Goal: Task Accomplishment & Management: Complete application form

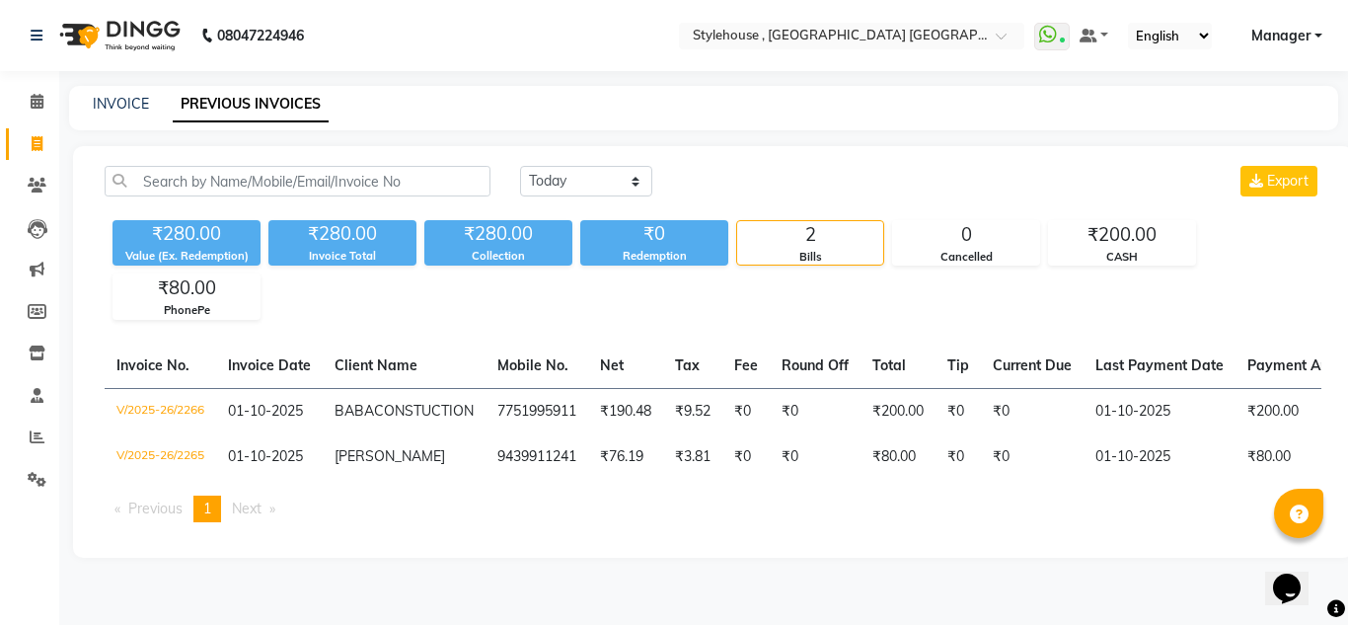
click at [117, 115] on div "INVOICE PREVIOUS INVOICES" at bounding box center [703, 108] width 1269 height 44
click at [132, 105] on link "INVOICE" at bounding box center [121, 104] width 56 height 18
select select "service"
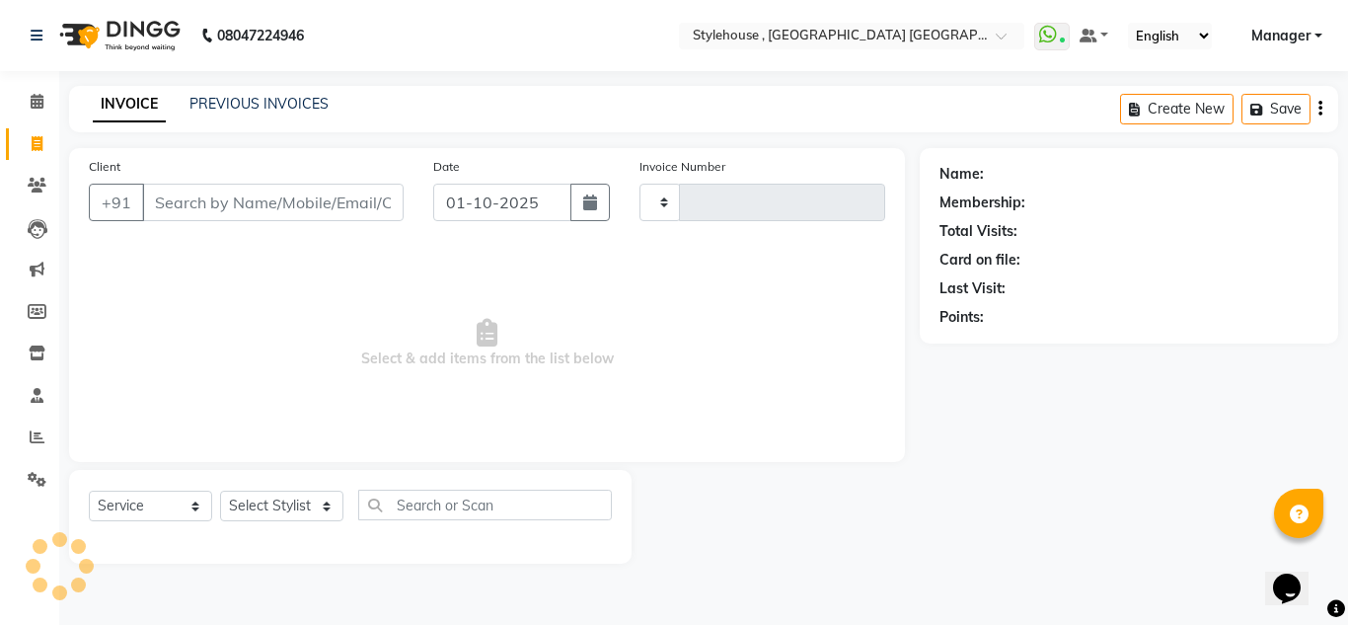
type input "2267"
select select "7793"
click at [216, 216] on input "Client" at bounding box center [272, 202] width 261 height 37
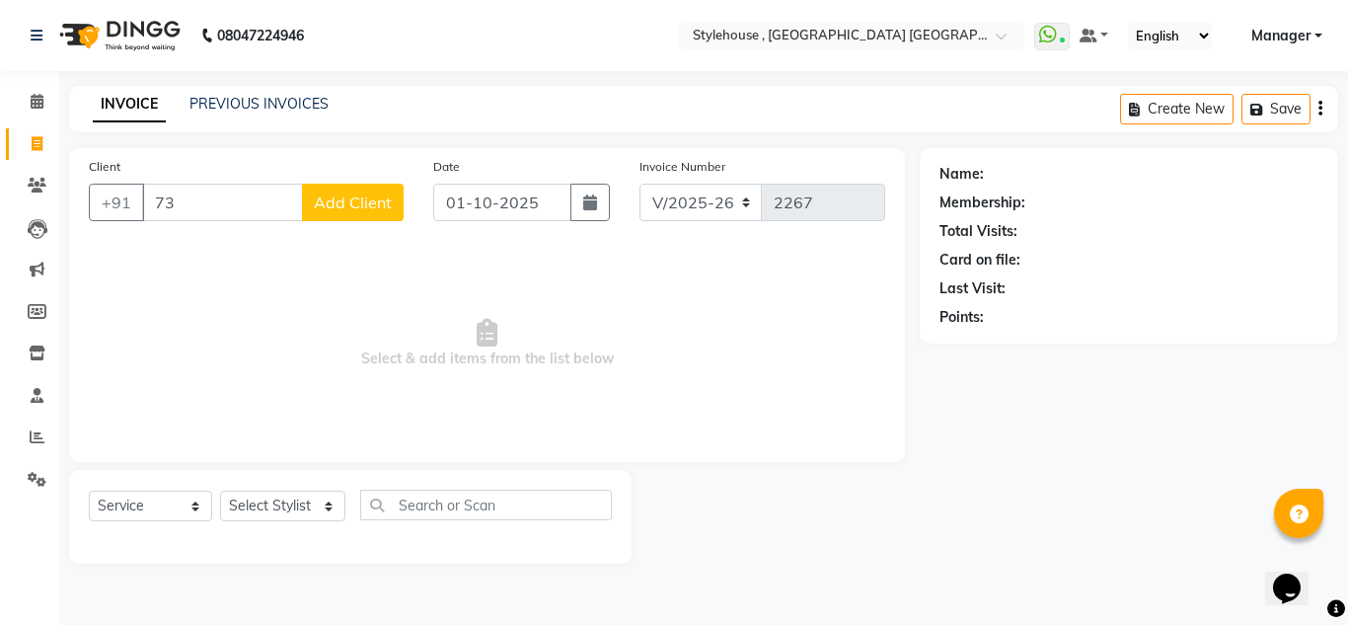
type input "7"
type input "79781619"
click at [37, 148] on icon at bounding box center [37, 143] width 11 height 15
select select "service"
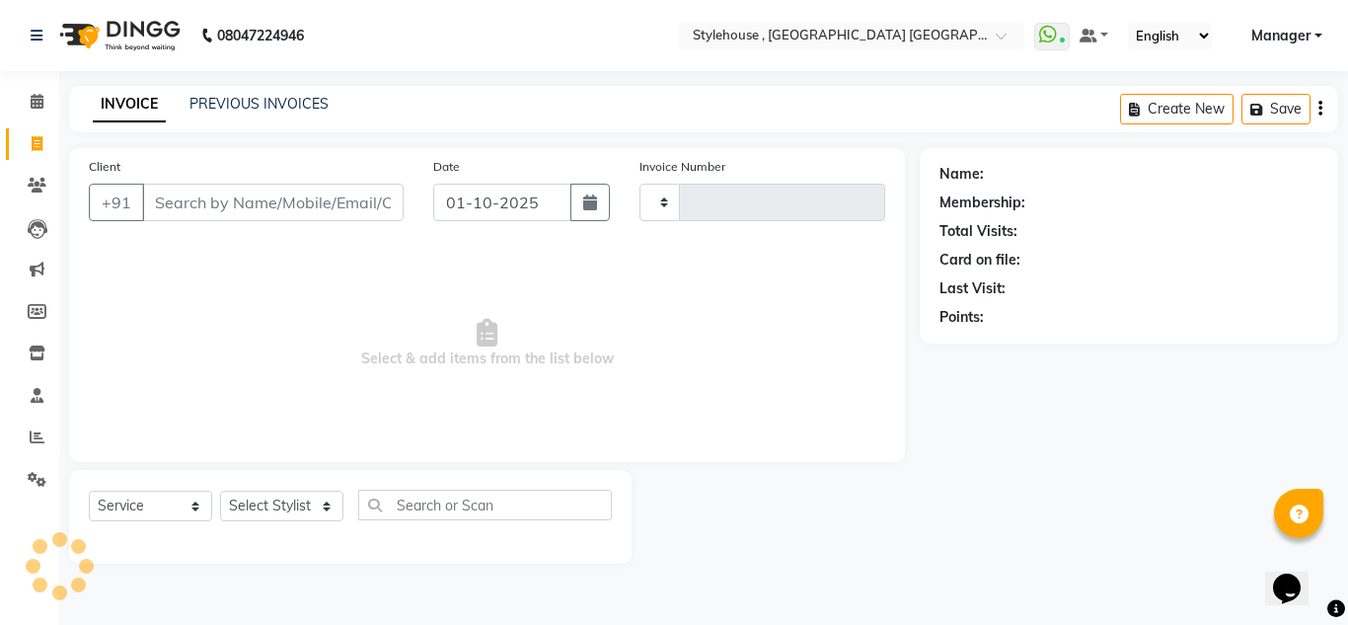
type input "2267"
select select "7793"
click at [202, 207] on input "Client" at bounding box center [272, 202] width 261 height 37
type input "7"
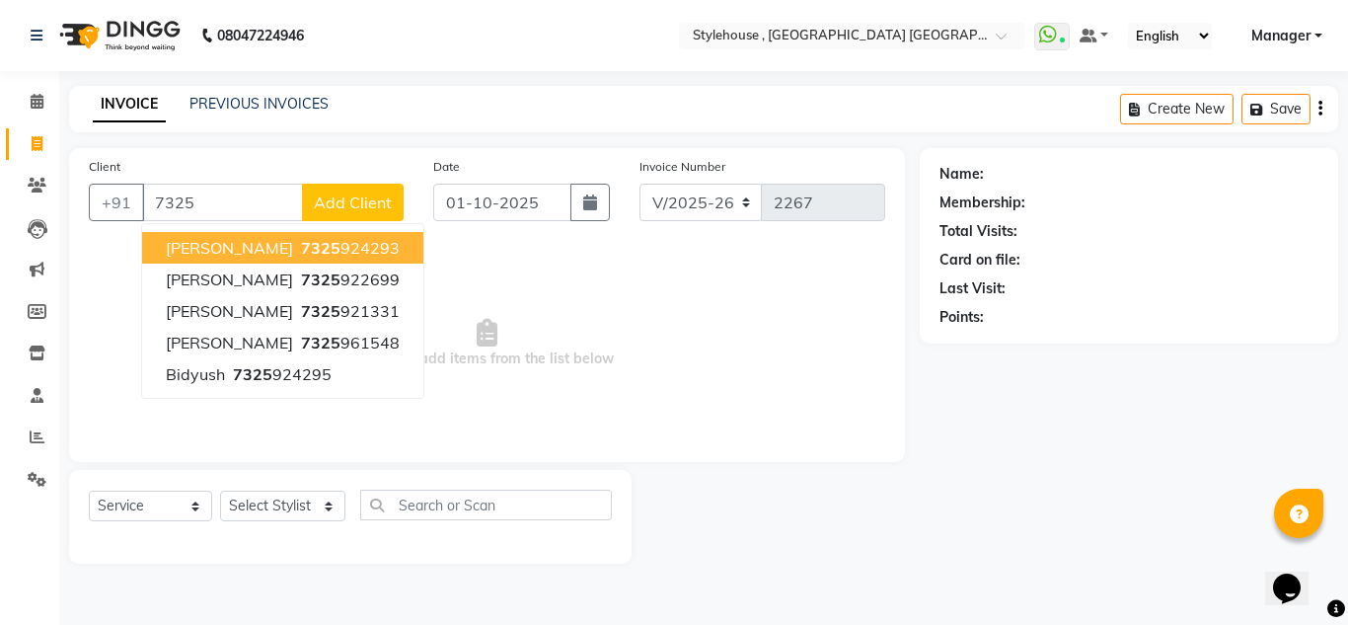
click at [301, 252] on span "7325" at bounding box center [320, 248] width 39 height 20
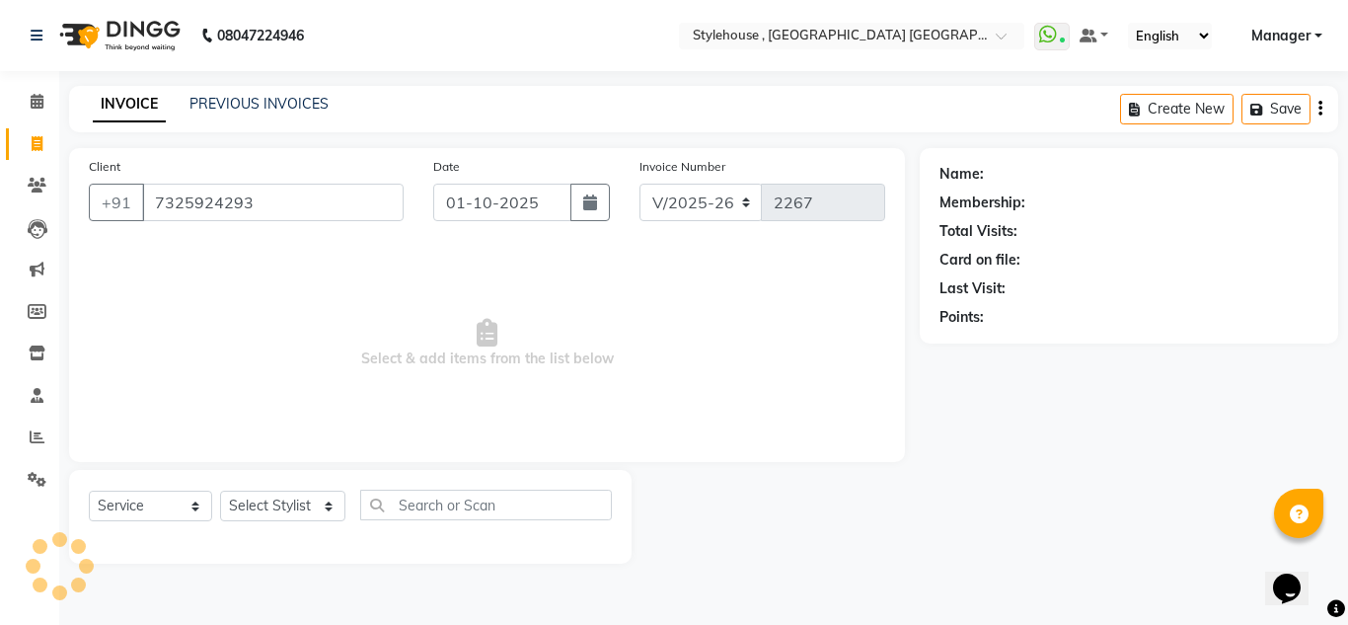
type input "7325924293"
select select "1: Object"
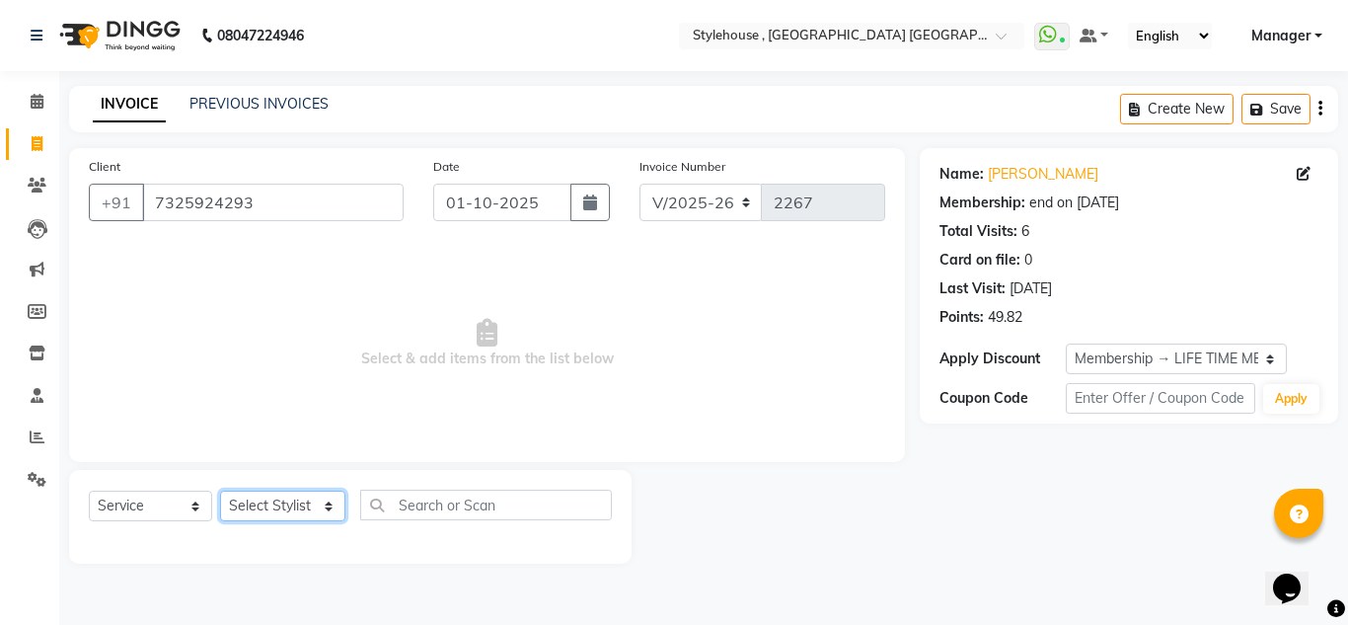
click at [273, 508] on select "Select Stylist [PERSON_NAME] [PERSON_NAME] [PERSON_NAME] MAMMA Manager [PERSON_…" at bounding box center [282, 505] width 125 height 31
select select "82475"
click at [220, 490] on select "Select Stylist [PERSON_NAME] [PERSON_NAME] [PERSON_NAME] MAMMA Manager [PERSON_…" at bounding box center [282, 505] width 125 height 31
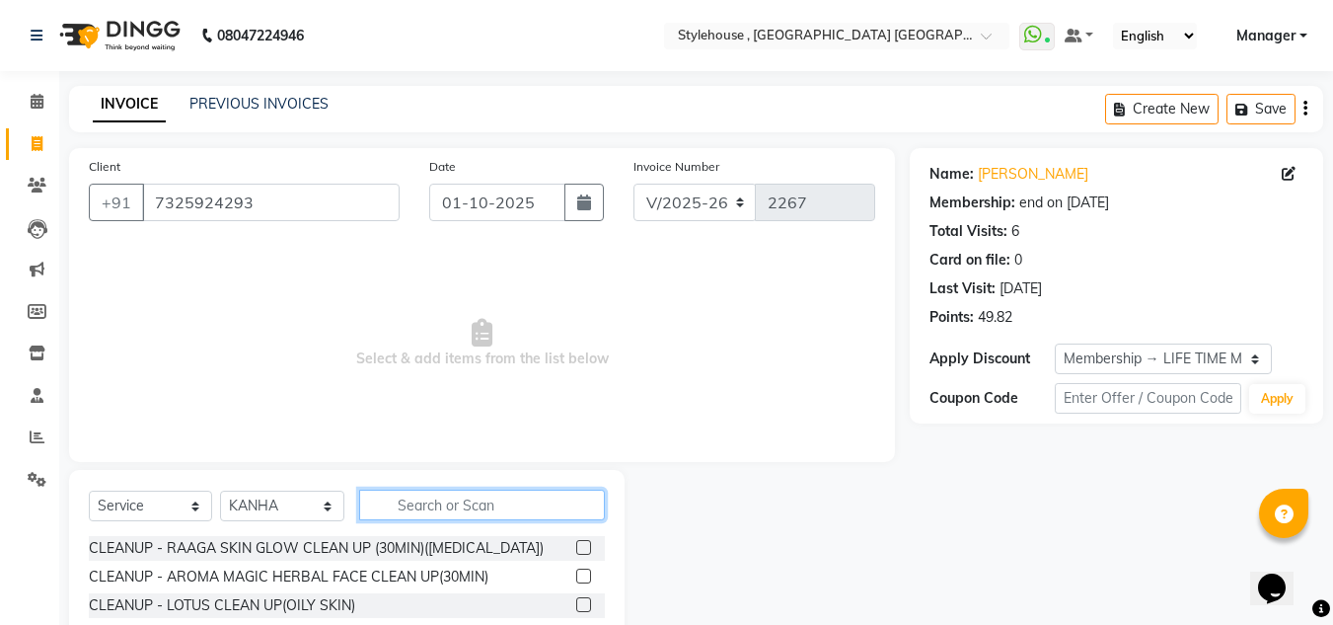
click at [439, 498] on input "text" at bounding box center [482, 504] width 246 height 31
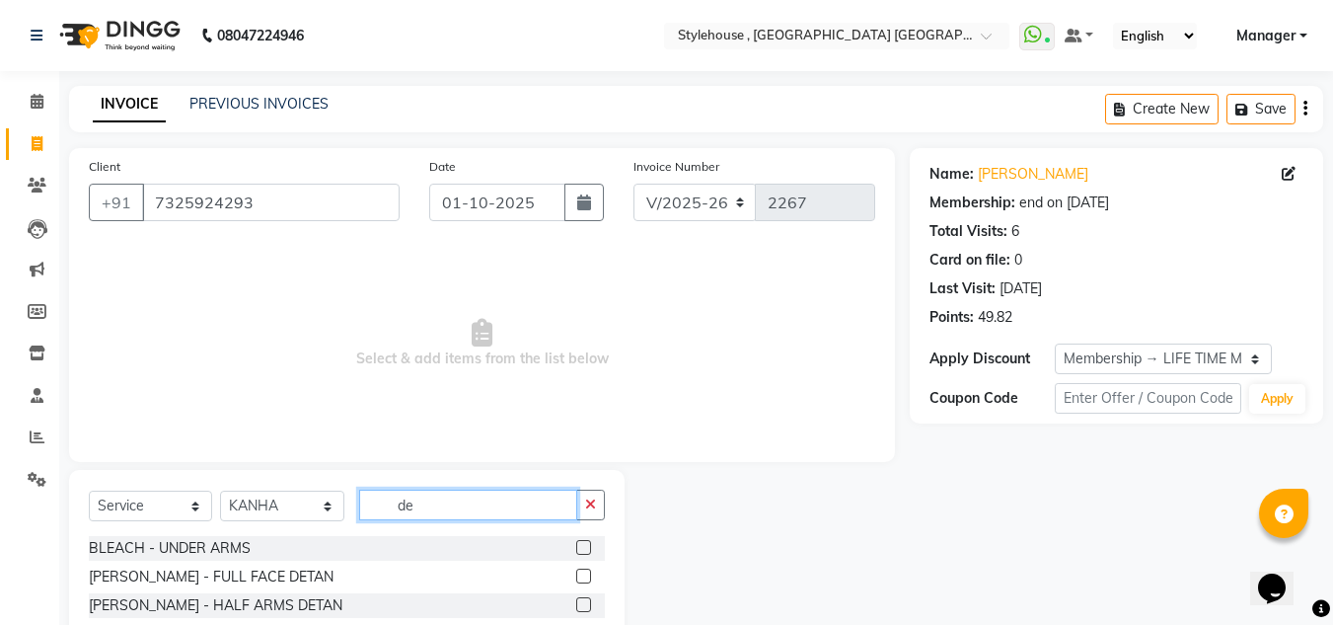
type input "d"
type input "hair cut"
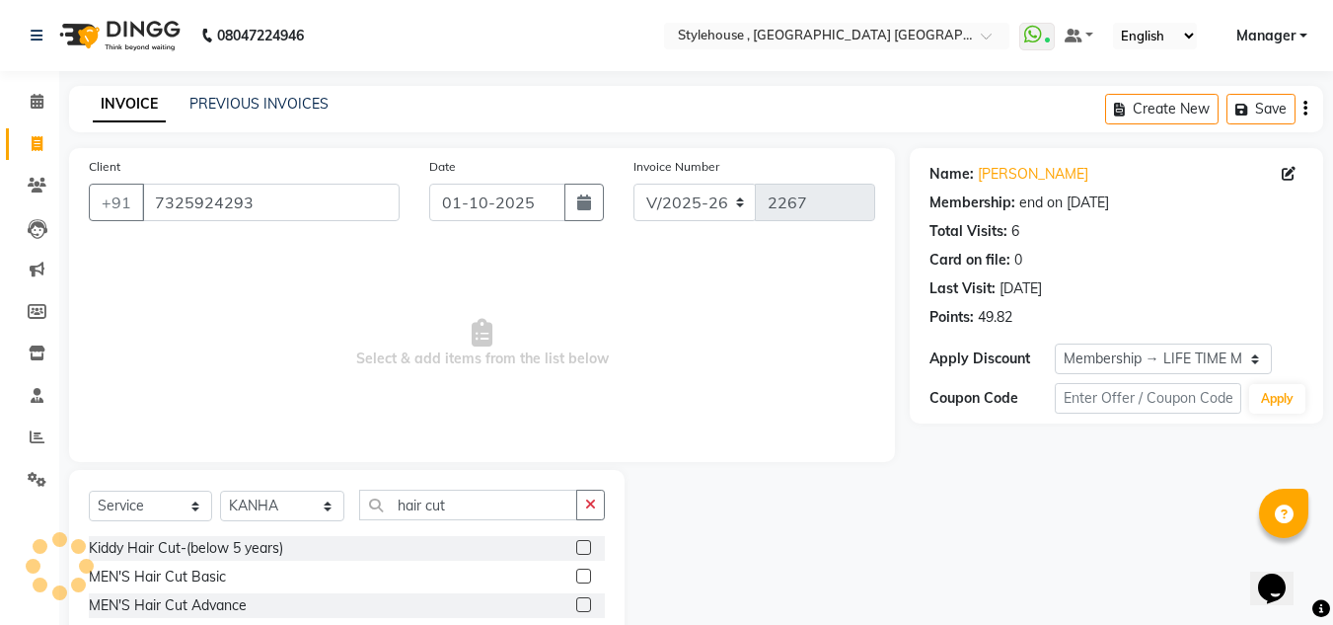
click at [576, 572] on label at bounding box center [583, 575] width 15 height 15
click at [576, 572] on input "checkbox" at bounding box center [582, 576] width 13 height 13
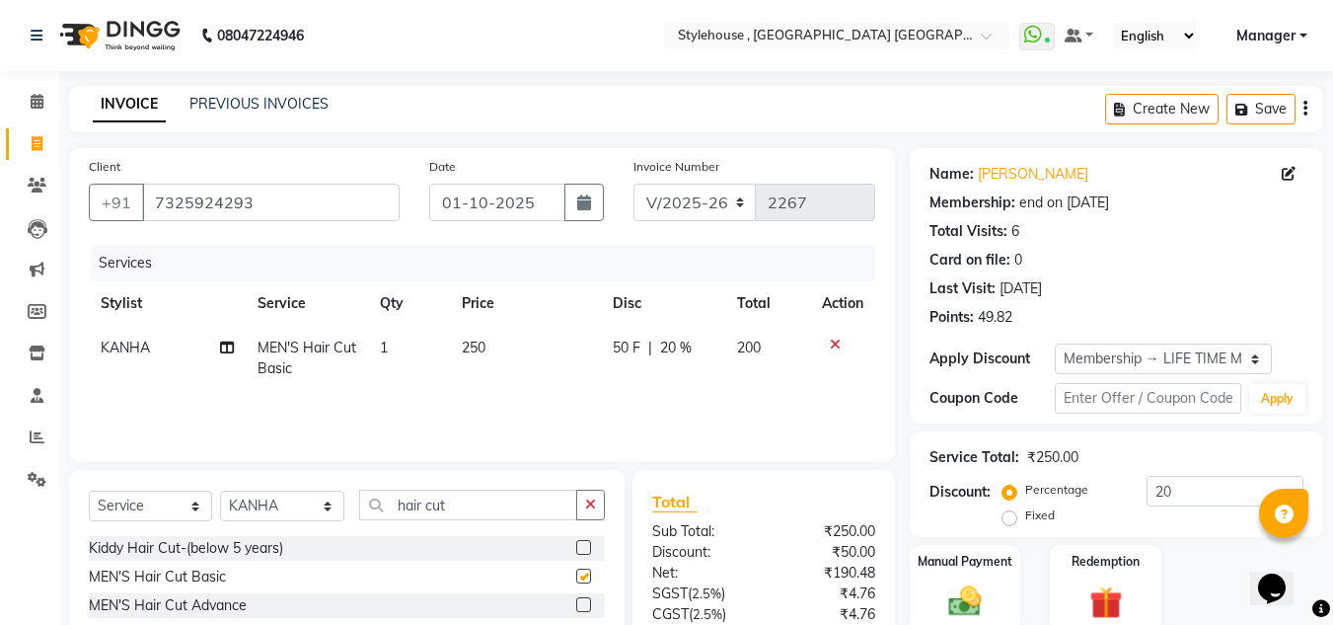
checkbox input "false"
click at [591, 504] on icon "button" at bounding box center [590, 504] width 11 height 14
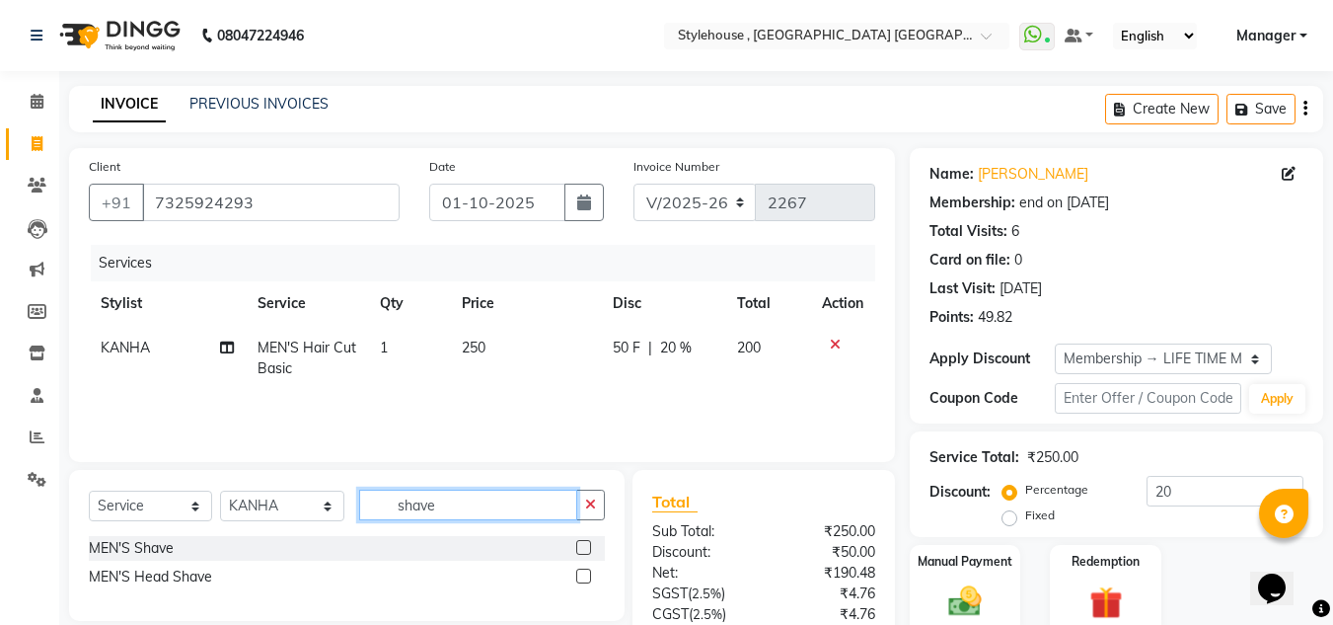
type input "shave"
click at [589, 546] on label at bounding box center [583, 547] width 15 height 15
click at [589, 546] on input "checkbox" at bounding box center [582, 548] width 13 height 13
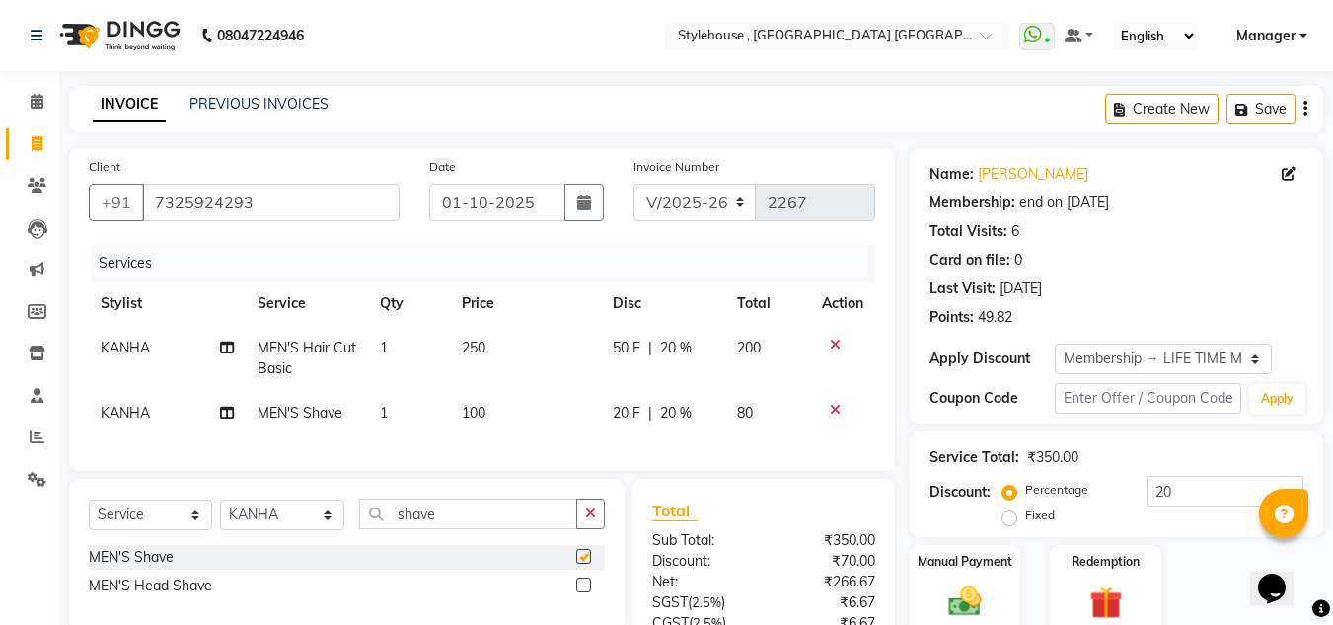
checkbox input "false"
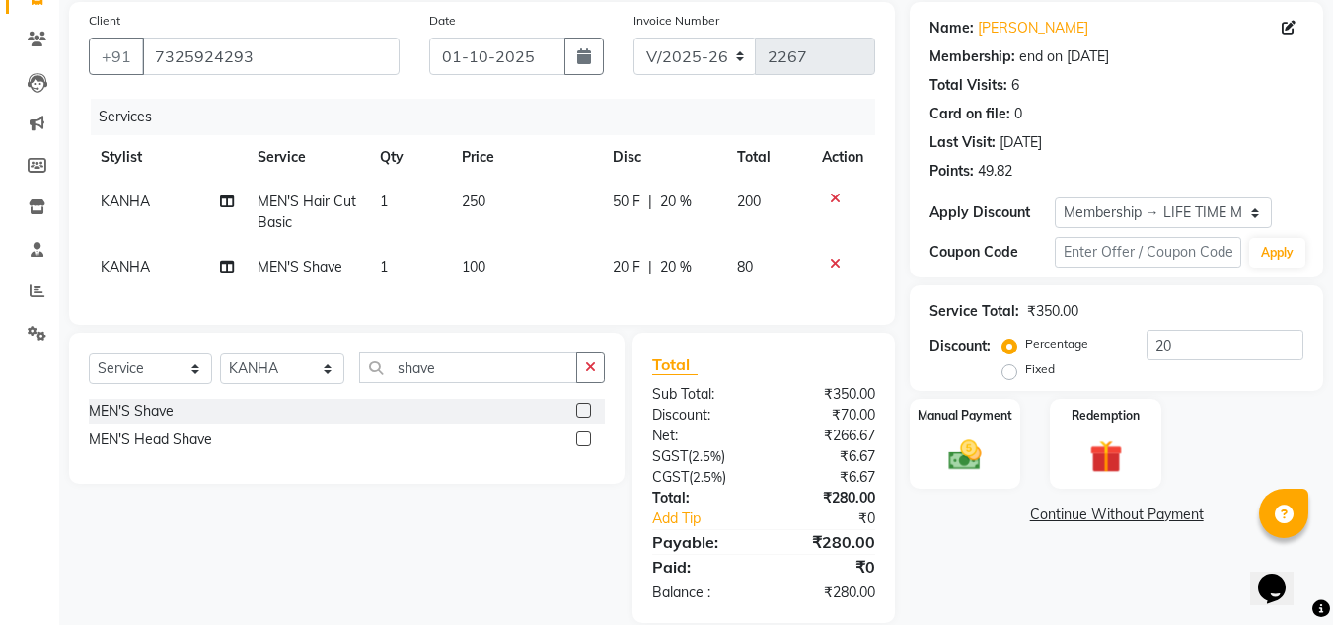
scroll to position [188, 0]
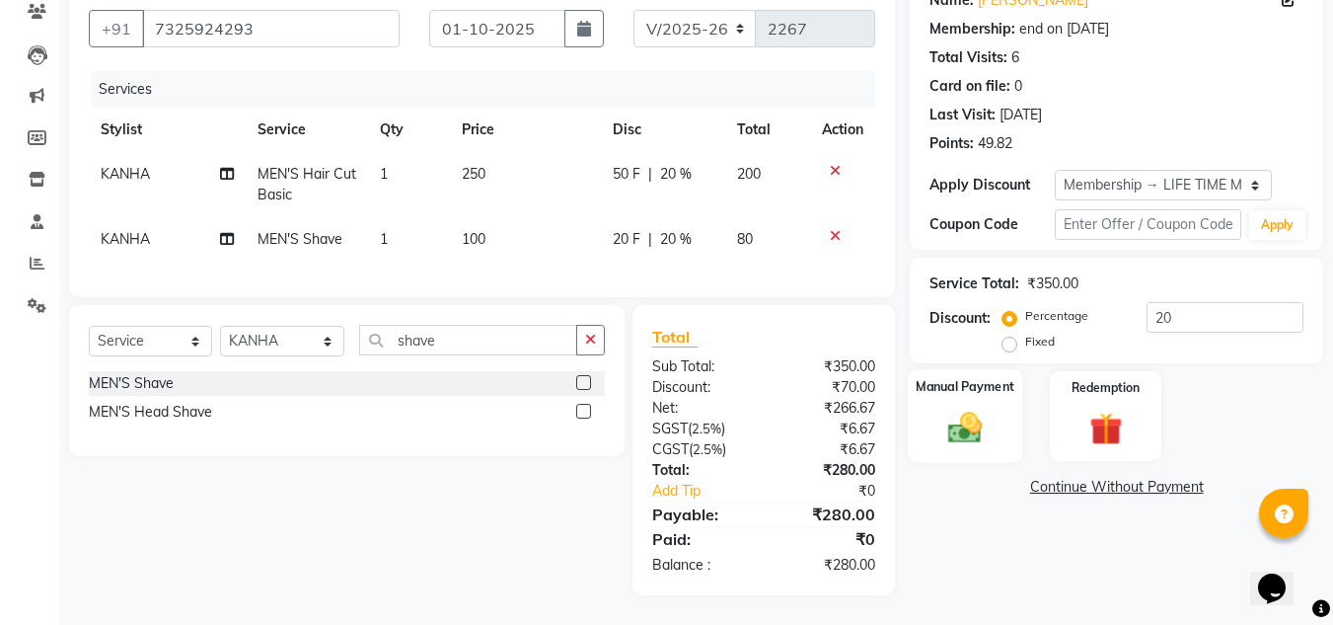
click at [978, 389] on div "Manual Payment" at bounding box center [965, 416] width 115 height 94
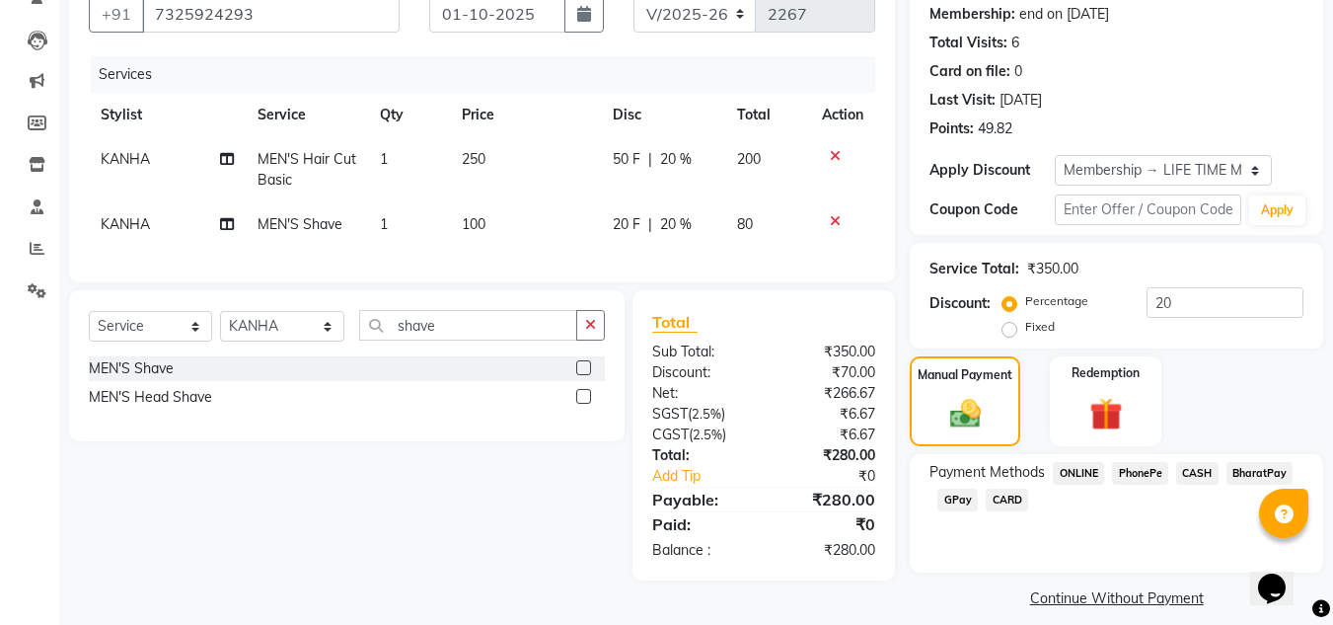
click at [1145, 472] on span "PhonePe" at bounding box center [1140, 473] width 56 height 23
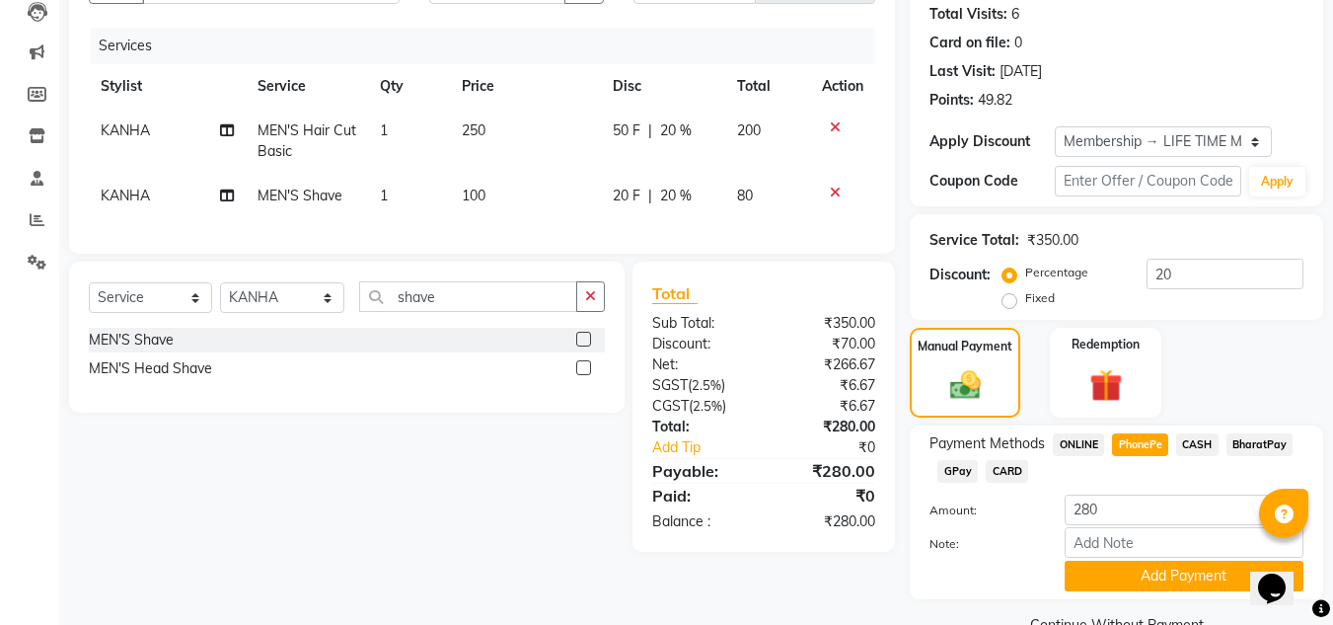
scroll to position [261, 0]
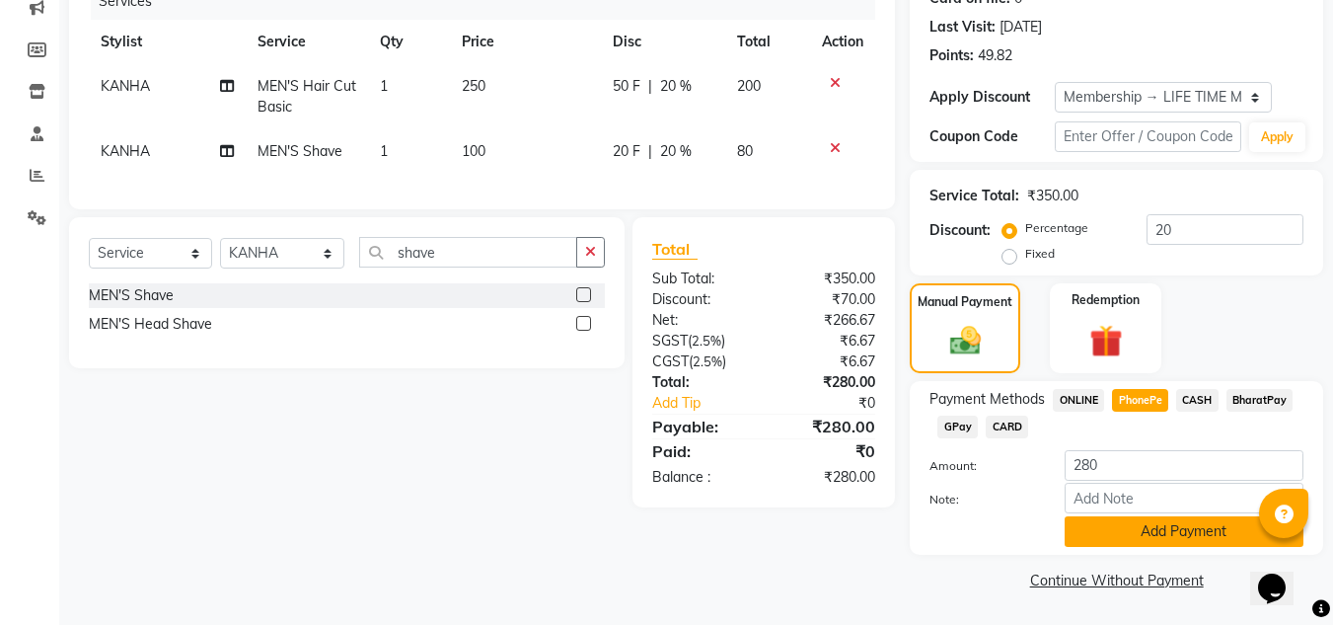
click at [1164, 540] on button "Add Payment" at bounding box center [1184, 531] width 239 height 31
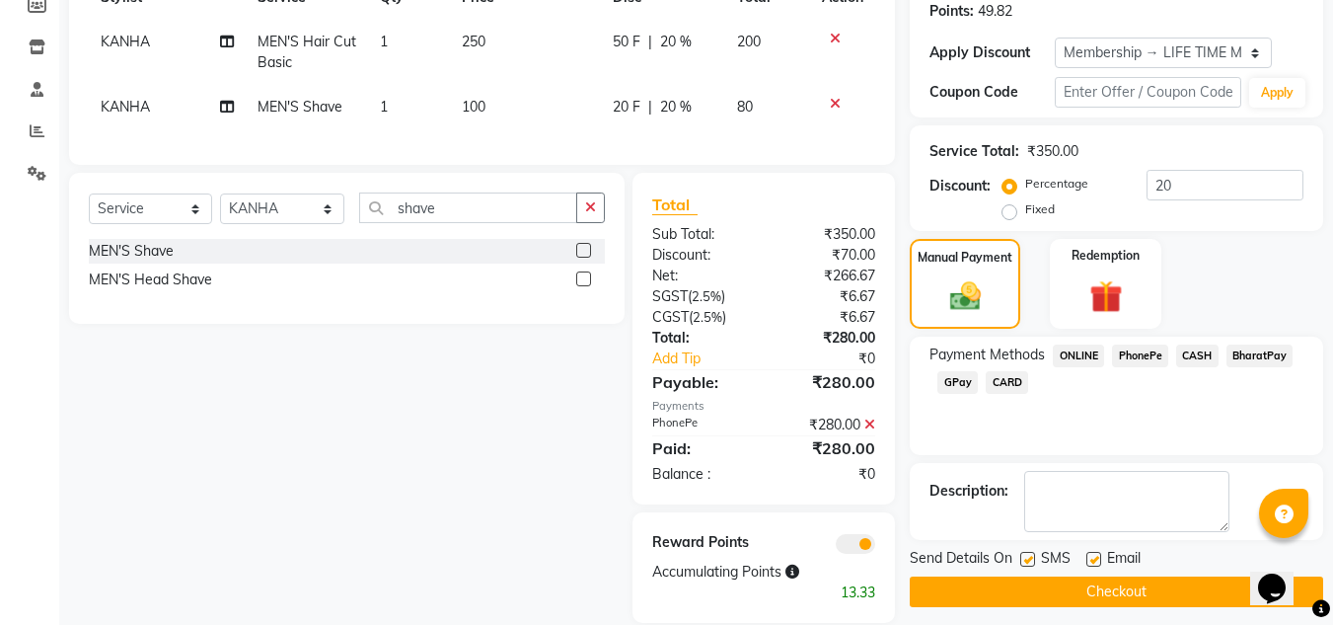
scroll to position [348, 0]
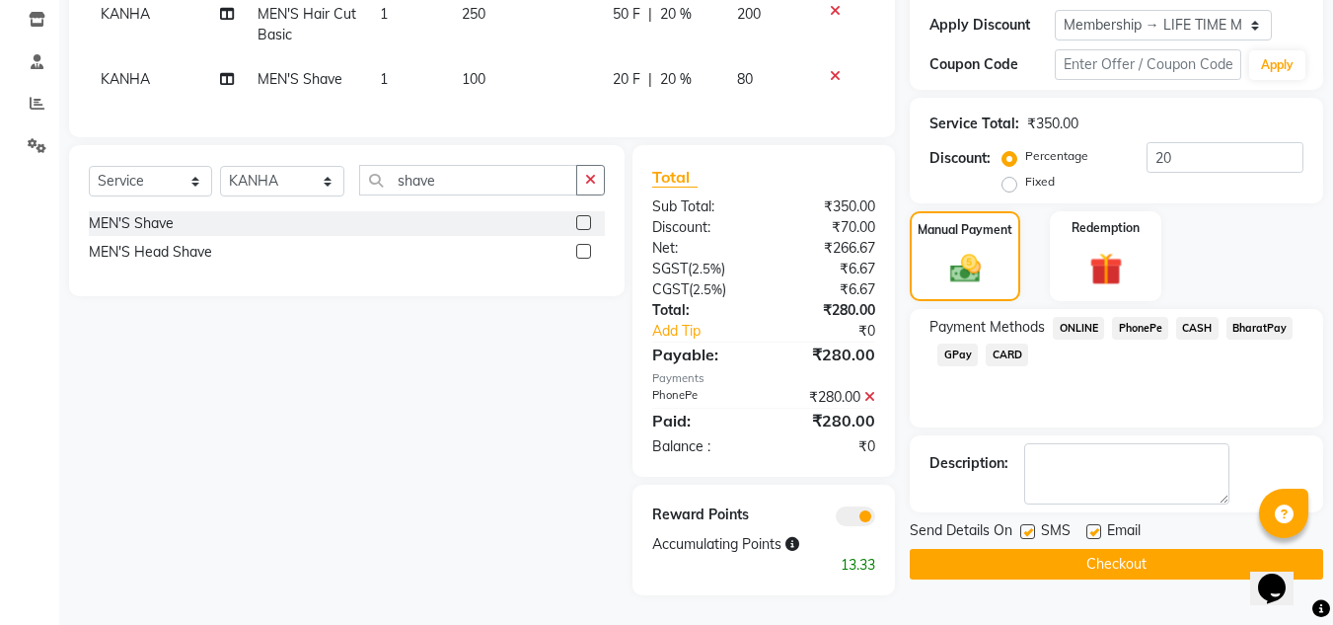
click at [1100, 558] on button "Checkout" at bounding box center [1116, 564] width 413 height 31
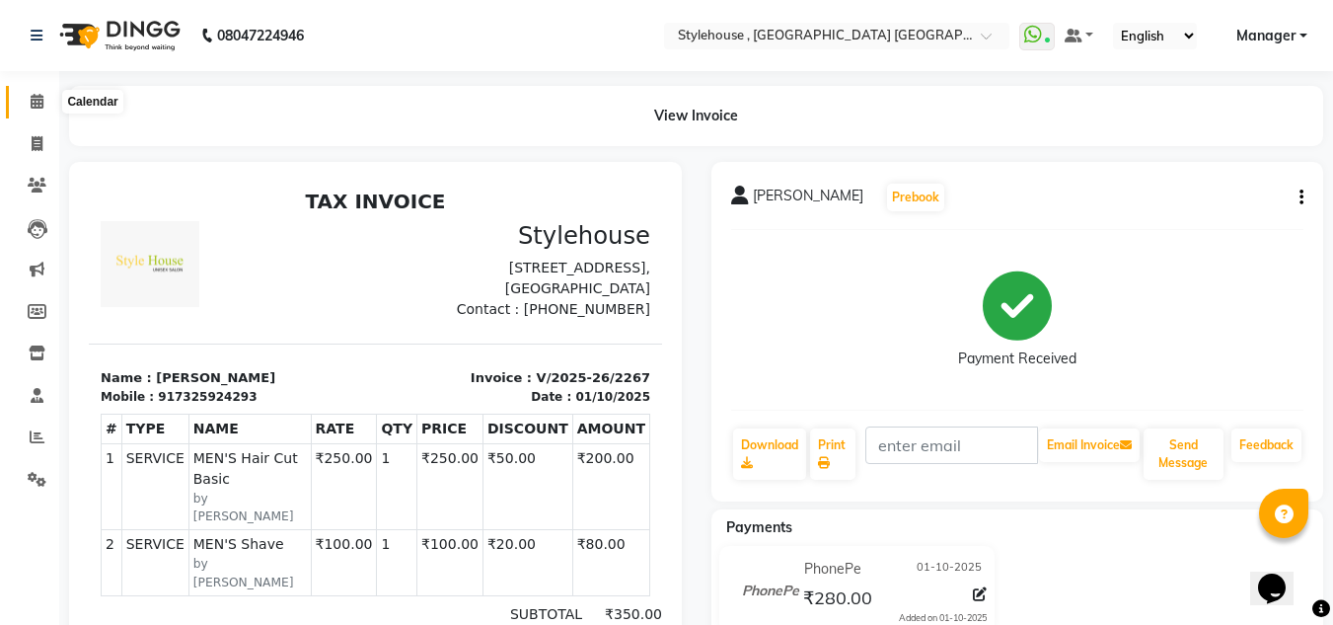
click at [34, 101] on icon at bounding box center [37, 101] width 13 height 15
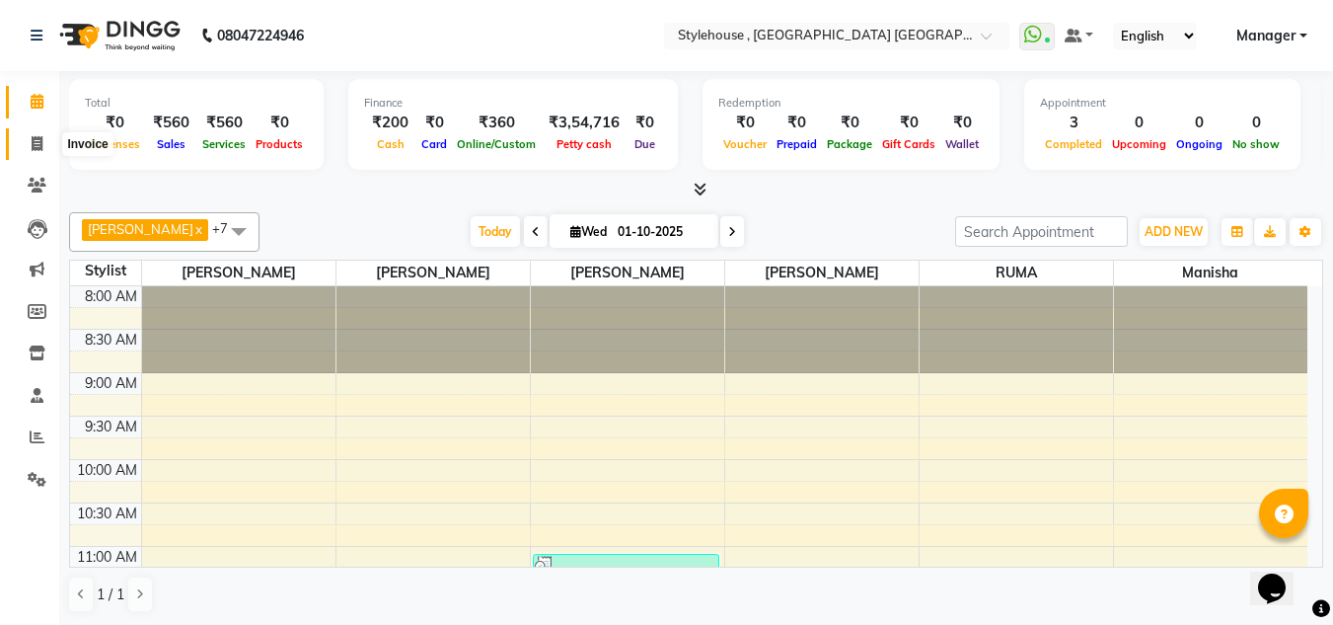
click at [33, 140] on icon at bounding box center [37, 143] width 11 height 15
select select "service"
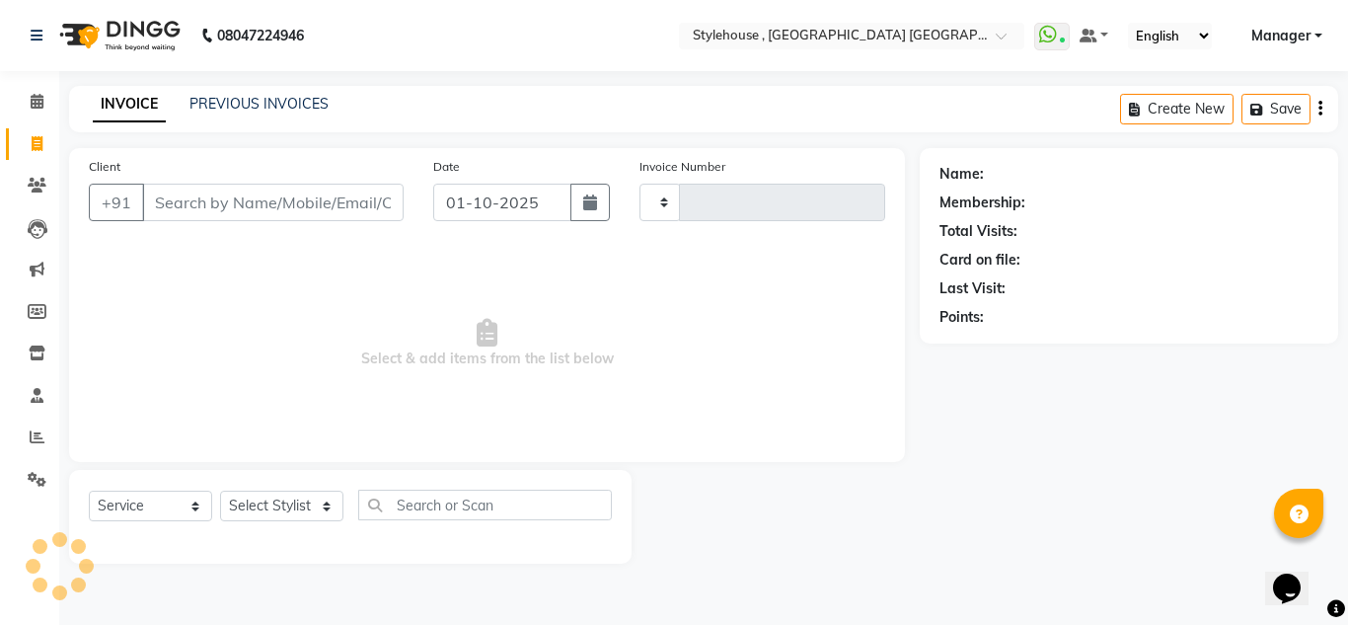
type input "2268"
select select "7793"
click at [228, 102] on link "PREVIOUS INVOICES" at bounding box center [258, 104] width 139 height 18
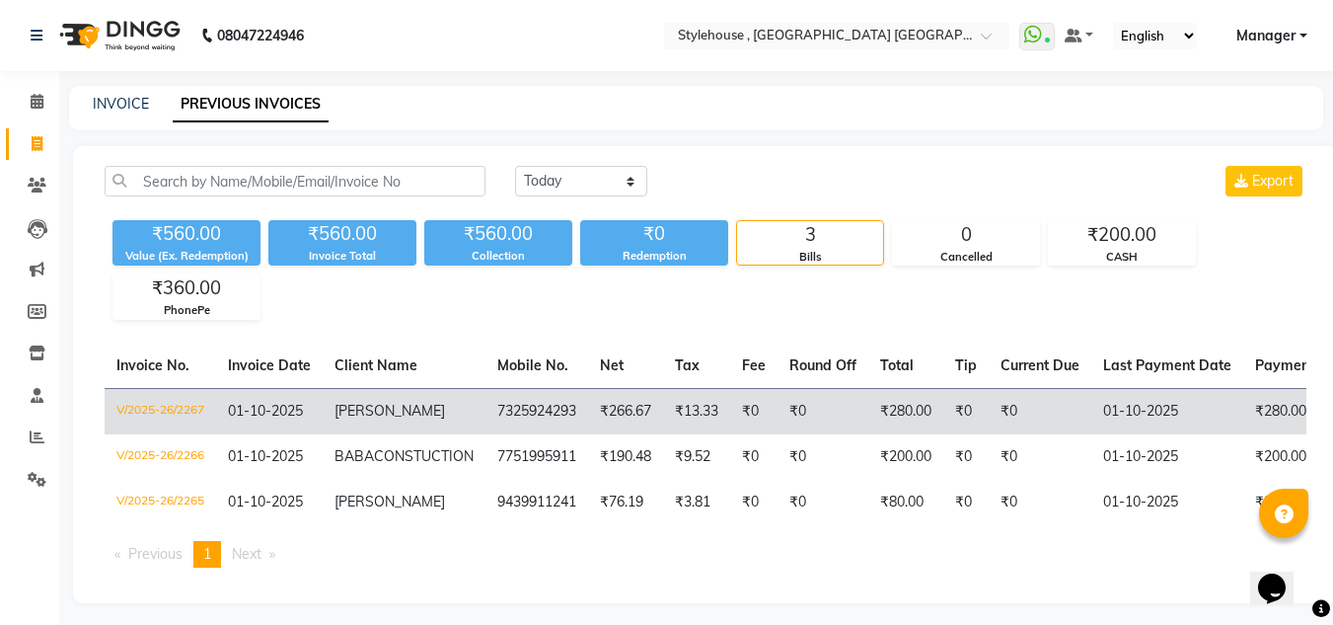
click at [358, 413] on span "[PERSON_NAME]" at bounding box center [389, 411] width 111 height 18
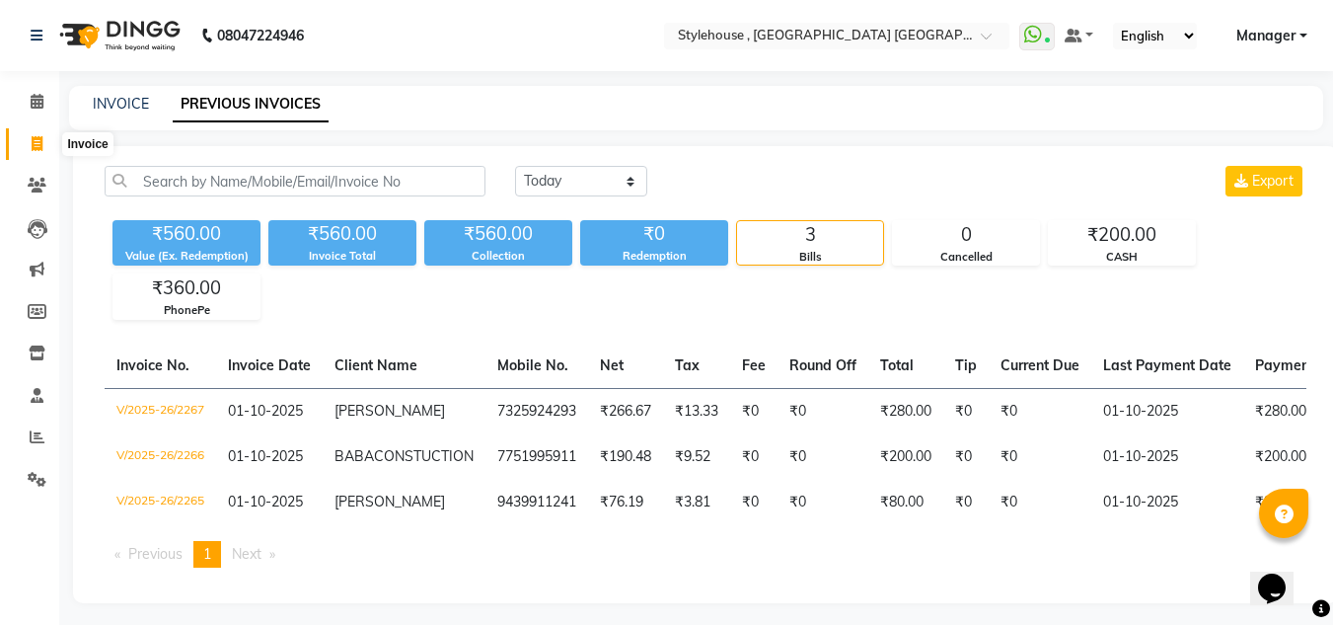
click at [42, 139] on icon at bounding box center [37, 143] width 11 height 15
select select "service"
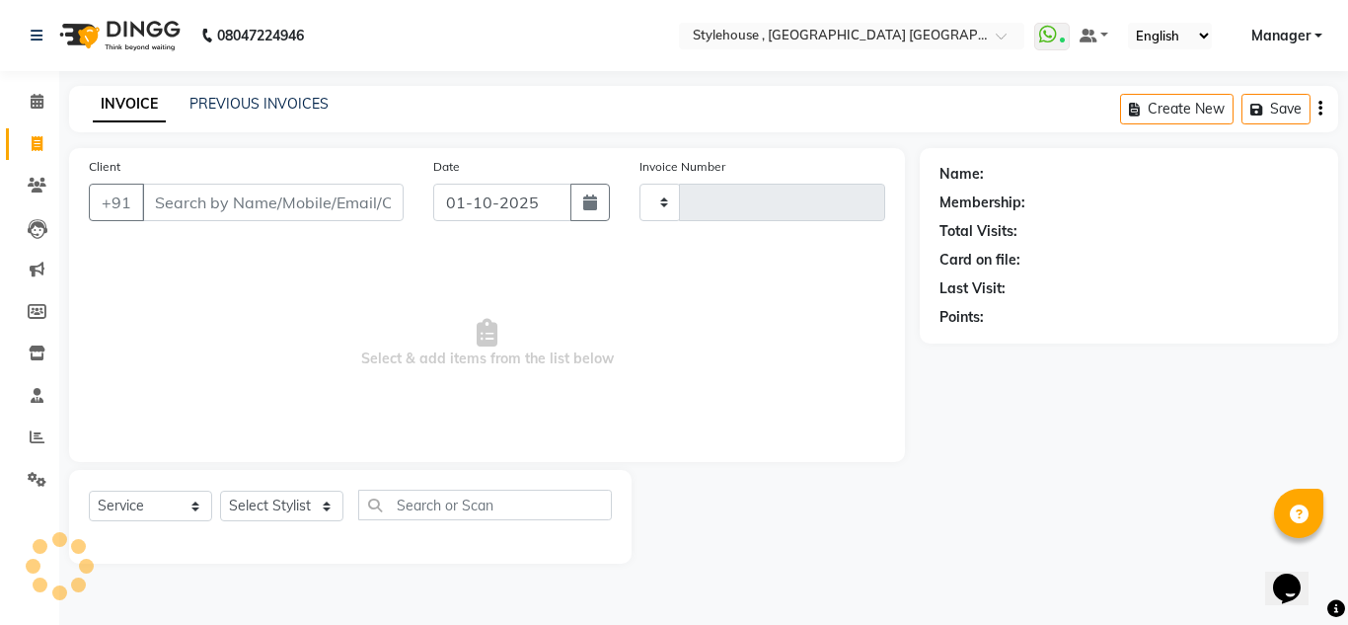
type input "2271"
select select "7793"
click at [242, 104] on link "PREVIOUS INVOICES" at bounding box center [258, 104] width 139 height 18
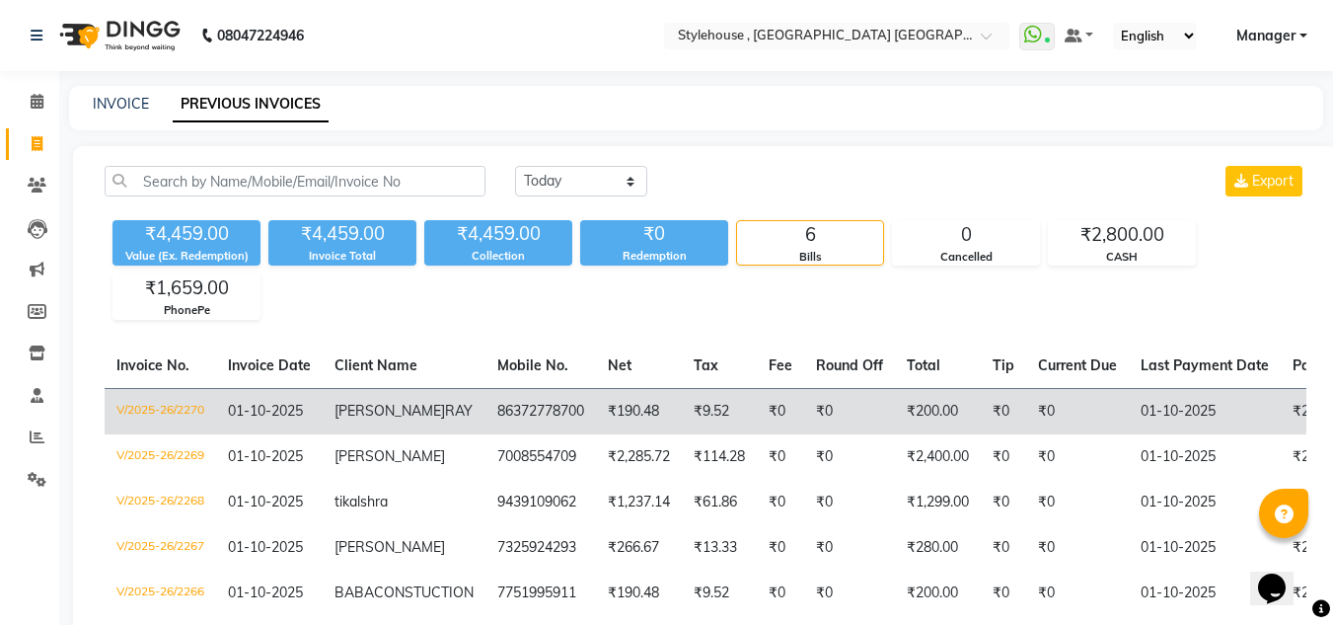
scroll to position [99, 0]
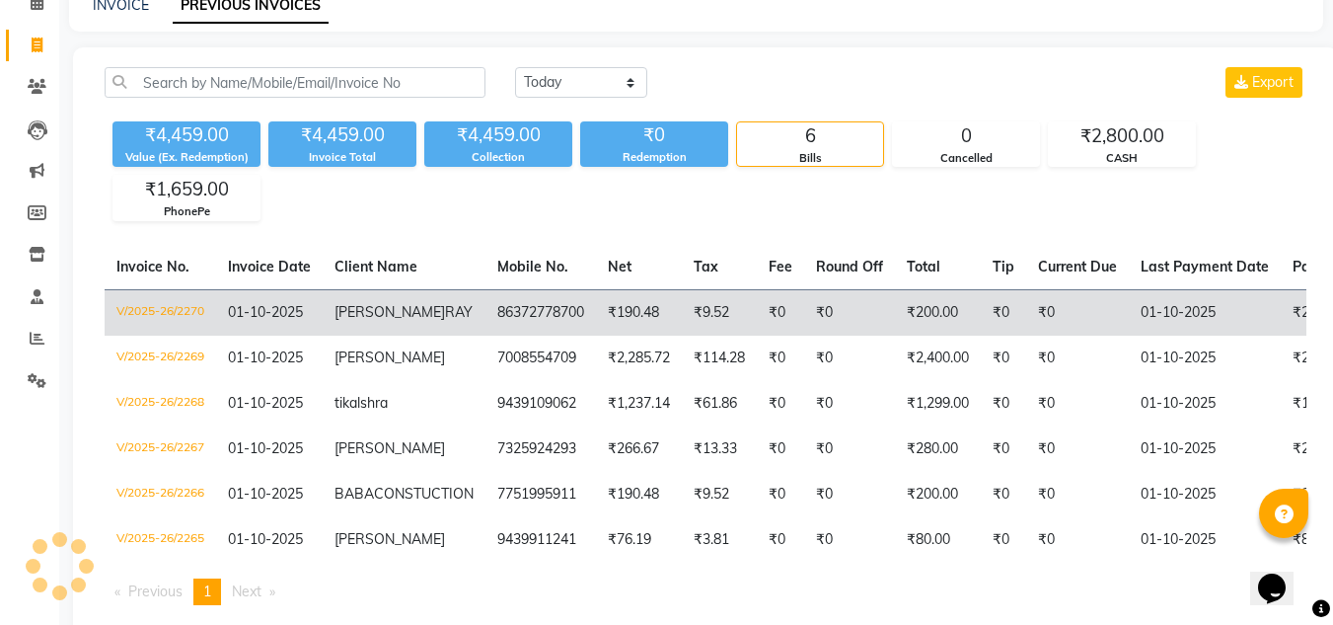
click at [312, 290] on td "01-10-2025" at bounding box center [269, 312] width 107 height 46
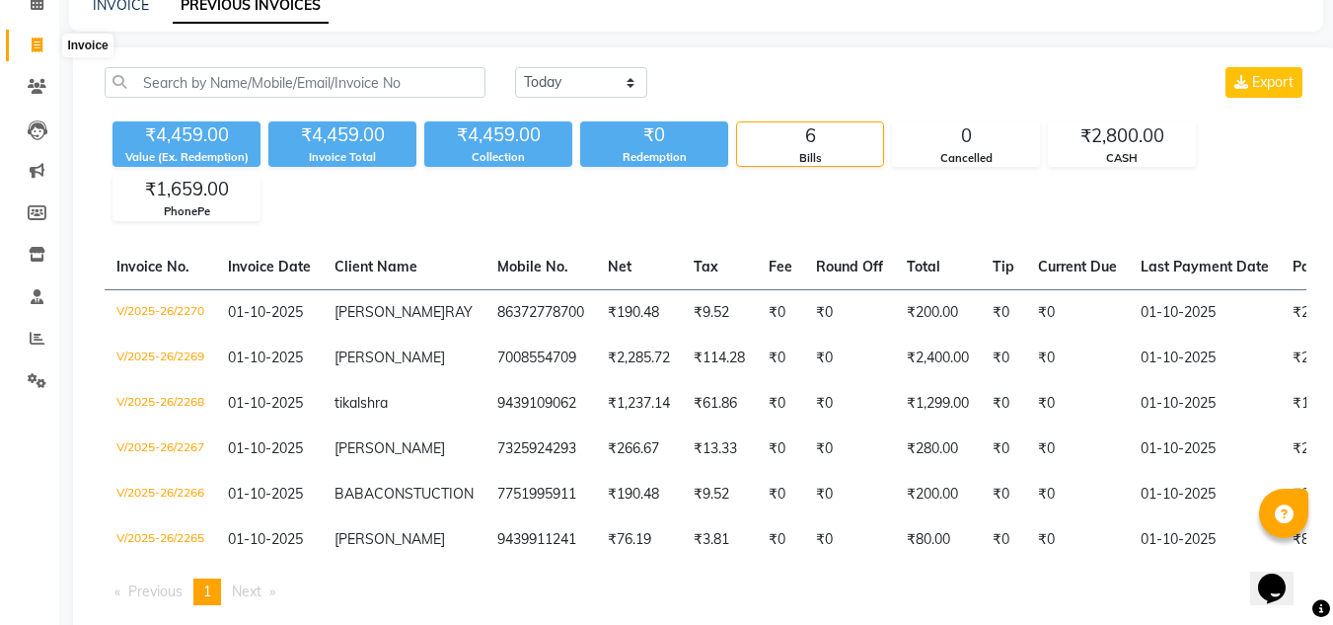
click at [38, 46] on icon at bounding box center [37, 44] width 11 height 15
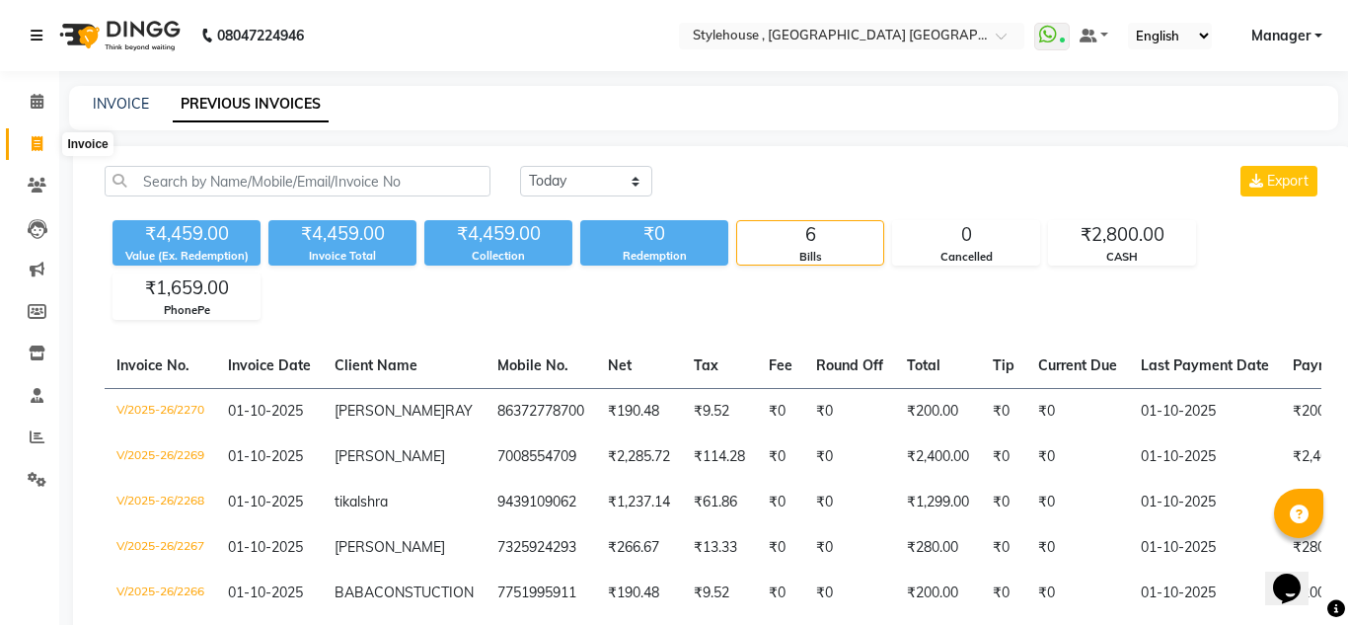
select select "7793"
select select "service"
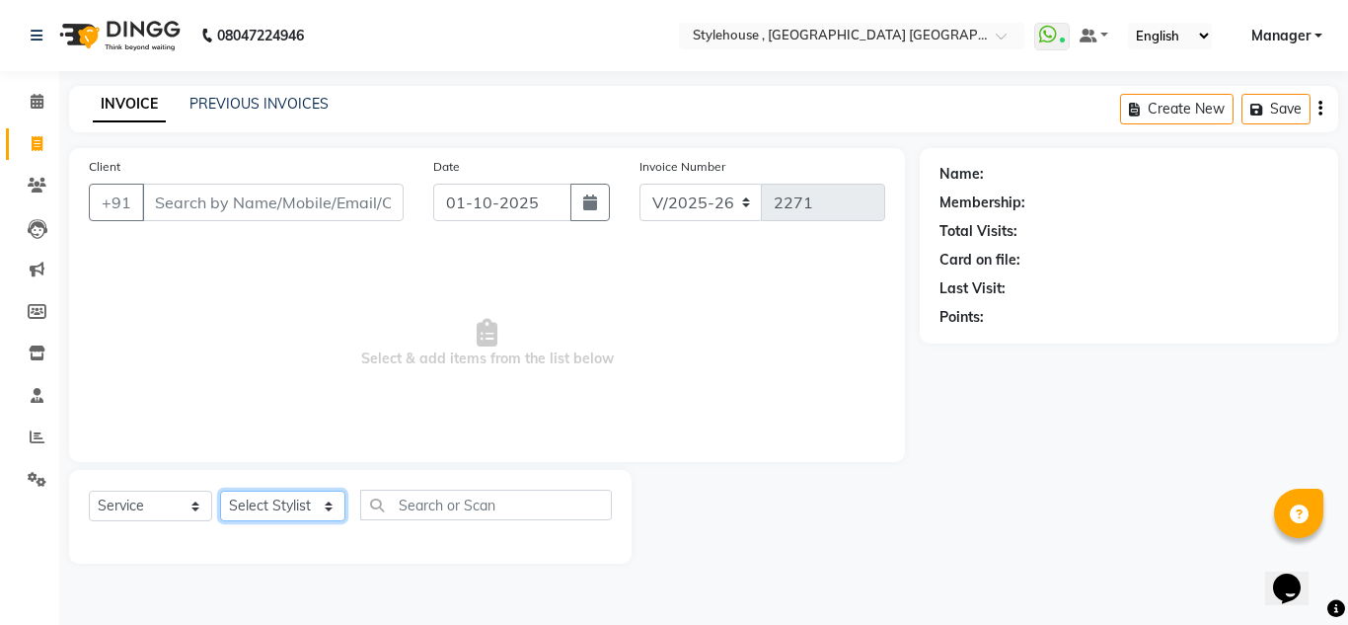
click at [322, 509] on select "Select Stylist [PERSON_NAME] [PERSON_NAME] [PERSON_NAME] MAMMA Manager [PERSON_…" at bounding box center [282, 505] width 125 height 31
select select "88660"
click at [220, 490] on select "Select Stylist [PERSON_NAME] [PERSON_NAME] [PERSON_NAME] MAMMA Manager [PERSON_…" at bounding box center [282, 505] width 125 height 31
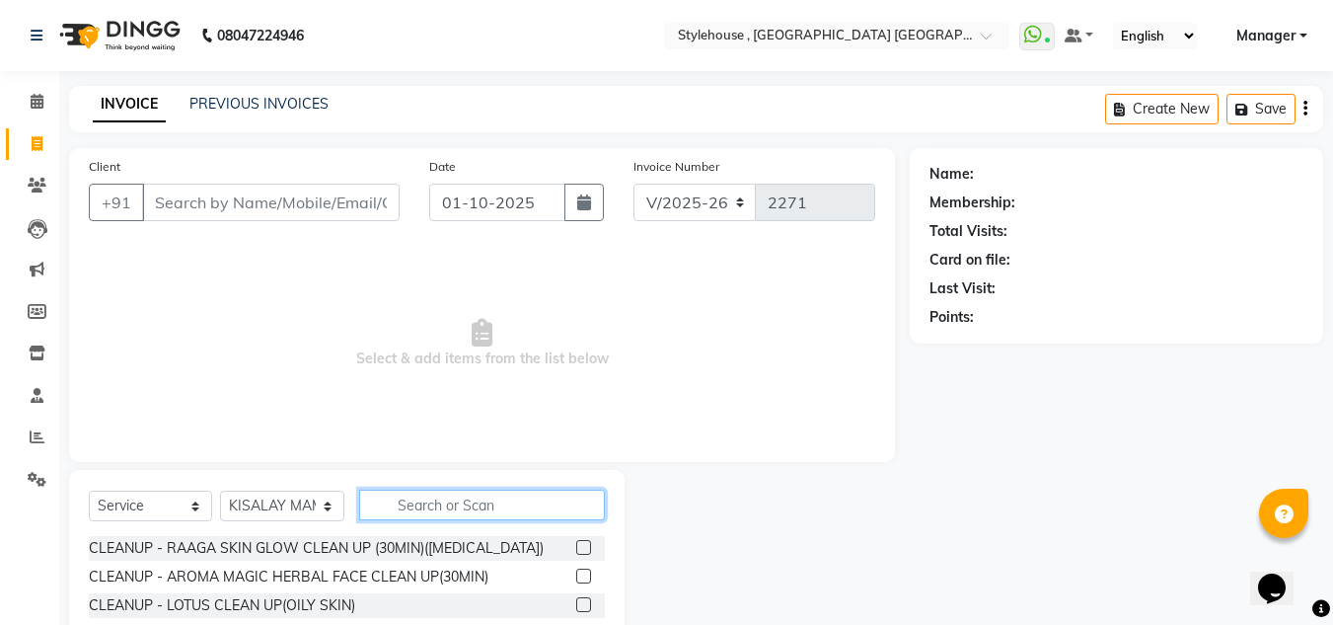
click at [466, 518] on input "text" at bounding box center [482, 504] width 246 height 31
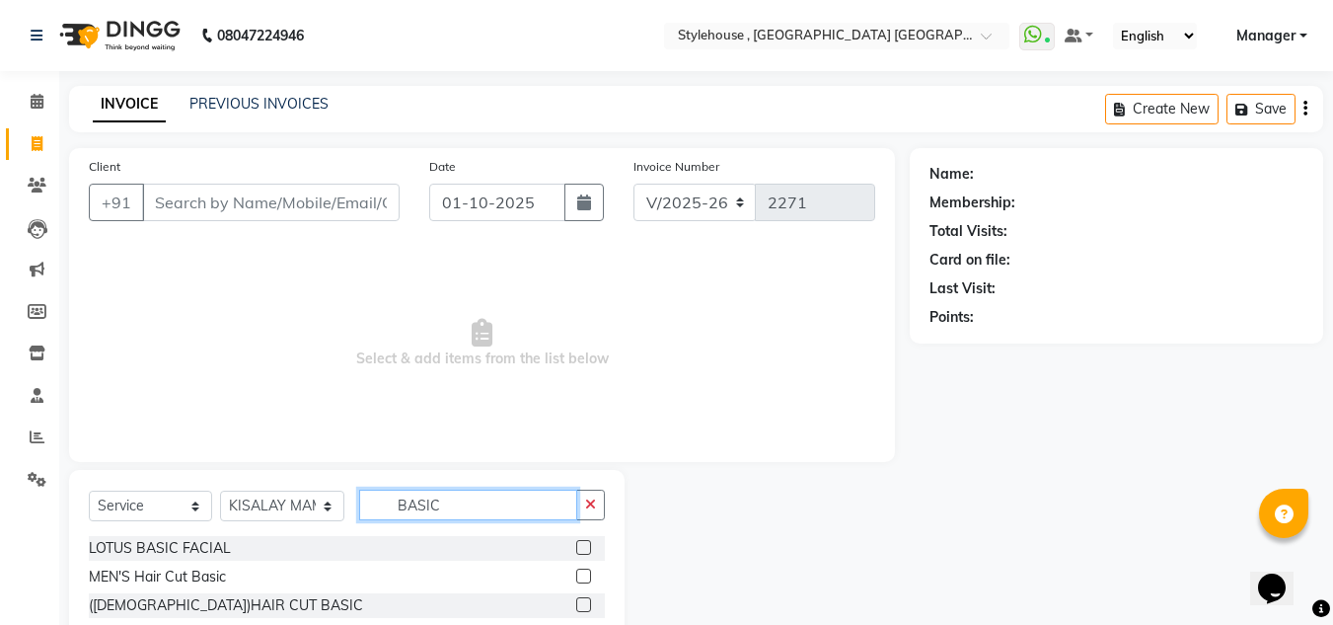
type input "BASIC"
click at [581, 576] on label at bounding box center [583, 575] width 15 height 15
click at [581, 576] on input "checkbox" at bounding box center [582, 576] width 13 height 13
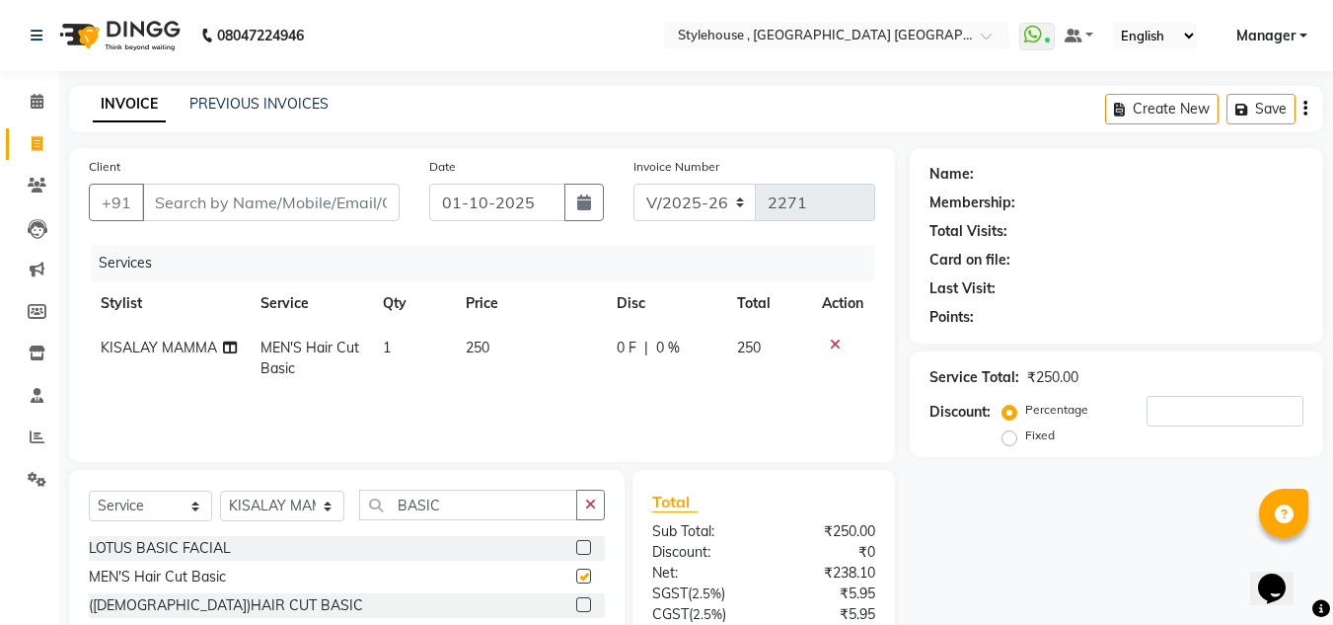
checkbox input "false"
click at [494, 505] on input "BASIC" at bounding box center [468, 504] width 218 height 31
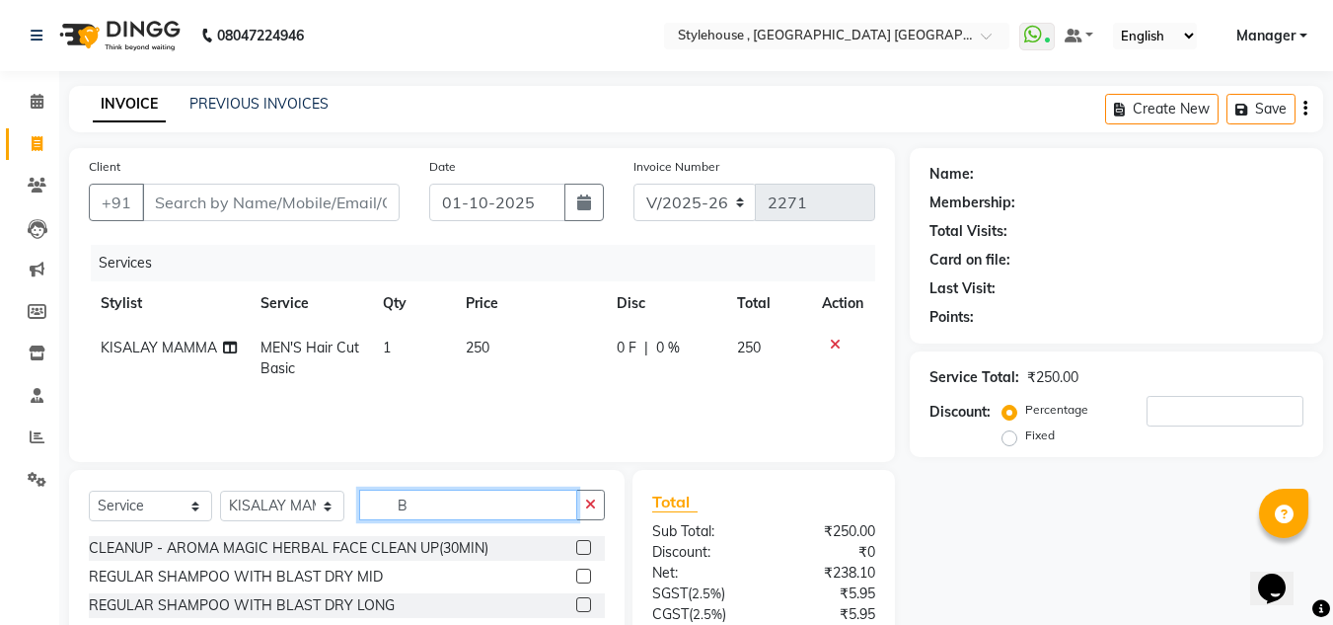
type input "B"
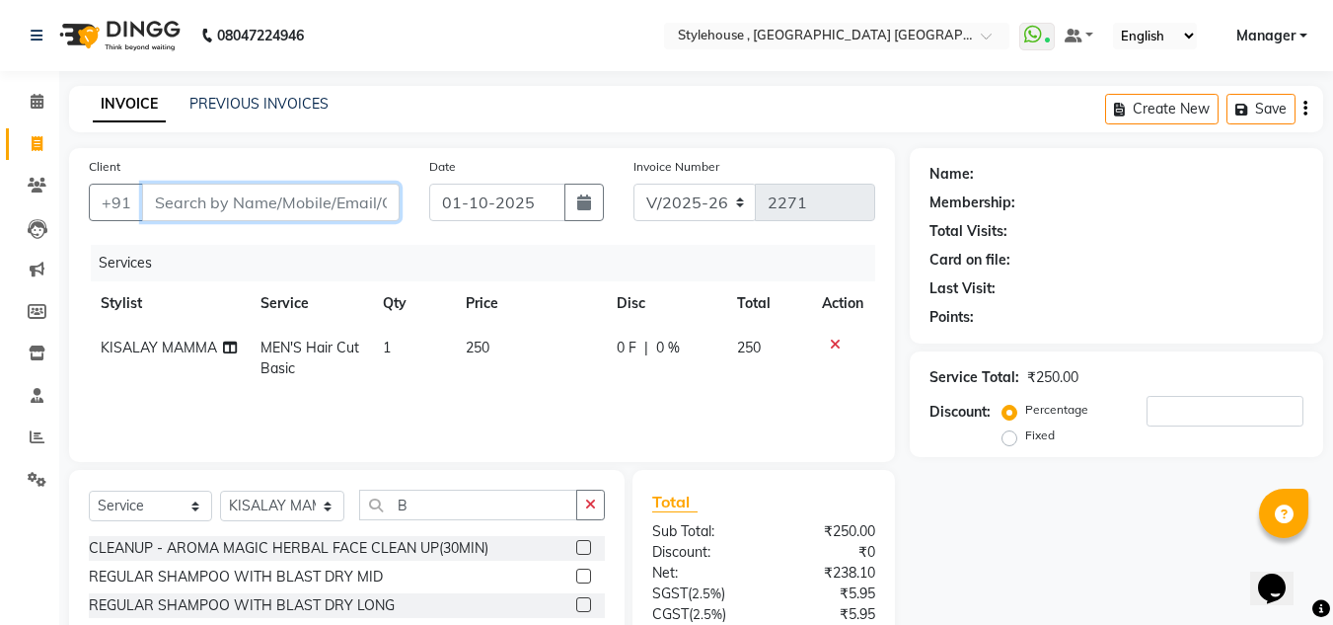
click at [323, 200] on input "Client" at bounding box center [271, 202] width 258 height 37
type input "7"
type input "0"
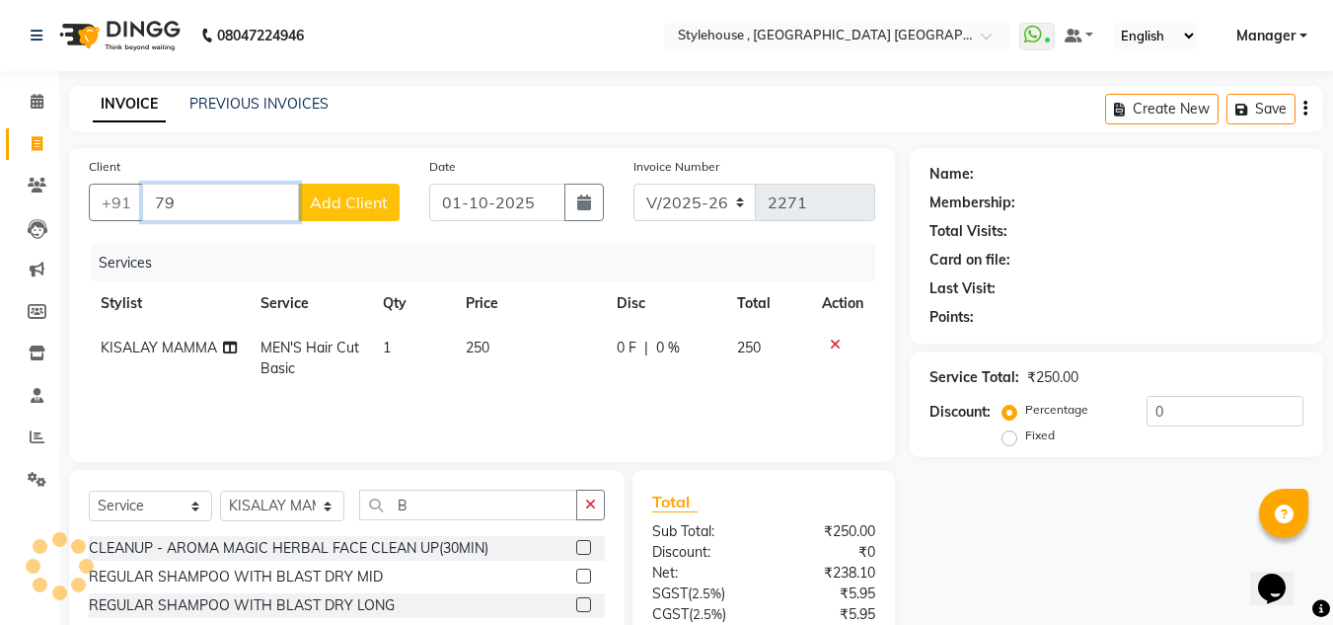
type input "7"
type input "8093751498"
click at [351, 205] on span "Add Client" at bounding box center [349, 202] width 78 height 20
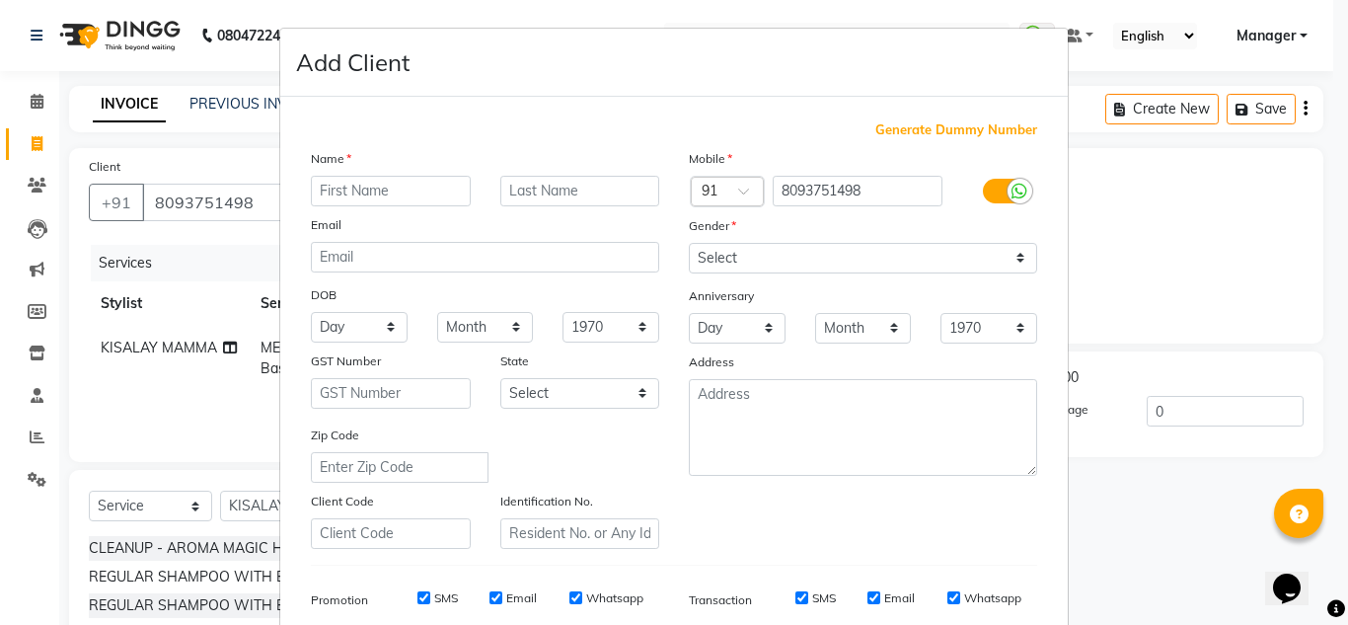
click at [422, 188] on input "text" at bounding box center [391, 191] width 160 height 31
type input "SWADHIN"
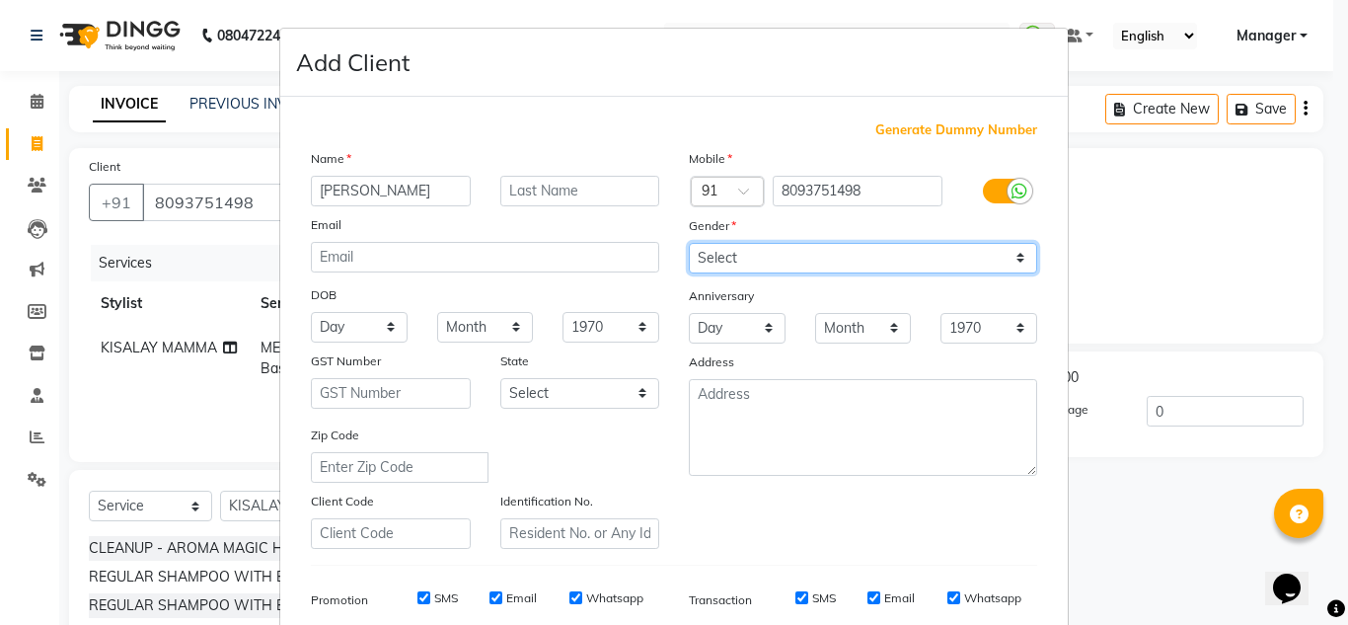
click at [1010, 255] on select "Select [DEMOGRAPHIC_DATA] [DEMOGRAPHIC_DATA] Other Prefer Not To Say" at bounding box center [863, 258] width 348 height 31
select select "[DEMOGRAPHIC_DATA]"
click at [689, 243] on select "Select [DEMOGRAPHIC_DATA] [DEMOGRAPHIC_DATA] Other Prefer Not To Say" at bounding box center [863, 258] width 348 height 31
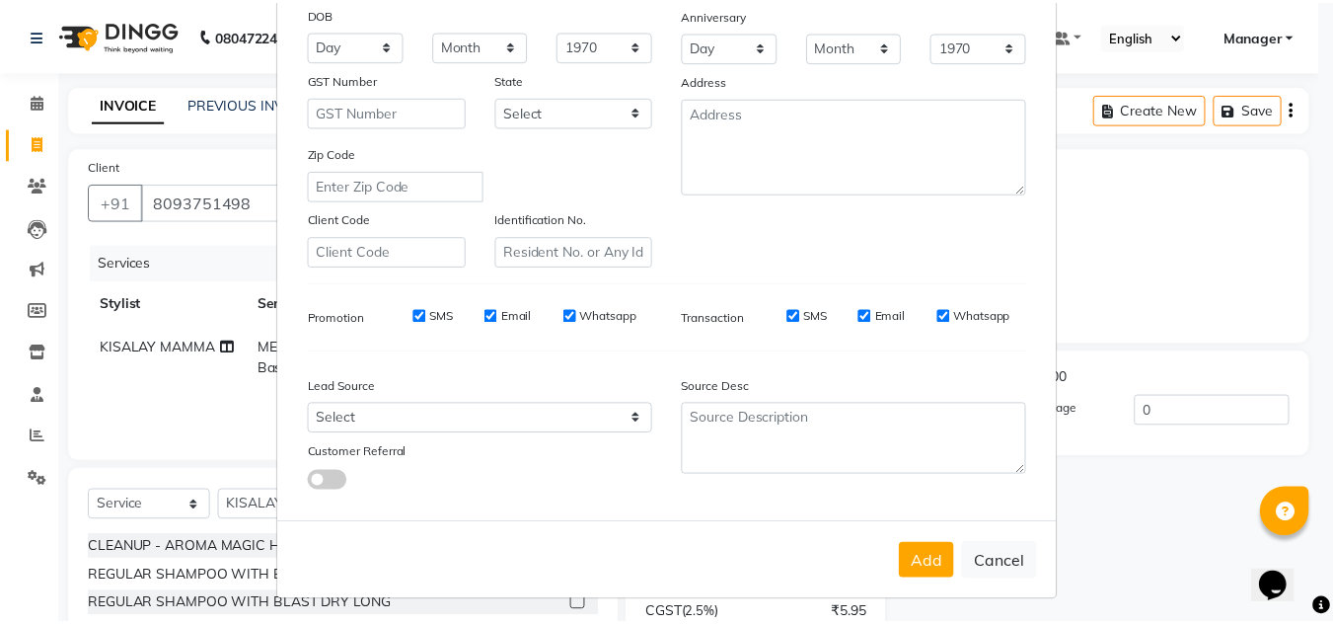
scroll to position [286, 0]
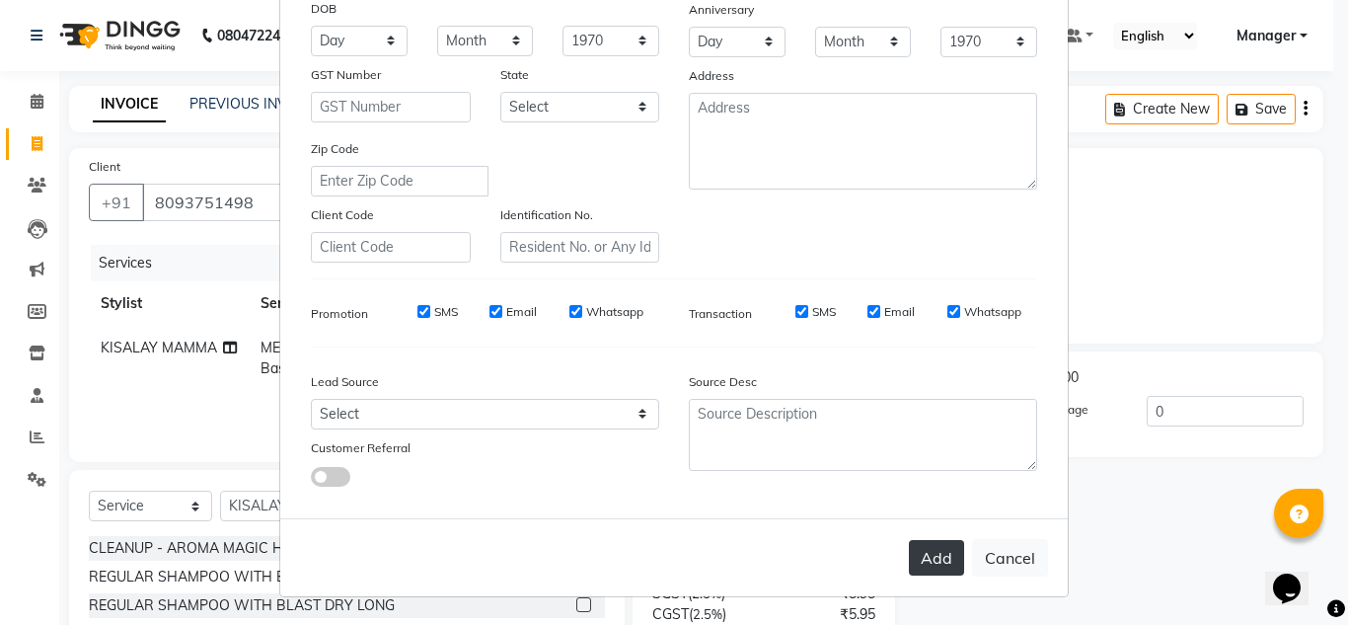
click at [940, 556] on button "Add" at bounding box center [936, 558] width 55 height 36
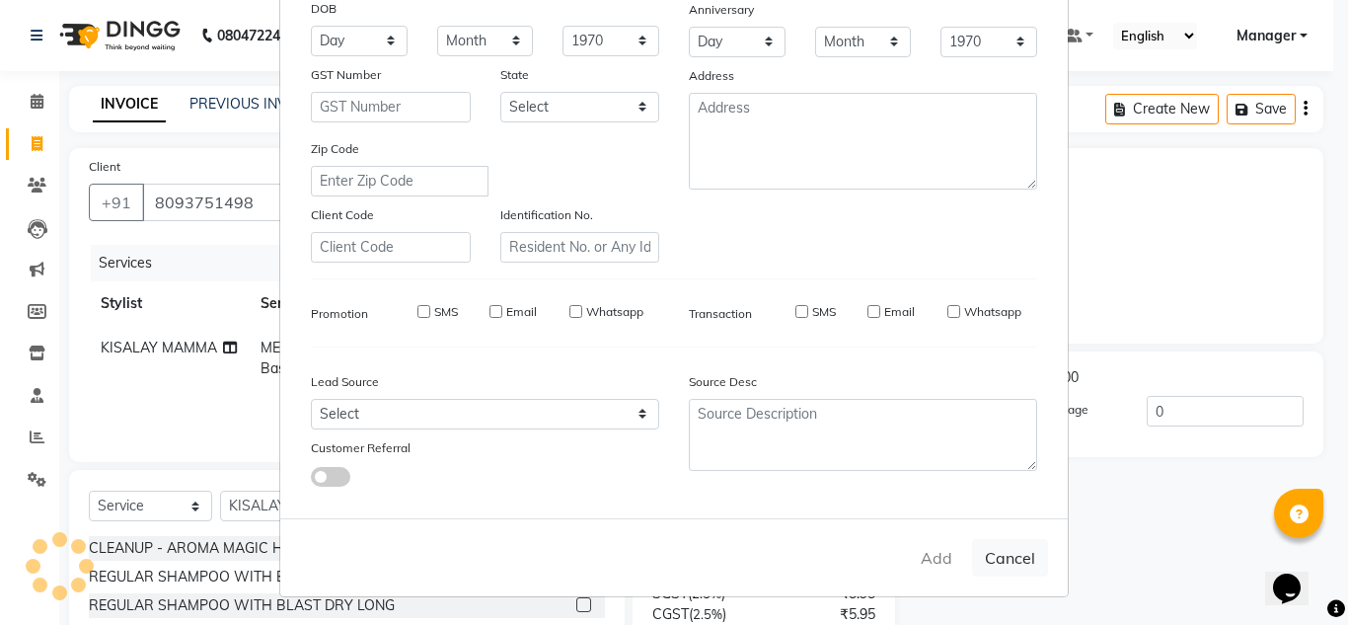
select select
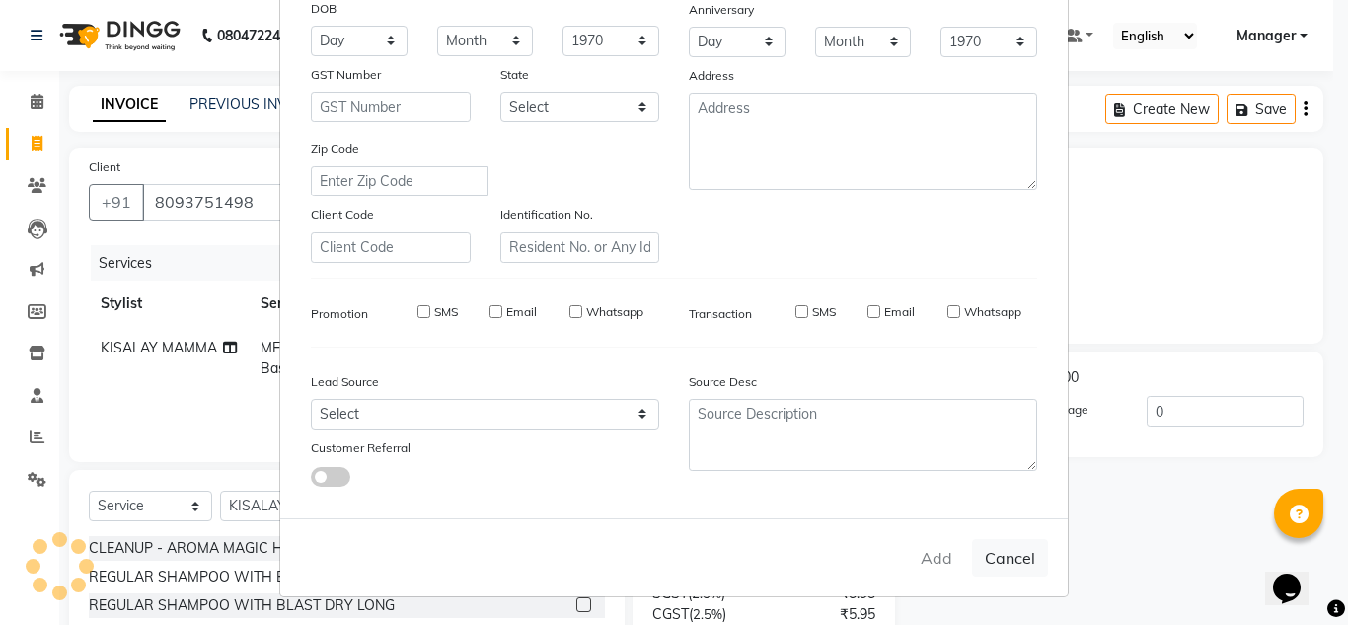
select select
checkbox input "false"
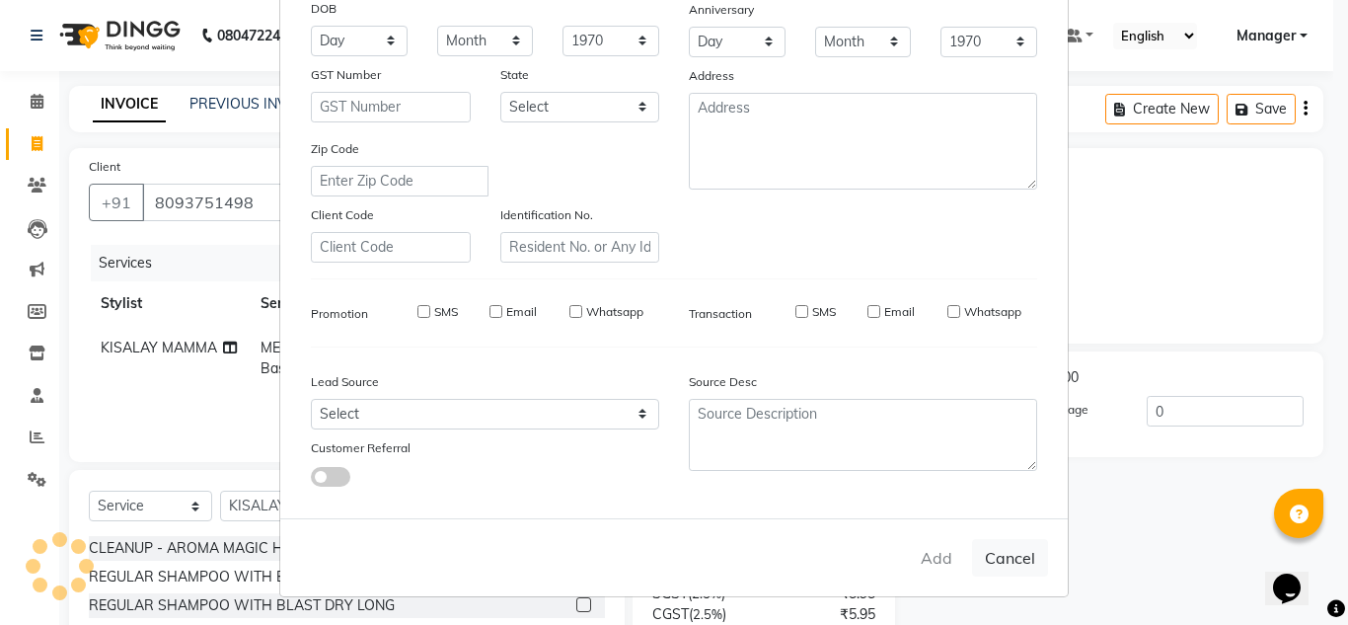
checkbox input "false"
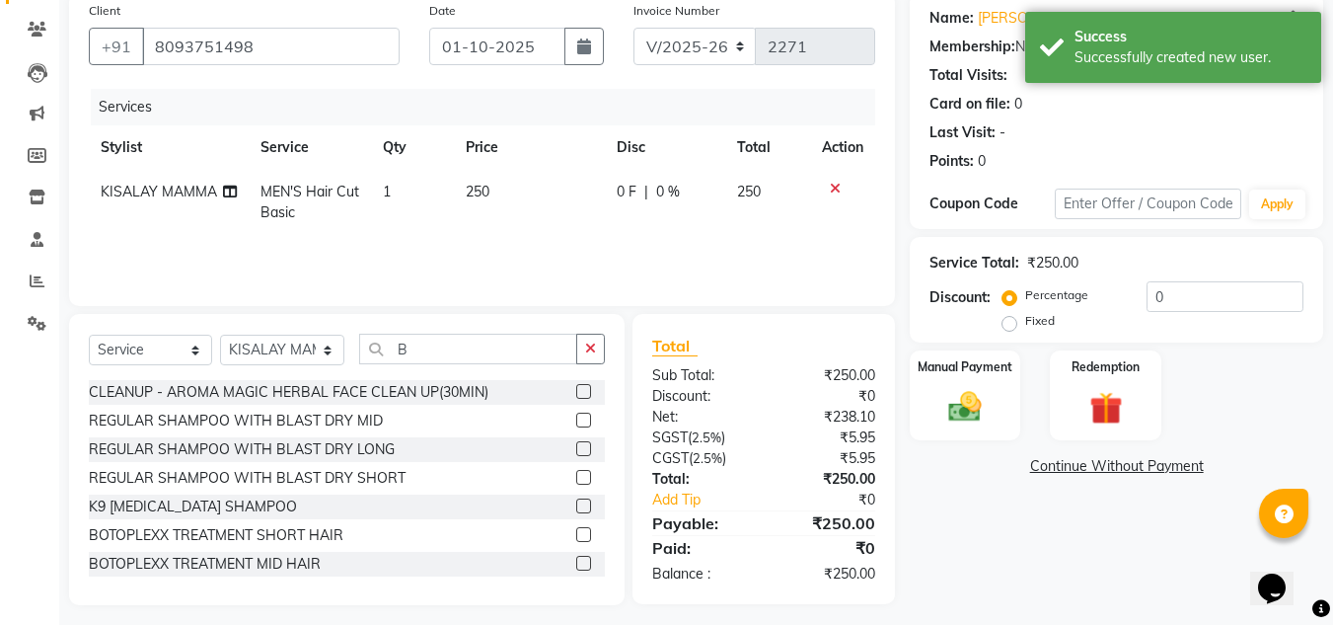
scroll to position [166, 0]
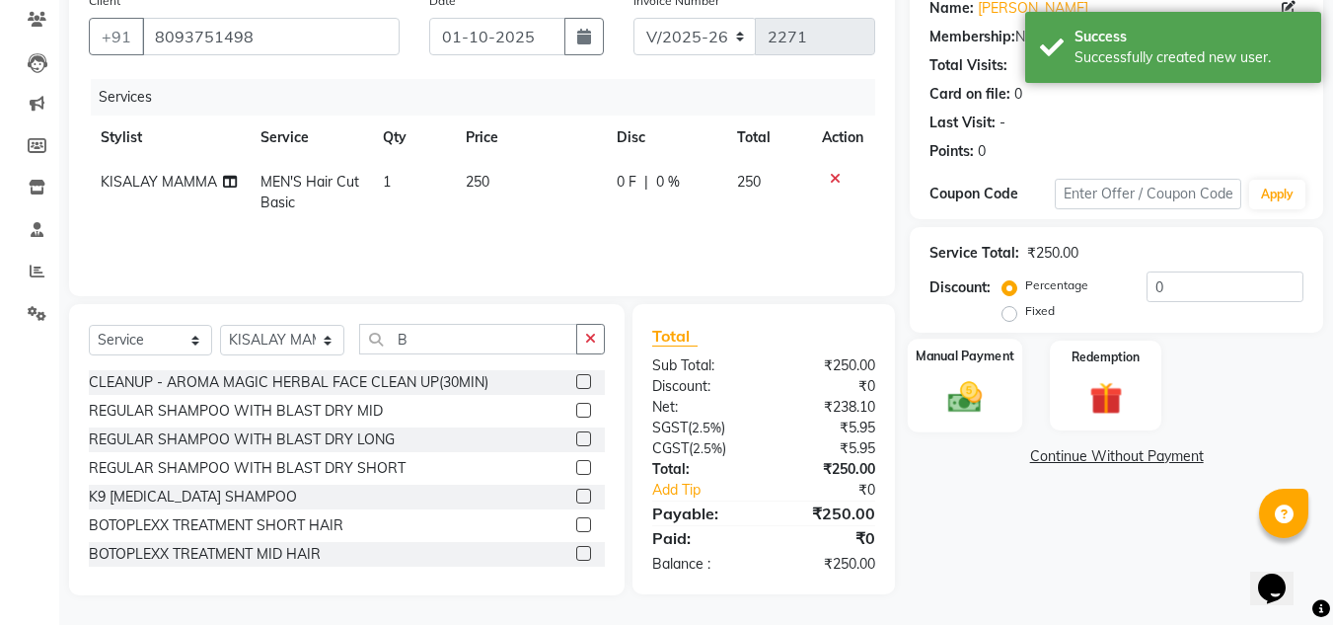
click at [961, 404] on img at bounding box center [964, 396] width 55 height 39
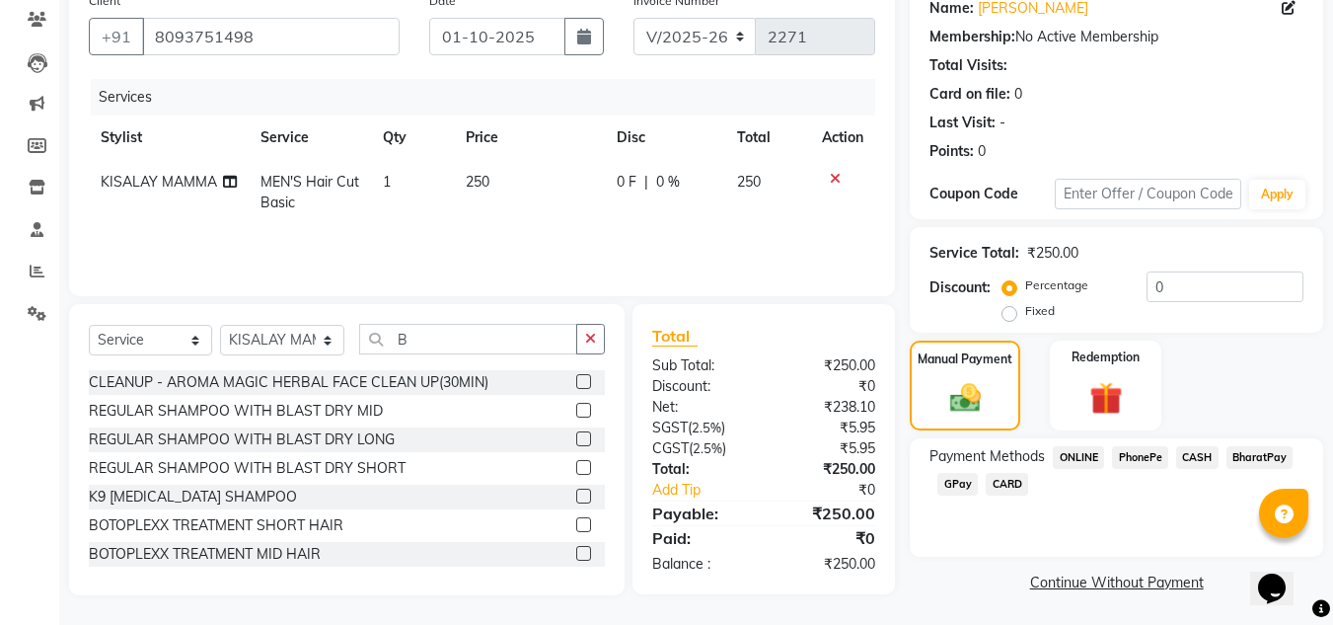
click at [1149, 458] on span "PhonePe" at bounding box center [1140, 457] width 56 height 23
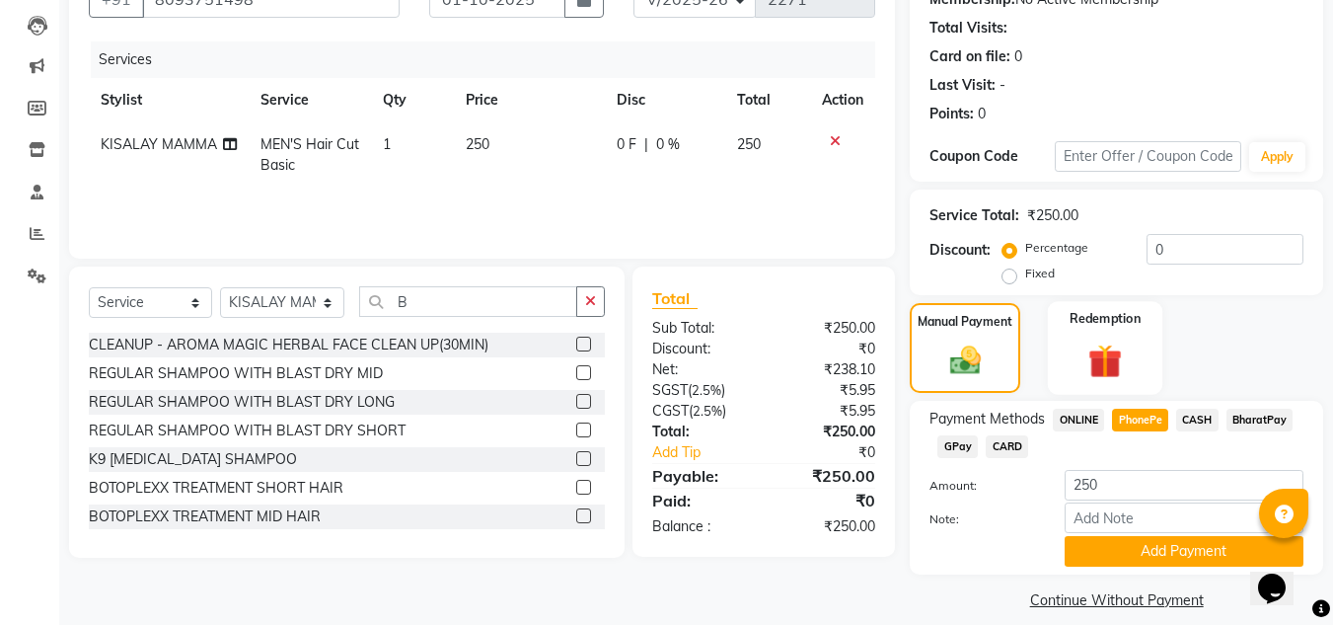
scroll to position [223, 0]
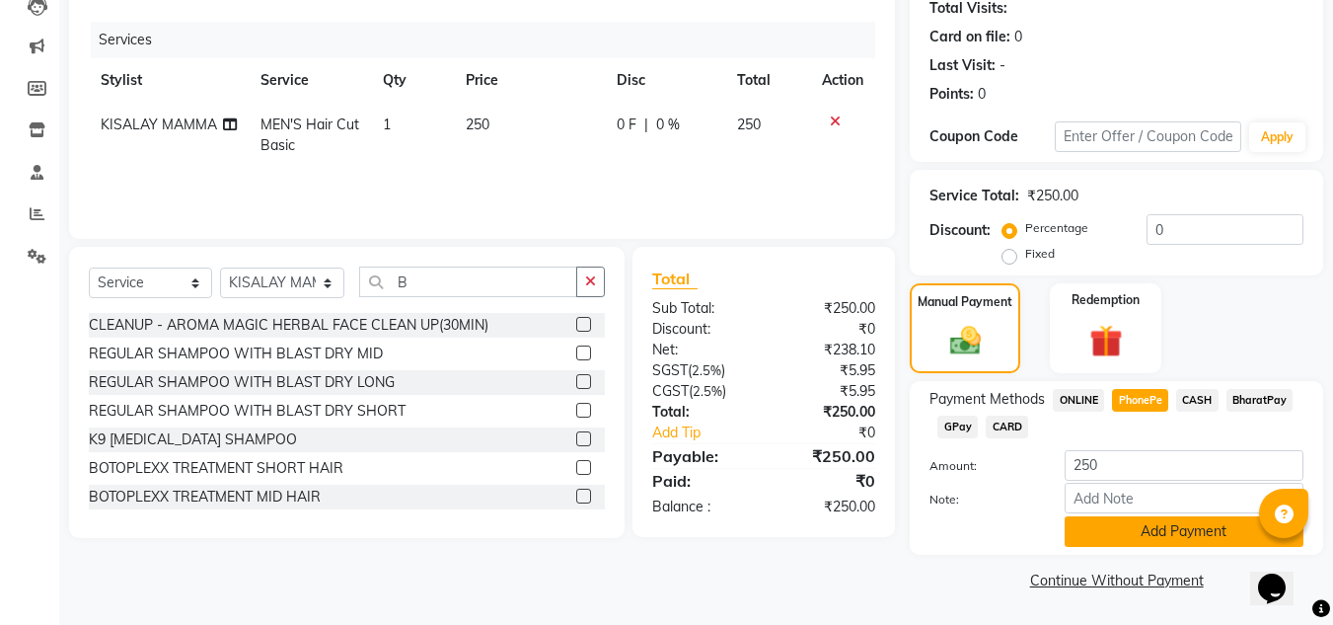
click at [1179, 528] on button "Add Payment" at bounding box center [1184, 531] width 239 height 31
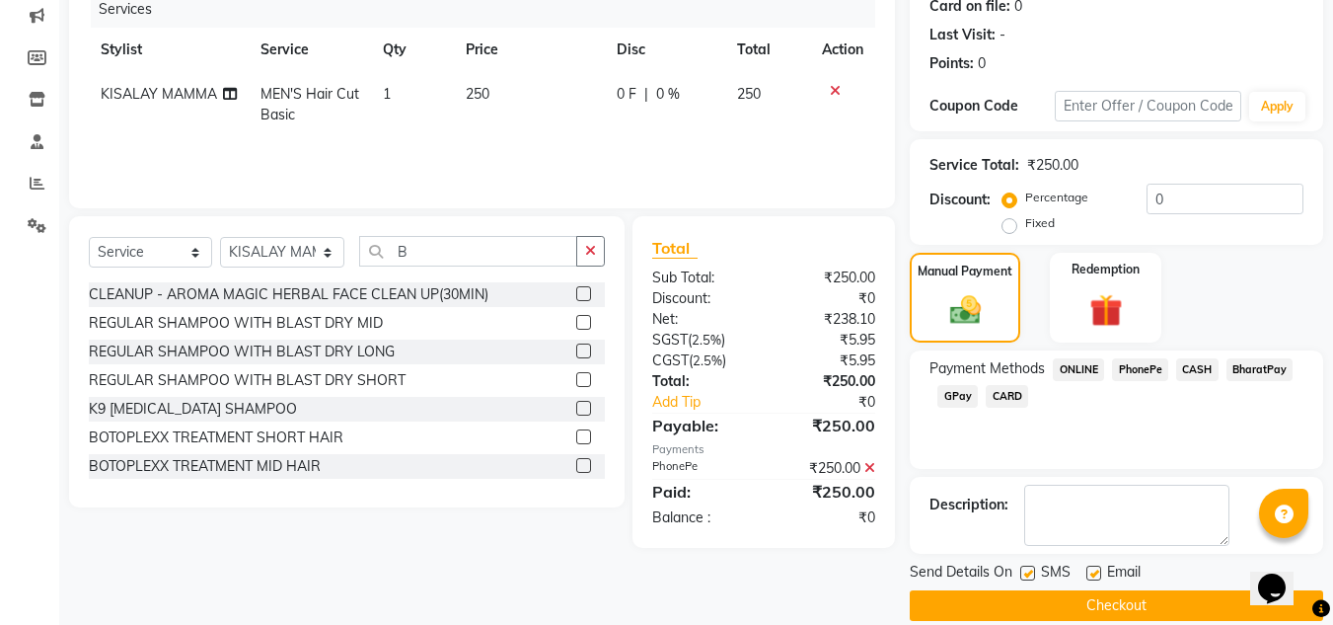
scroll to position [279, 0]
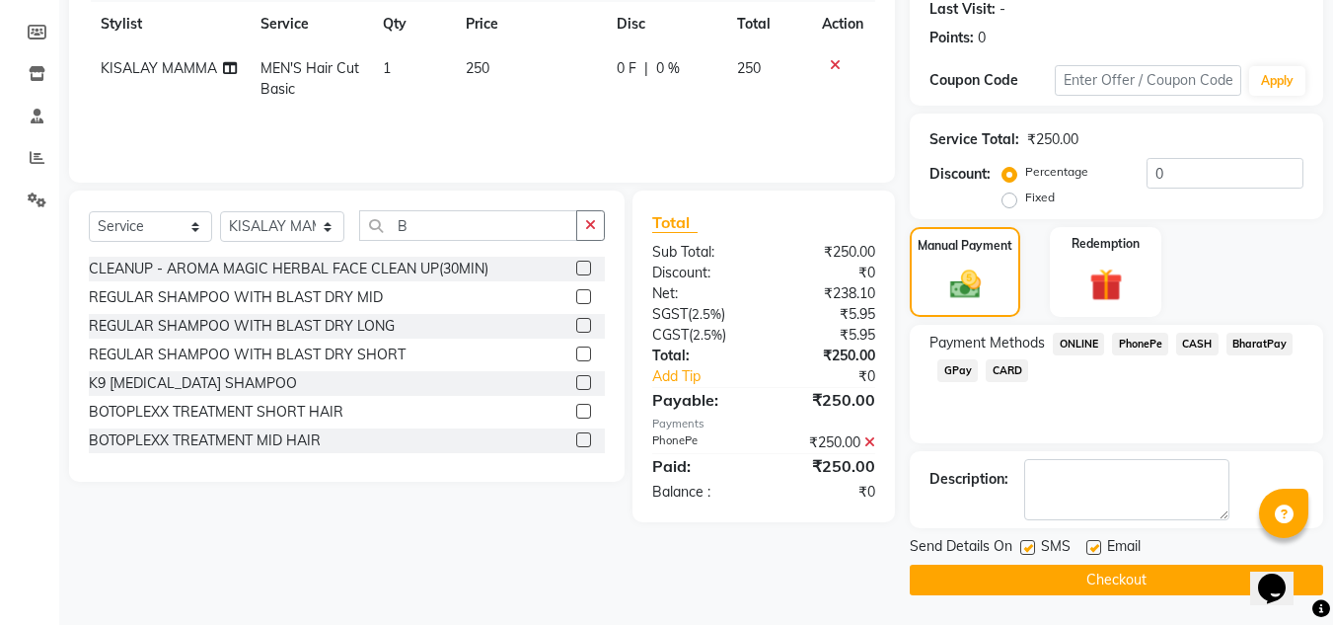
click at [1148, 575] on button "Checkout" at bounding box center [1116, 579] width 413 height 31
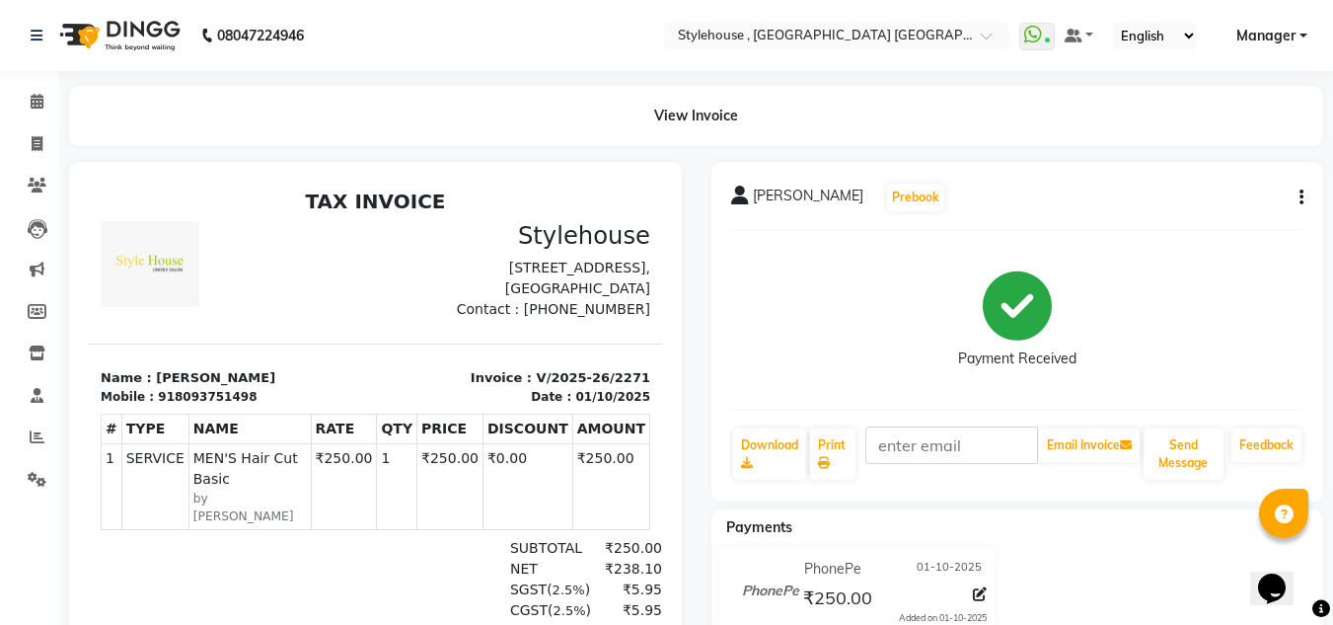
click at [11, 567] on div "Calendar Invoice Clients Leads Marketing Members Inventory Staff Reports Settin…" at bounding box center [133, 424] width 266 height 736
click at [15, 564] on div "Calendar Invoice Clients Leads Marketing Members Inventory Staff Reports Settin…" at bounding box center [133, 424] width 266 height 736
click at [37, 145] on icon at bounding box center [37, 143] width 11 height 15
select select "service"
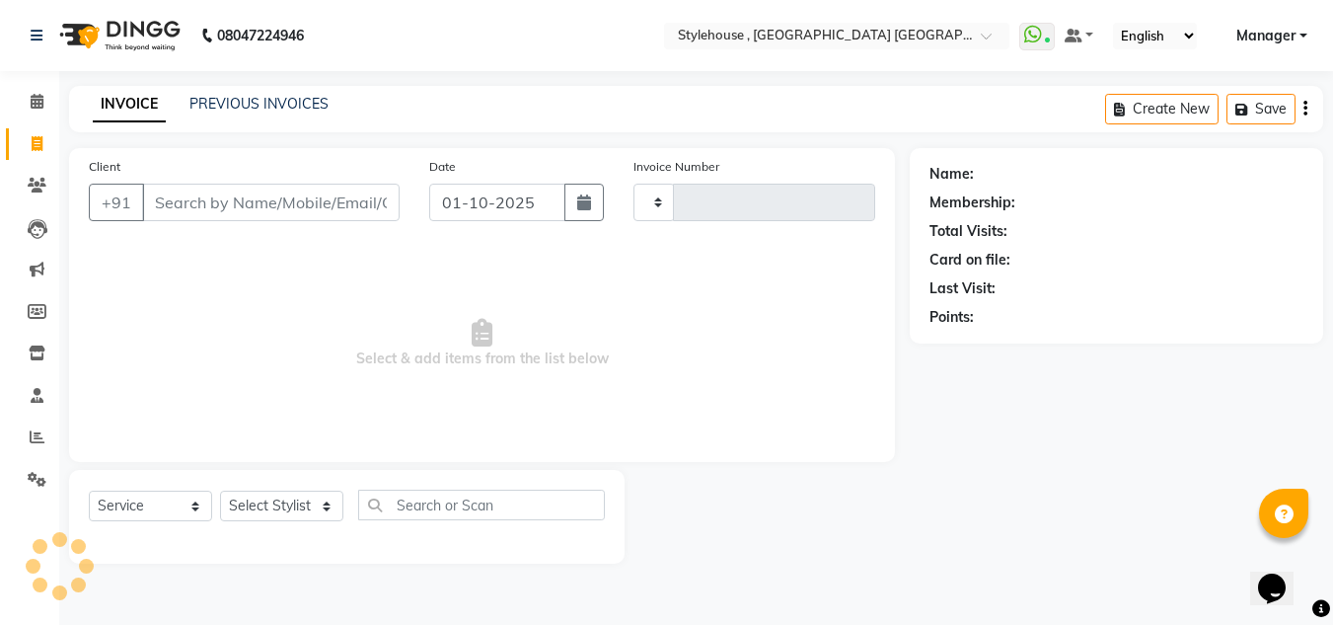
type input "2272"
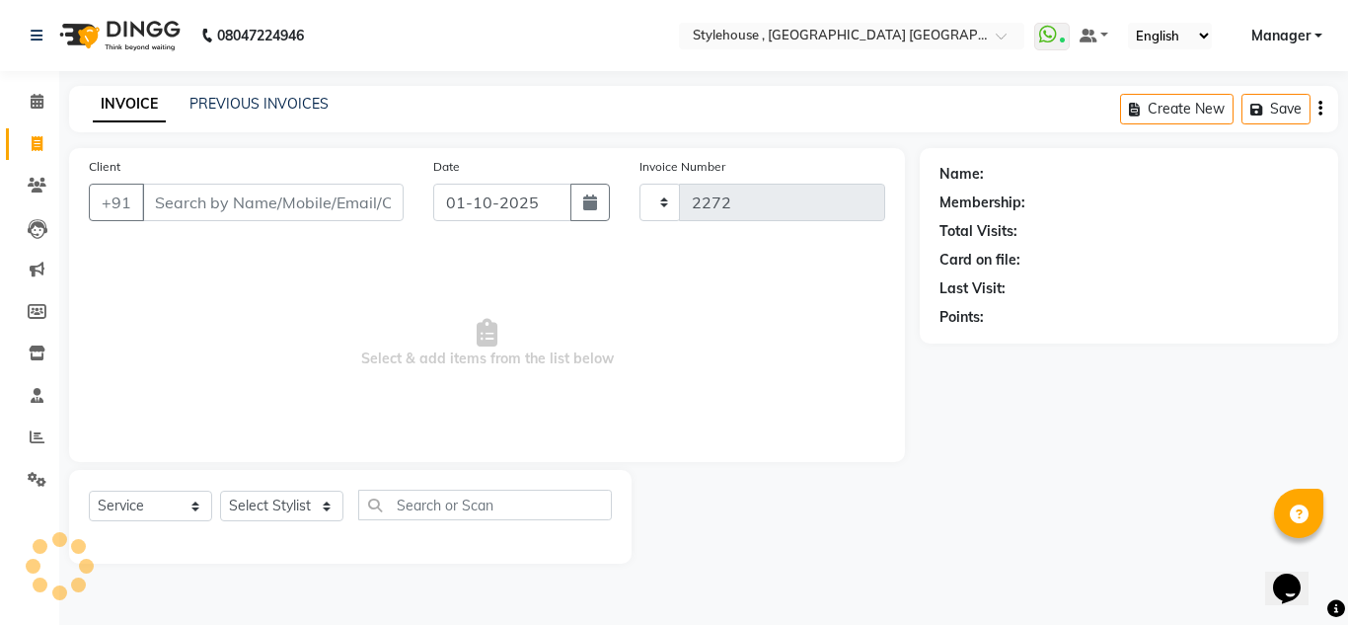
select select "7793"
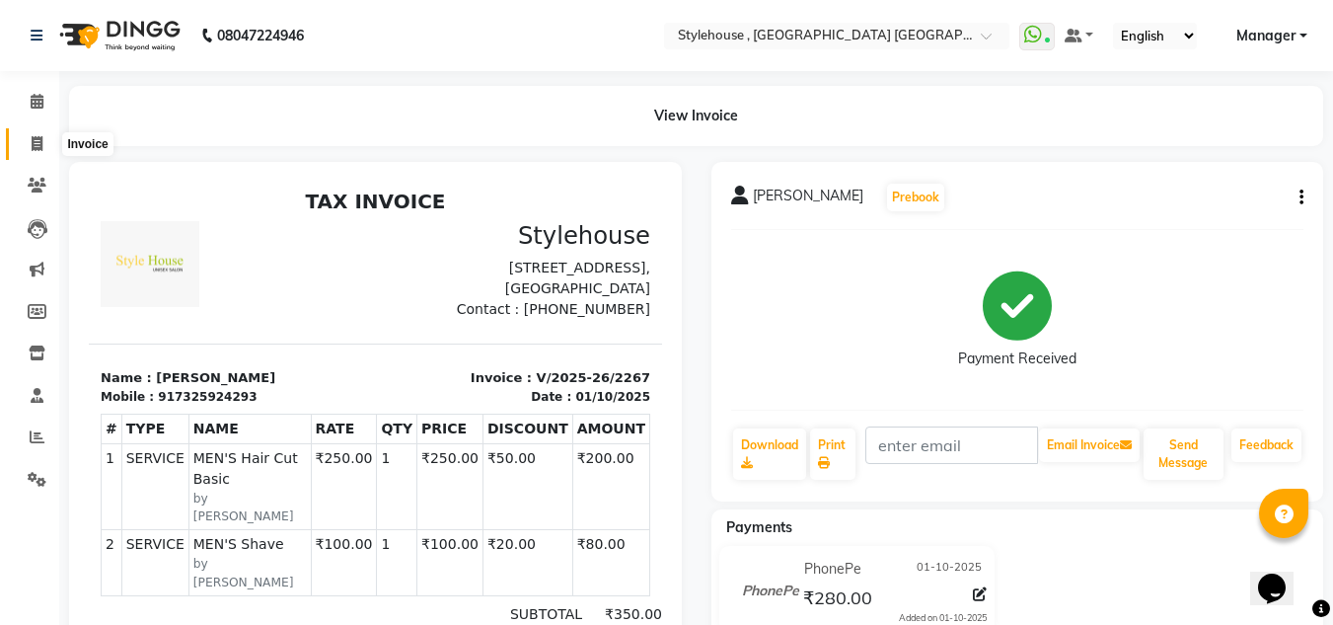
click at [38, 144] on icon at bounding box center [37, 143] width 11 height 15
select select "service"
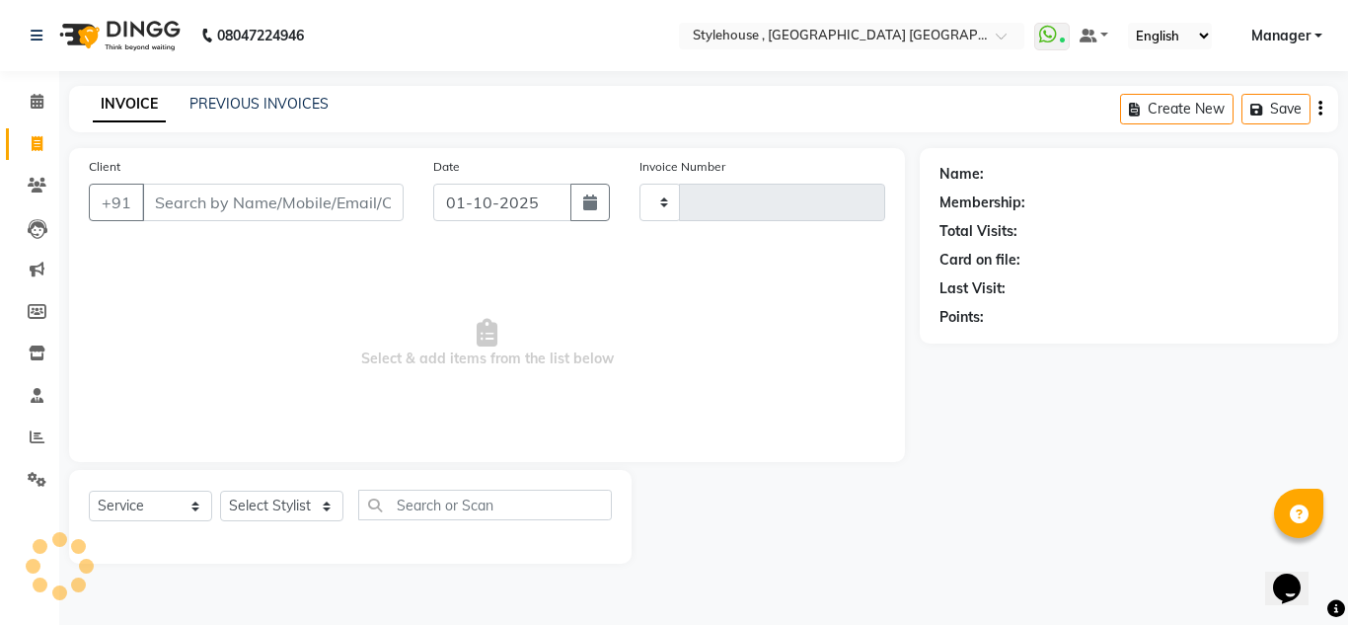
type input "2268"
select select "7793"
click at [170, 205] on input "Client" at bounding box center [272, 202] width 261 height 37
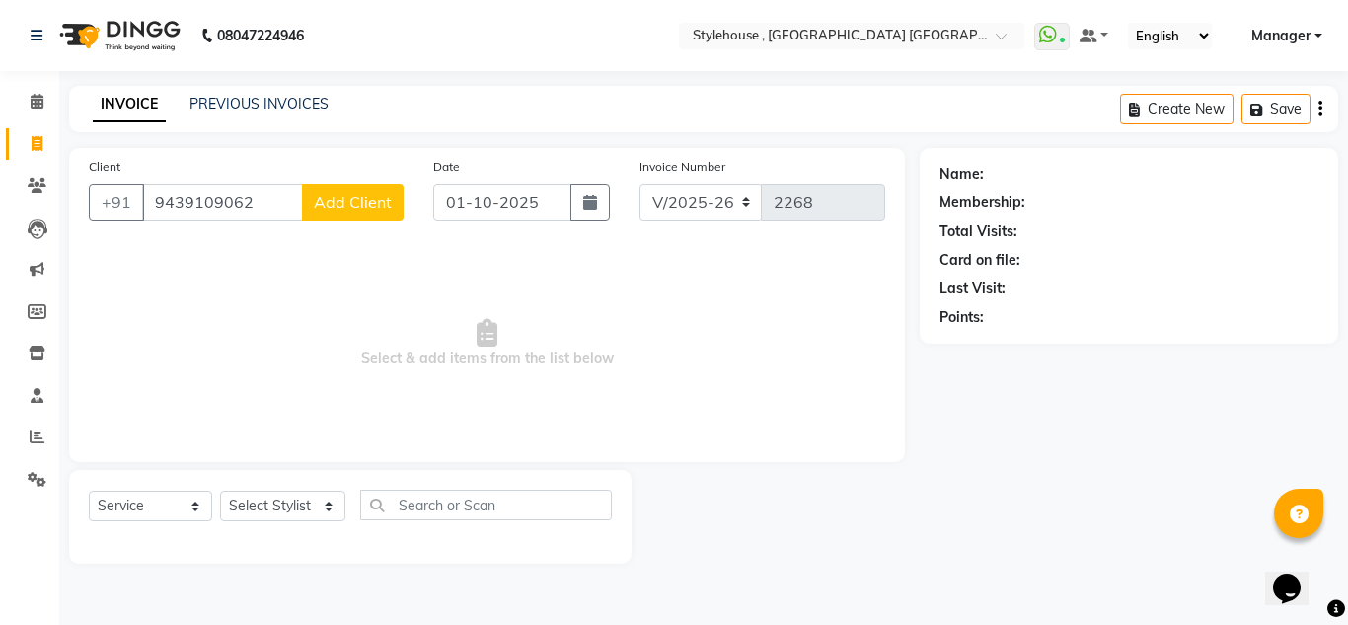
type input "9439109062"
click at [334, 202] on span "Add Client" at bounding box center [353, 202] width 78 height 20
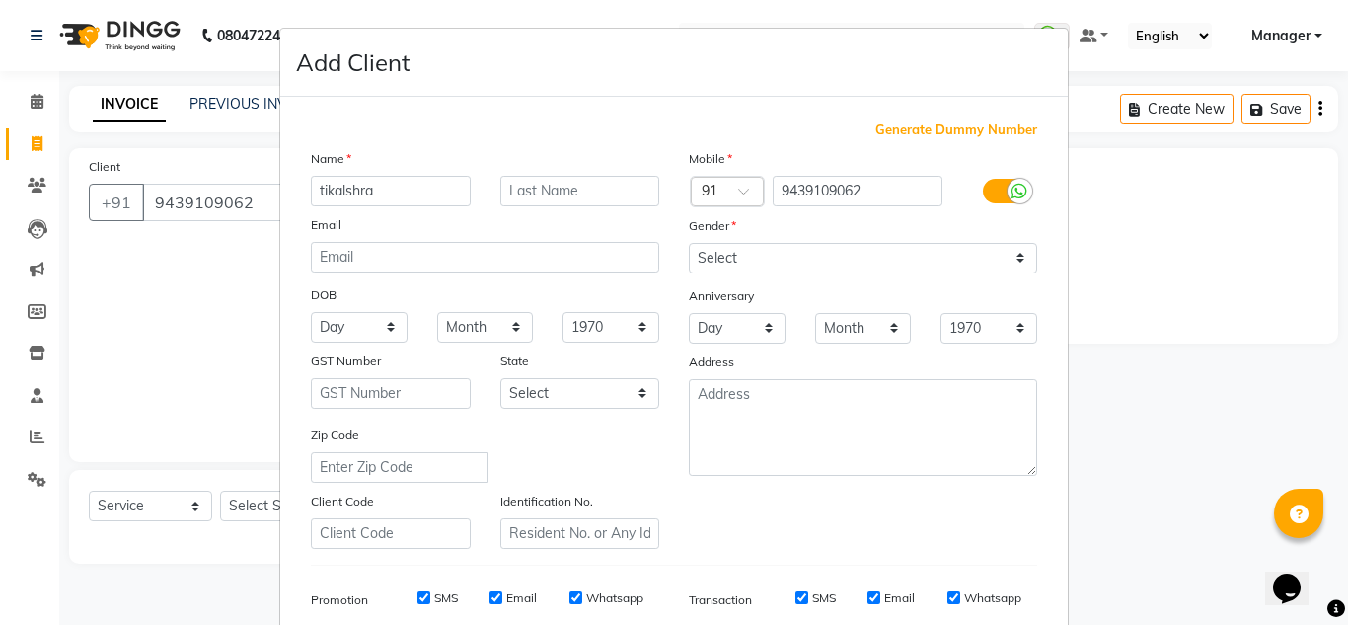
type input "tikalshra"
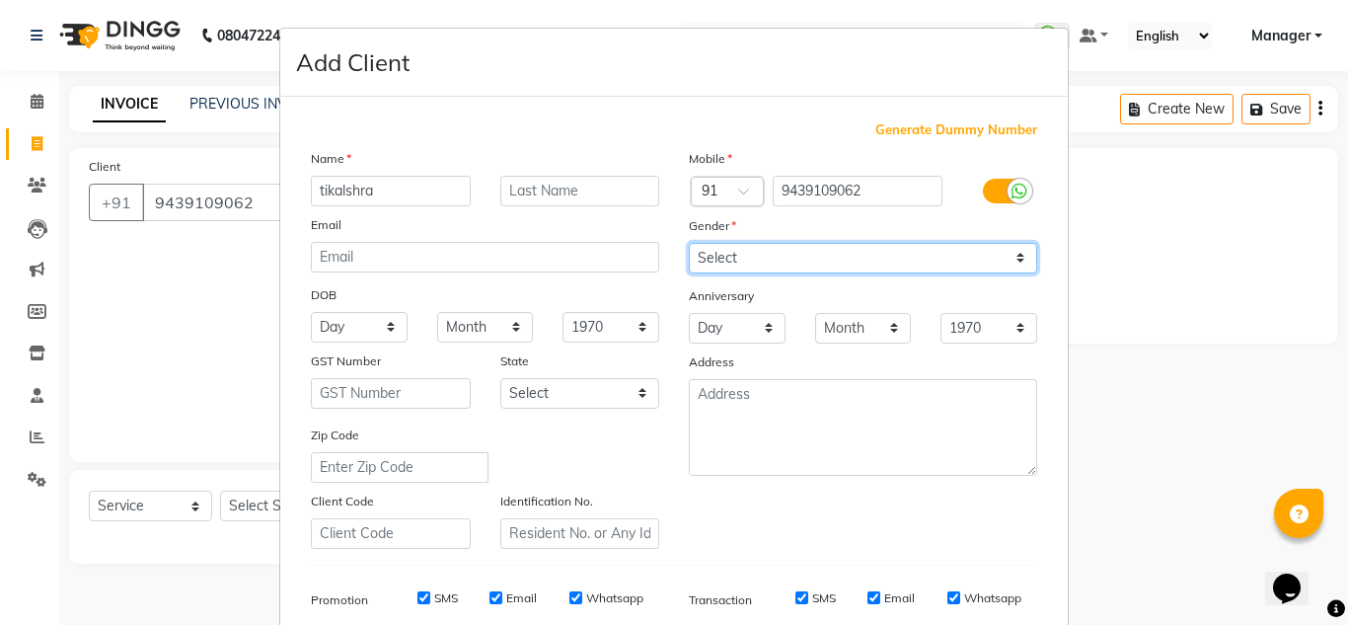
click at [722, 260] on select "Select [DEMOGRAPHIC_DATA] [DEMOGRAPHIC_DATA] Other Prefer Not To Say" at bounding box center [863, 258] width 348 height 31
select select "[DEMOGRAPHIC_DATA]"
click at [689, 243] on select "Select [DEMOGRAPHIC_DATA] [DEMOGRAPHIC_DATA] Other Prefer Not To Say" at bounding box center [863, 258] width 348 height 31
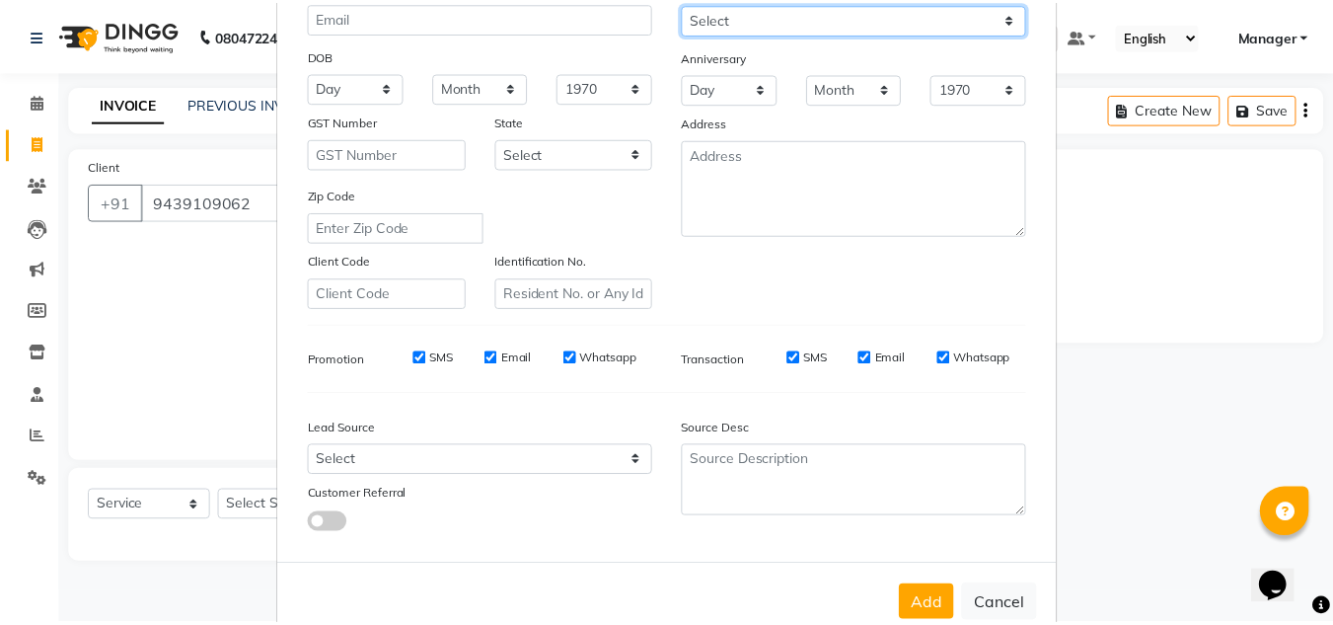
scroll to position [286, 0]
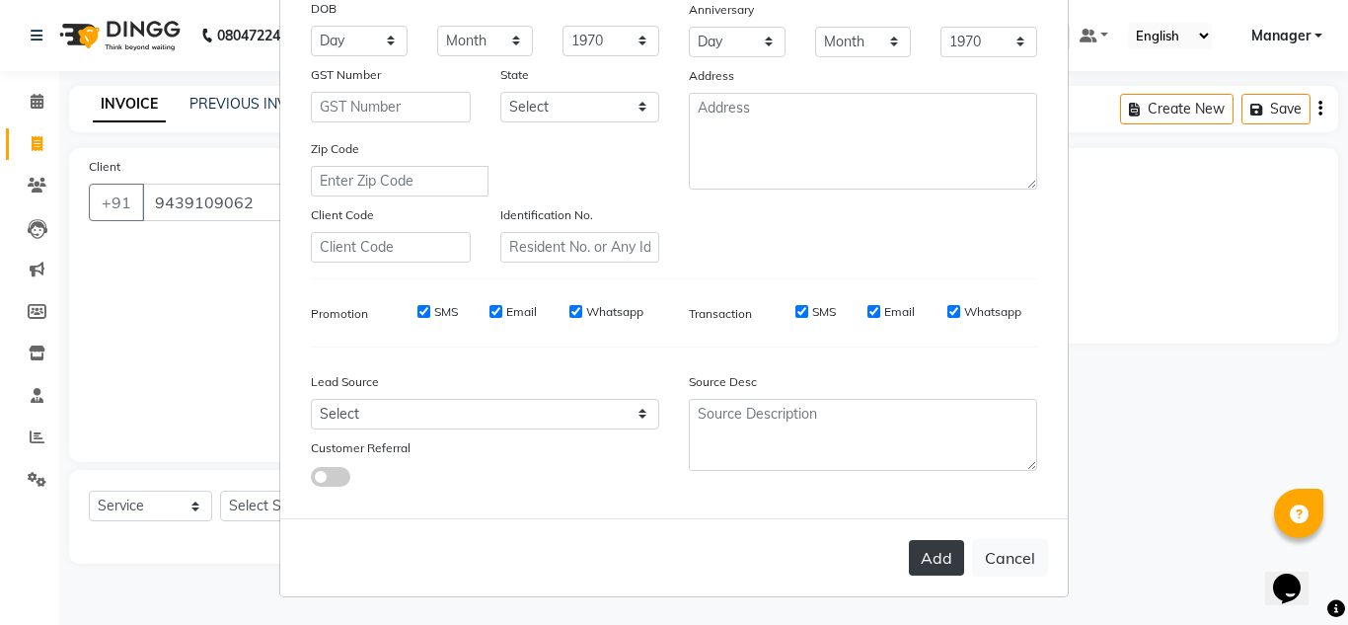
click at [918, 556] on button "Add" at bounding box center [936, 558] width 55 height 36
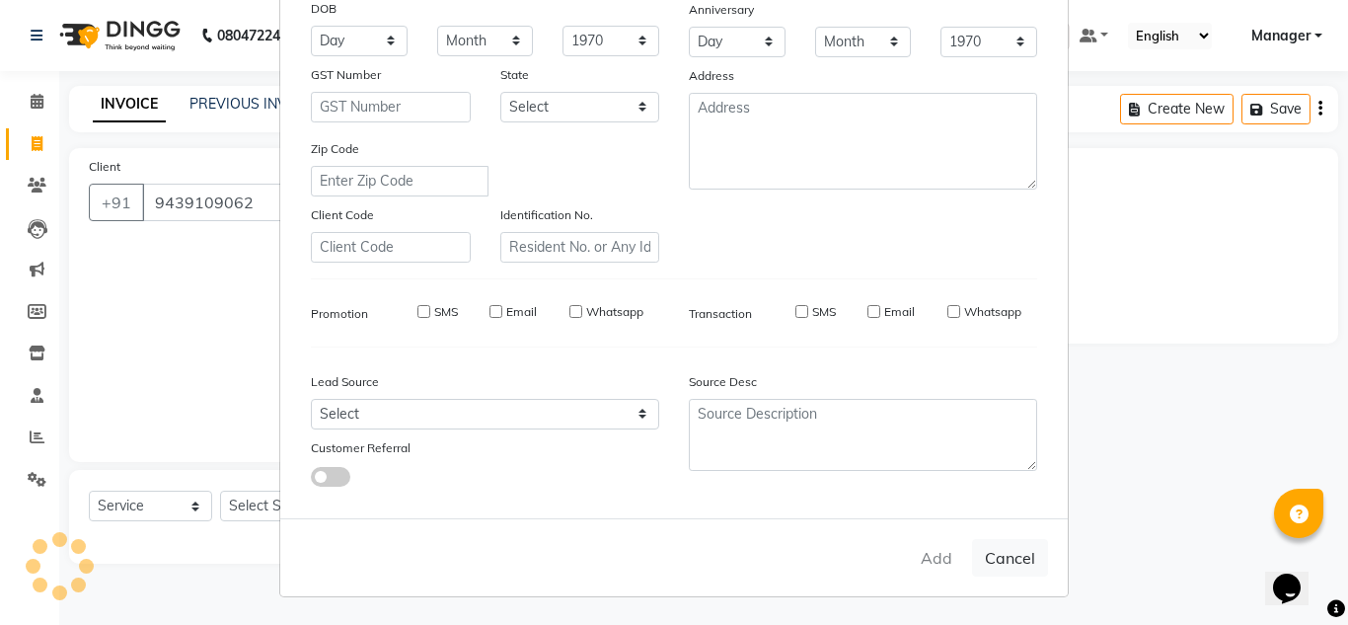
select select
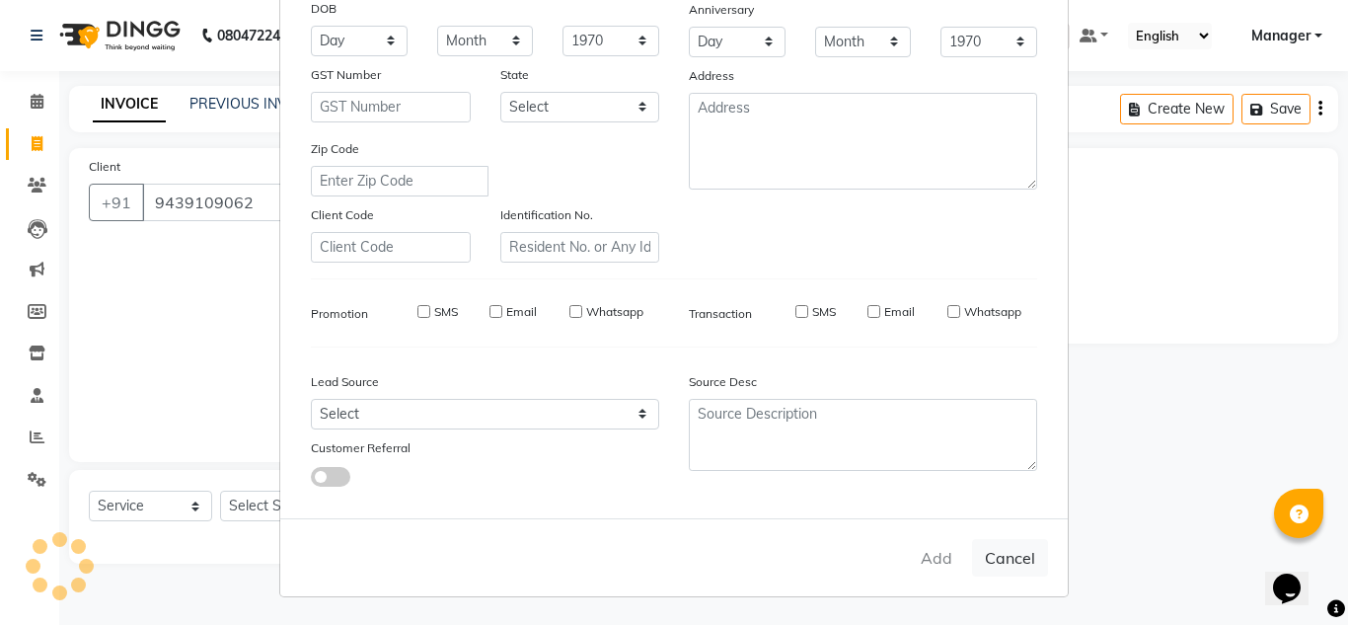
select select
checkbox input "false"
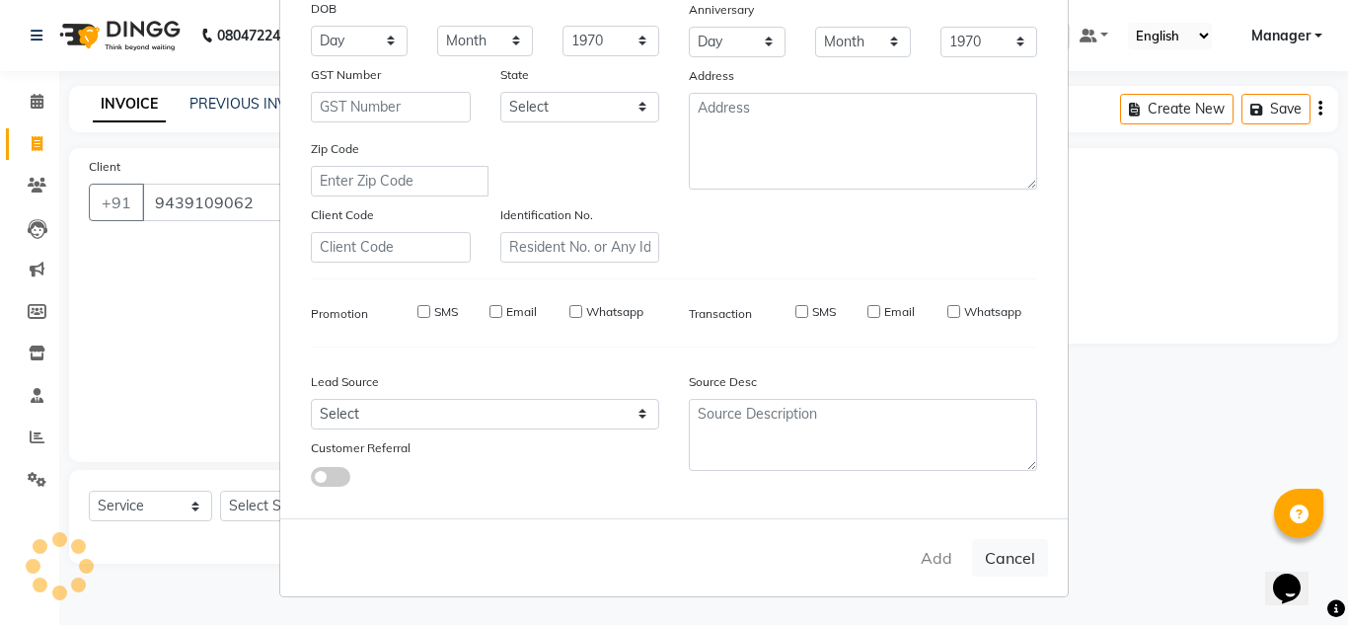
checkbox input "false"
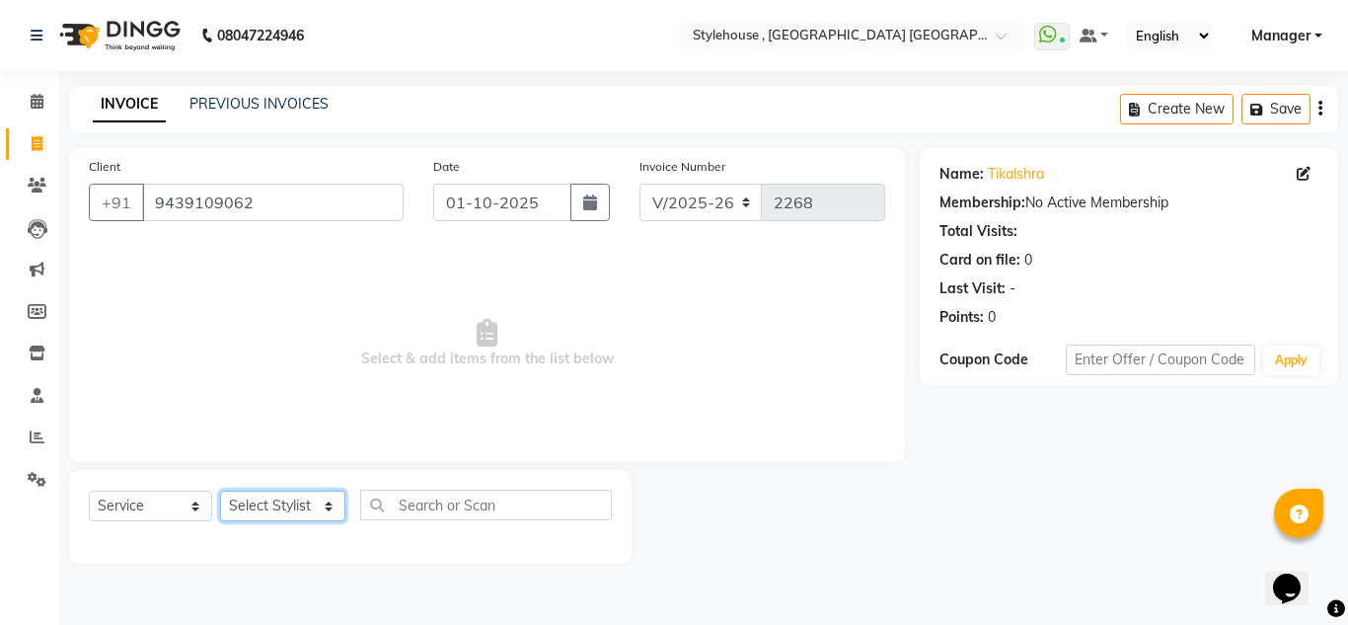
click at [280, 502] on select "Select Stylist [PERSON_NAME] [PERSON_NAME] [PERSON_NAME] MAMMA Manager [PERSON_…" at bounding box center [282, 505] width 125 height 31
select select "69893"
click at [220, 490] on select "Select Stylist [PERSON_NAME] [PERSON_NAME] [PERSON_NAME] MAMMA Manager [PERSON_…" at bounding box center [282, 505] width 125 height 31
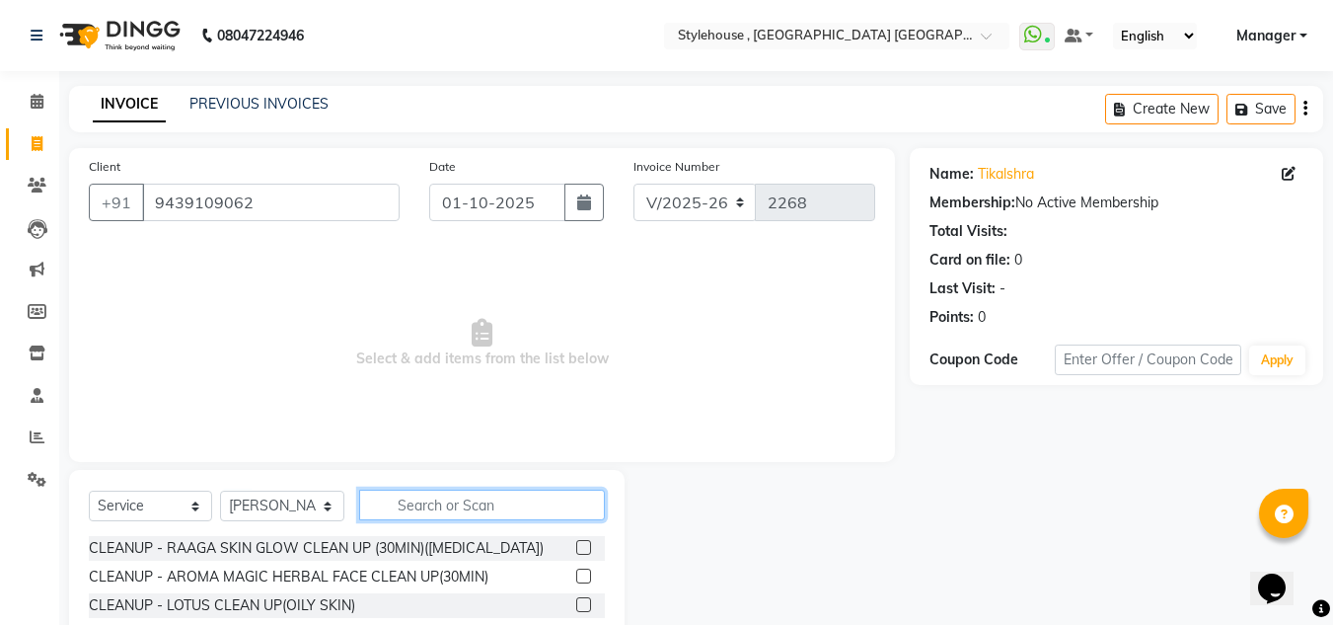
click at [423, 500] on input "text" at bounding box center [482, 504] width 246 height 31
type input "h"
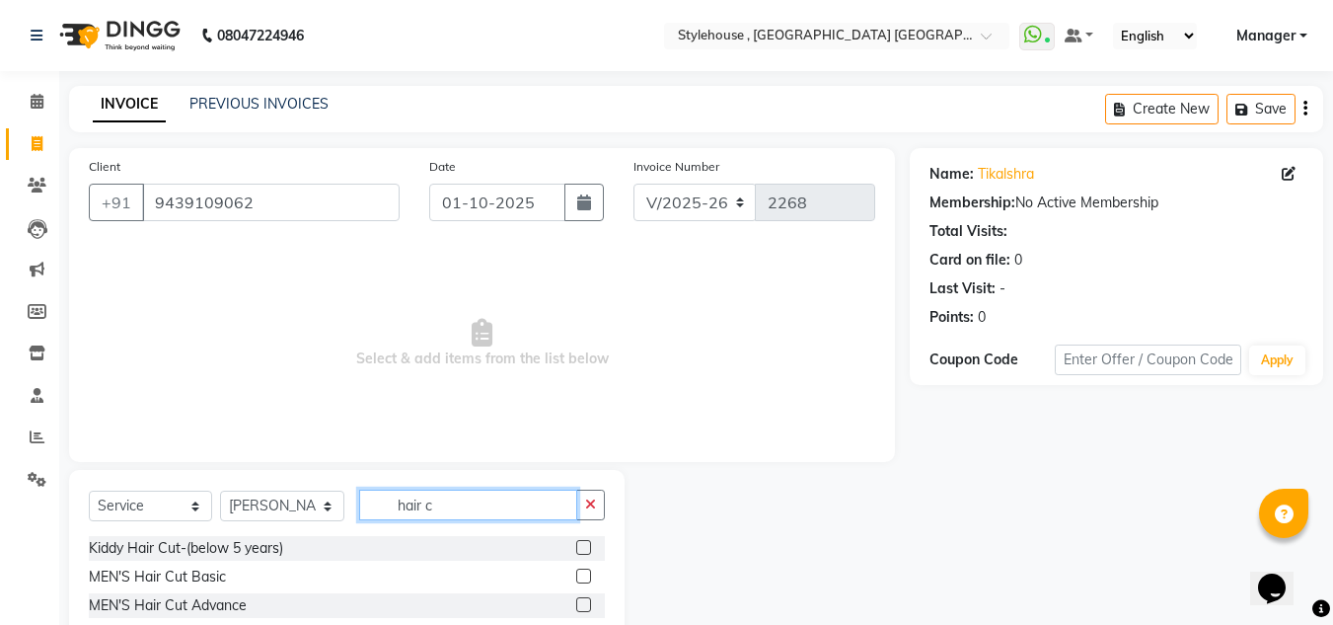
type input "hair c"
click at [576, 575] on label at bounding box center [583, 575] width 15 height 15
click at [576, 575] on input "checkbox" at bounding box center [582, 576] width 13 height 13
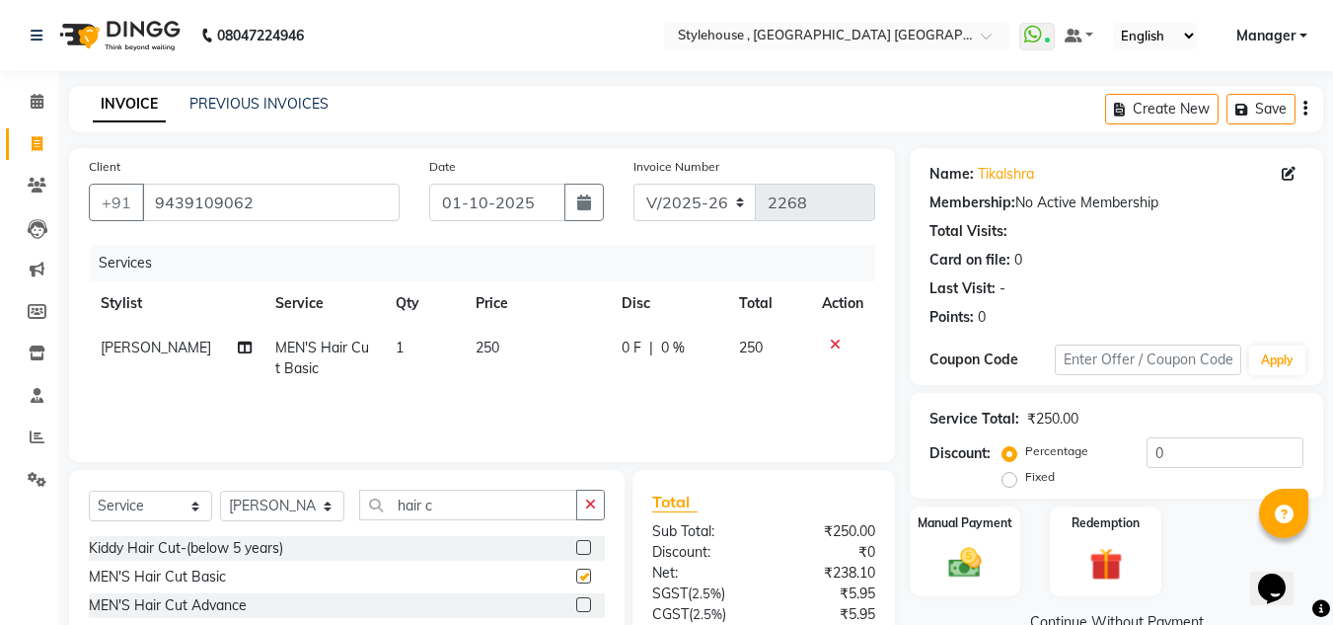
checkbox input "false"
click at [592, 512] on button "button" at bounding box center [590, 504] width 29 height 31
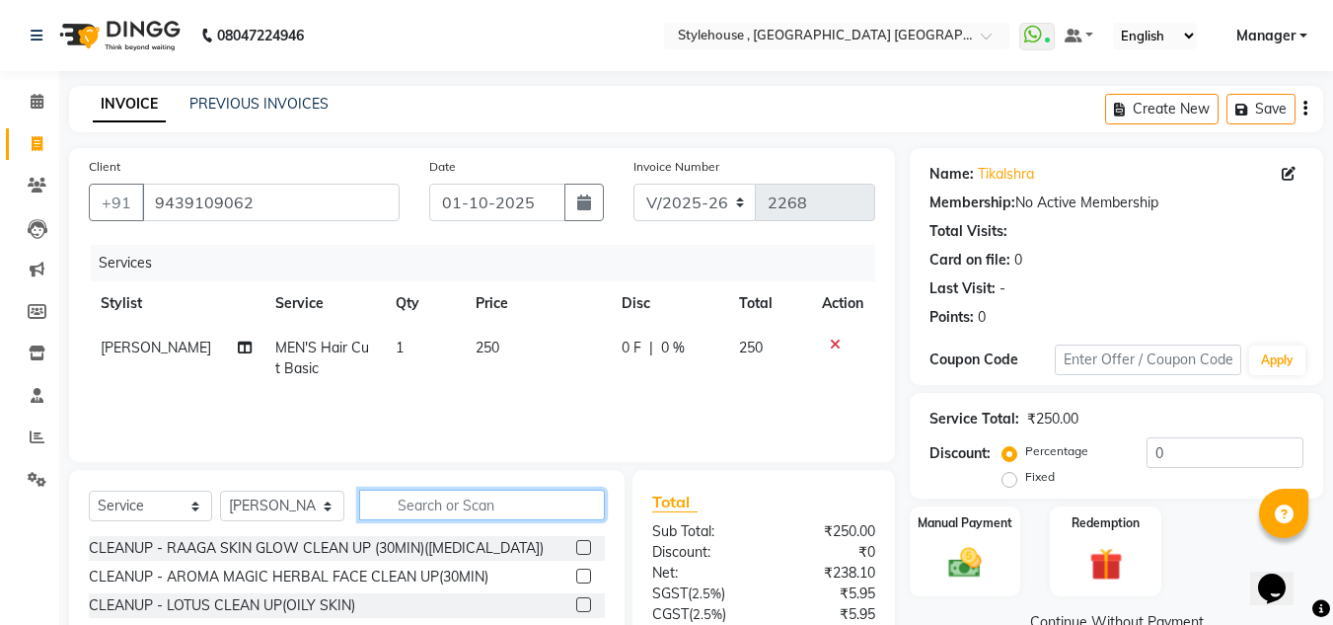
click at [514, 515] on input "text" at bounding box center [482, 504] width 246 height 31
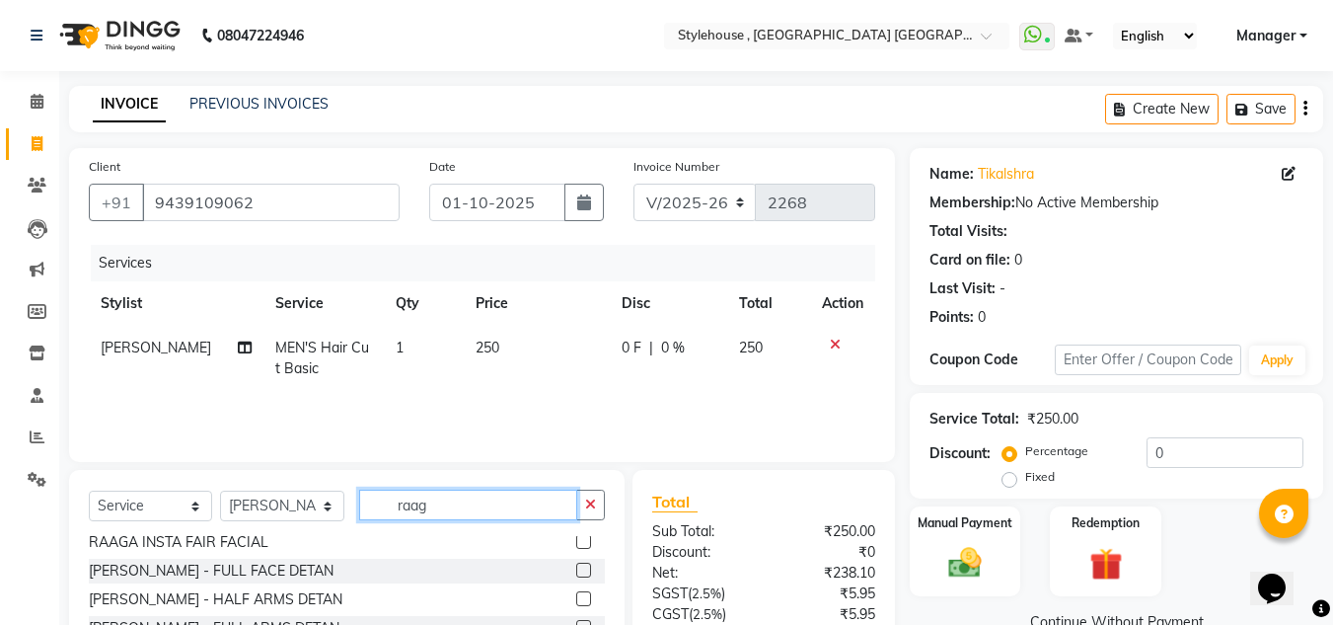
scroll to position [0, 0]
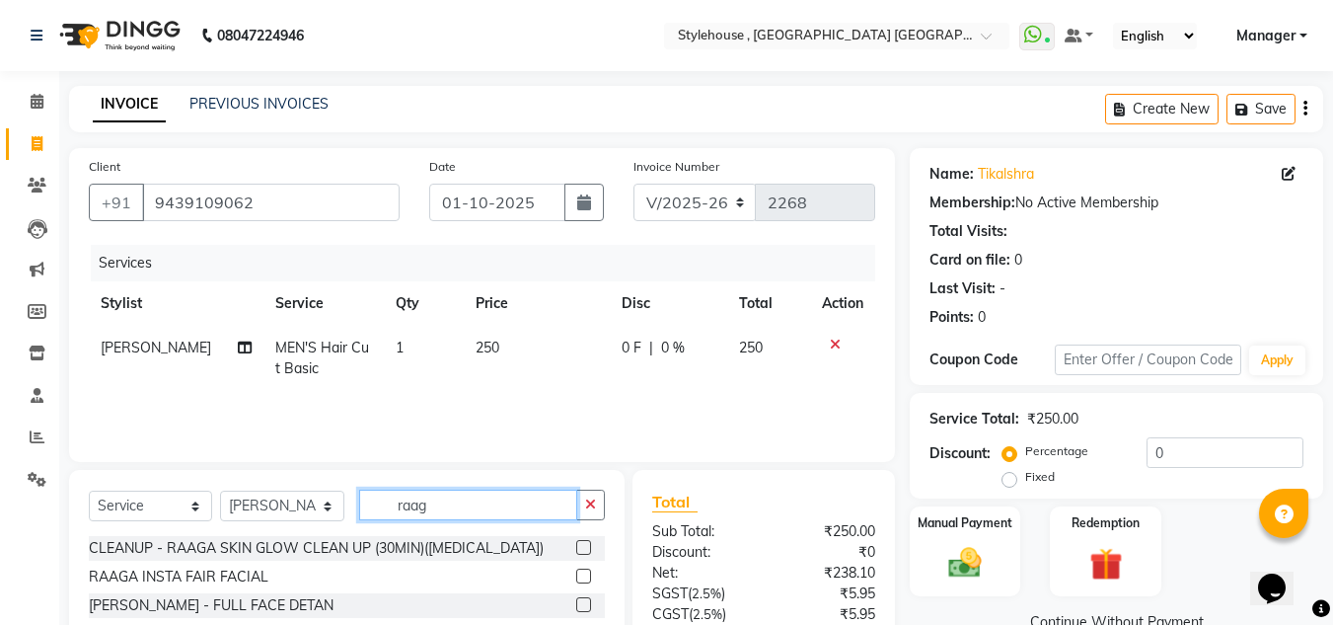
type input "raag"
click at [576, 605] on label at bounding box center [583, 604] width 15 height 15
click at [576, 605] on input "checkbox" at bounding box center [582, 605] width 13 height 13
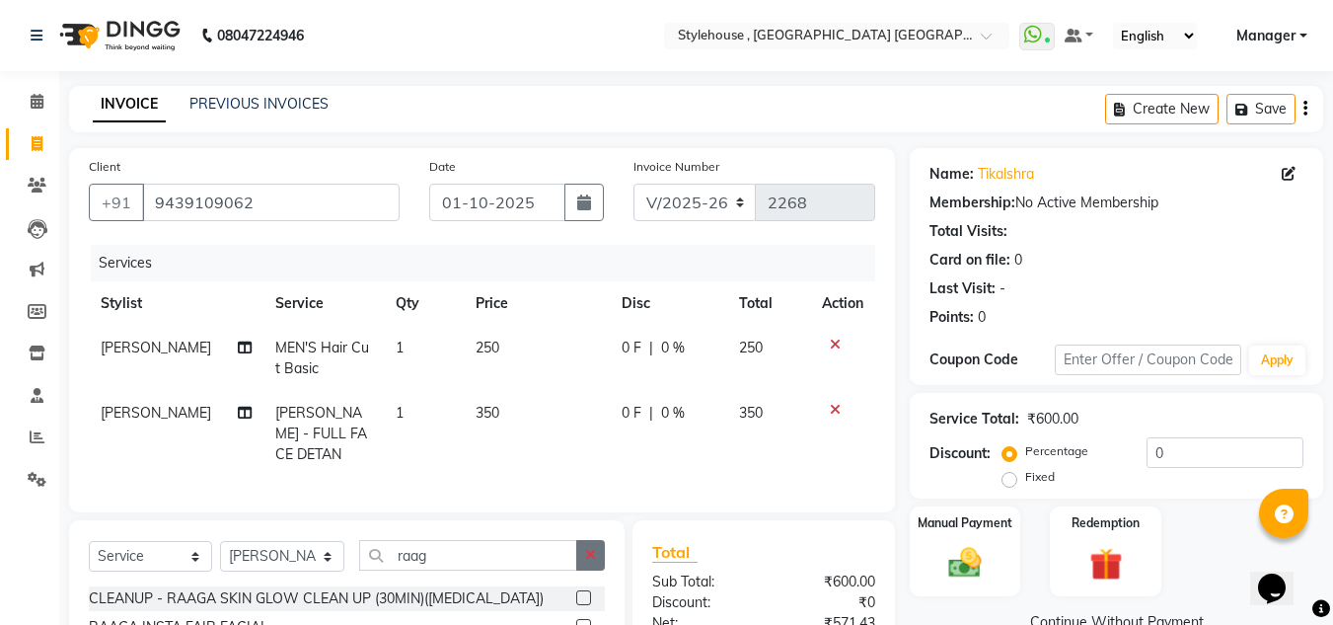
checkbox input "false"
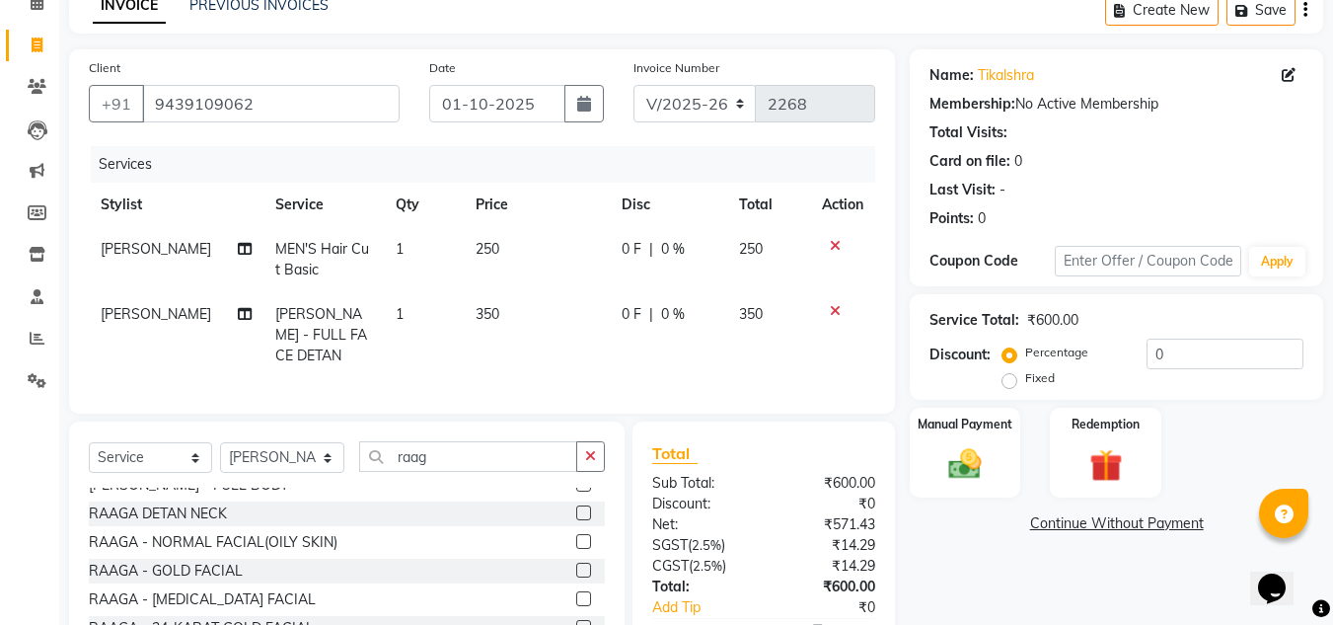
scroll to position [395, 0]
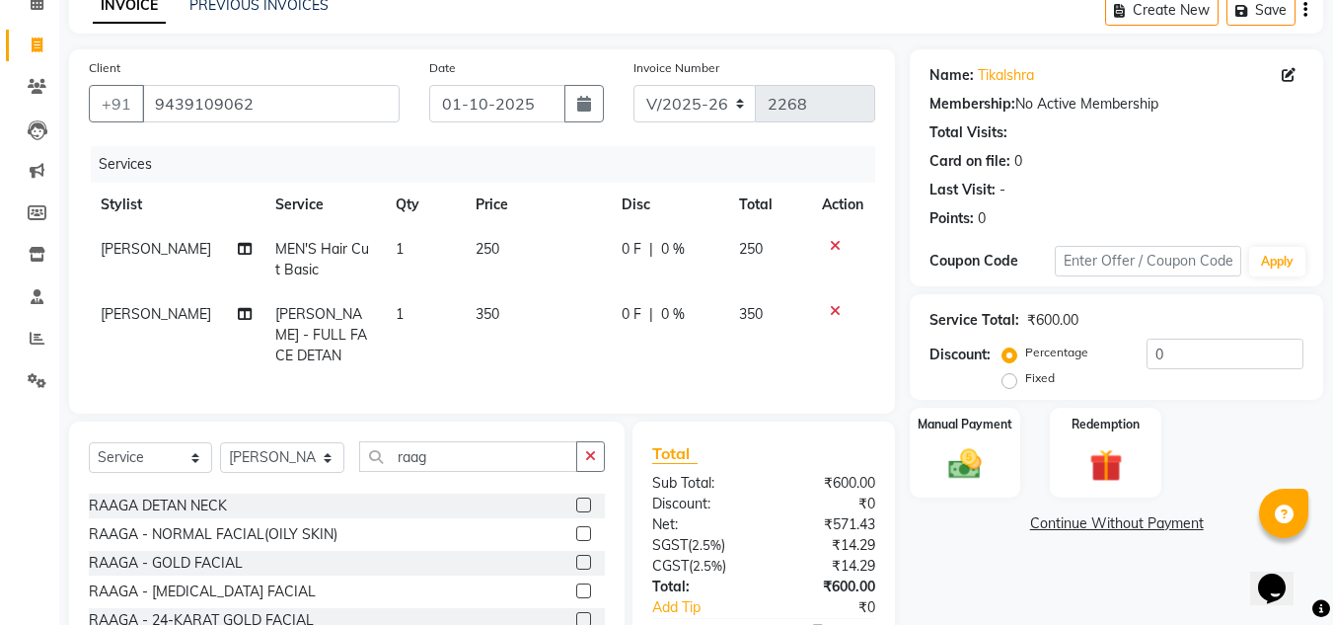
click at [576, 512] on label at bounding box center [583, 504] width 15 height 15
click at [576, 512] on input "checkbox" at bounding box center [582, 505] width 13 height 13
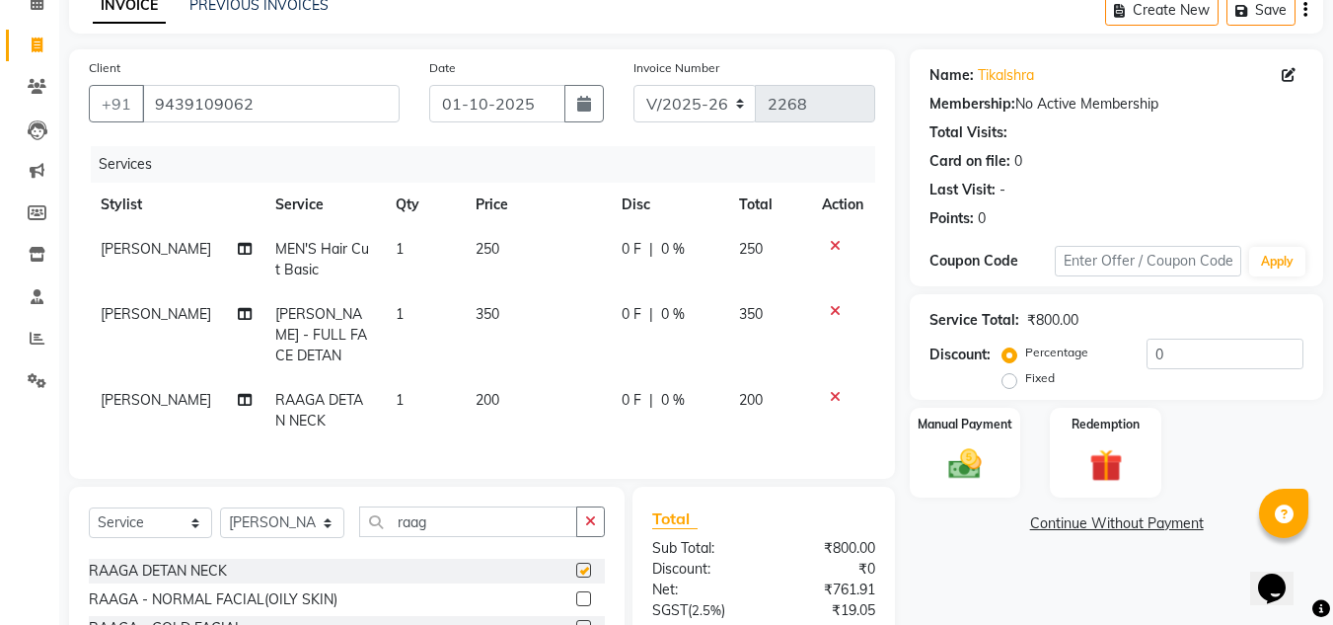
checkbox input "false"
click at [592, 528] on icon "button" at bounding box center [590, 521] width 11 height 14
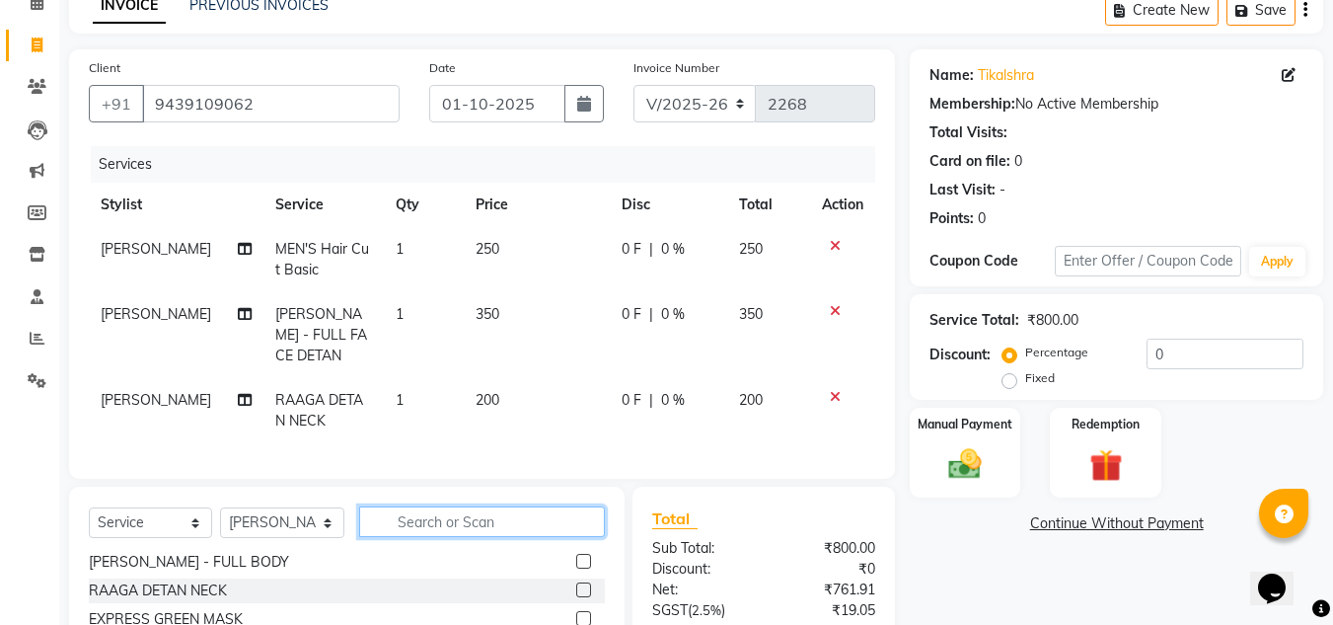
click at [502, 537] on input "text" at bounding box center [482, 521] width 246 height 31
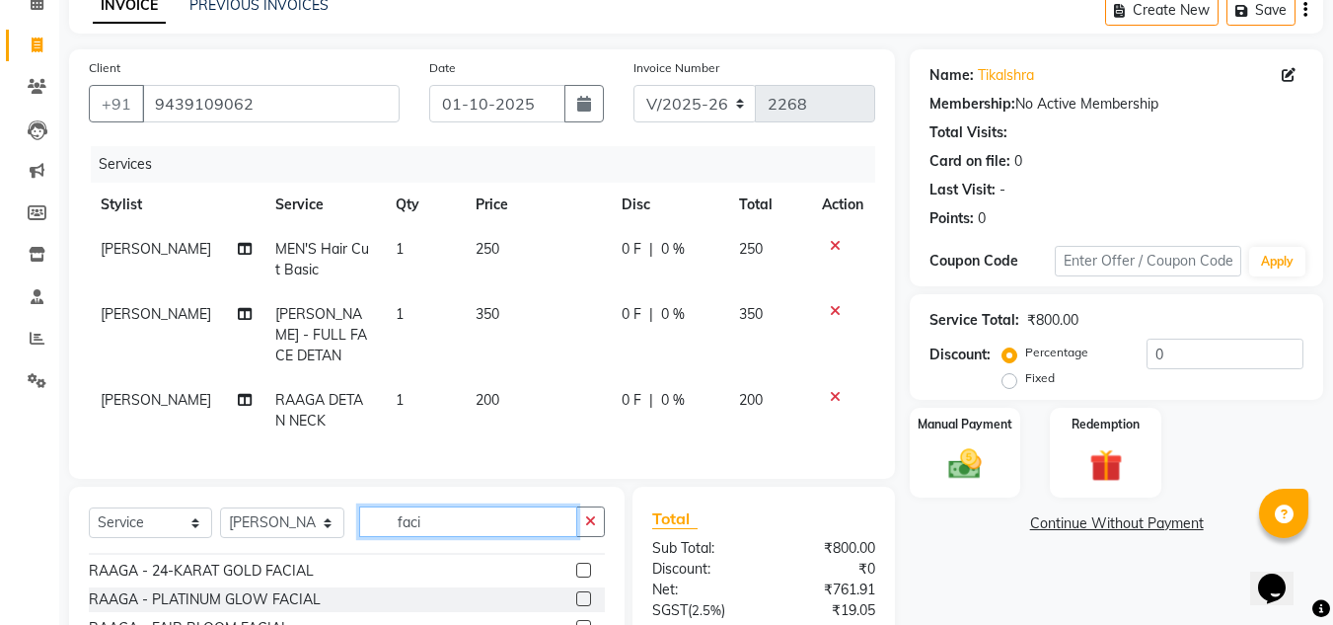
scroll to position [0, 0]
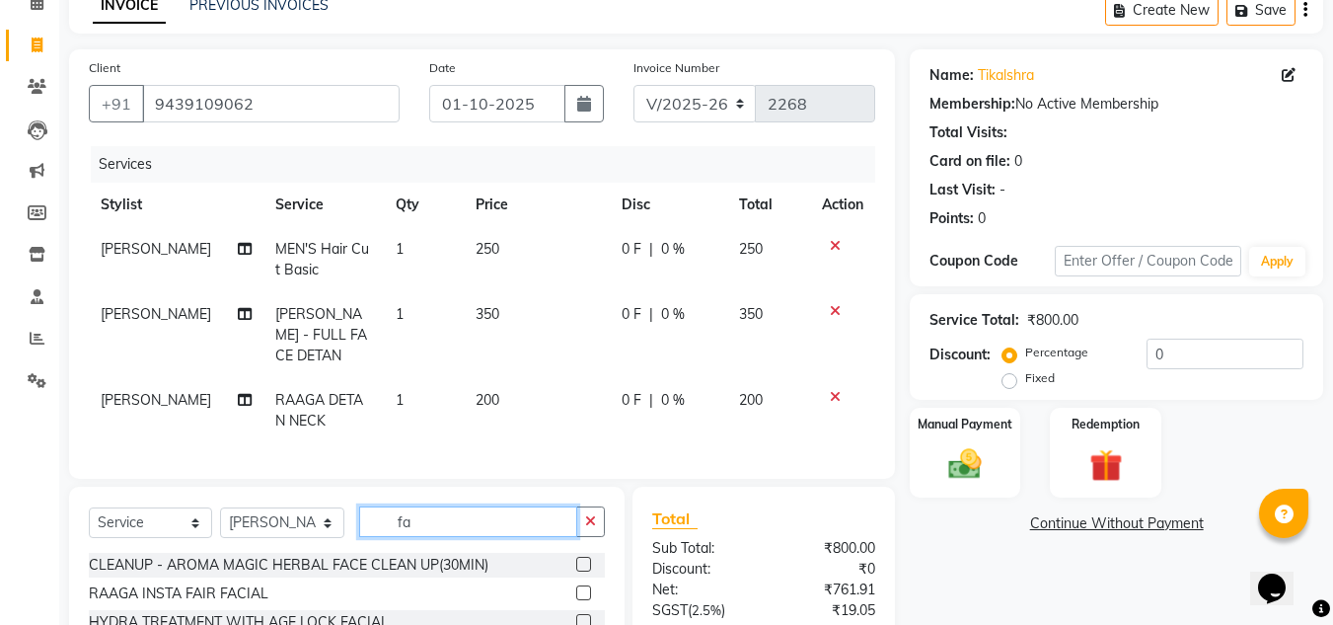
type input "f"
type input "a"
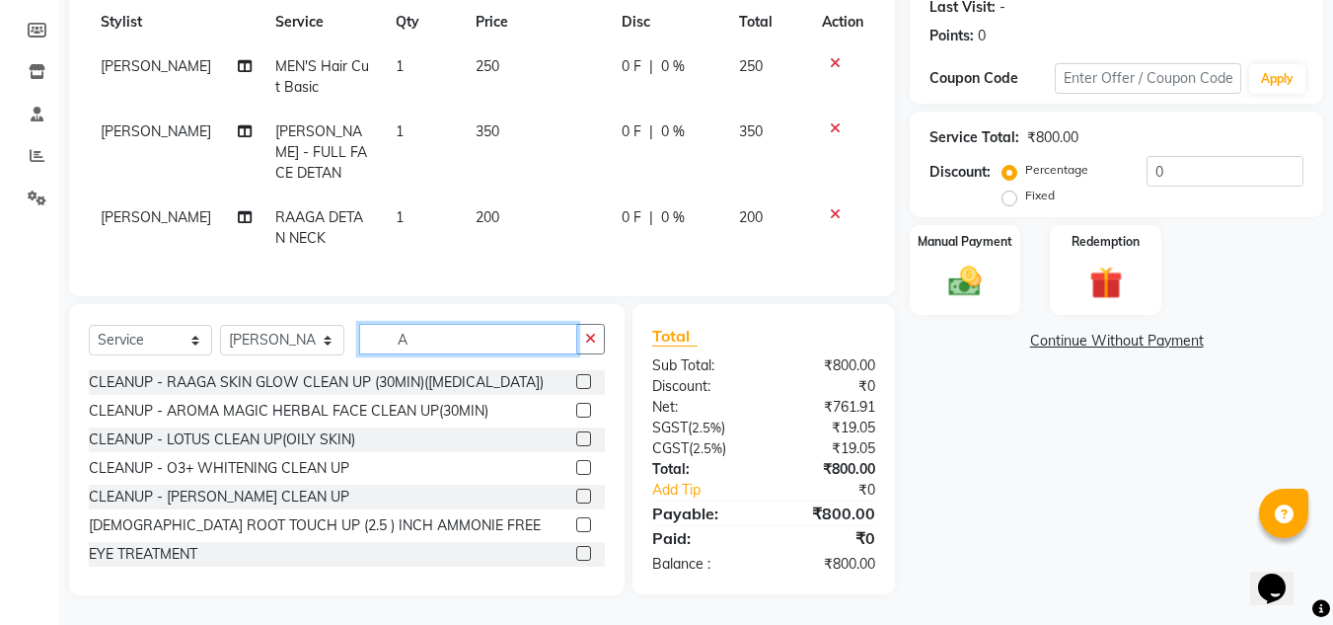
type input "A"
click at [576, 409] on label at bounding box center [583, 410] width 15 height 15
click at [576, 409] on input "checkbox" at bounding box center [582, 411] width 13 height 13
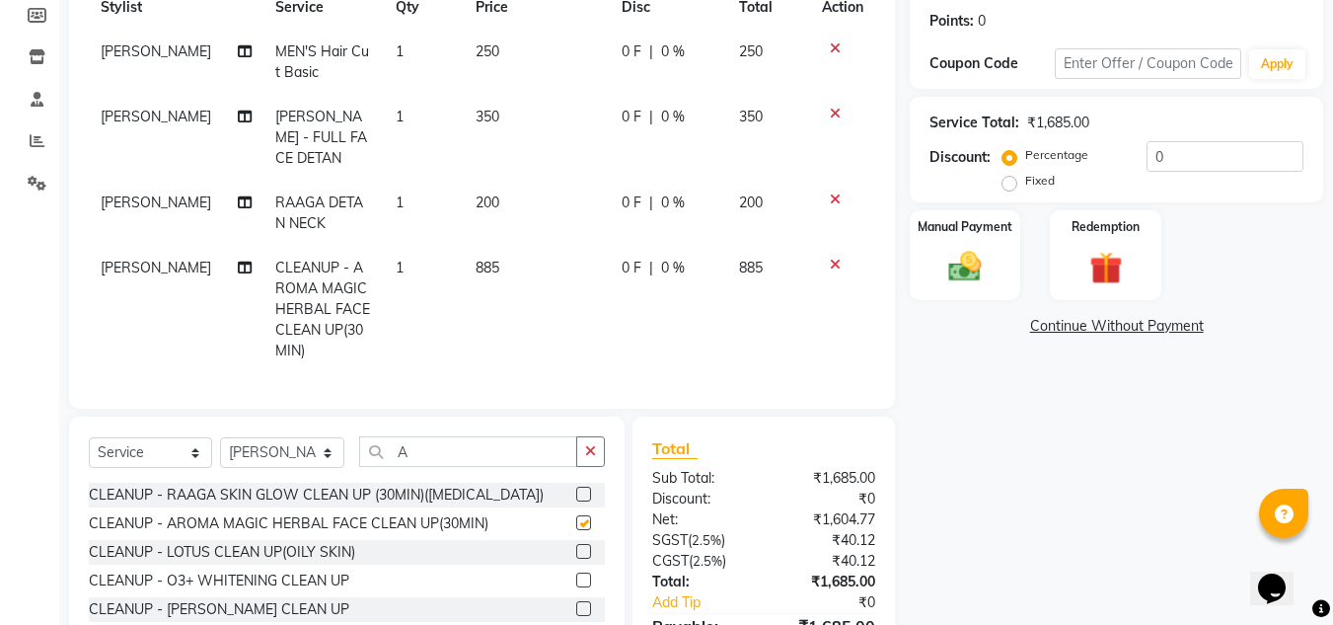
checkbox input "false"
click at [464, 459] on input "A" at bounding box center [468, 451] width 218 height 31
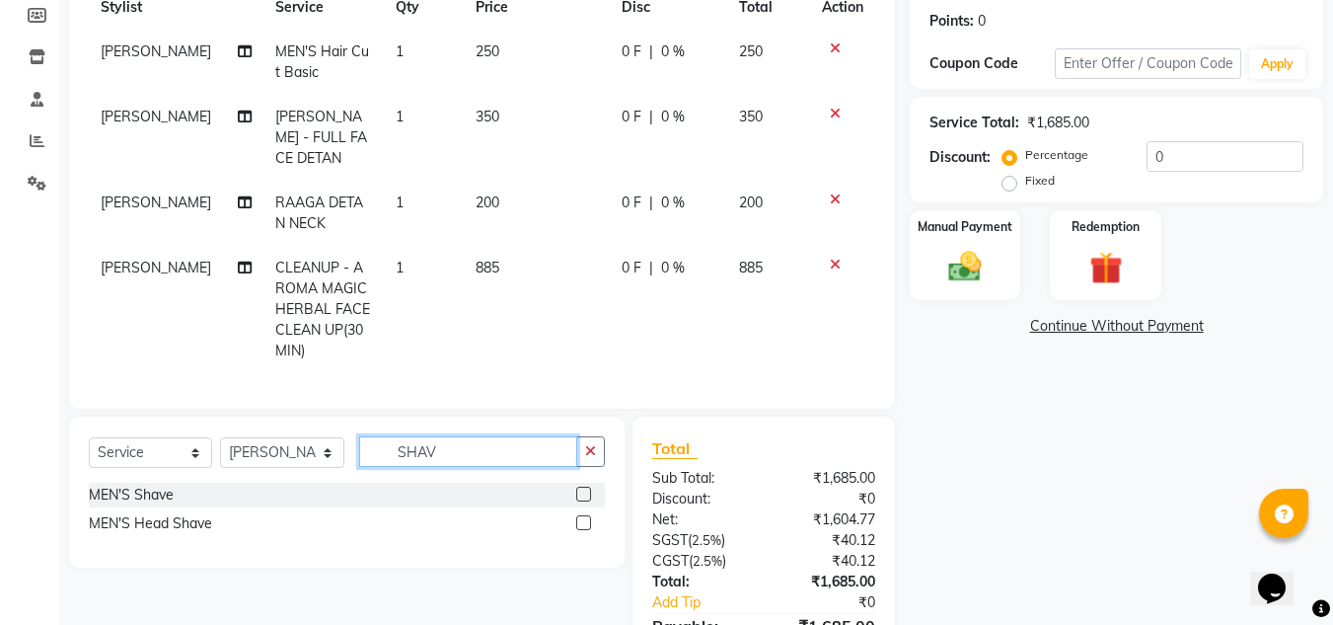
type input "SHAV"
click at [582, 501] on label at bounding box center [583, 493] width 15 height 15
click at [582, 501] on input "checkbox" at bounding box center [582, 494] width 13 height 13
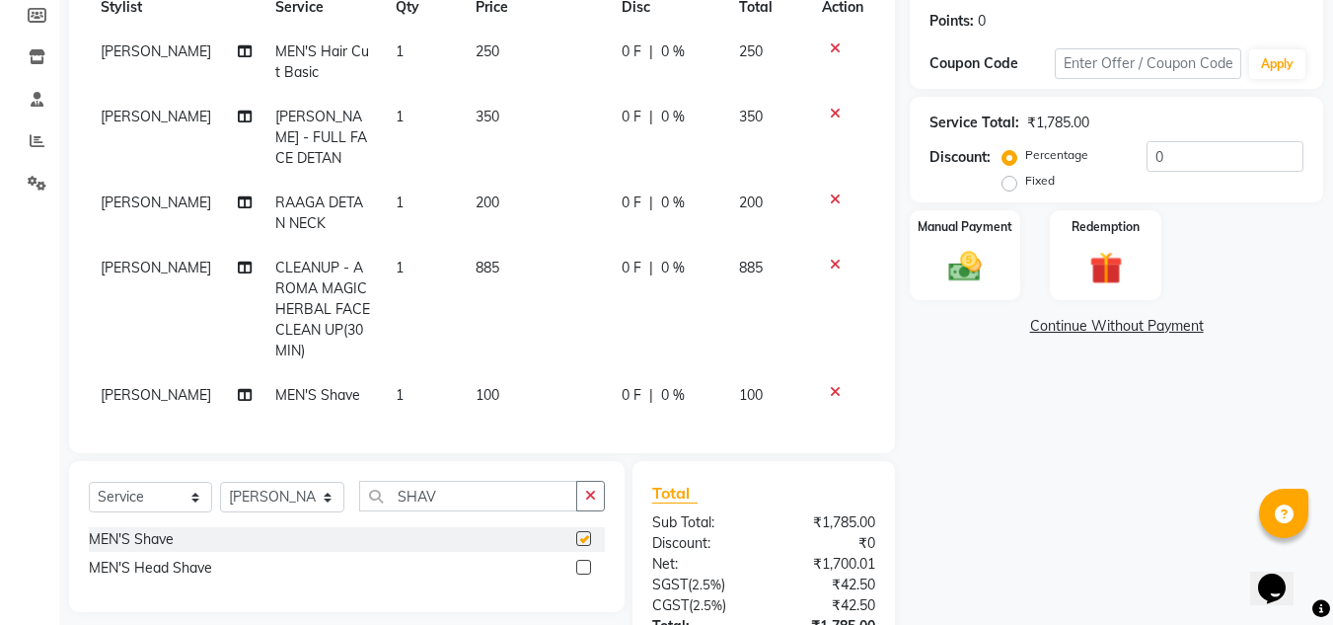
checkbox input "false"
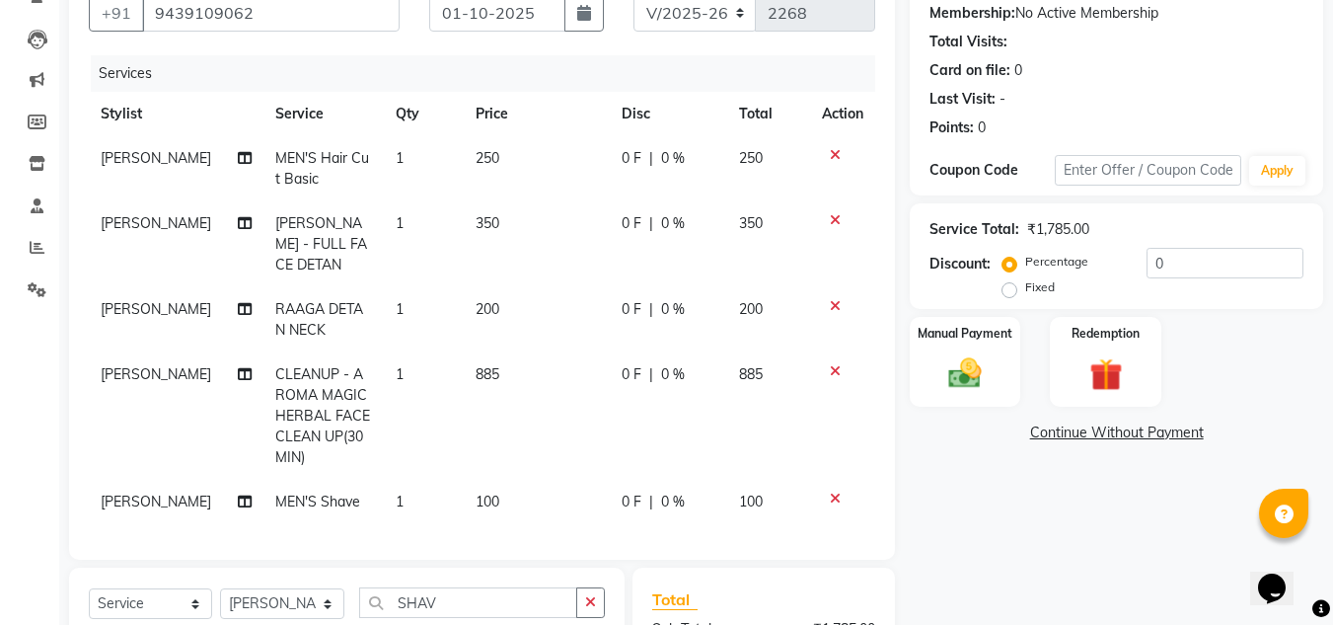
scroll to position [165, 0]
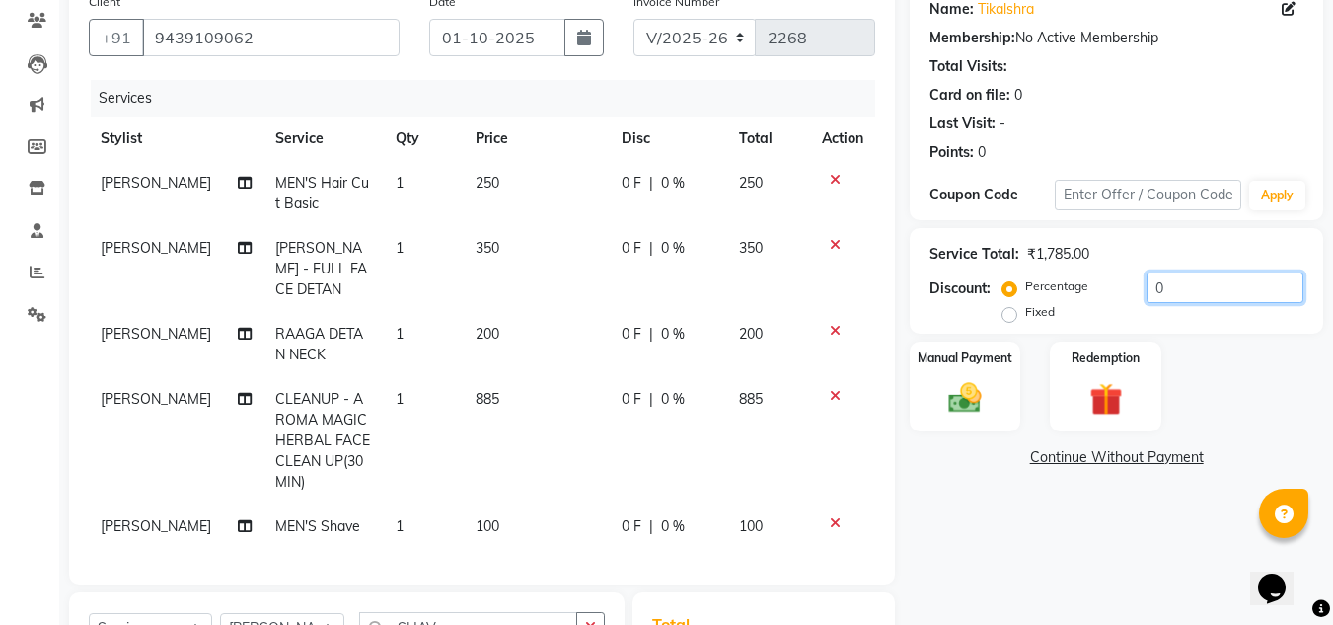
click at [1187, 289] on input "0" at bounding box center [1225, 287] width 157 height 31
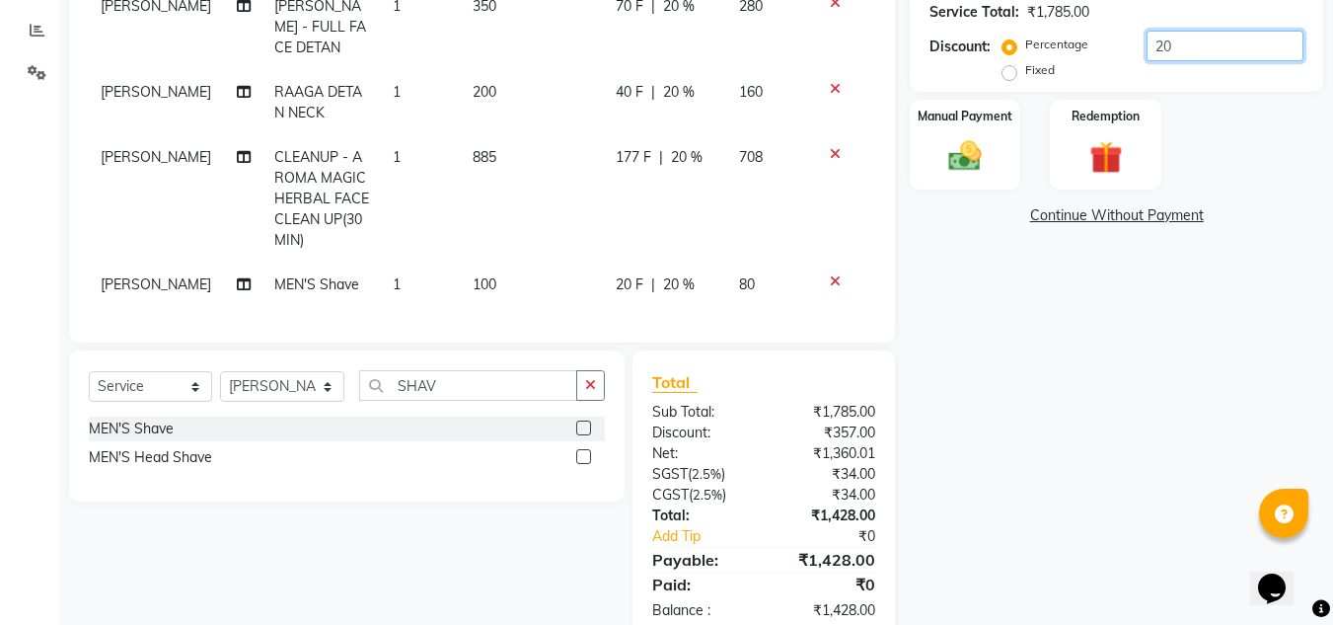
scroll to position [263, 0]
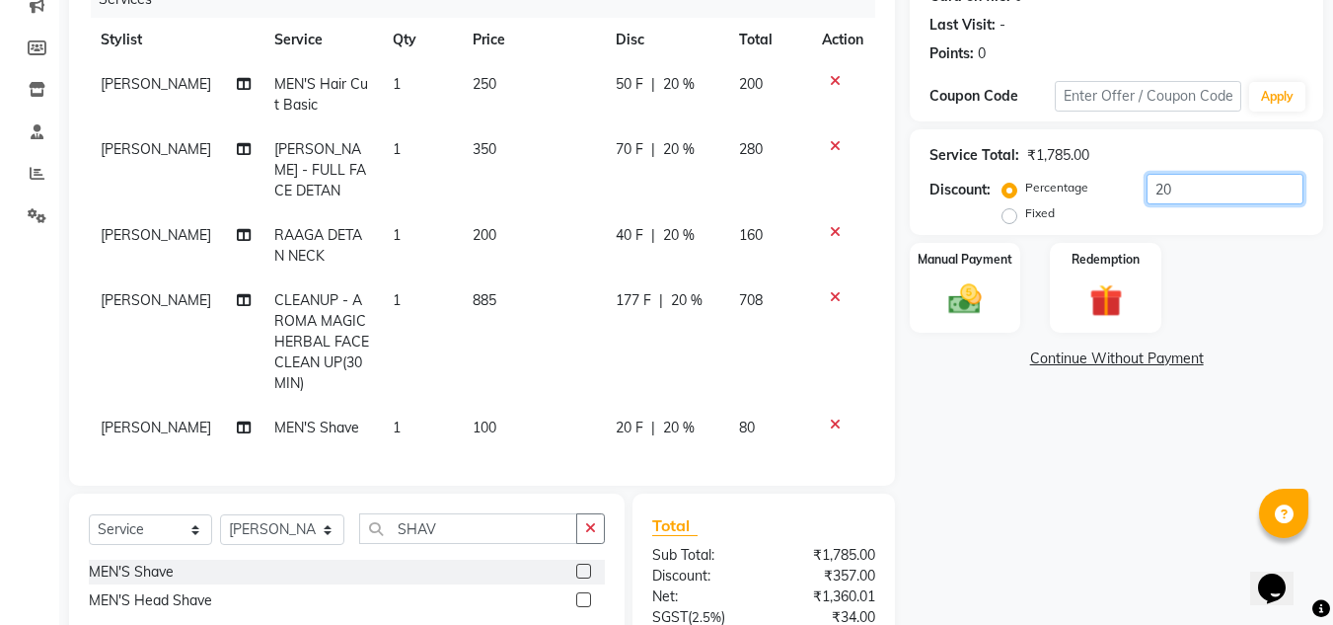
type input "2"
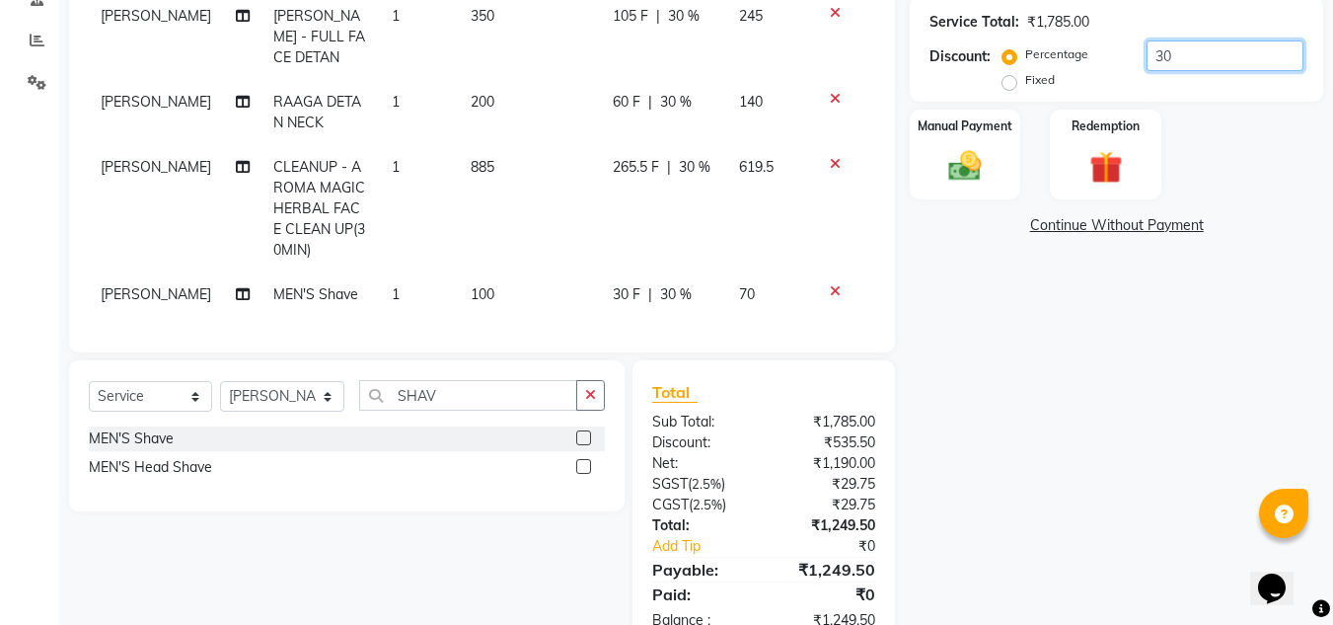
scroll to position [362, 0]
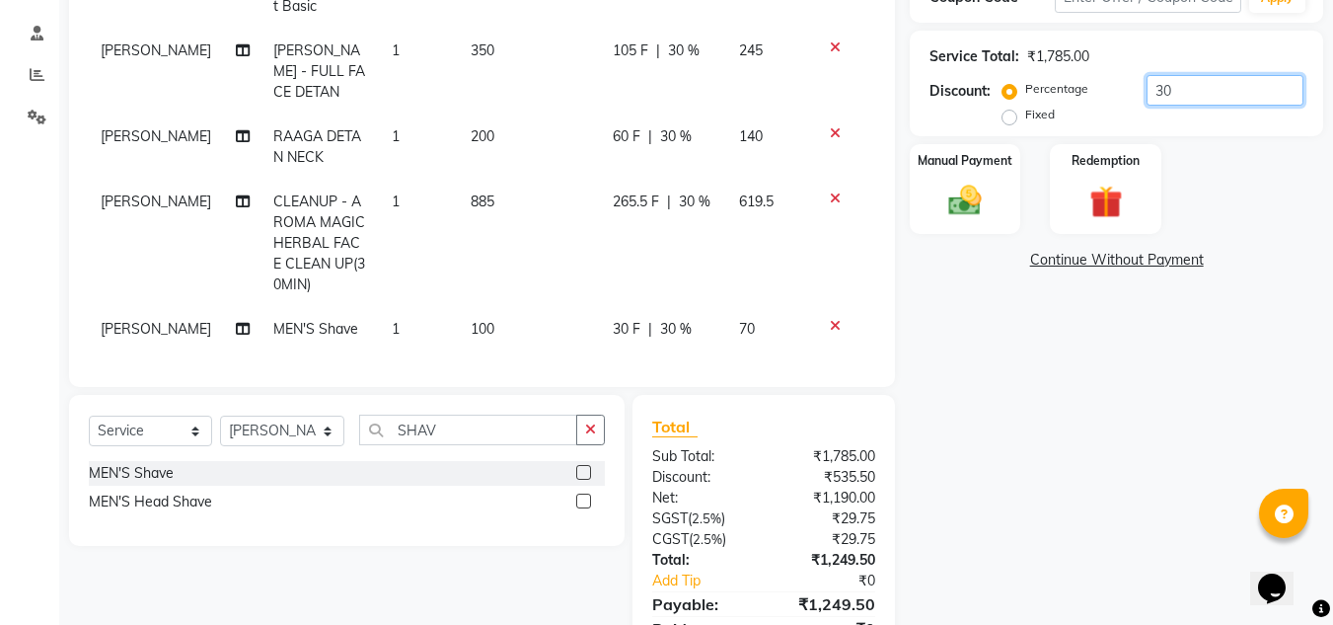
type input "3"
click at [974, 371] on div "Name: Tikalshra Membership: No Active Membership Total Visits: Card on file: 0 …" at bounding box center [1124, 235] width 428 height 899
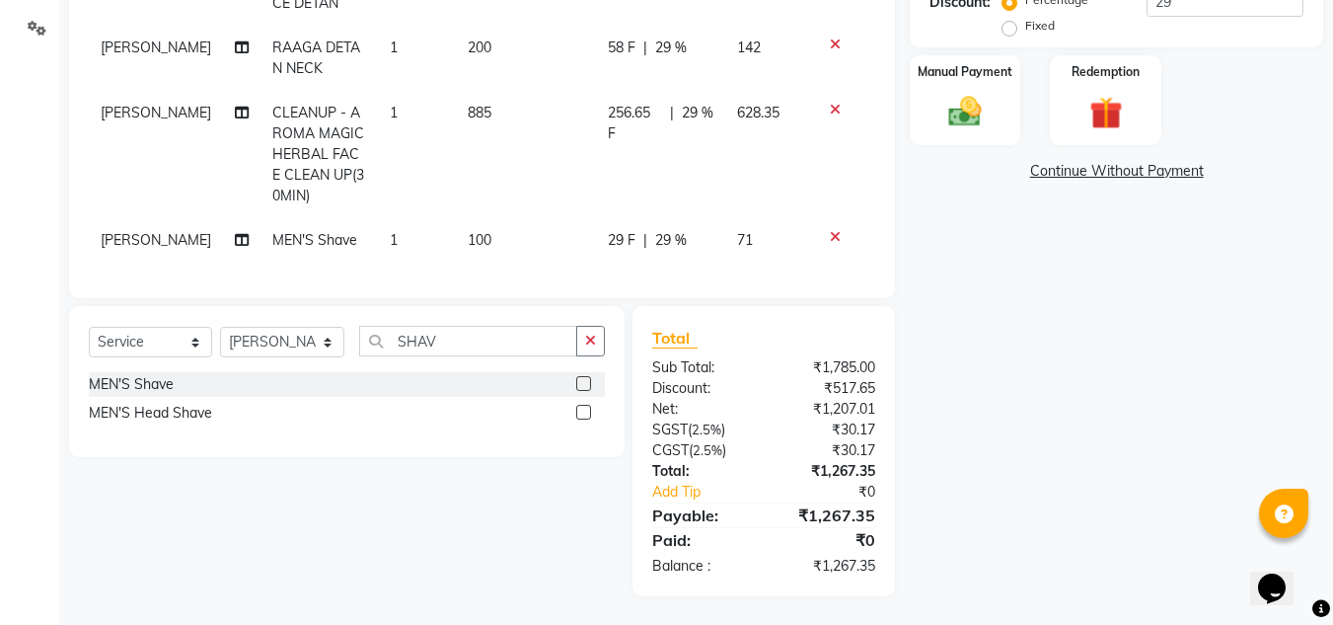
scroll to position [452, 0]
click at [1193, 2] on input "29" at bounding box center [1225, 0] width 157 height 31
type input "2"
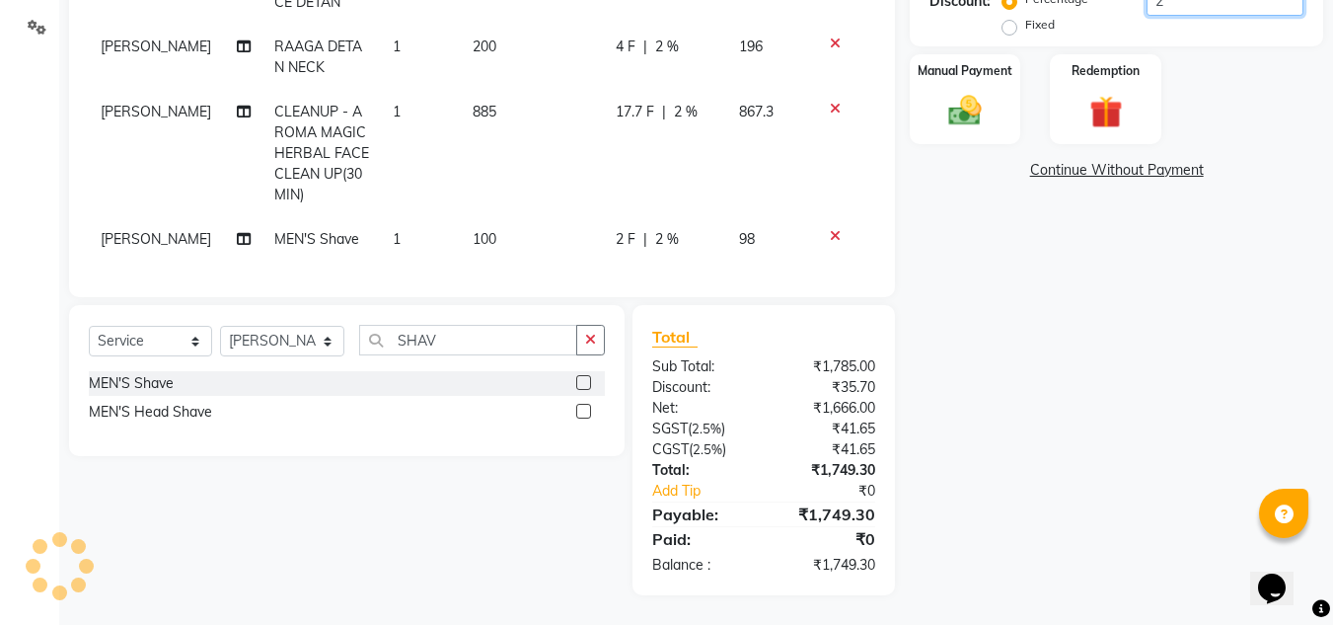
scroll to position [444, 0]
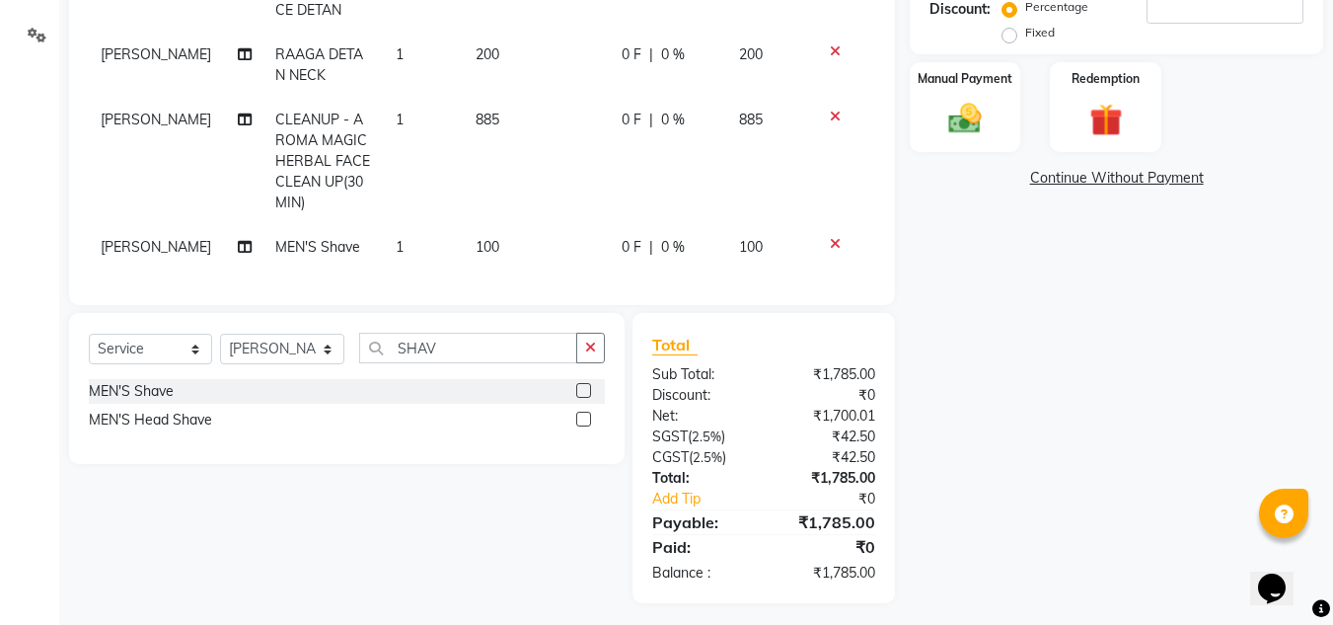
click at [830, 244] on icon at bounding box center [835, 244] width 11 height 14
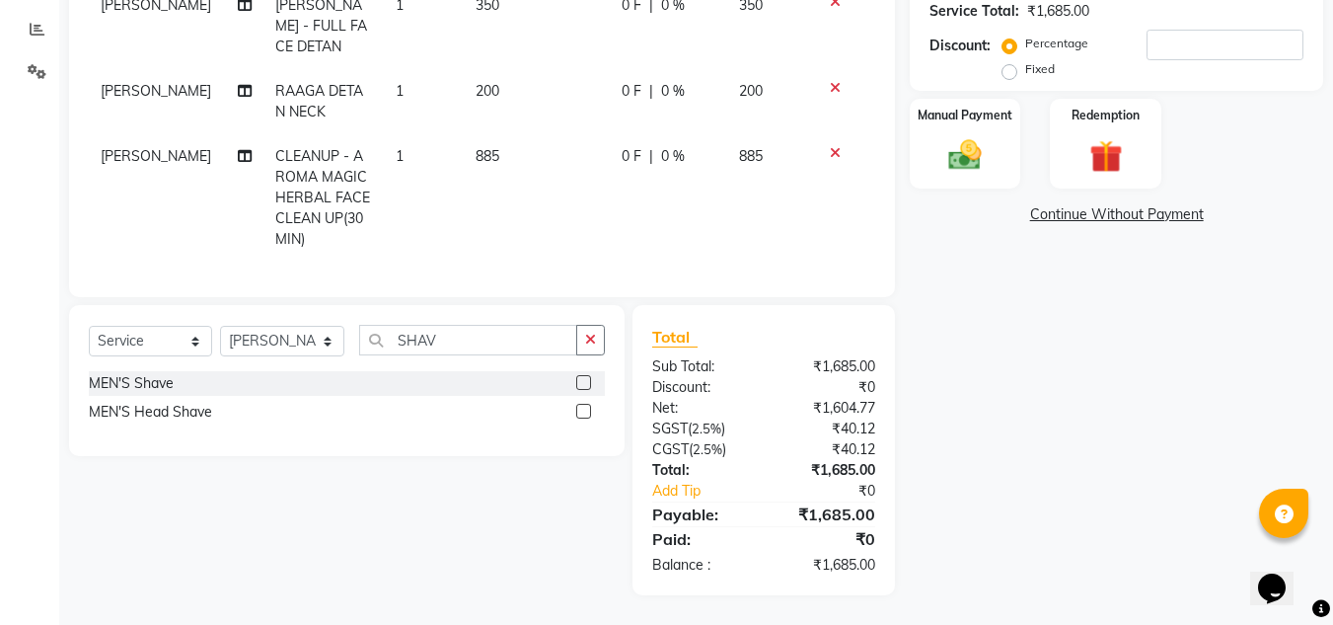
scroll to position [408, 0]
click at [590, 342] on icon "button" at bounding box center [590, 340] width 11 height 14
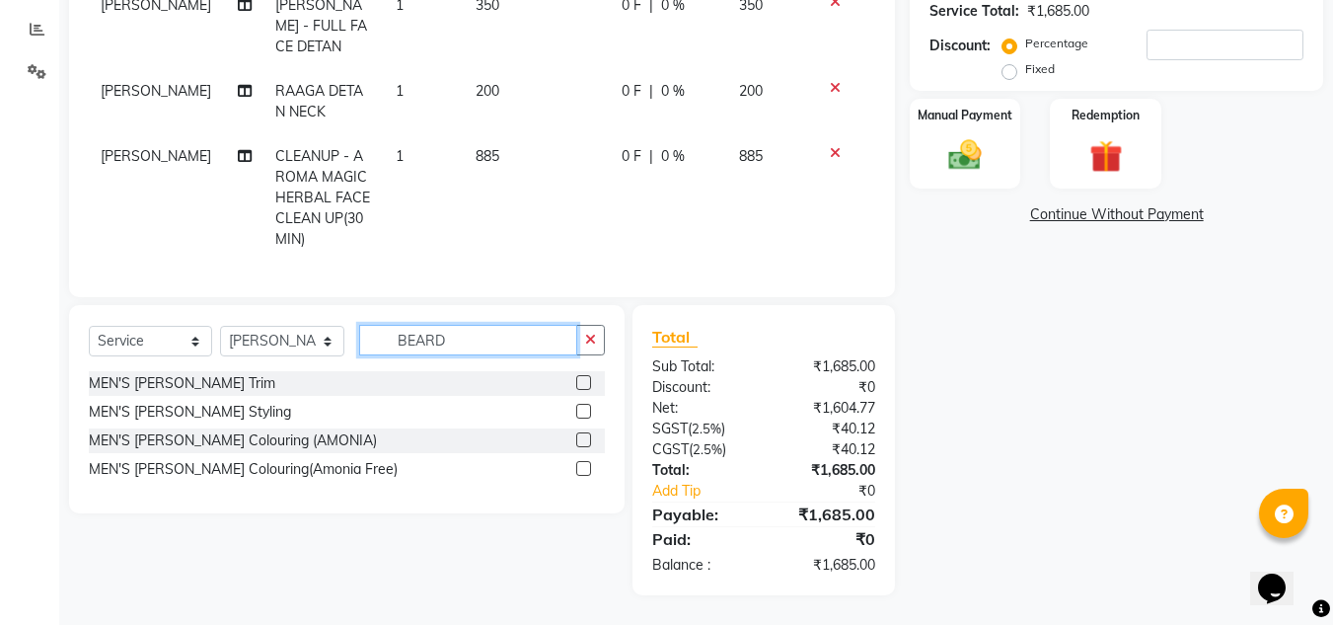
type input "BEARD"
click at [577, 410] on label at bounding box center [583, 411] width 15 height 15
click at [577, 410] on input "checkbox" at bounding box center [582, 412] width 13 height 13
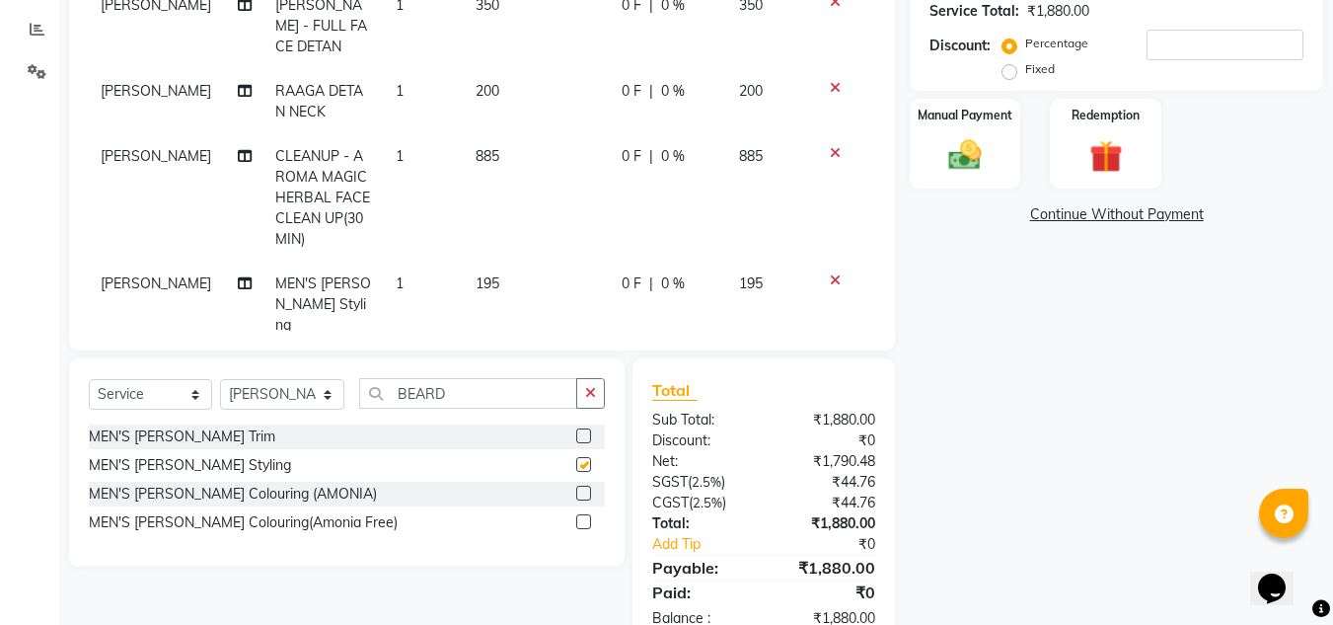
checkbox input "false"
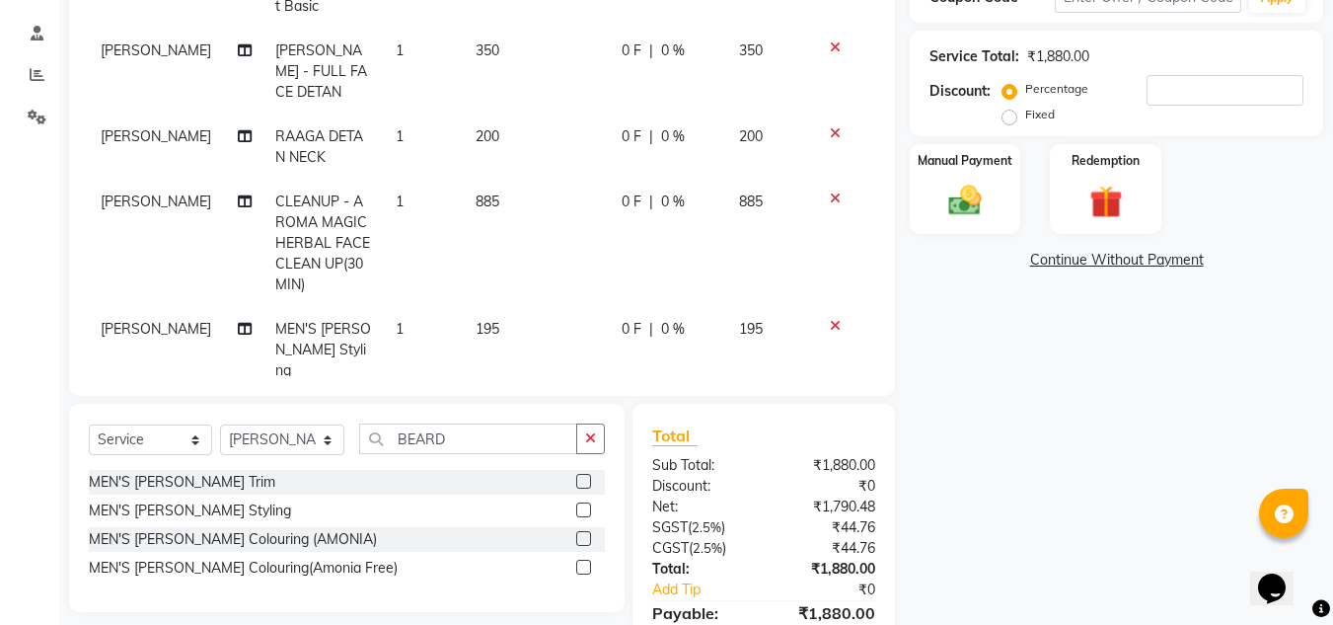
click at [1025, 112] on label "Fixed" at bounding box center [1040, 115] width 30 height 18
click at [1010, 112] on input "Fixed" at bounding box center [1013, 115] width 14 height 14
radio input "true"
click at [1161, 86] on input "number" at bounding box center [1225, 90] width 157 height 31
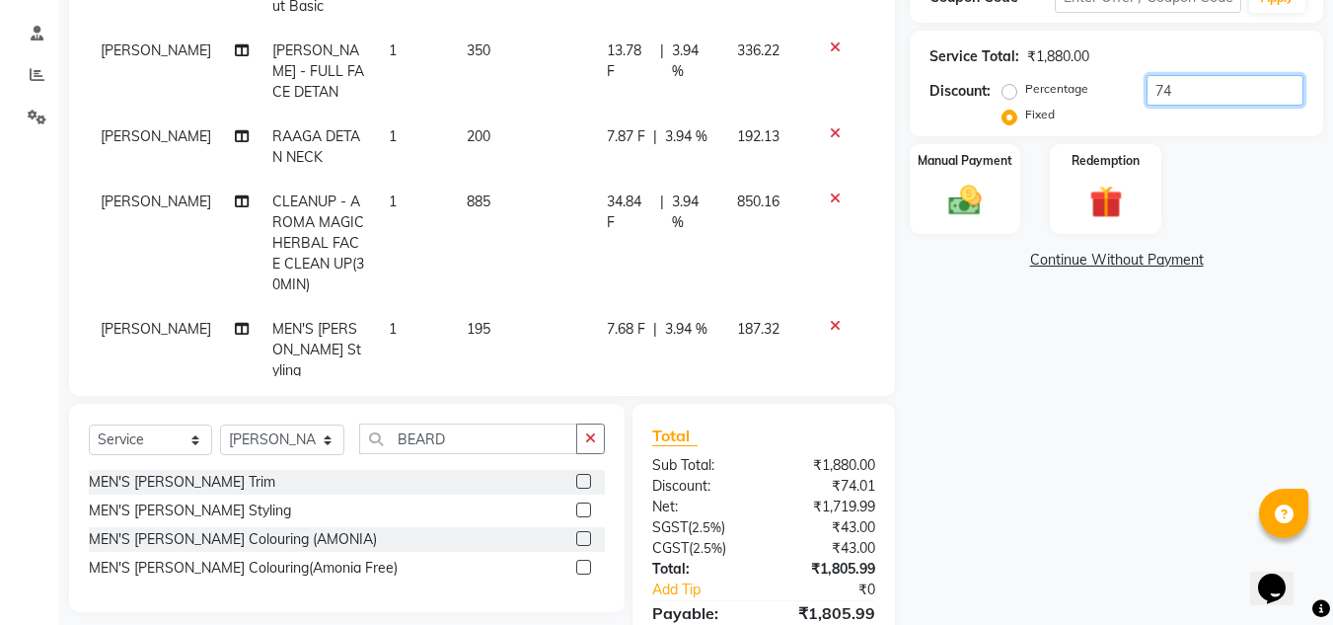
type input "7"
click at [958, 429] on div "Name: Tikalshra Membership: No Active Membership Total Visits: Card on file: 0 …" at bounding box center [1124, 240] width 428 height 908
click at [1180, 92] on input "581" at bounding box center [1225, 90] width 157 height 31
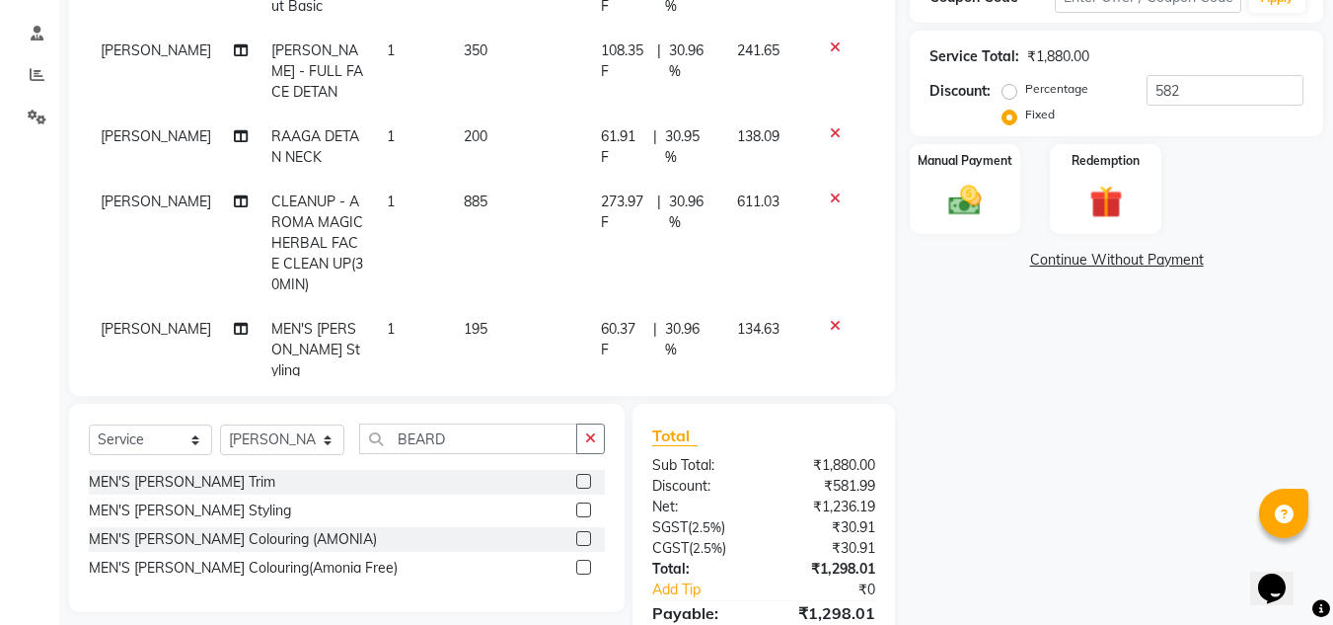
click at [1043, 407] on div "Name: Tikalshra Membership: No Active Membership Total Visits: Card on file: 0 …" at bounding box center [1124, 240] width 428 height 908
click at [1198, 83] on input "582" at bounding box center [1225, 90] width 157 height 31
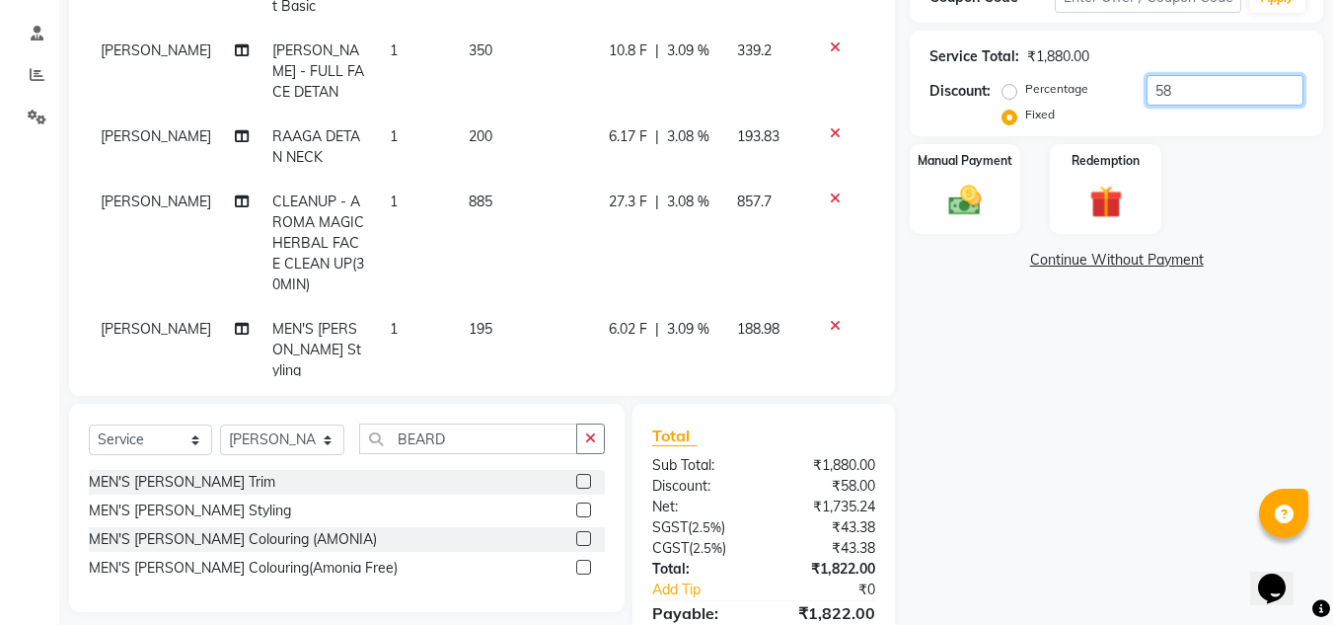
type input "5"
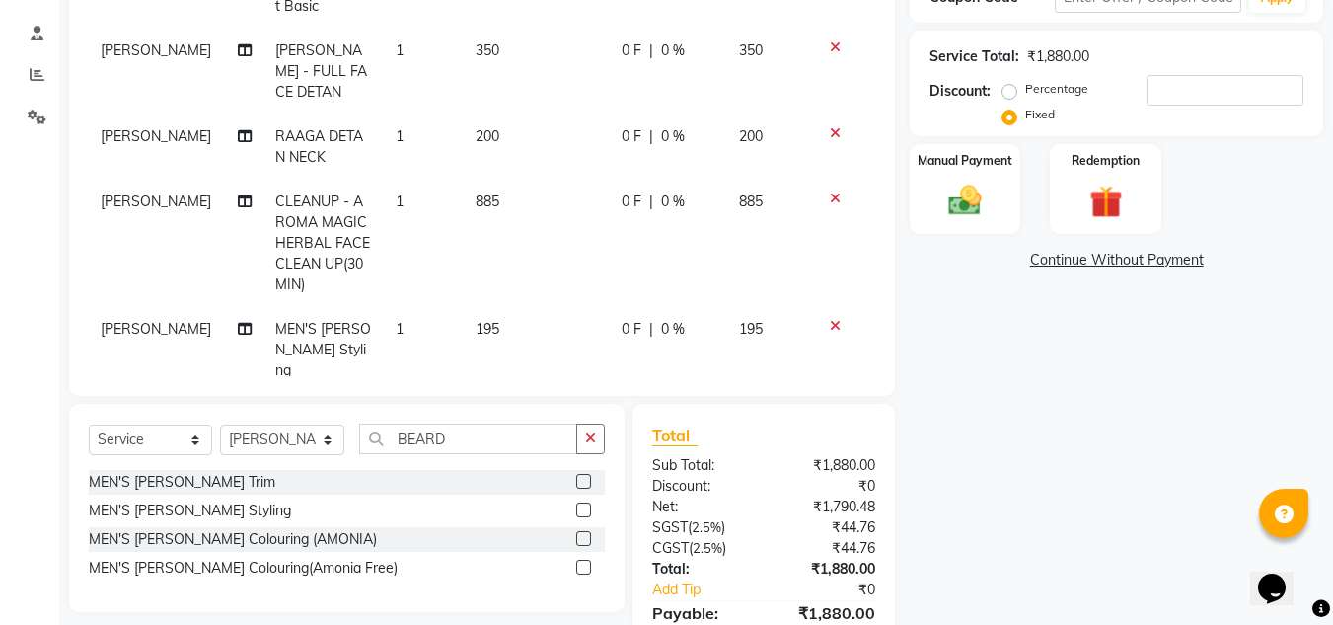
click at [487, 197] on td "885" at bounding box center [537, 243] width 146 height 127
select select "69893"
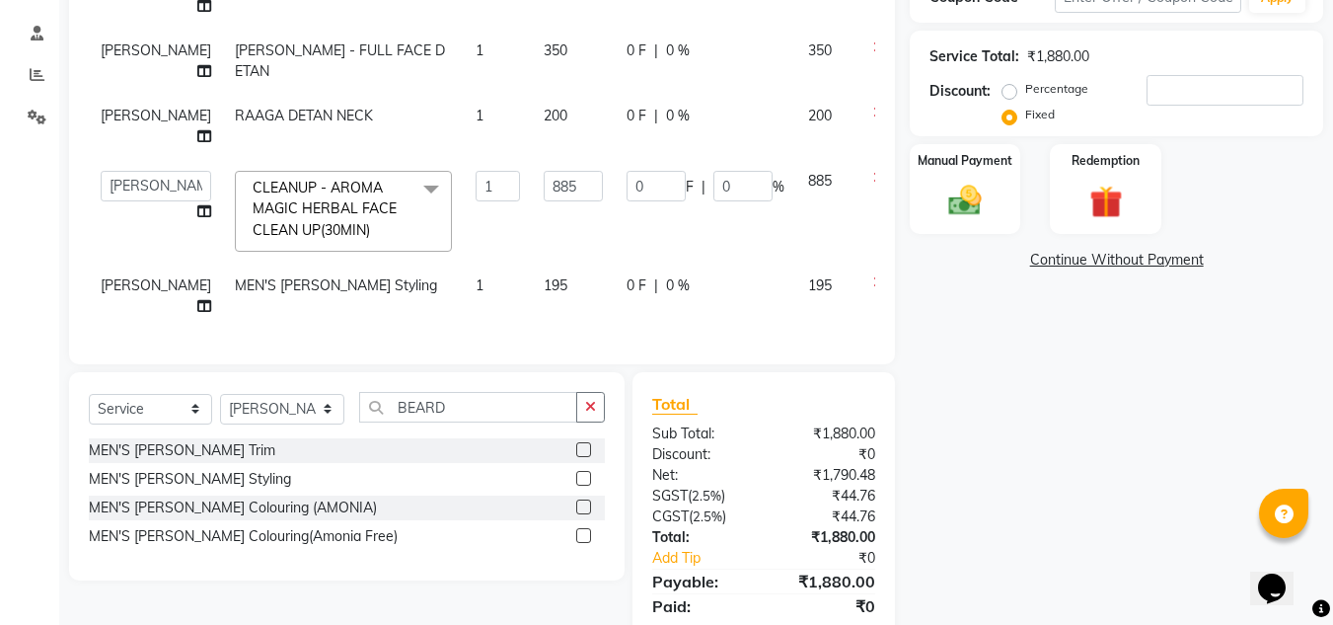
click at [532, 197] on td "885" at bounding box center [573, 211] width 83 height 105
click at [549, 183] on input "885" at bounding box center [573, 186] width 59 height 31
type input "8"
type input "1050"
click at [615, 238] on td "0 F | 0 %" at bounding box center [706, 211] width 182 height 105
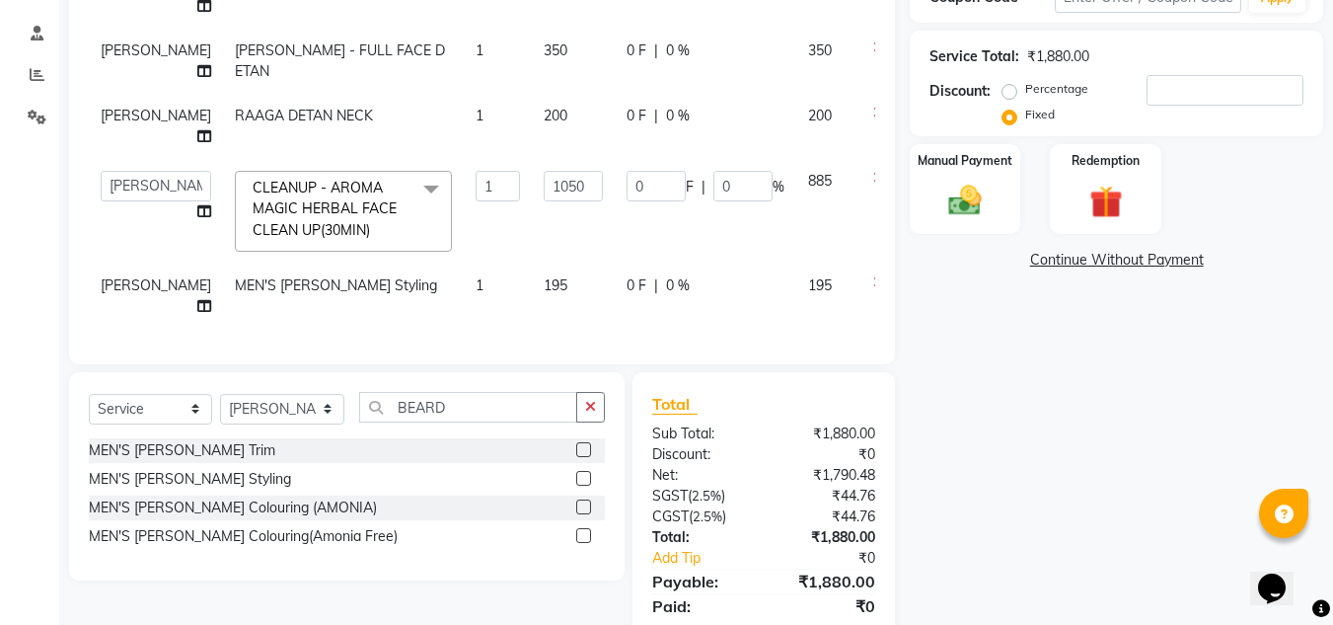
select select "69893"
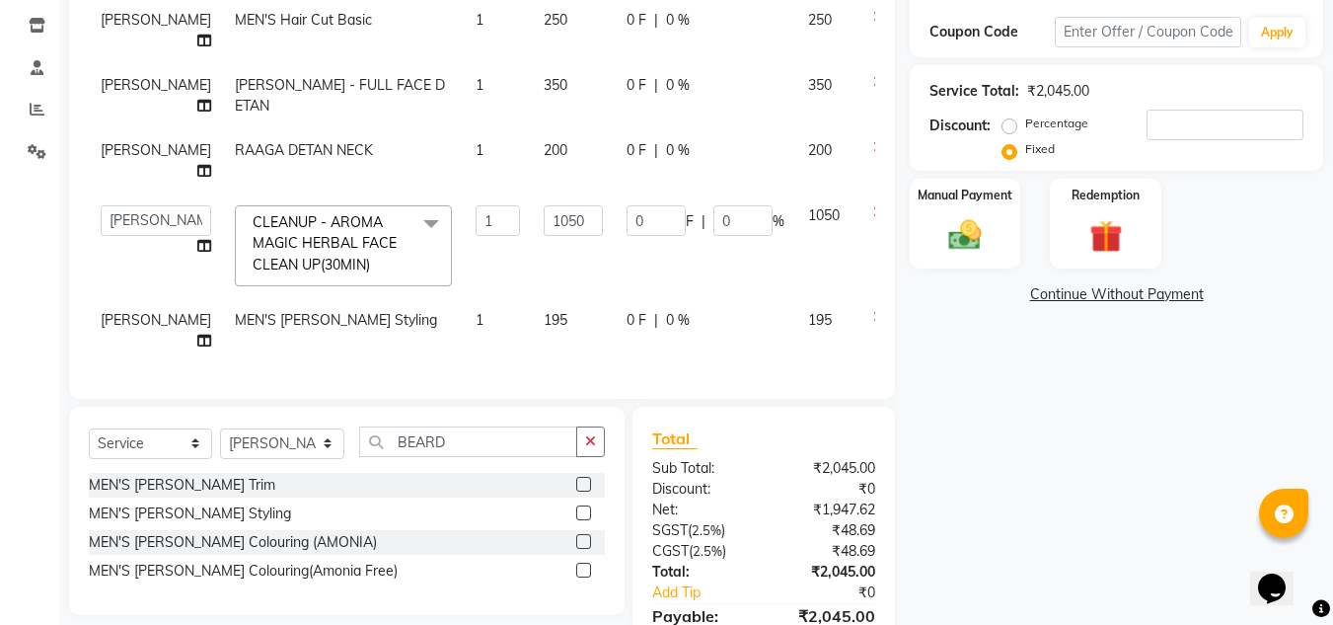
scroll to position [232, 0]
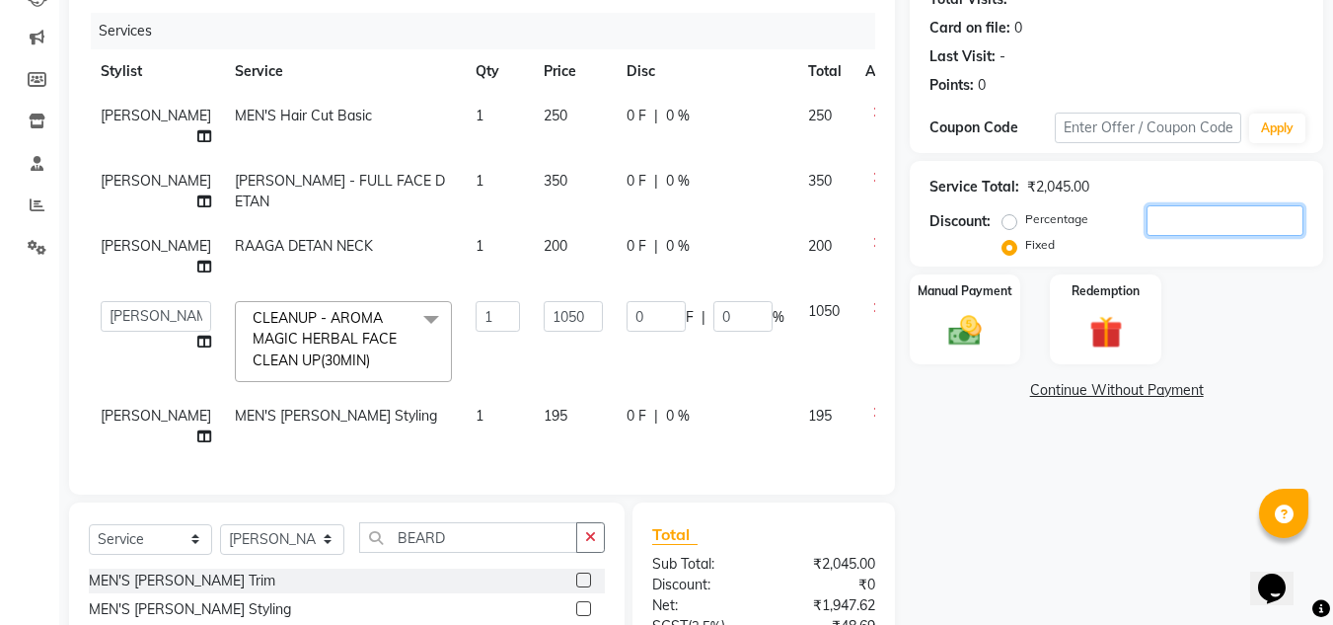
click at [1195, 220] on input "number" at bounding box center [1225, 220] width 157 height 31
type input "7"
type input "3.59"
type input "0.34"
type input "74"
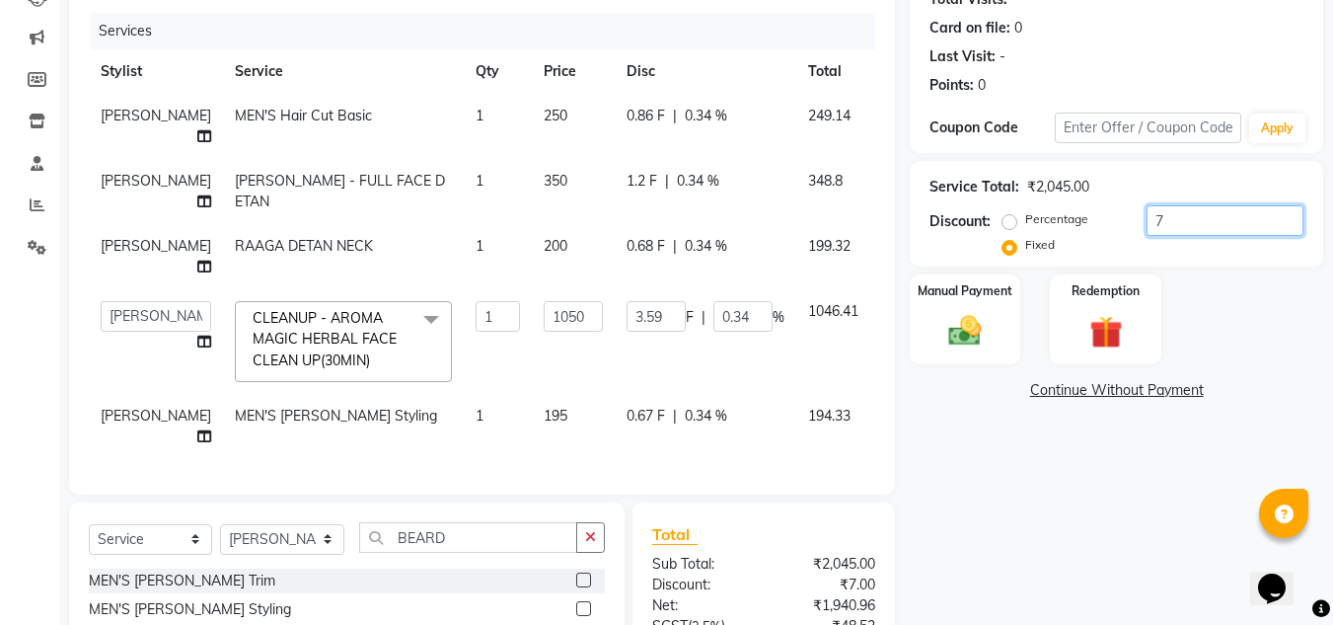
type input "38"
type input "3.62"
type input "746"
type input "383.03"
type input "36.48"
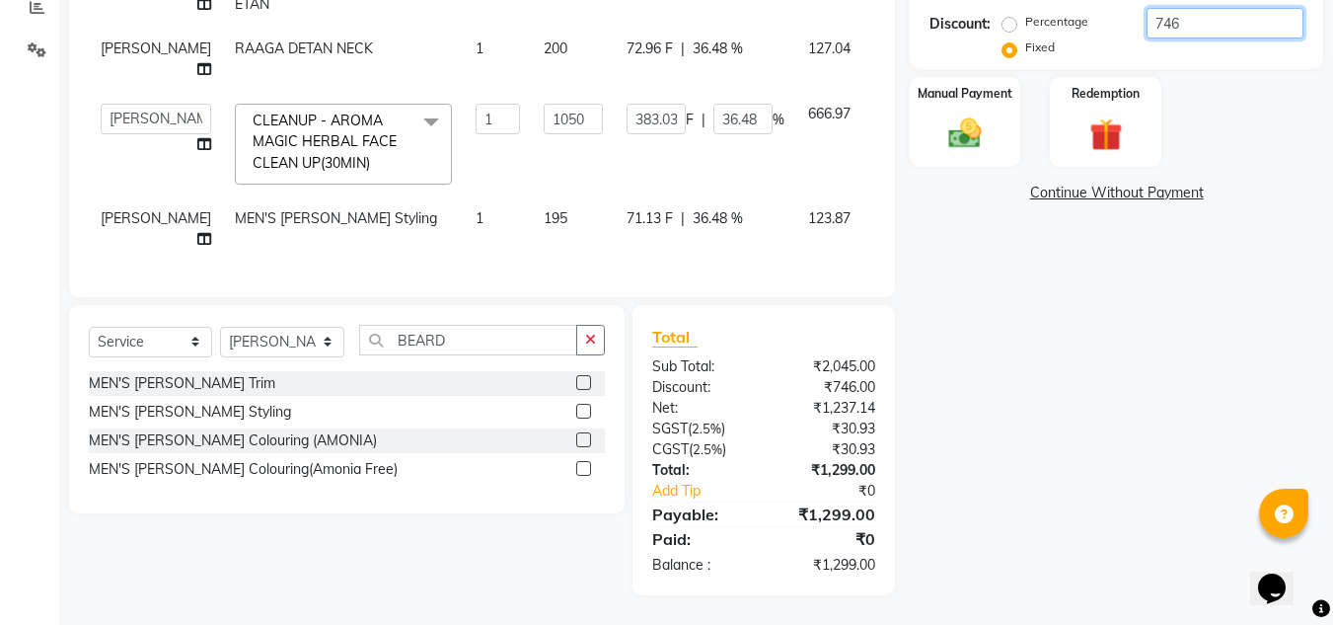
scroll to position [444, 0]
type input "746"
click at [957, 113] on img at bounding box center [964, 132] width 55 height 39
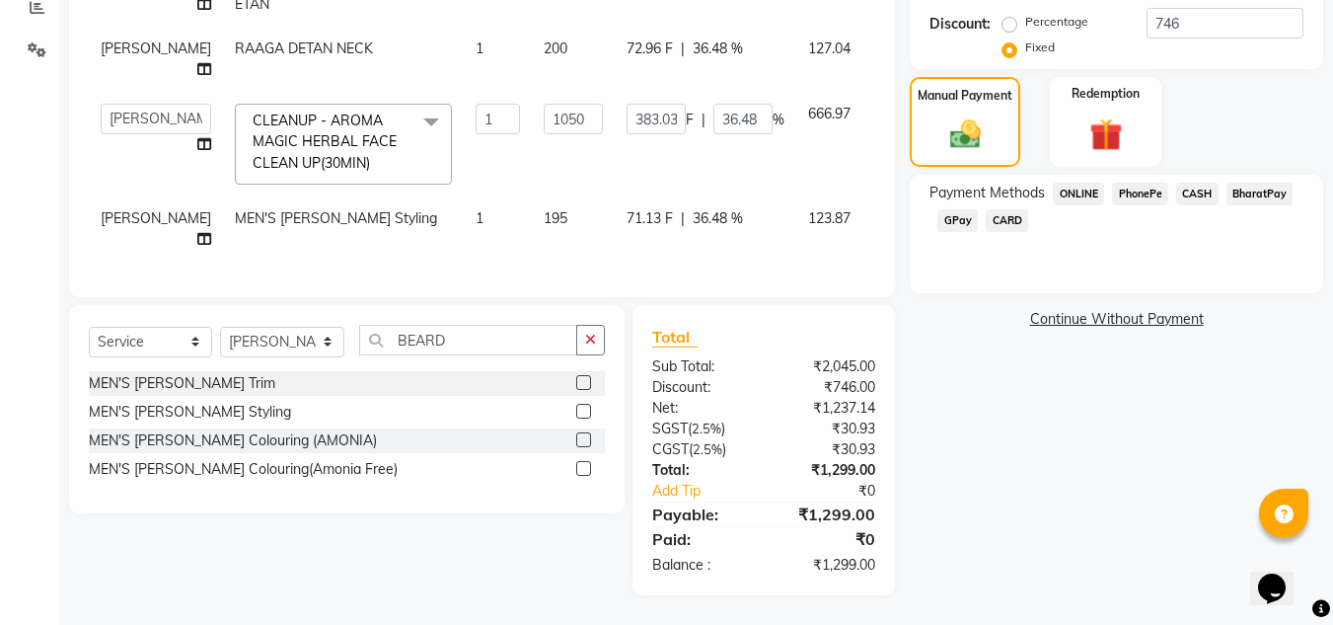
click at [1152, 183] on span "PhonePe" at bounding box center [1140, 194] width 56 height 23
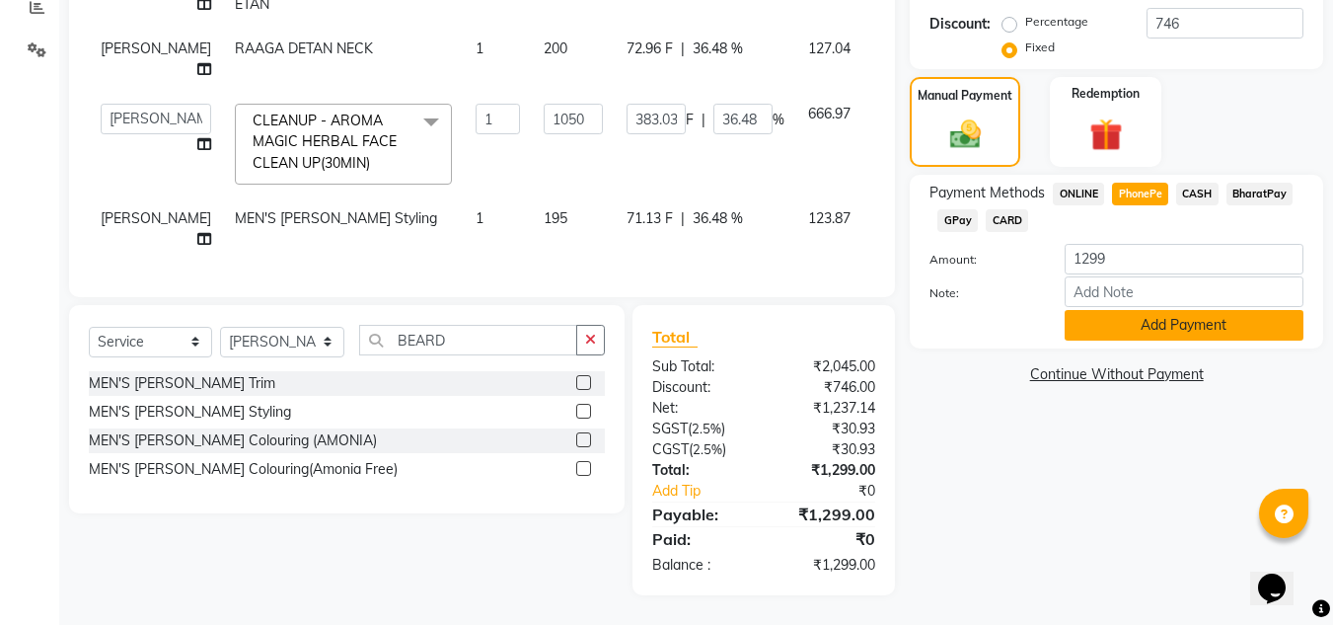
click at [1176, 310] on button "Add Payment" at bounding box center [1184, 325] width 239 height 31
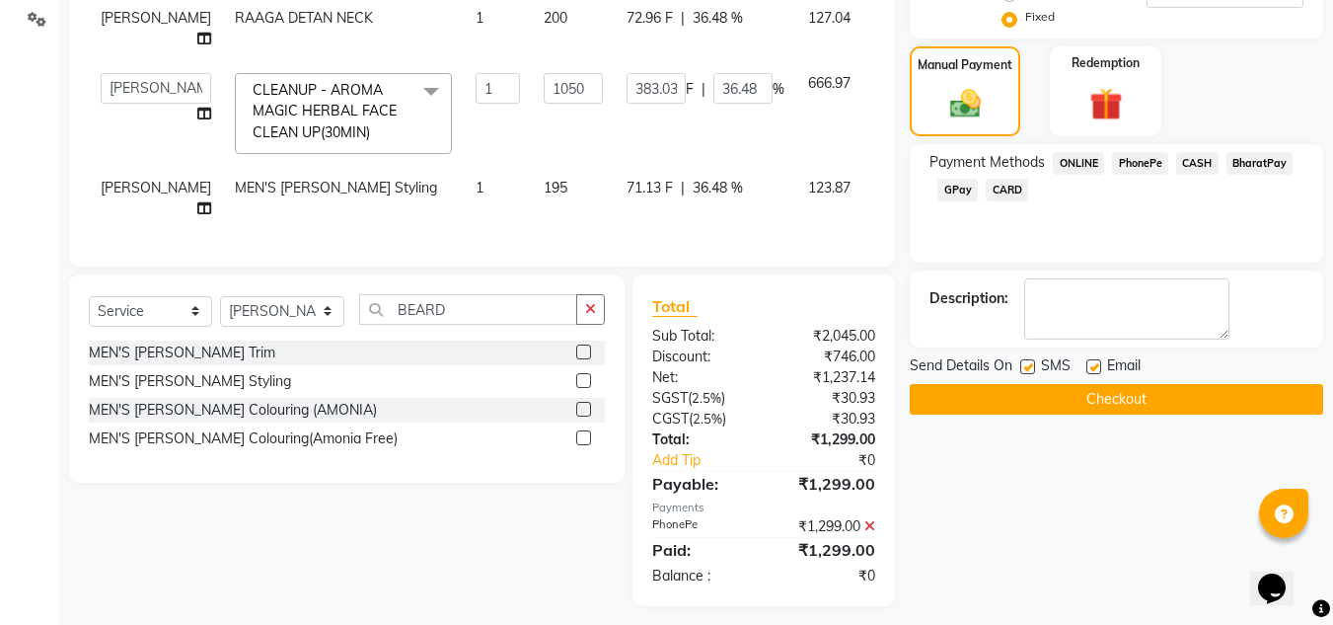
scroll to position [485, 0]
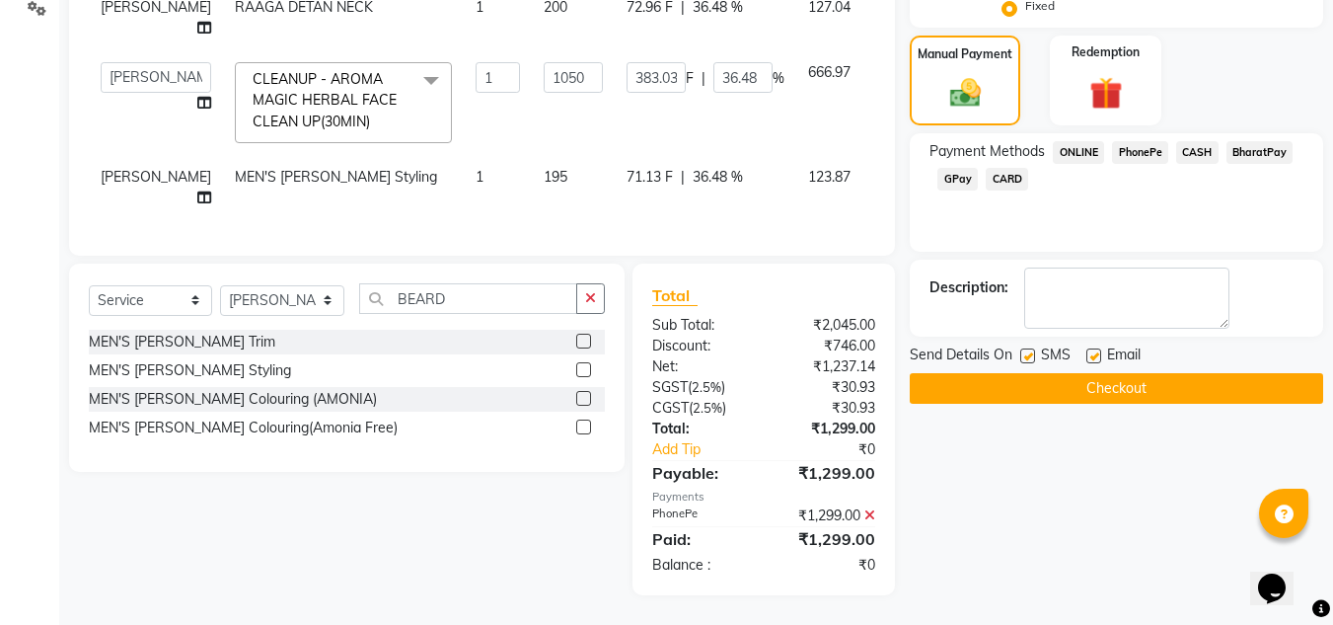
click at [1093, 373] on button "Checkout" at bounding box center [1116, 388] width 413 height 31
click at [1095, 378] on button "Checkout" at bounding box center [1116, 388] width 413 height 31
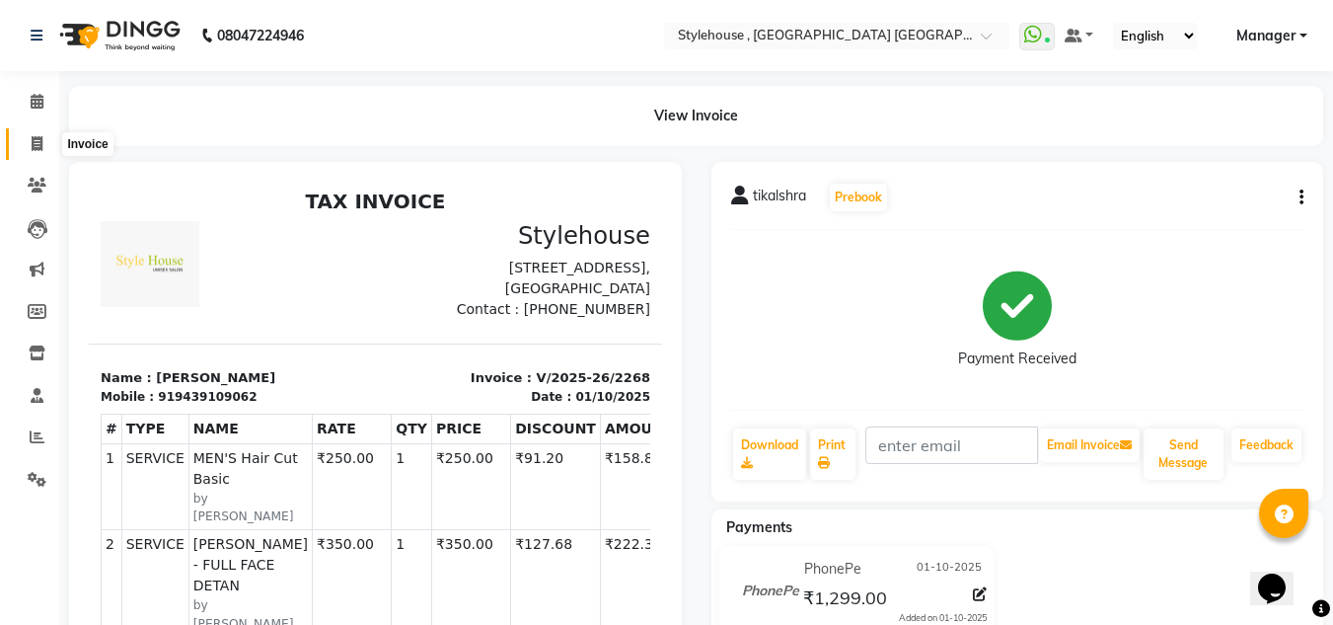
click at [36, 150] on icon at bounding box center [37, 143] width 11 height 15
select select "service"
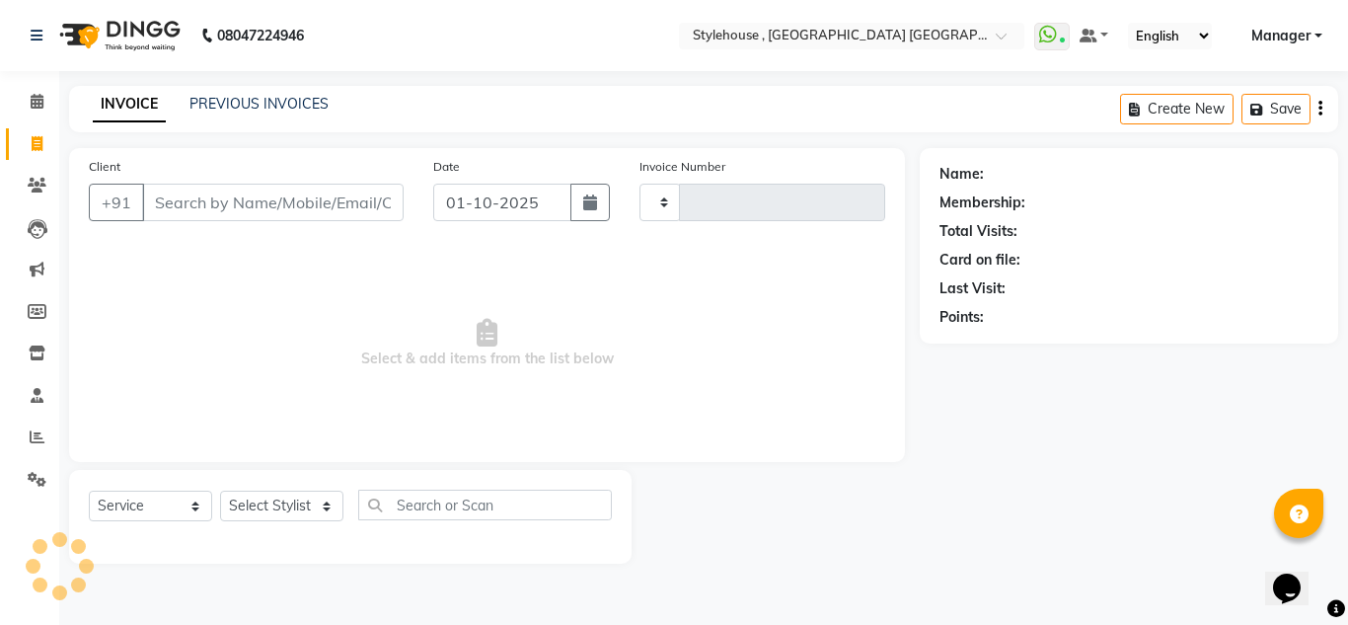
type input "2269"
select select "7793"
click at [219, 194] on input "Client" at bounding box center [272, 202] width 261 height 37
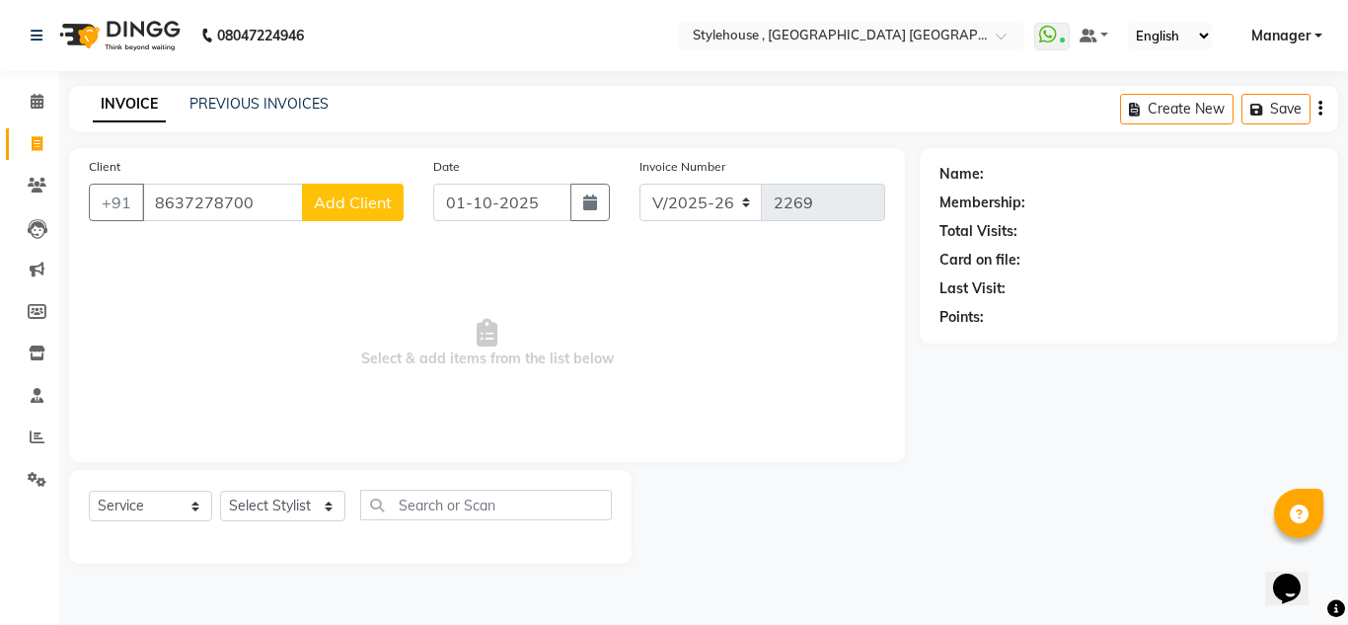
type input "8637278700"
click at [377, 209] on span "Add Client" at bounding box center [353, 202] width 78 height 20
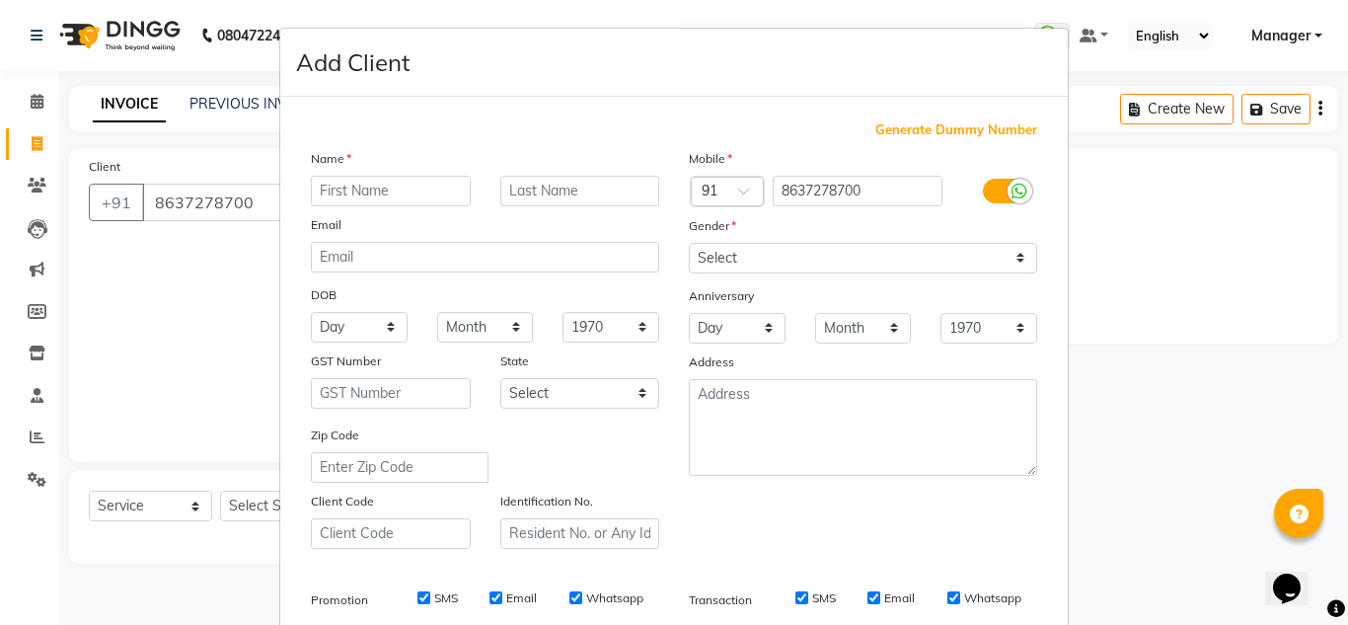
click at [335, 187] on input "text" at bounding box center [391, 191] width 160 height 31
click at [214, 293] on ngb-modal-window "Add Client Generate Dummy Number Name Email DOB Day 01 02 03 04 05 06 07 08 09 …" at bounding box center [674, 312] width 1348 height 625
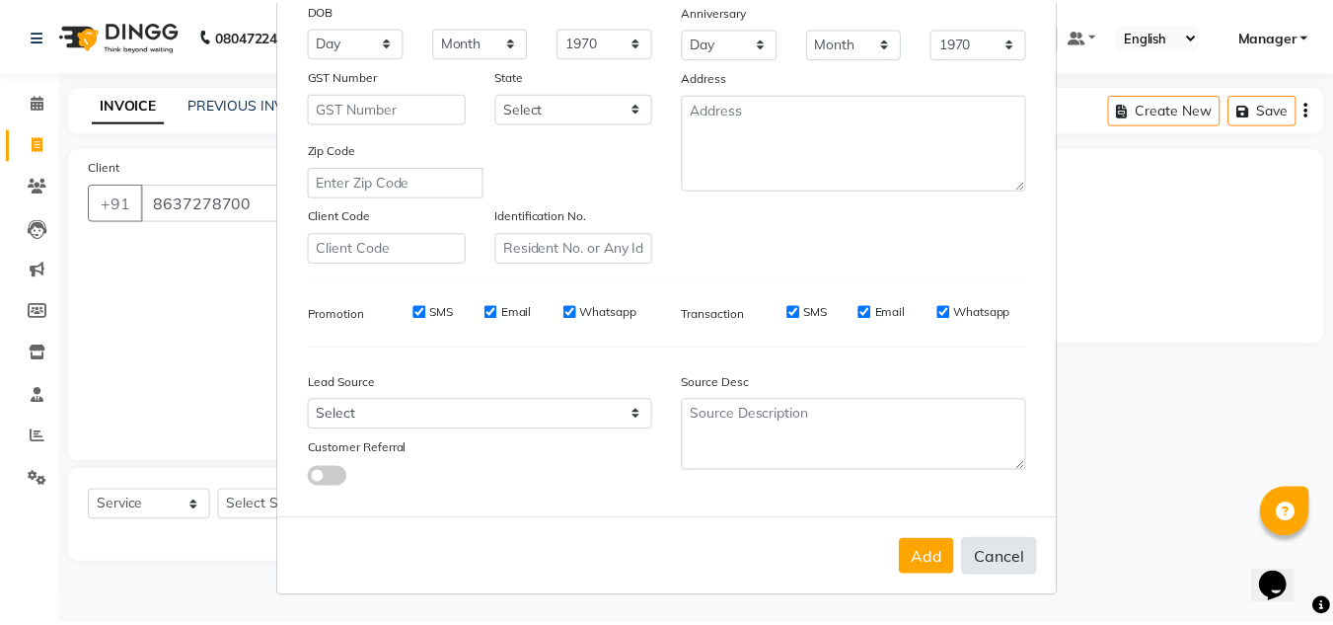
scroll to position [286, 0]
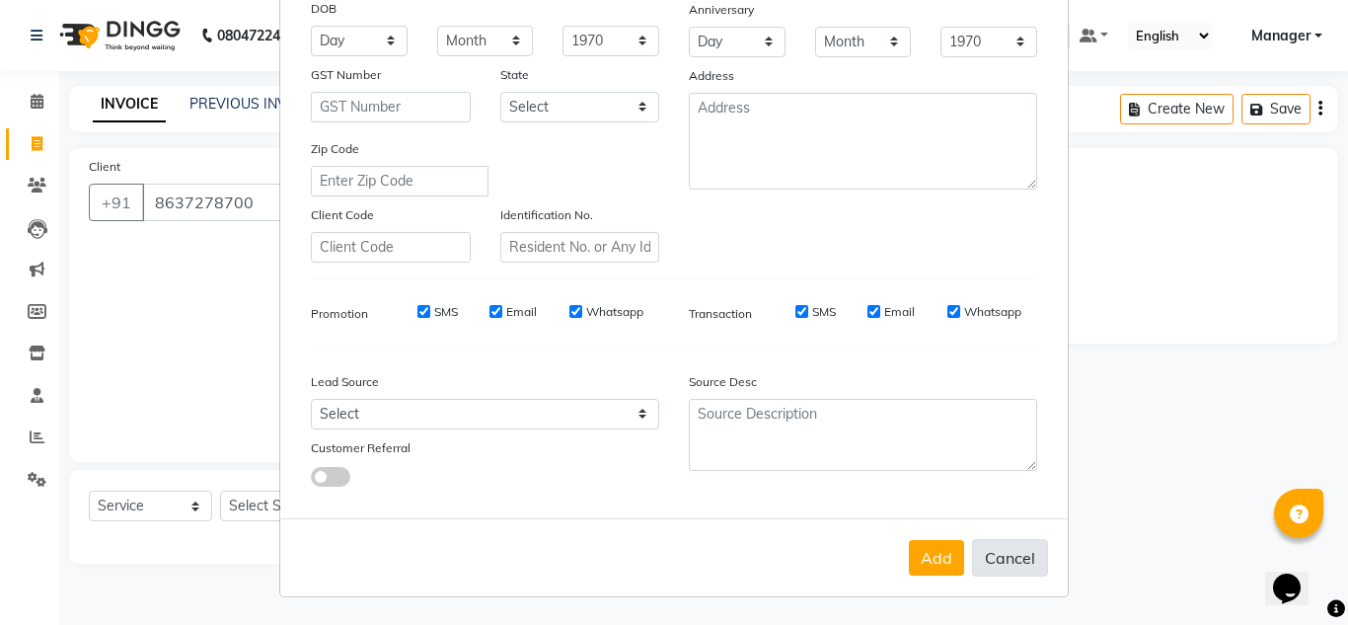
click at [999, 555] on button "Cancel" at bounding box center [1010, 557] width 76 height 37
select select
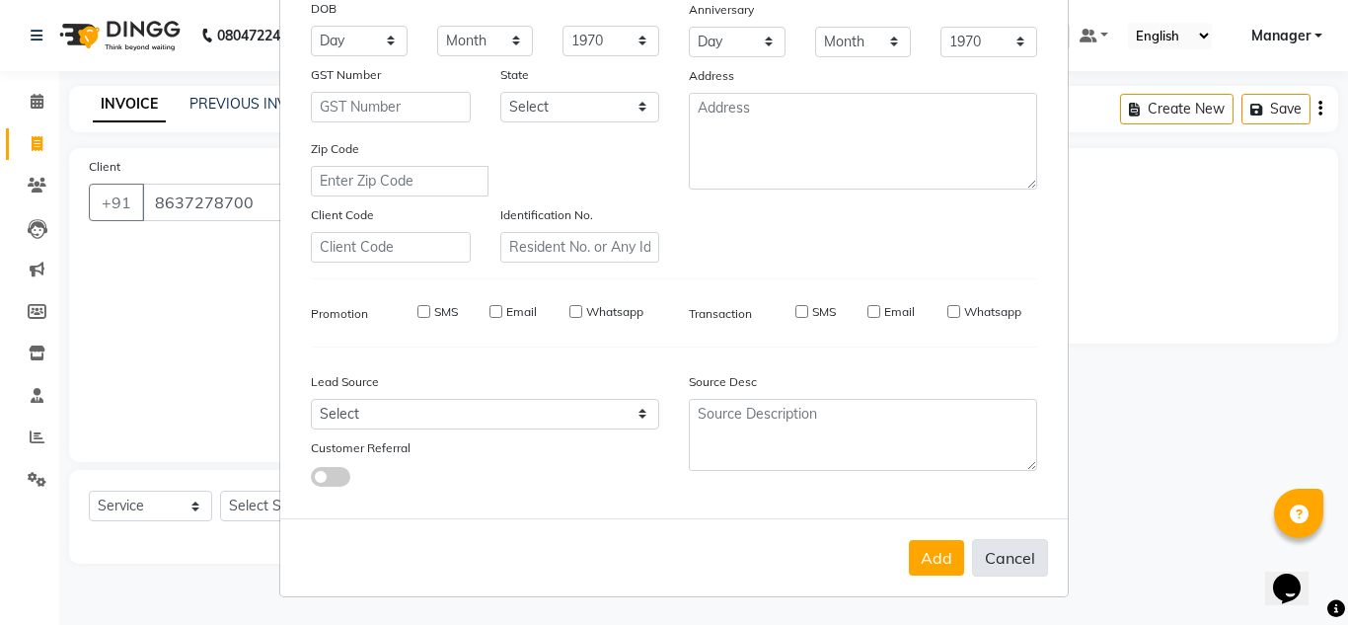
select select
checkbox input "false"
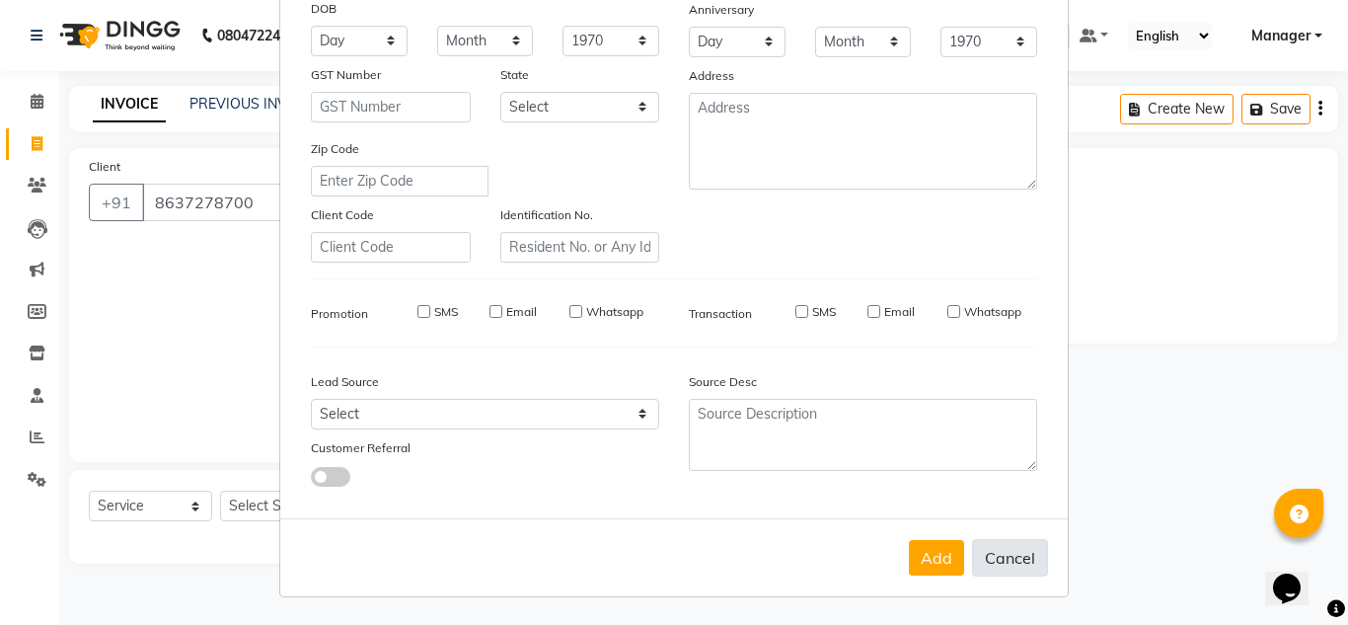
checkbox input "false"
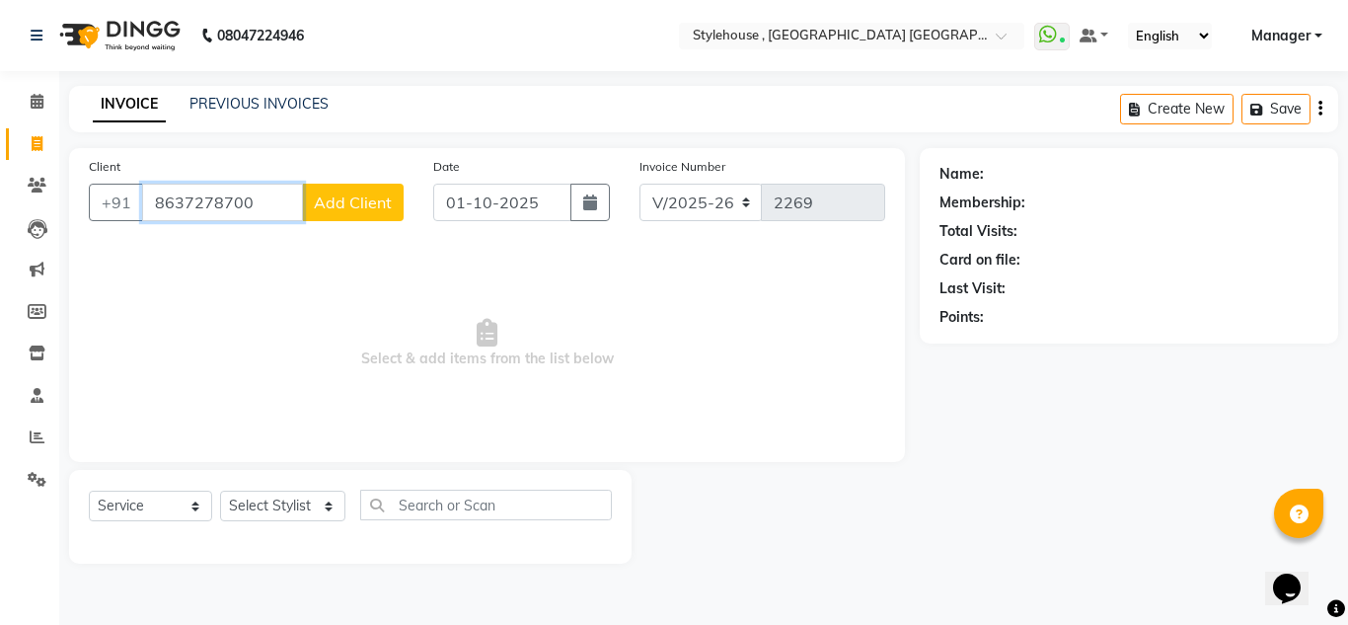
click at [263, 199] on input "8637278700" at bounding box center [222, 202] width 161 height 37
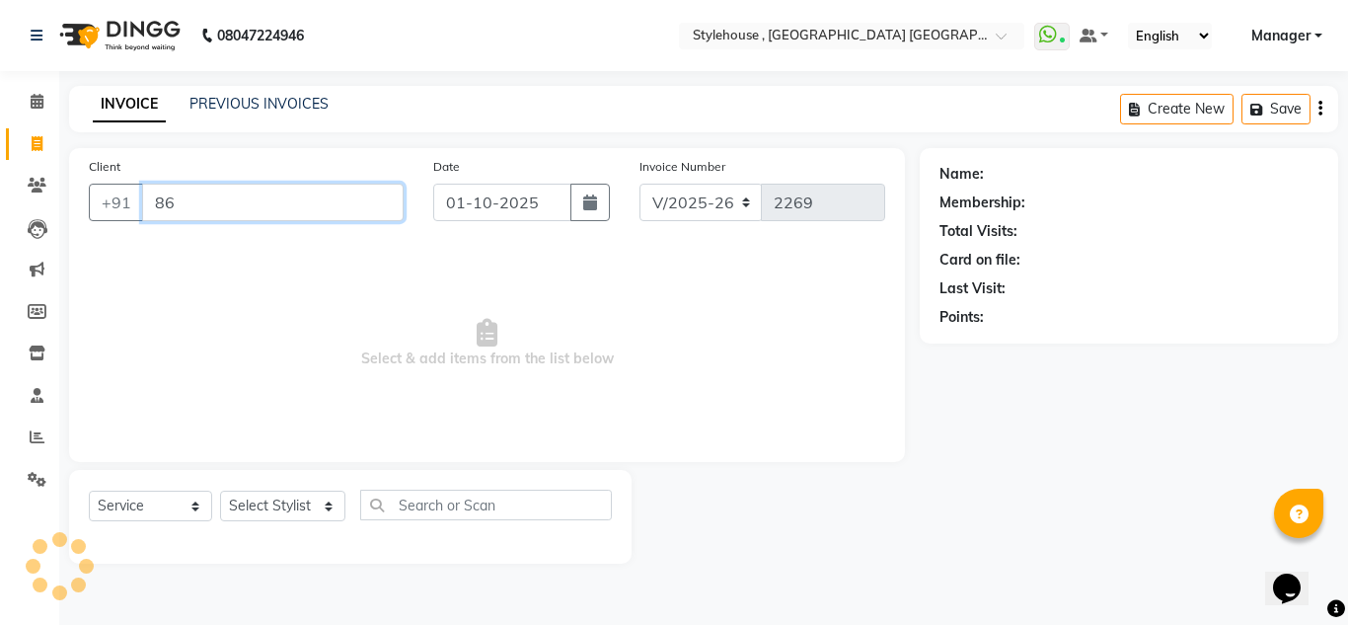
type input "8"
click at [156, 200] on input "Client" at bounding box center [272, 202] width 261 height 37
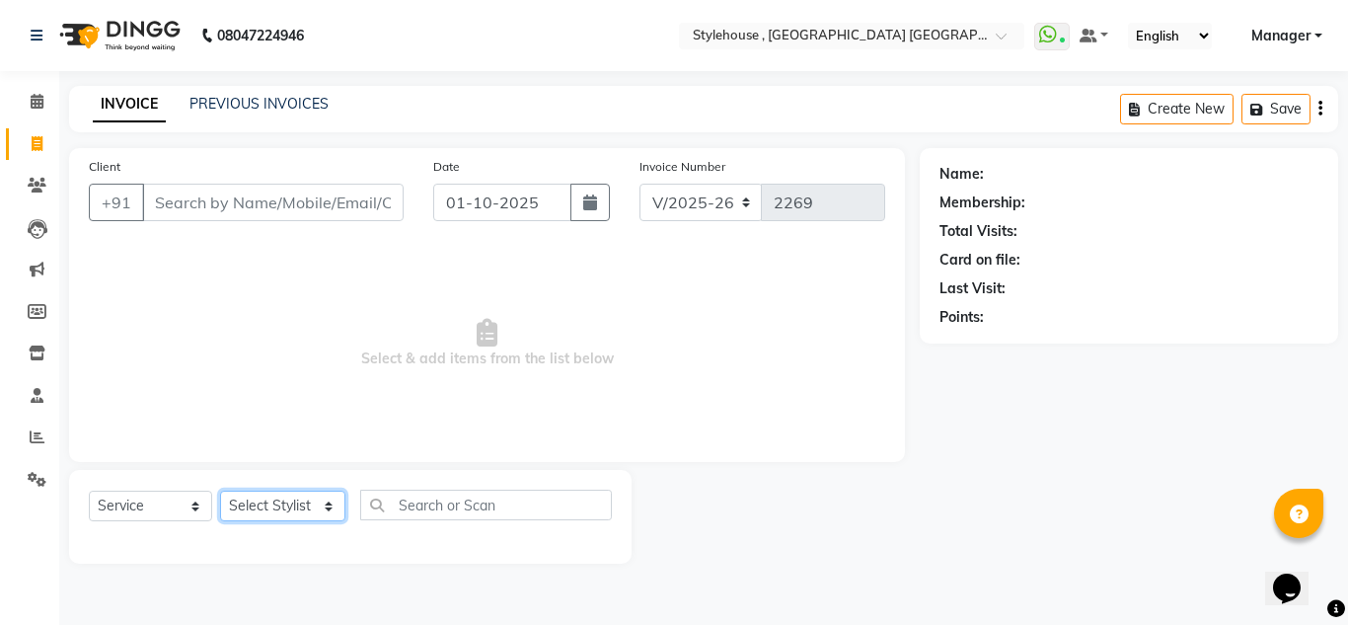
click at [277, 501] on select "Select Stylist [PERSON_NAME] [PERSON_NAME] [PERSON_NAME] MAMMA Manager [PERSON_…" at bounding box center [282, 505] width 125 height 31
select select "79627"
click at [220, 490] on select "Select Stylist [PERSON_NAME] [PERSON_NAME] [PERSON_NAME] MAMMA Manager [PERSON_…" at bounding box center [282, 505] width 125 height 31
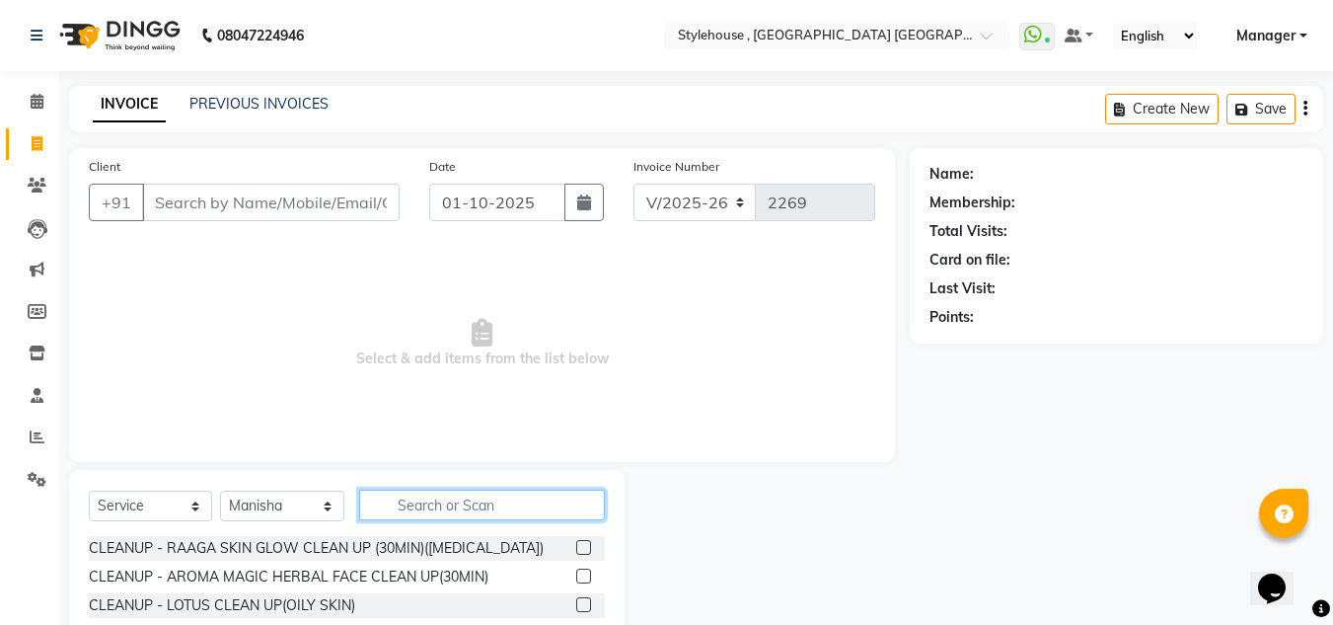
click at [418, 514] on input "text" at bounding box center [482, 504] width 246 height 31
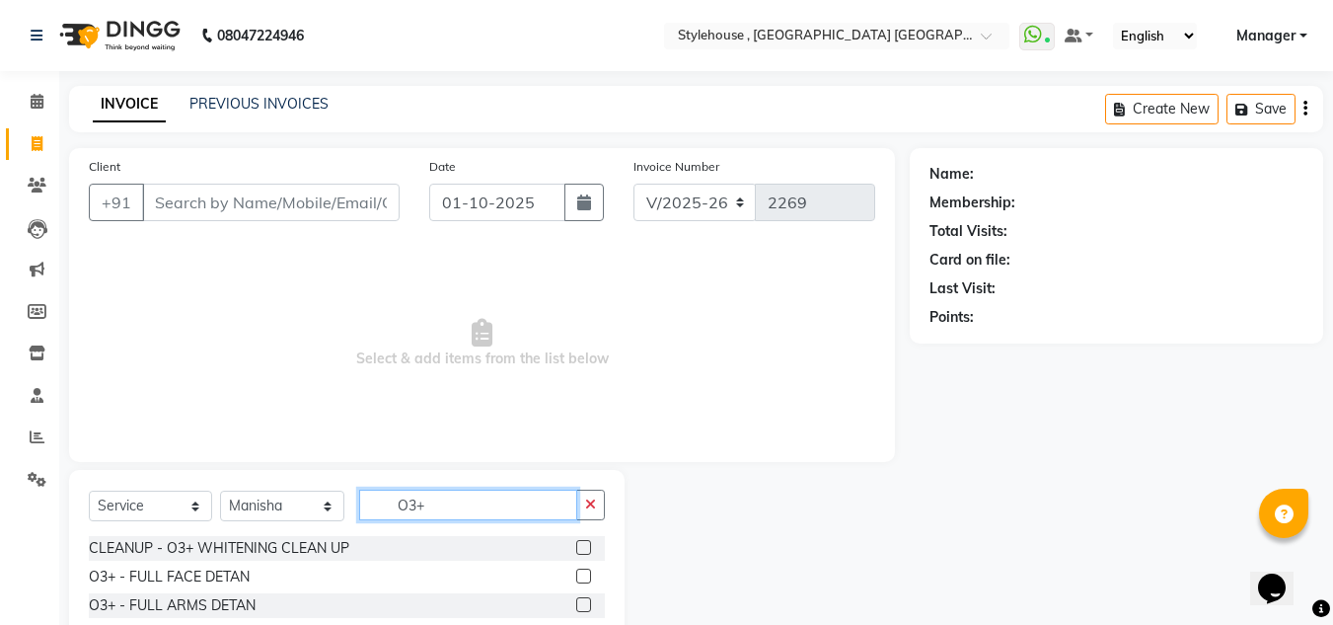
type input "O3+"
click at [576, 578] on label at bounding box center [583, 575] width 15 height 15
click at [576, 578] on input "checkbox" at bounding box center [582, 576] width 13 height 13
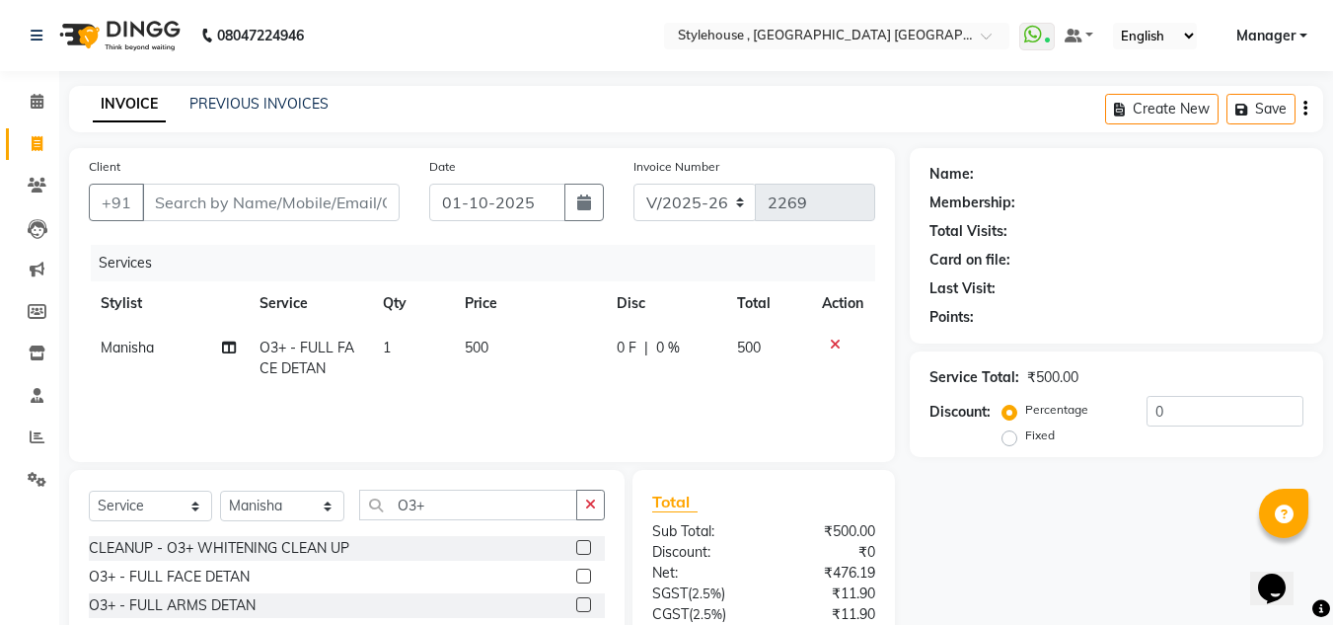
click at [576, 574] on label at bounding box center [583, 575] width 15 height 15
click at [576, 574] on input "checkbox" at bounding box center [582, 576] width 13 height 13
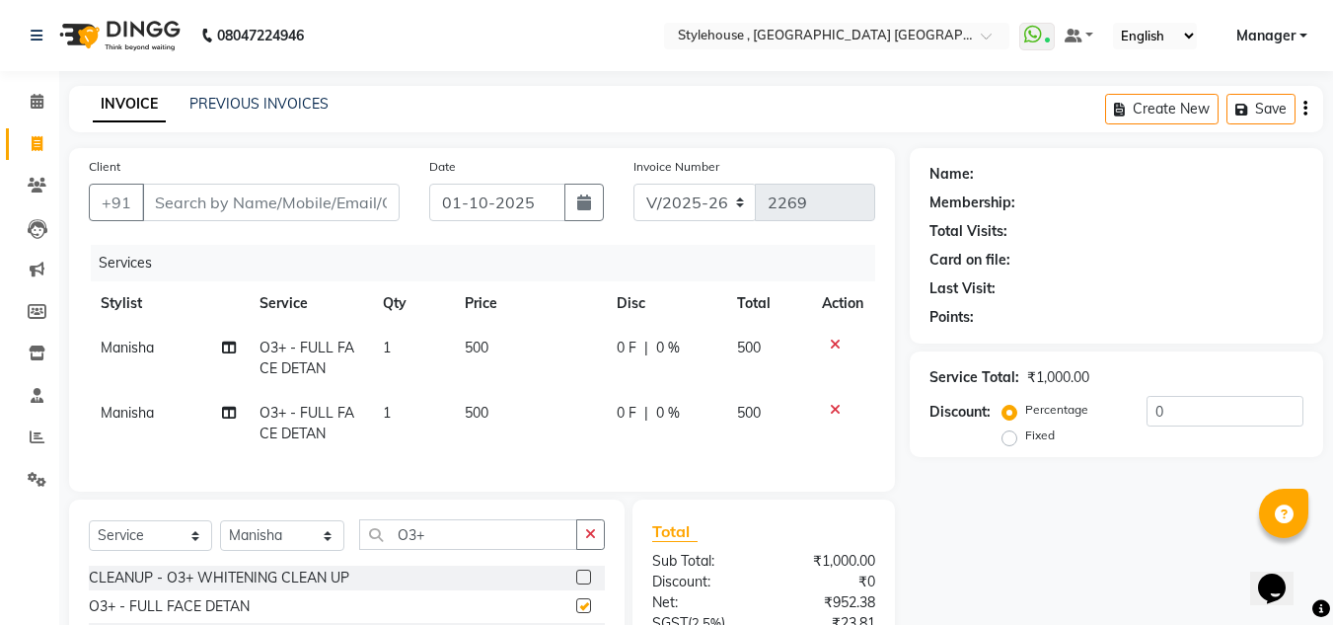
checkbox input "false"
click at [476, 409] on span "500" at bounding box center [477, 413] width 24 height 18
select select "79627"
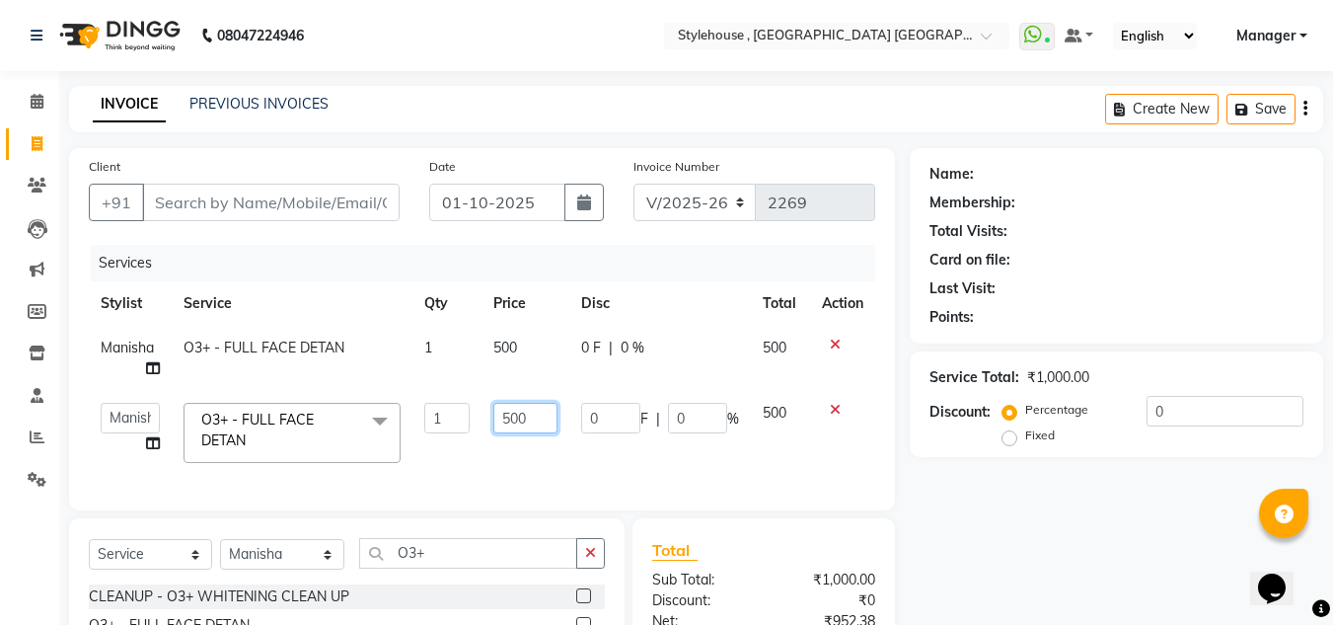
click at [519, 416] on input "500" at bounding box center [525, 418] width 64 height 31
type input "550"
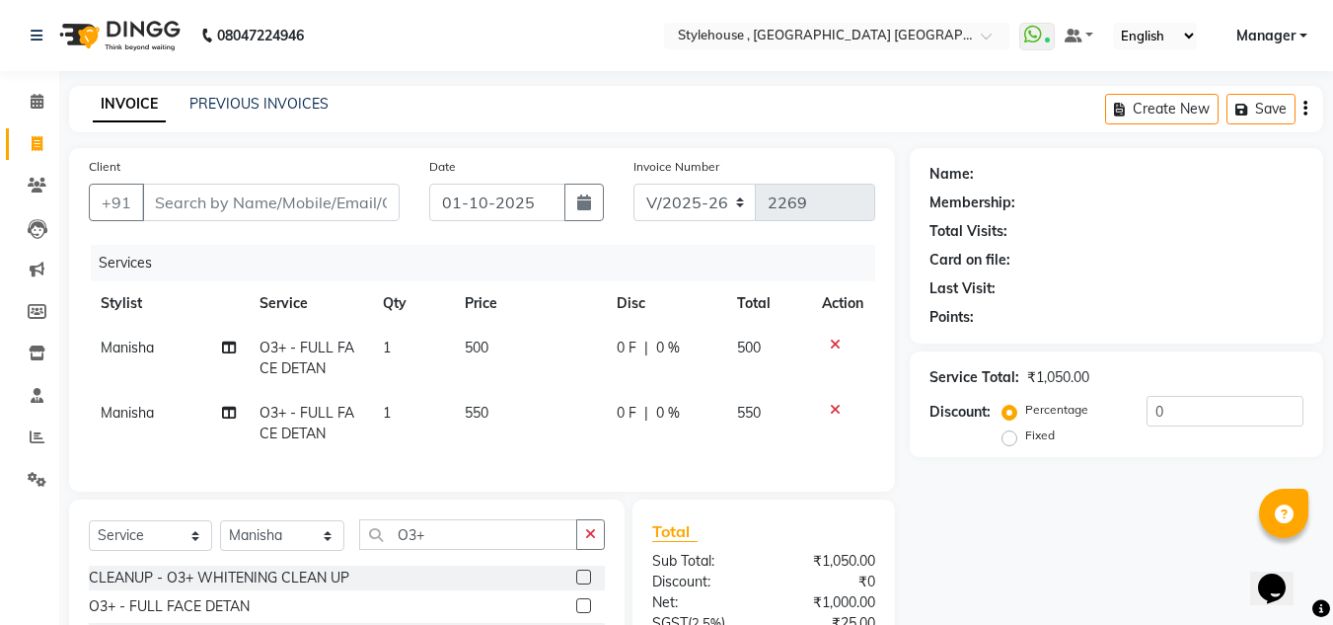
click at [556, 472] on div "Services Stylist Service Qty Price Disc Total Action [PERSON_NAME] O3+ - FULL F…" at bounding box center [482, 358] width 786 height 227
click at [837, 343] on icon at bounding box center [835, 344] width 11 height 14
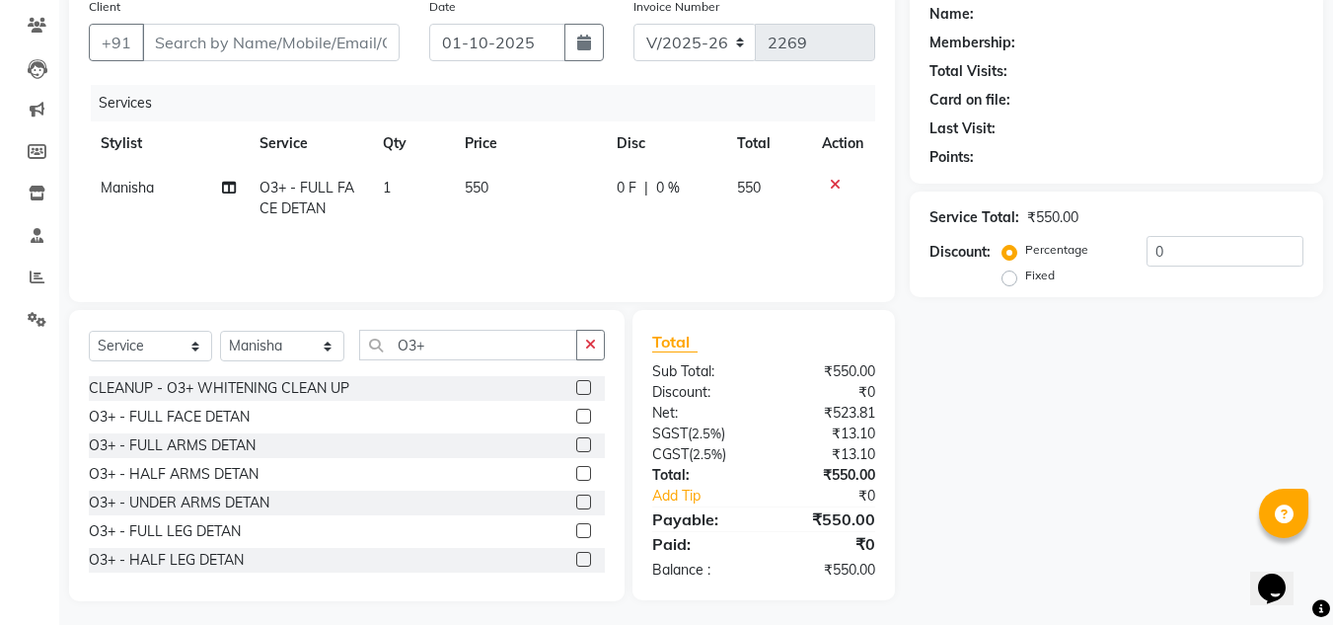
scroll to position [166, 0]
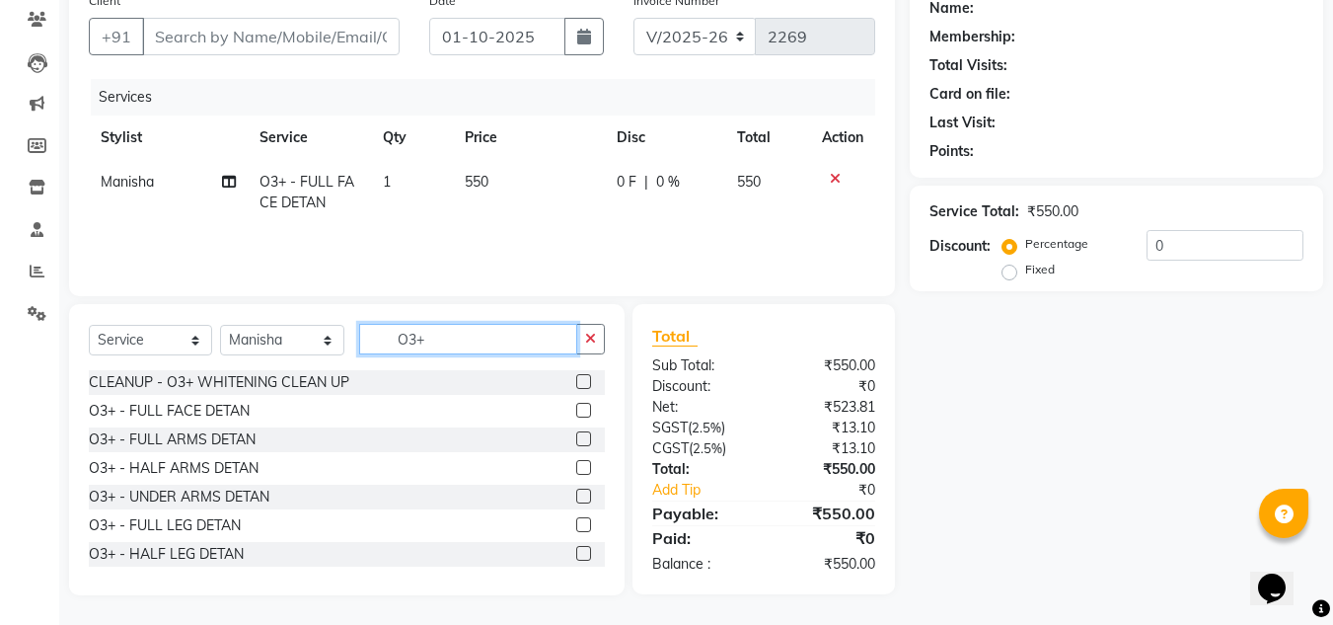
click at [466, 347] on input "O3+" at bounding box center [468, 339] width 218 height 31
type input "O"
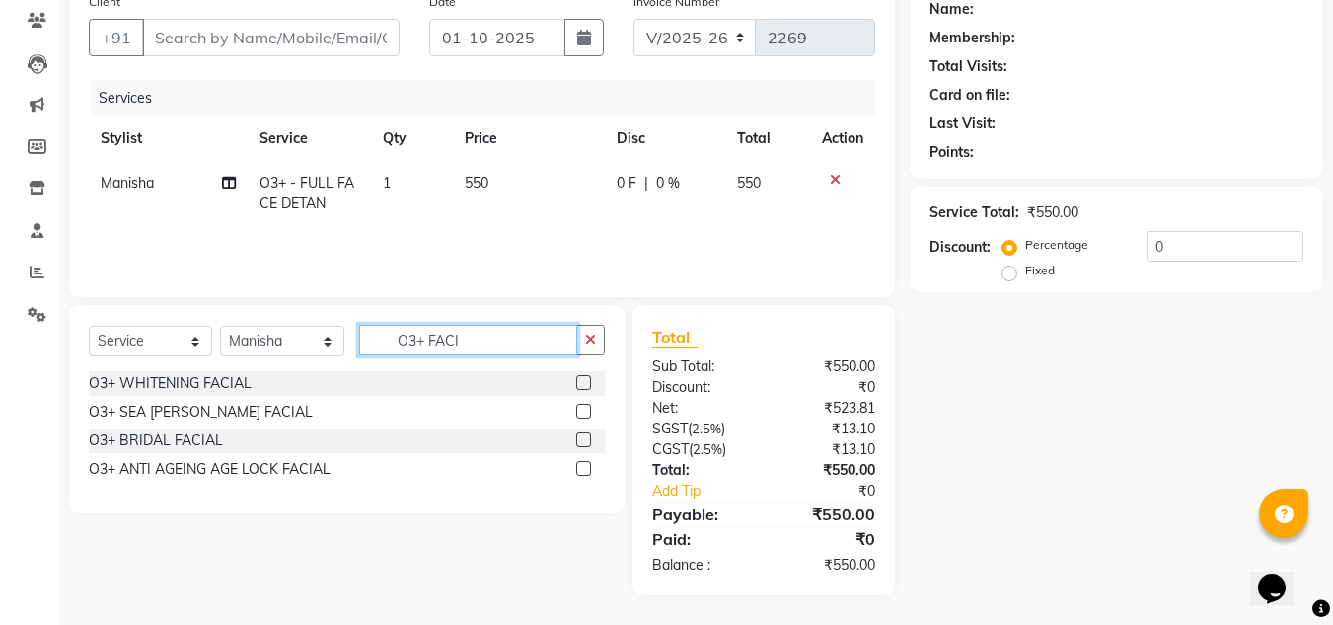
type input "O3+ FACI"
click at [584, 377] on label at bounding box center [583, 382] width 15 height 15
click at [584, 377] on input "checkbox" at bounding box center [582, 383] width 13 height 13
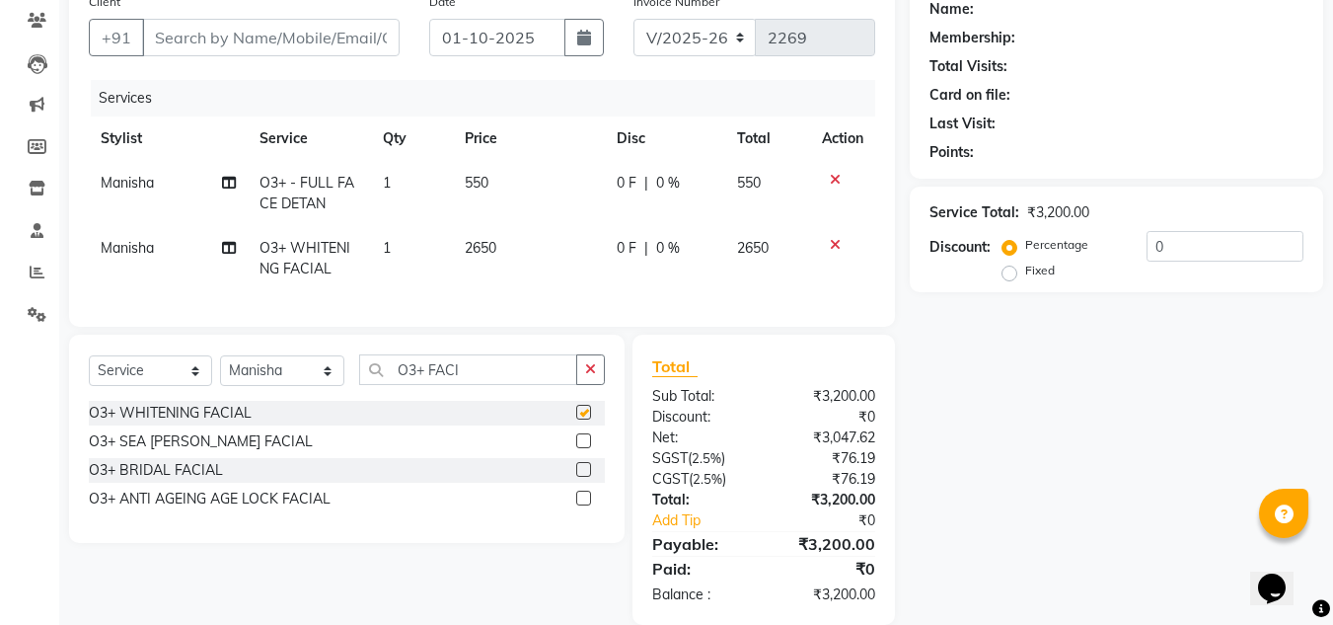
checkbox input "false"
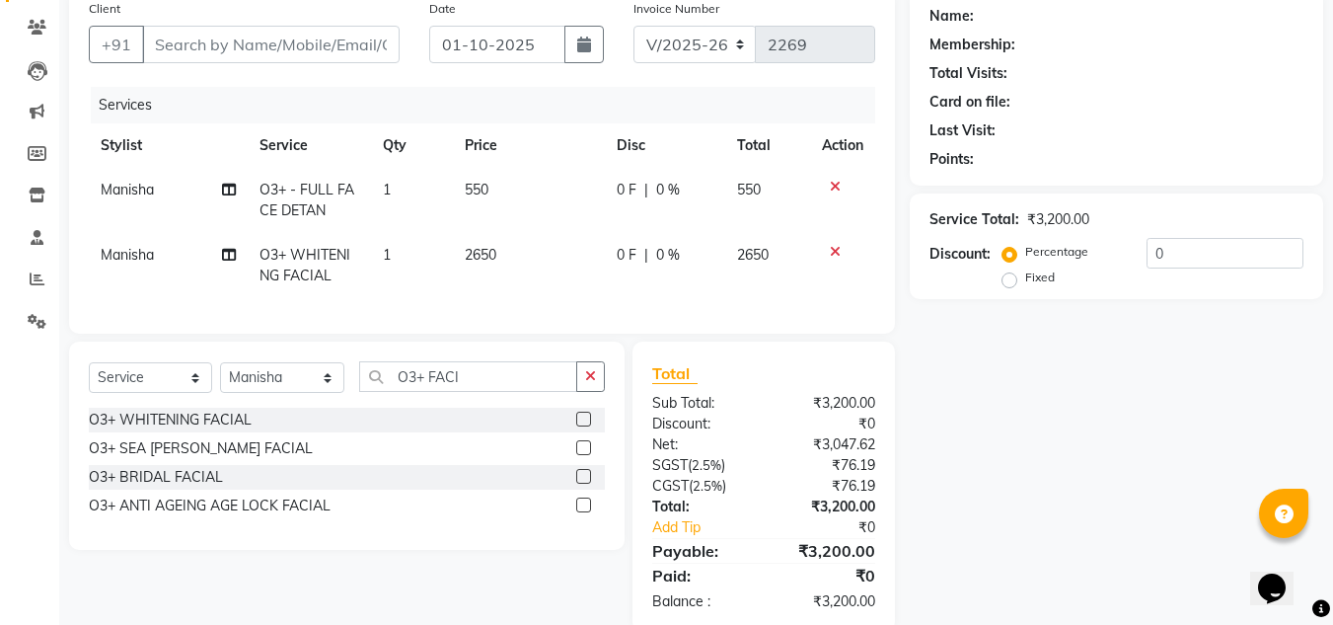
scroll to position [111, 0]
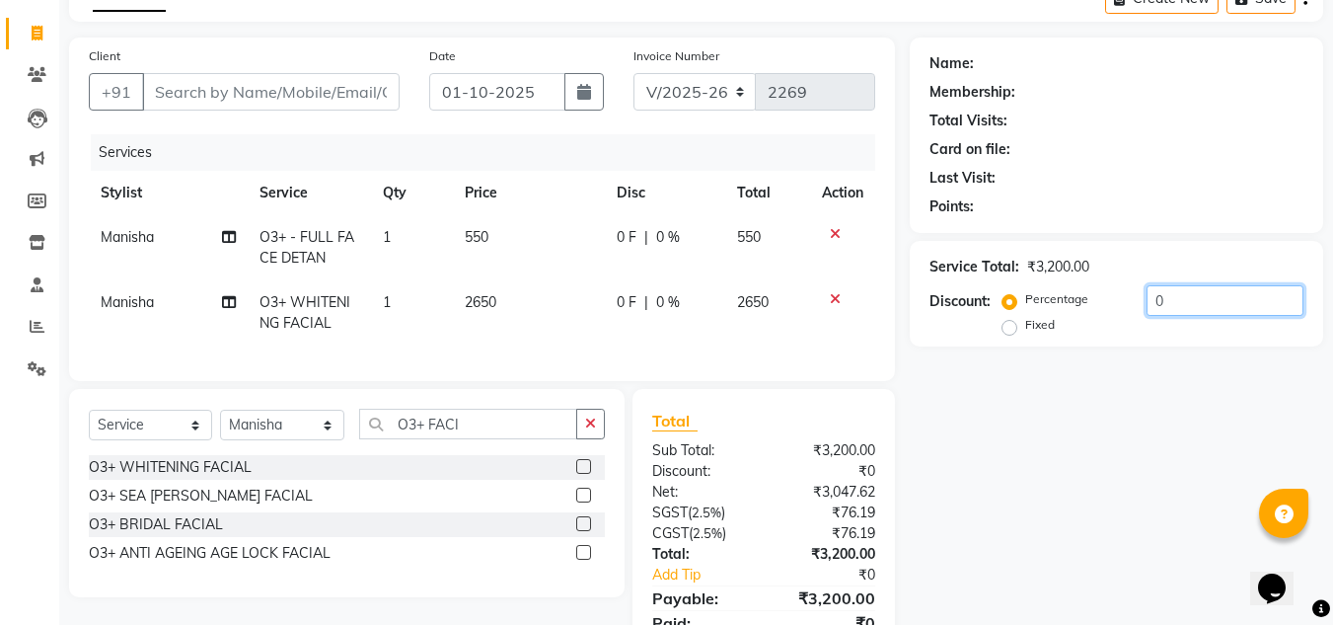
click at [1176, 301] on input "0" at bounding box center [1225, 300] width 157 height 31
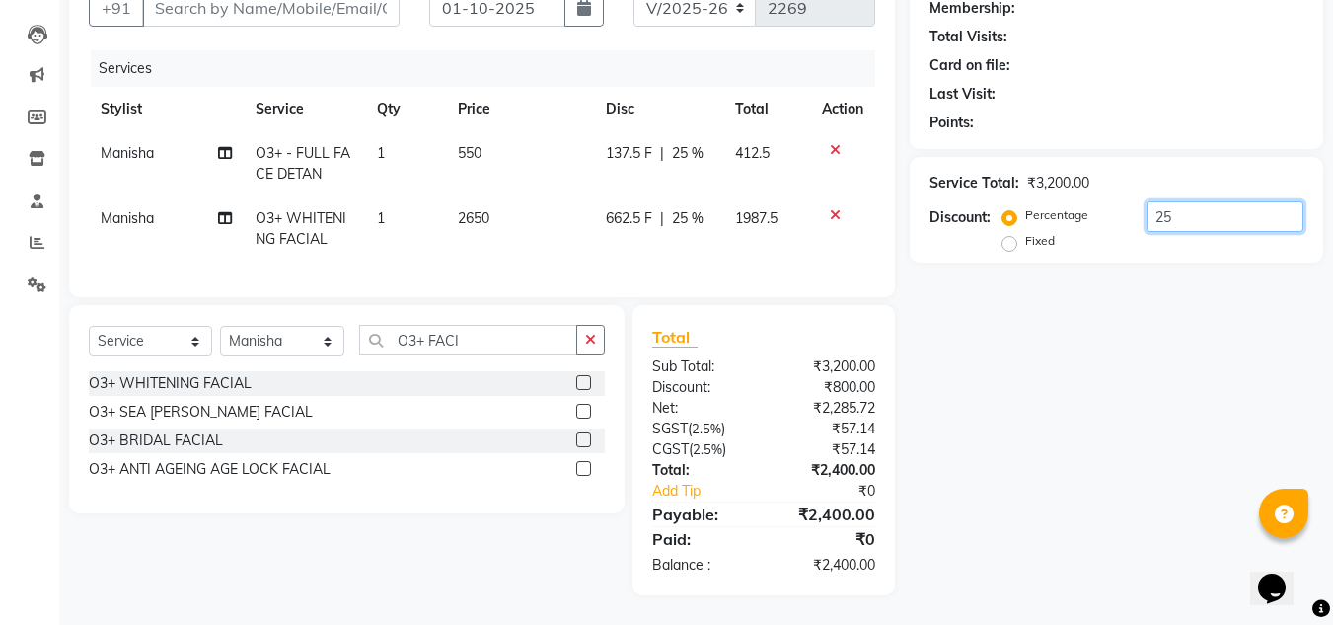
scroll to position [99, 0]
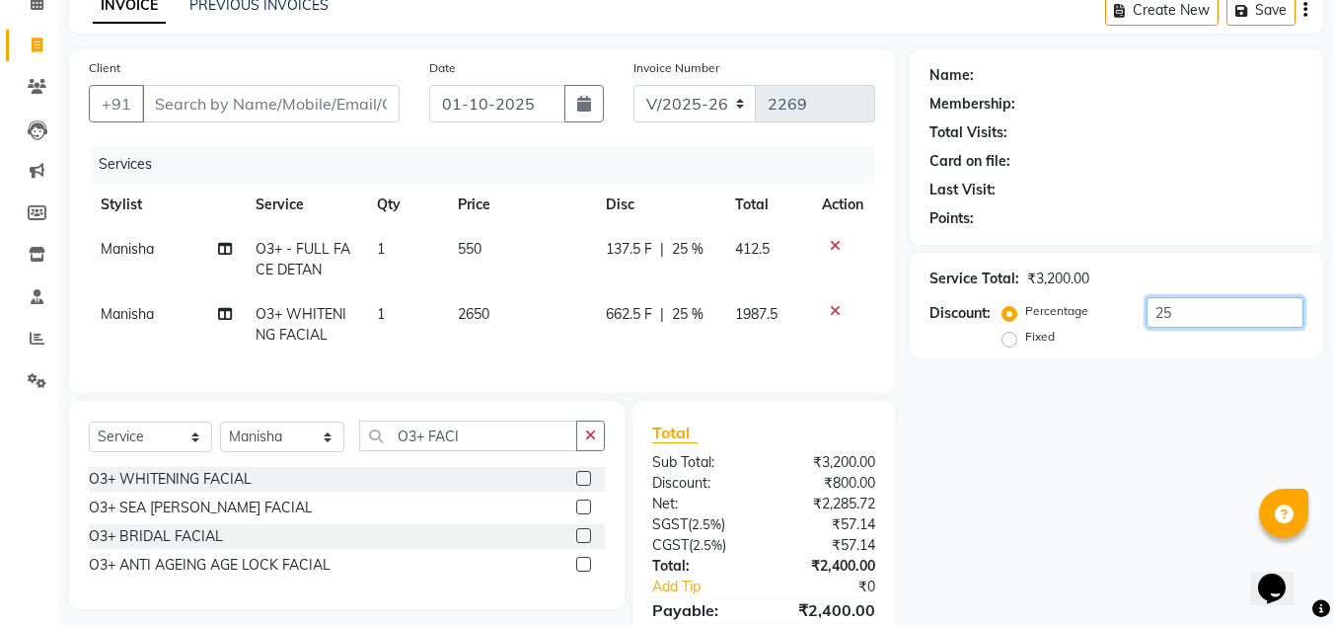
type input "25"
click at [180, 107] on input "Client" at bounding box center [271, 103] width 258 height 37
type input "7"
type input "0"
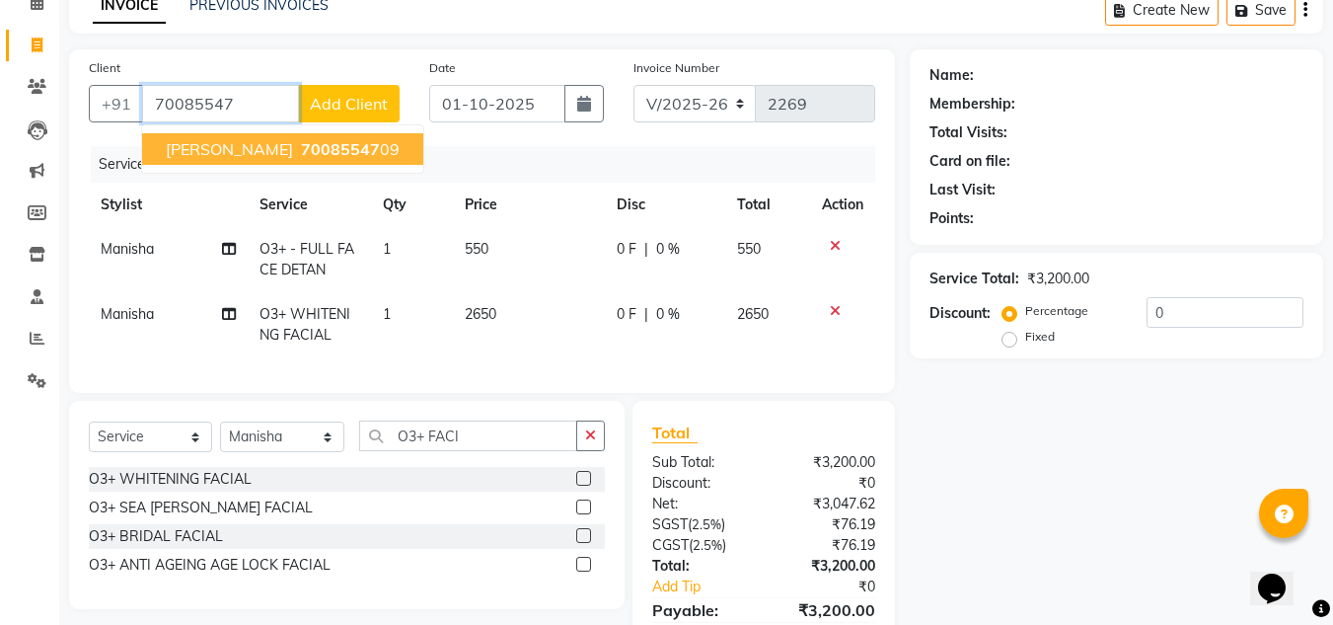
click at [215, 152] on span "[PERSON_NAME]" at bounding box center [229, 149] width 127 height 20
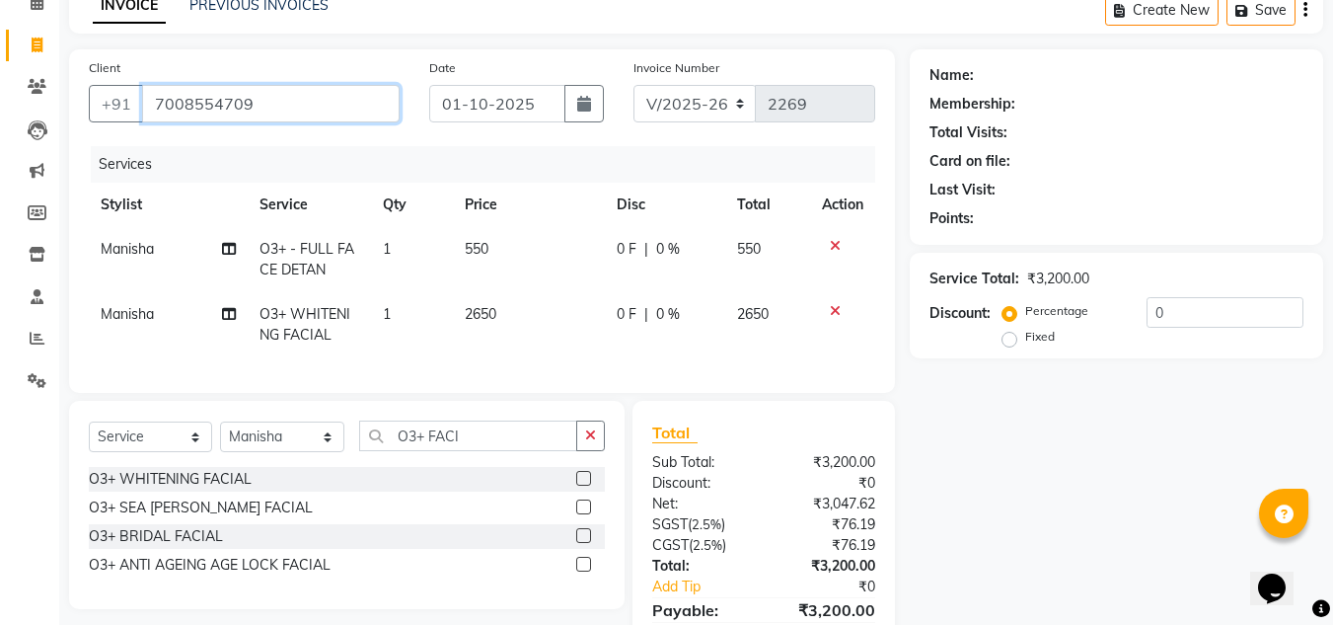
type input "7008554709"
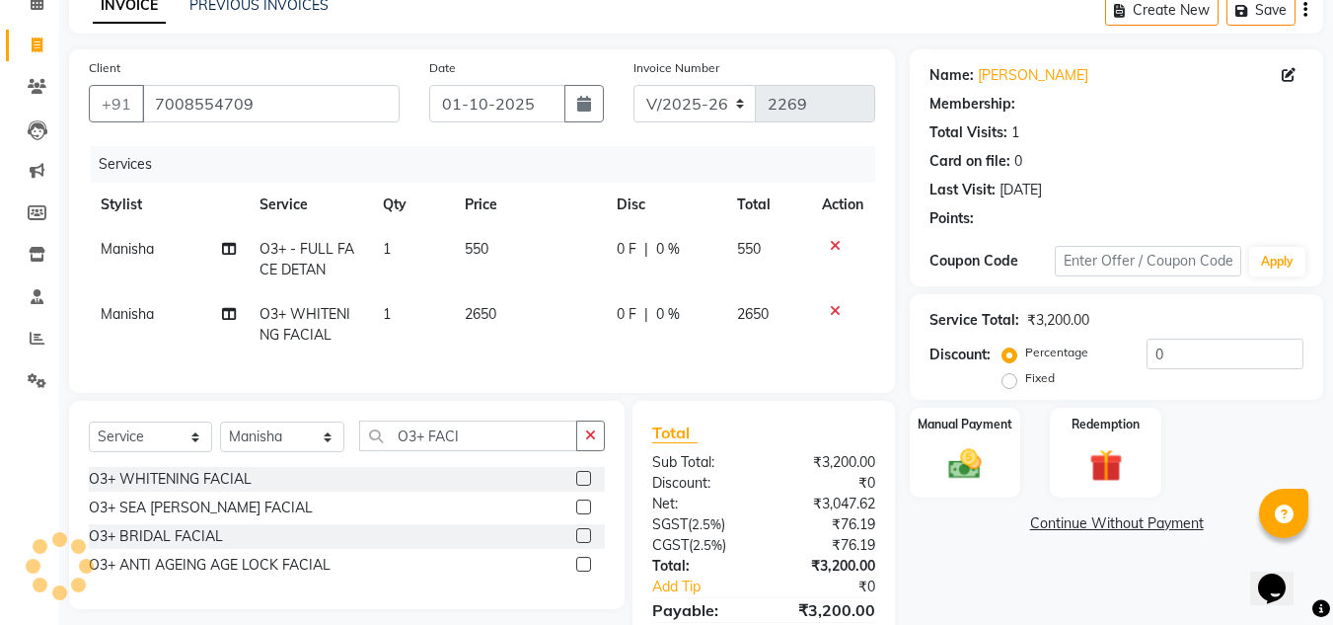
select select "1: Object"
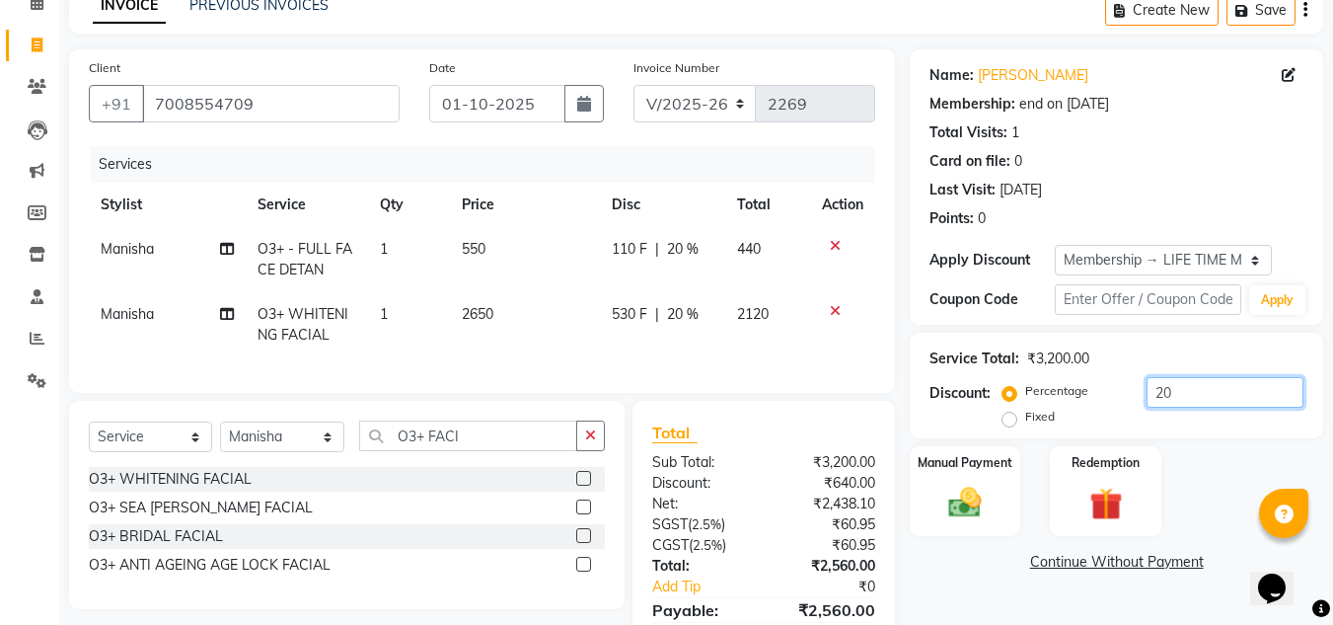
click at [1188, 395] on input "20" at bounding box center [1225, 392] width 157 height 31
type input "25"
click at [1109, 427] on div "Percentage Fixed" at bounding box center [1076, 404] width 140 height 51
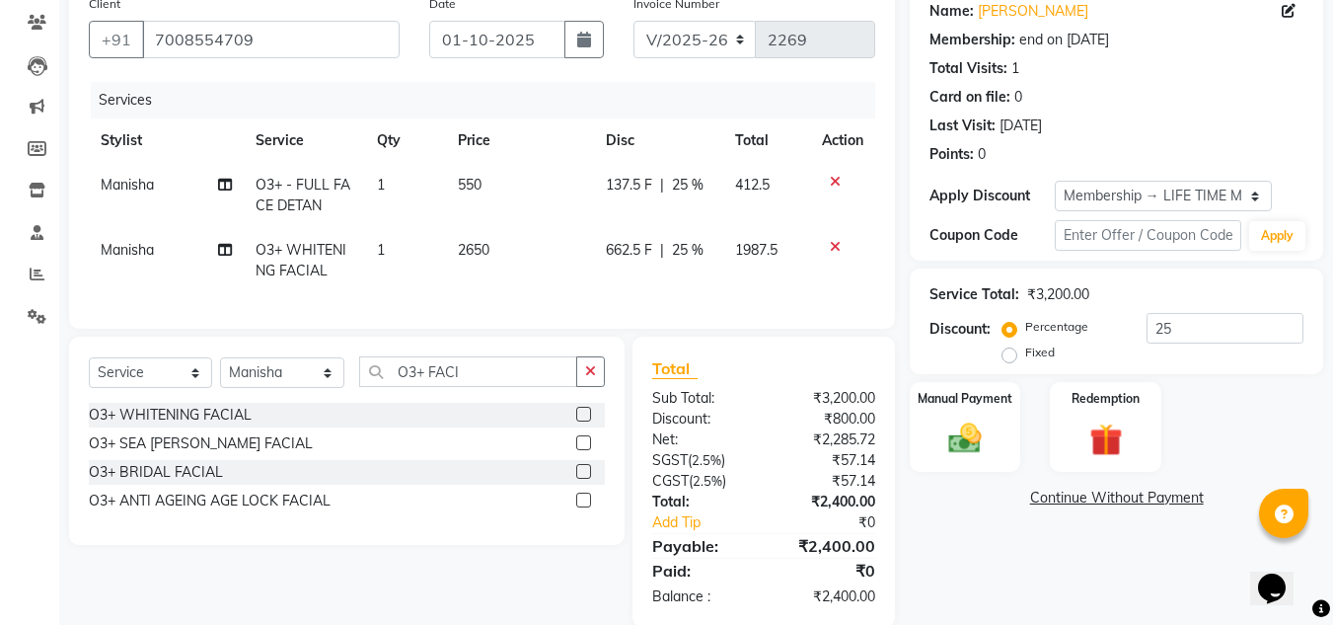
scroll to position [197, 0]
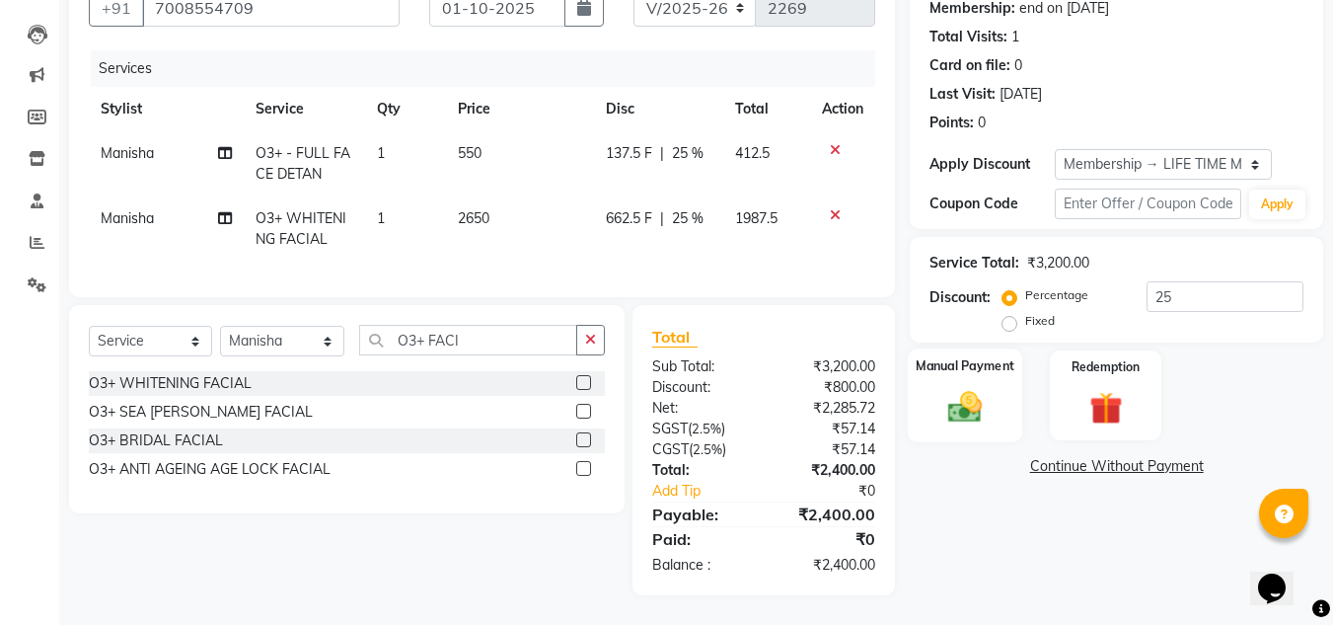
click at [961, 393] on img at bounding box center [964, 406] width 55 height 39
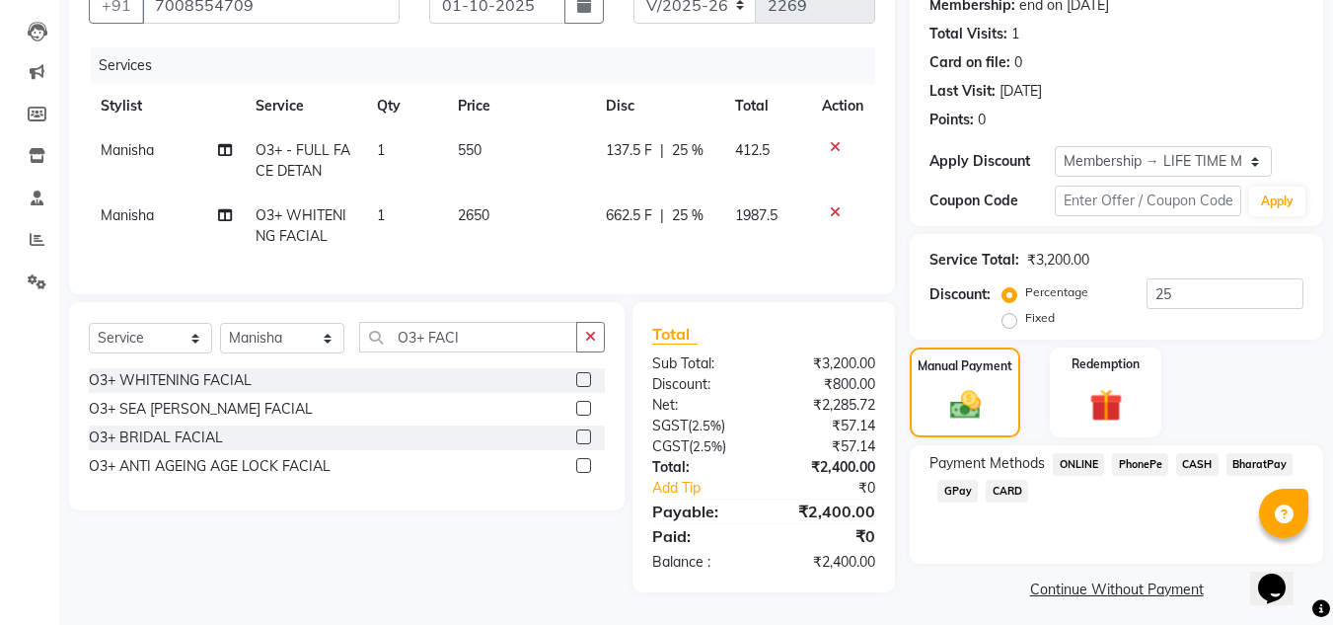
click at [1201, 462] on span "CASH" at bounding box center [1197, 464] width 42 height 23
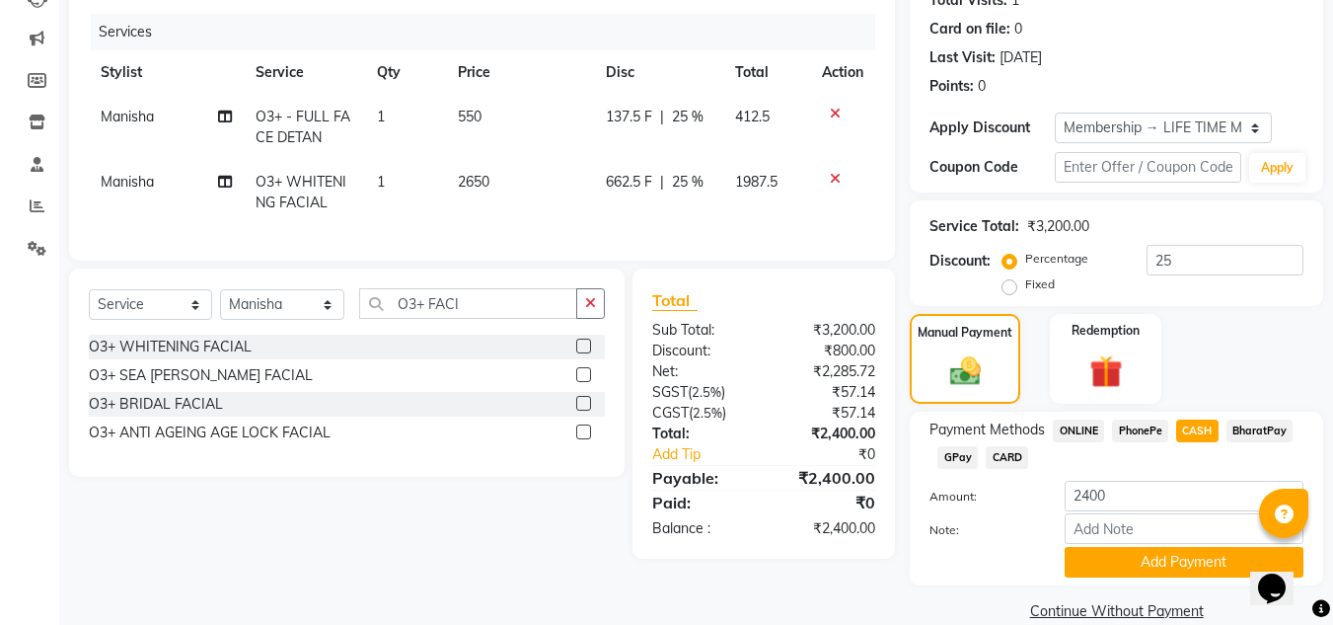
scroll to position [261, 0]
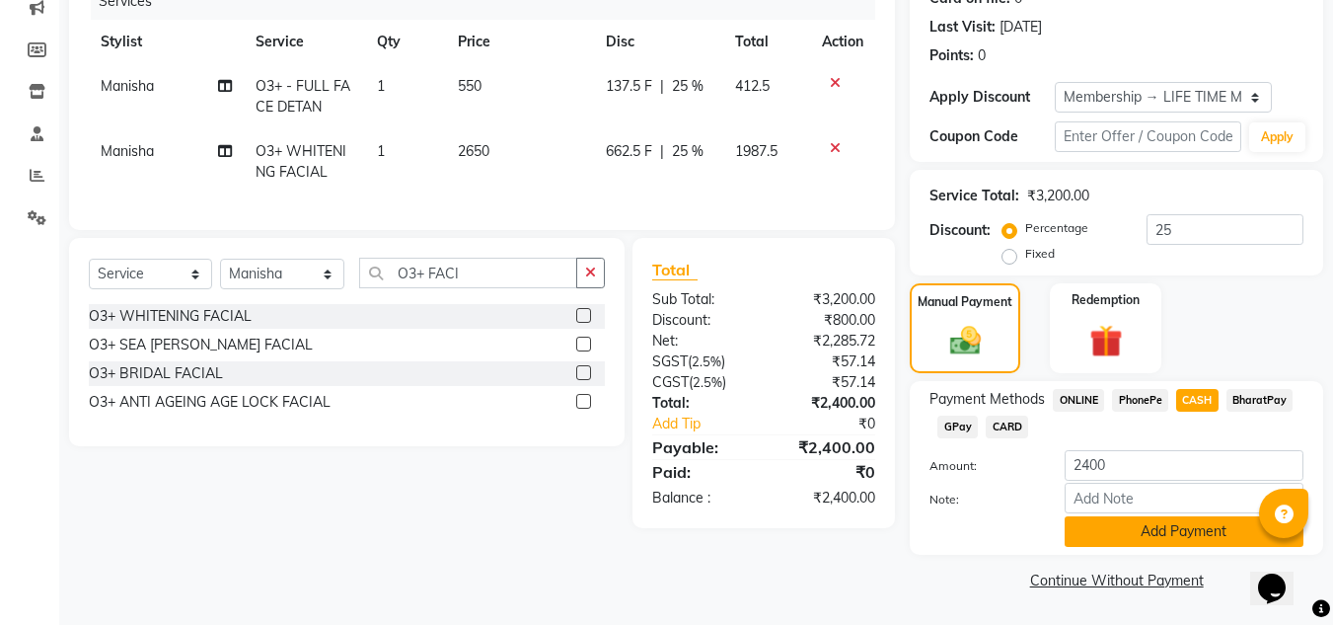
click at [1159, 529] on button "Add Payment" at bounding box center [1184, 531] width 239 height 31
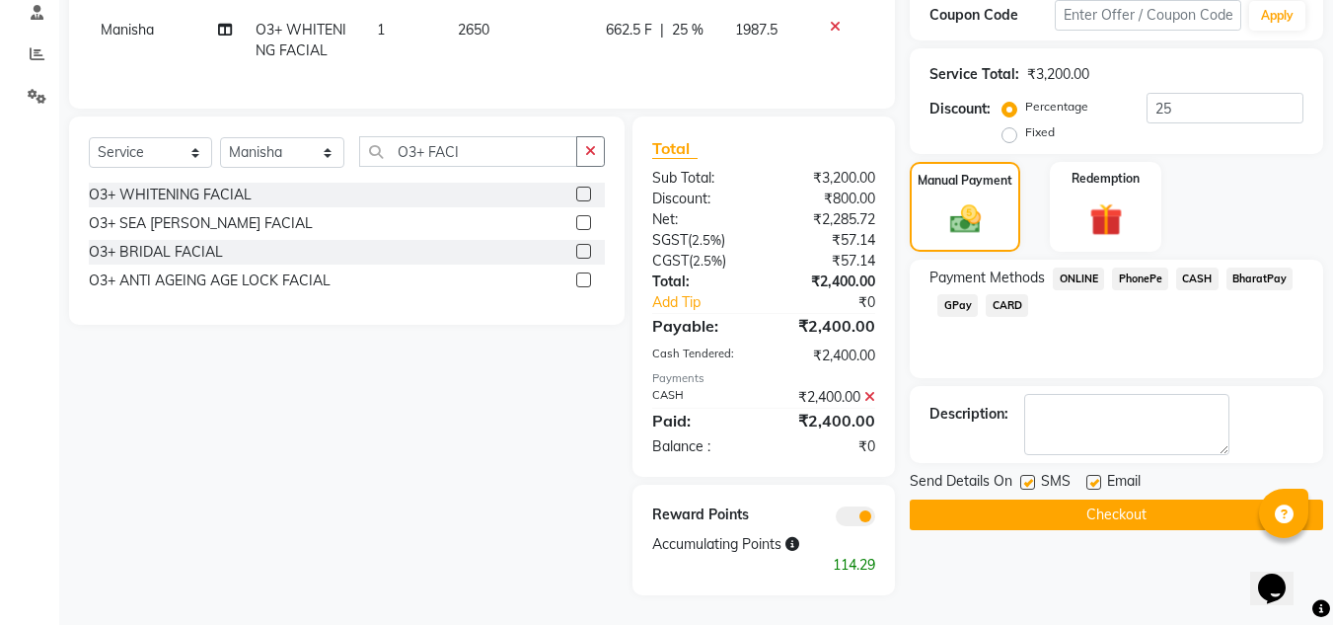
scroll to position [398, 0]
click at [1109, 503] on button "Checkout" at bounding box center [1116, 514] width 413 height 31
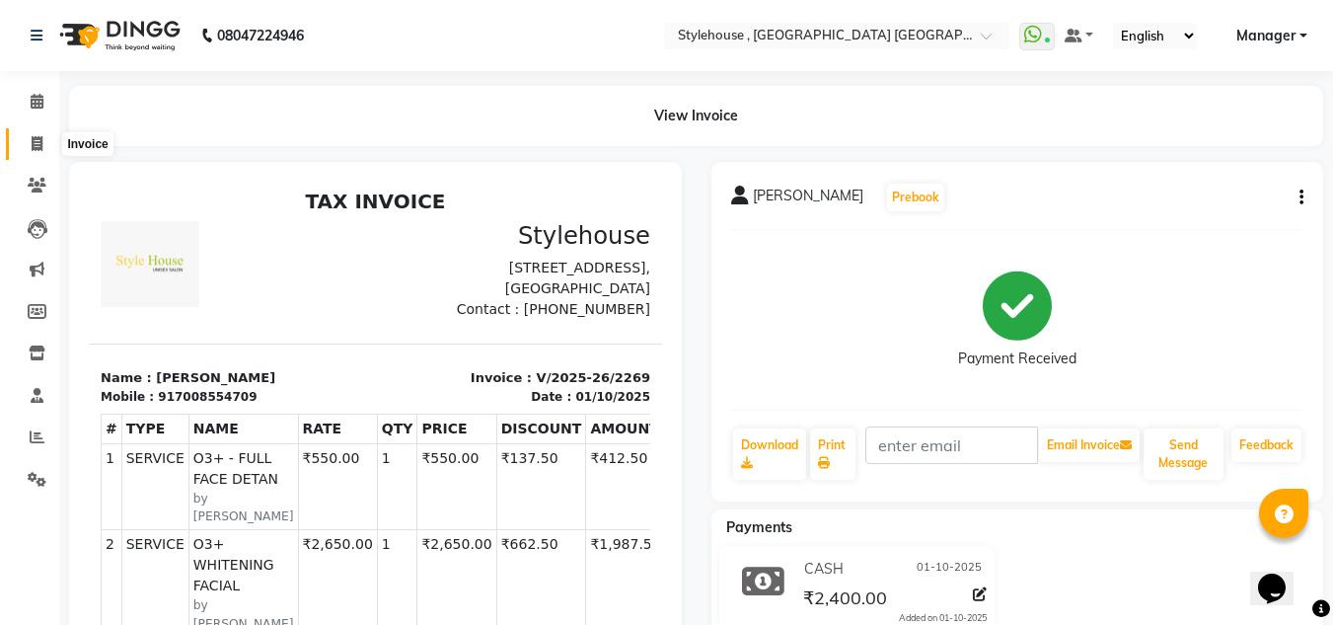
click at [34, 136] on icon at bounding box center [37, 143] width 11 height 15
select select "service"
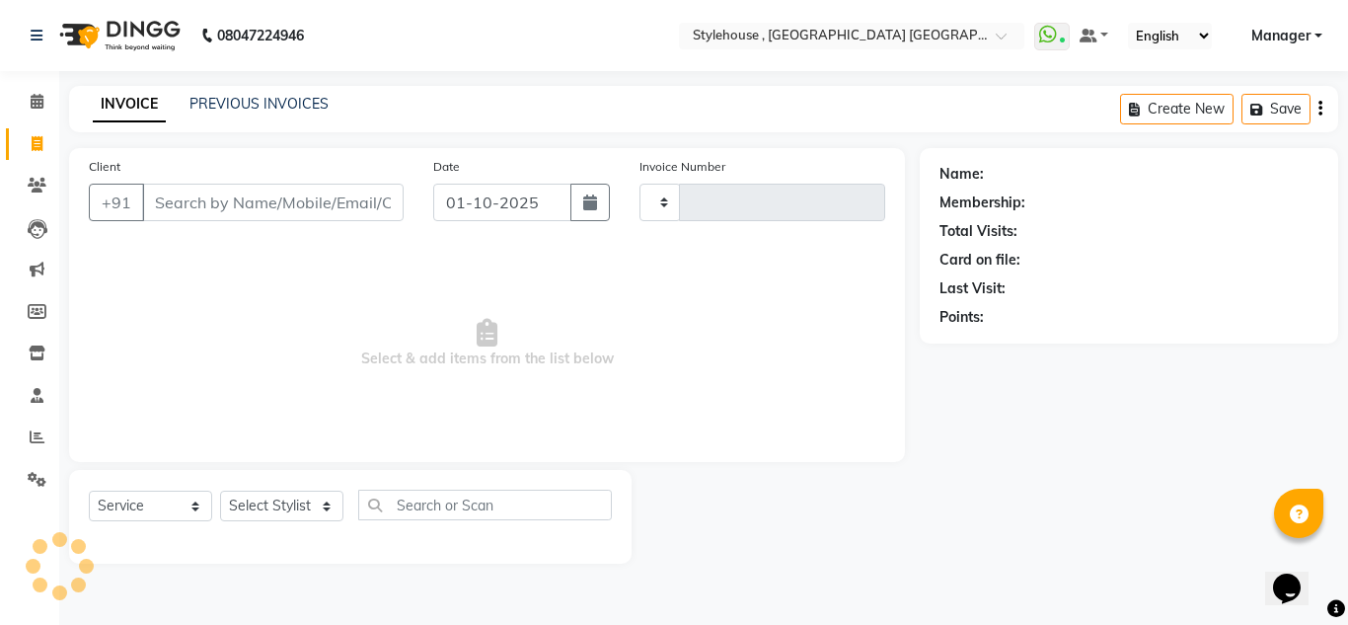
type input "2270"
select select "7793"
click at [223, 92] on div "INVOICE PREVIOUS INVOICES Create New Save" at bounding box center [703, 109] width 1269 height 46
click at [237, 106] on link "PREVIOUS INVOICES" at bounding box center [258, 104] width 139 height 18
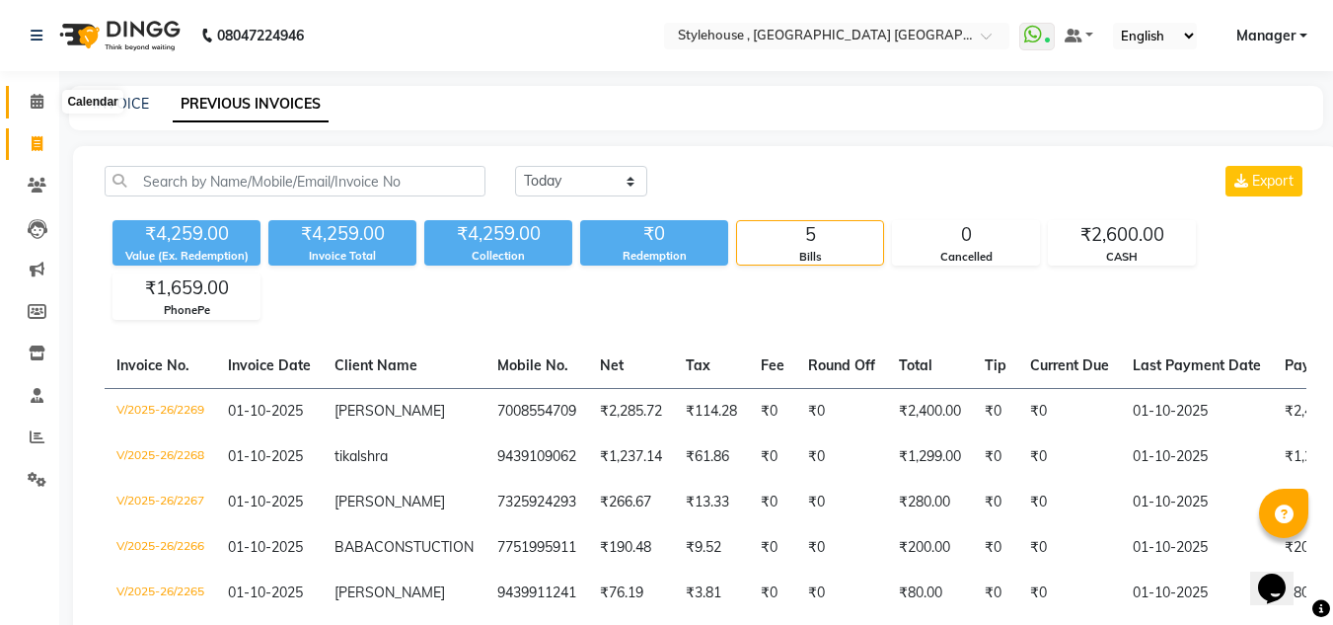
click at [35, 99] on icon at bounding box center [37, 101] width 13 height 15
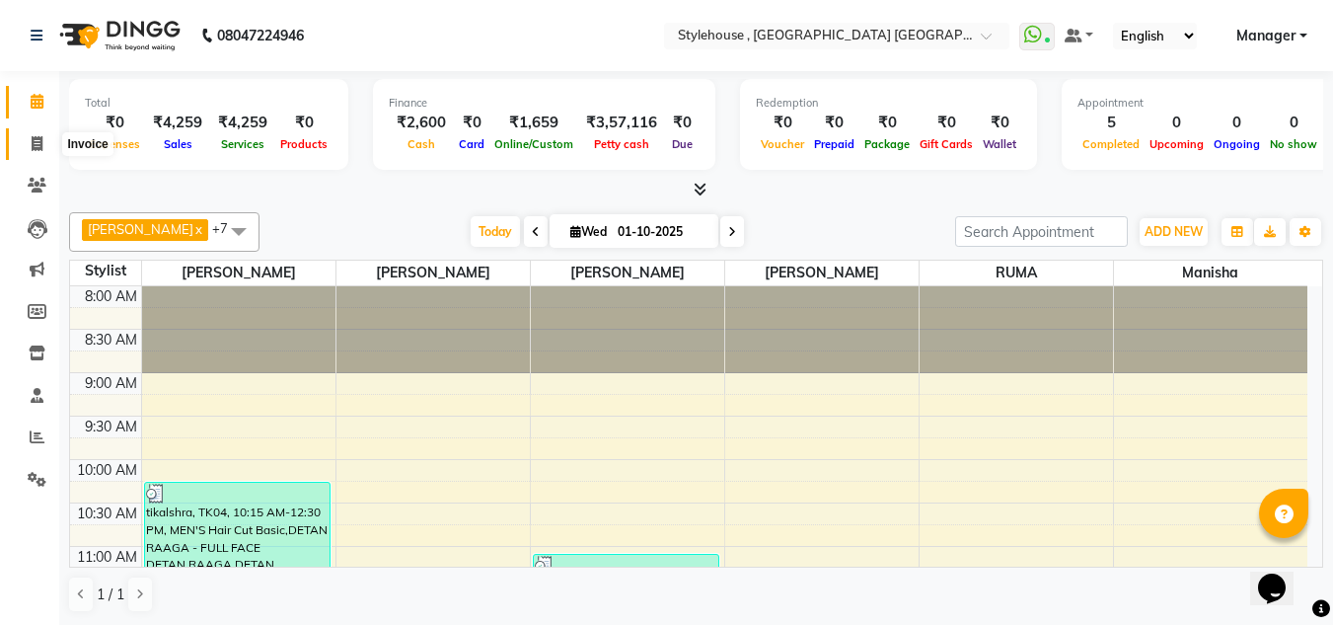
click at [40, 148] on icon at bounding box center [37, 143] width 11 height 15
select select "service"
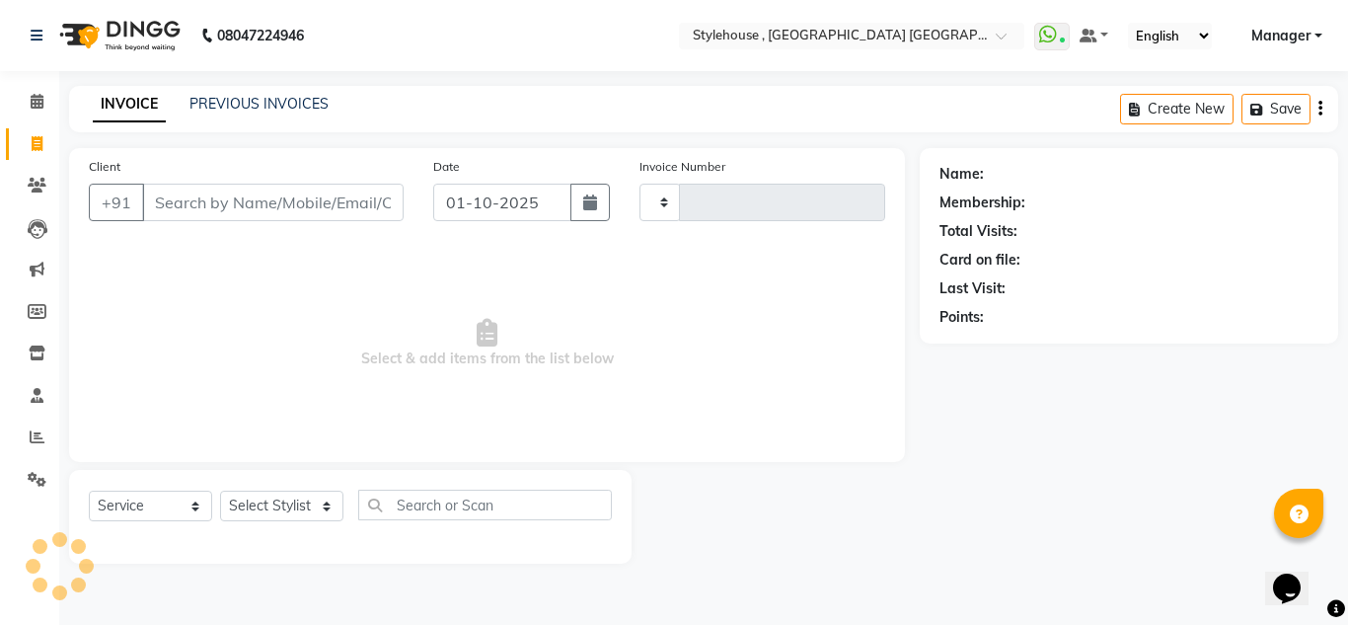
type input "2270"
select select "7793"
click at [165, 211] on input "Client" at bounding box center [272, 202] width 261 height 37
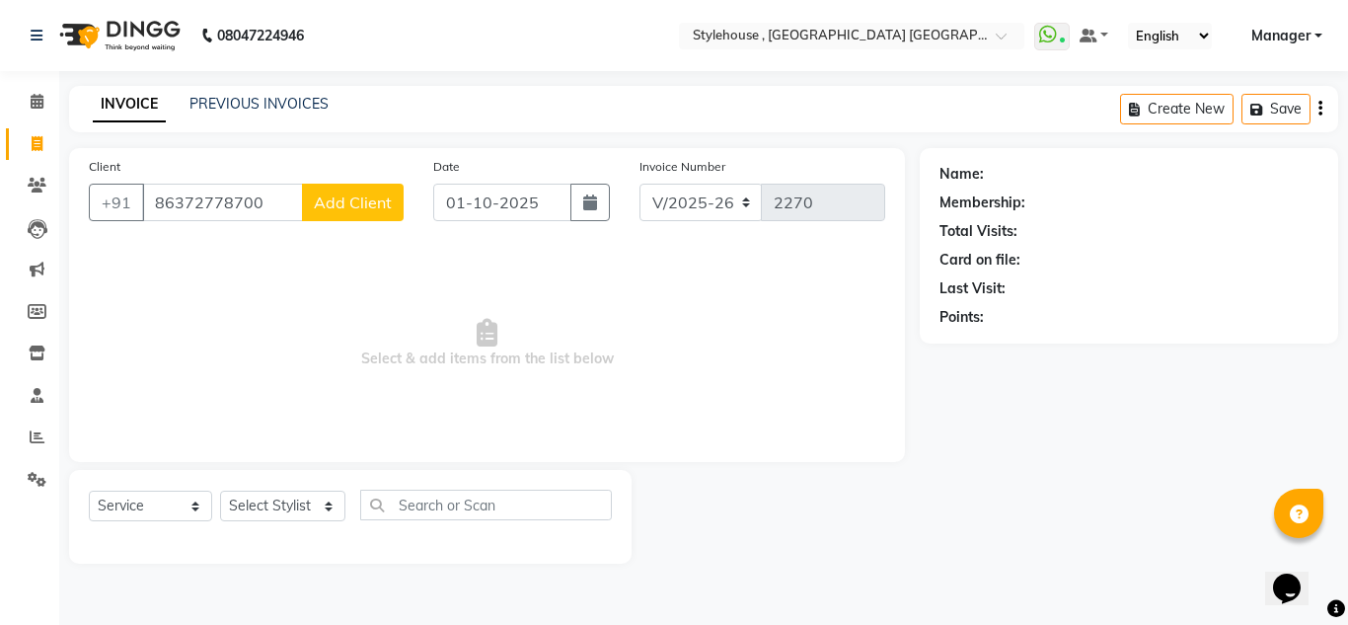
type input "86372778700"
click at [325, 201] on span "Add Client" at bounding box center [353, 202] width 78 height 20
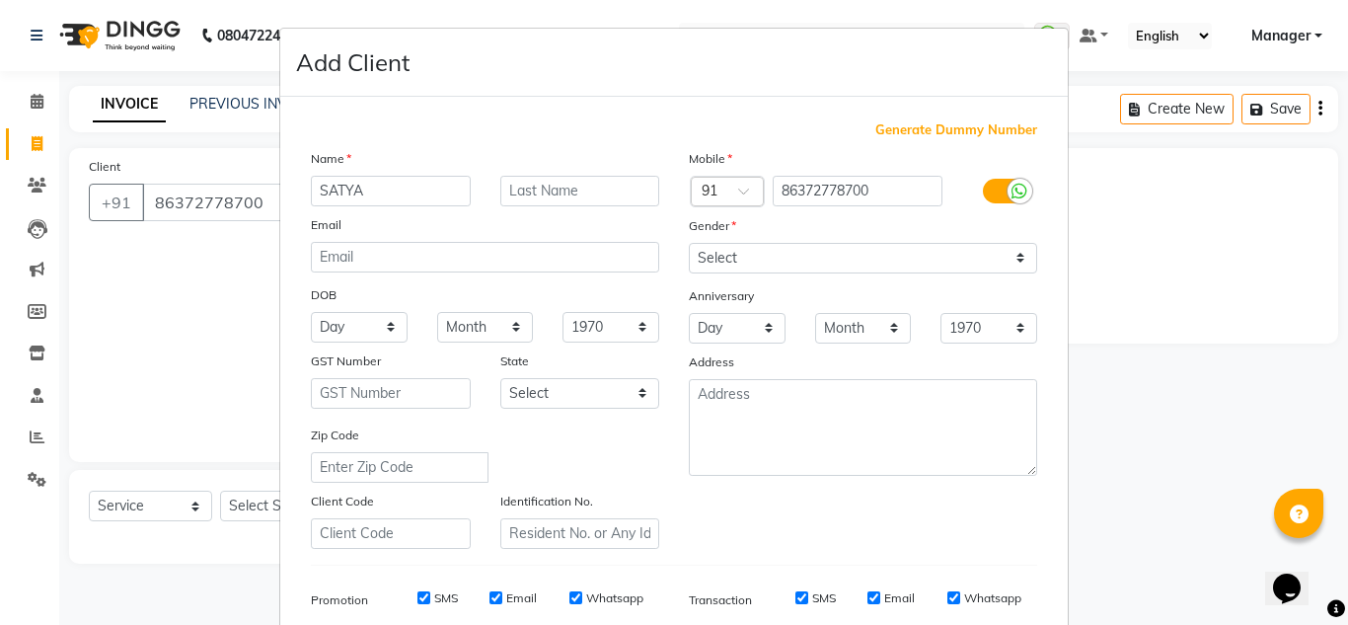
type input "SATYA"
click at [523, 196] on input "text" at bounding box center [580, 191] width 160 height 31
type input "P"
click at [380, 193] on input "SATYA" at bounding box center [391, 191] width 160 height 31
type input "[PERSON_NAME]"
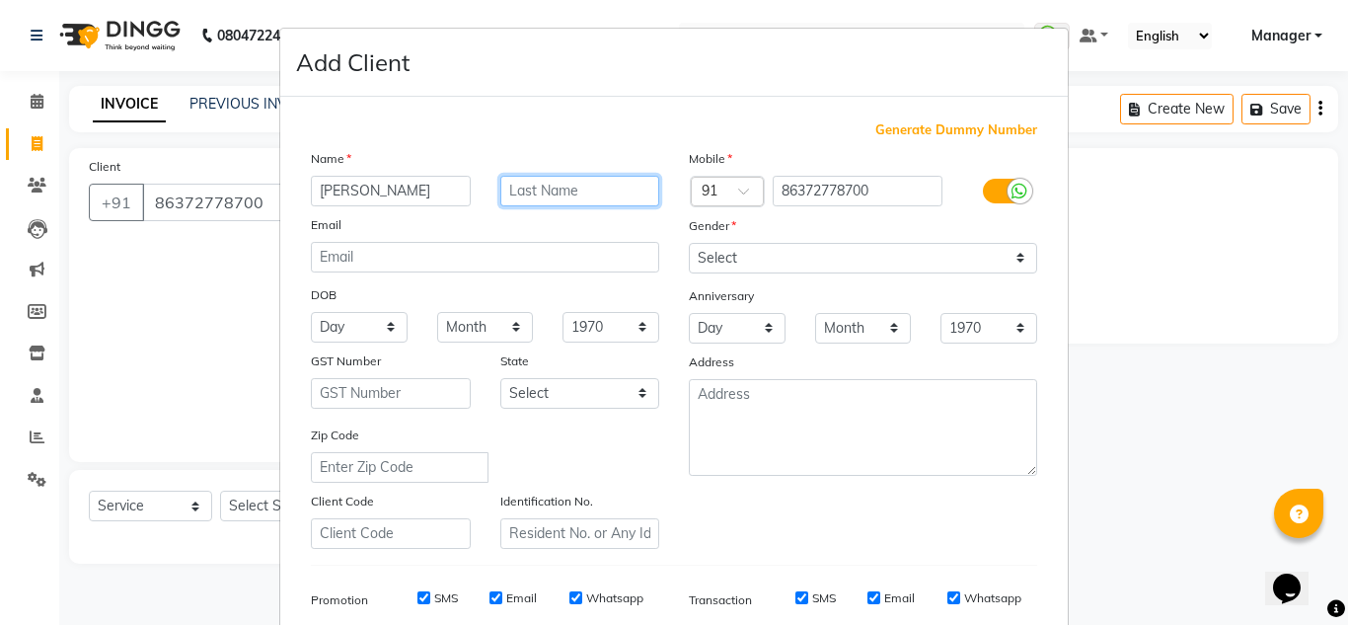
click at [595, 189] on input "text" at bounding box center [580, 191] width 160 height 31
type input "RAY"
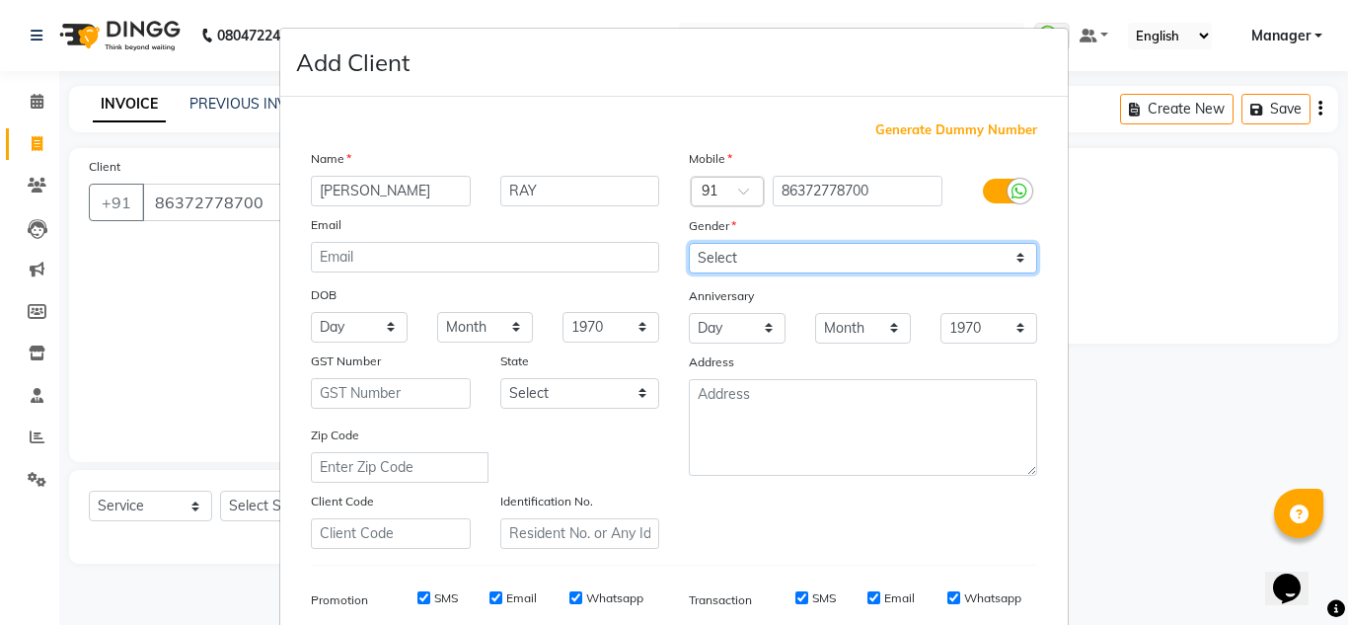
click at [750, 263] on select "Select [DEMOGRAPHIC_DATA] [DEMOGRAPHIC_DATA] Other Prefer Not To Say" at bounding box center [863, 258] width 348 height 31
select select "[DEMOGRAPHIC_DATA]"
click at [689, 243] on select "Select [DEMOGRAPHIC_DATA] [DEMOGRAPHIC_DATA] Other Prefer Not To Say" at bounding box center [863, 258] width 348 height 31
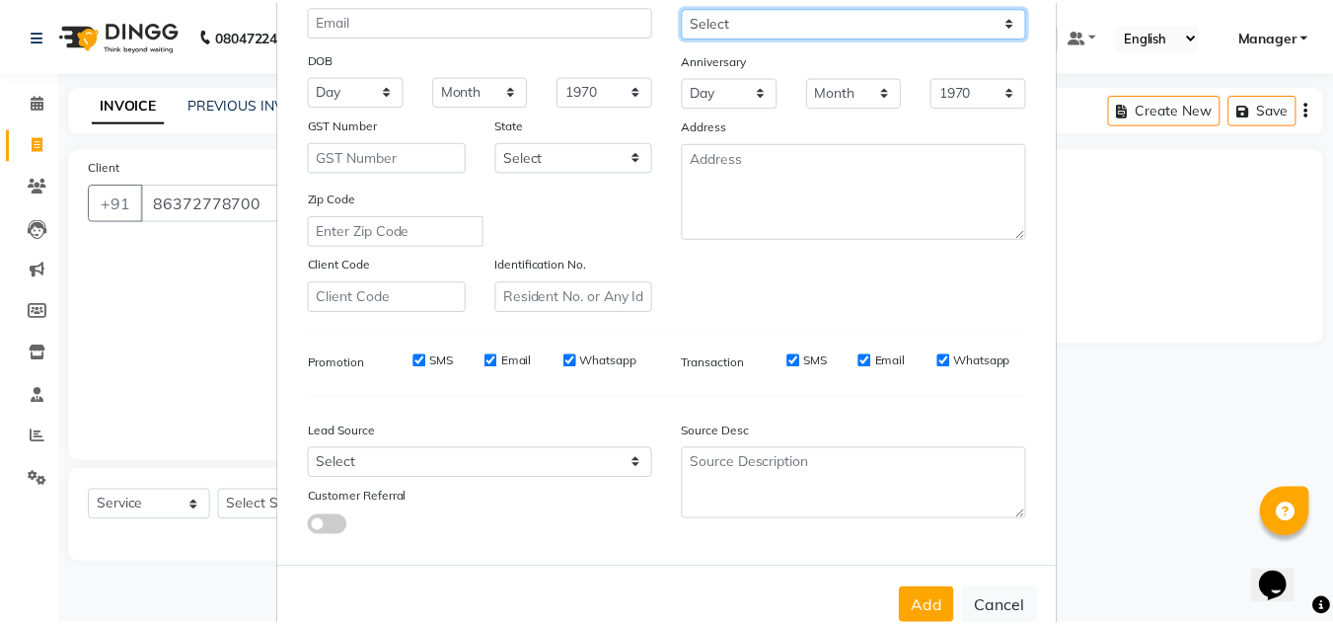
scroll to position [286, 0]
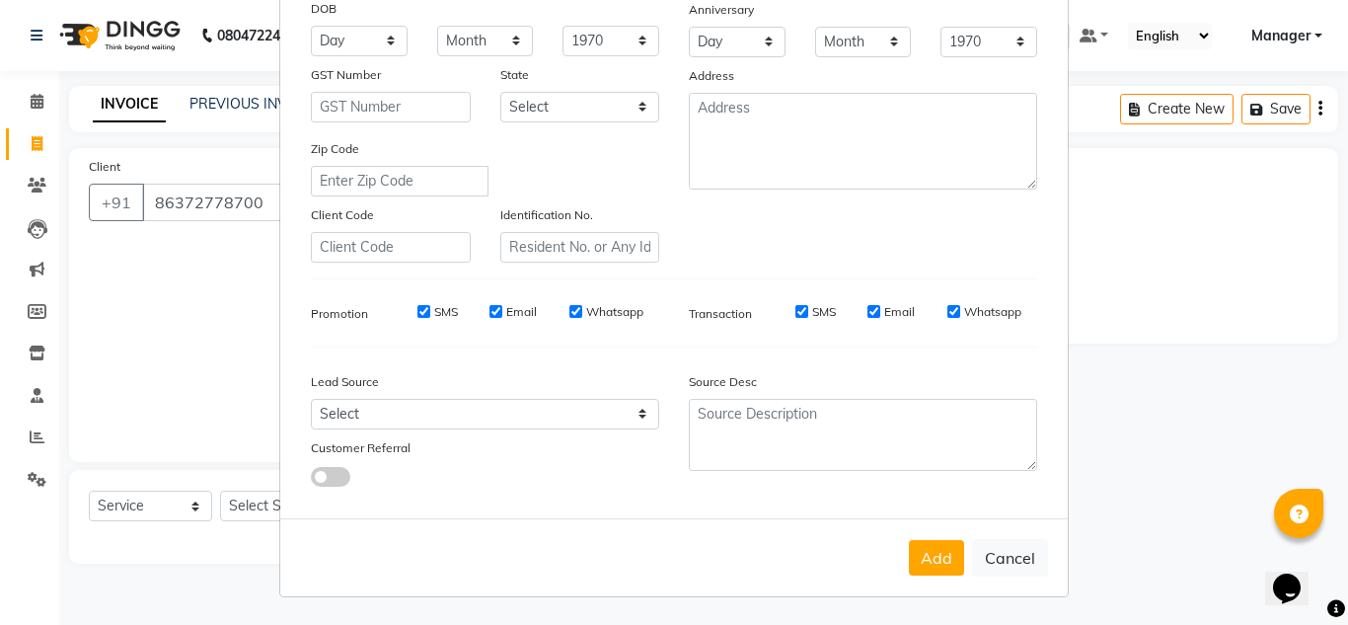
click at [930, 565] on button "Add" at bounding box center [936, 558] width 55 height 36
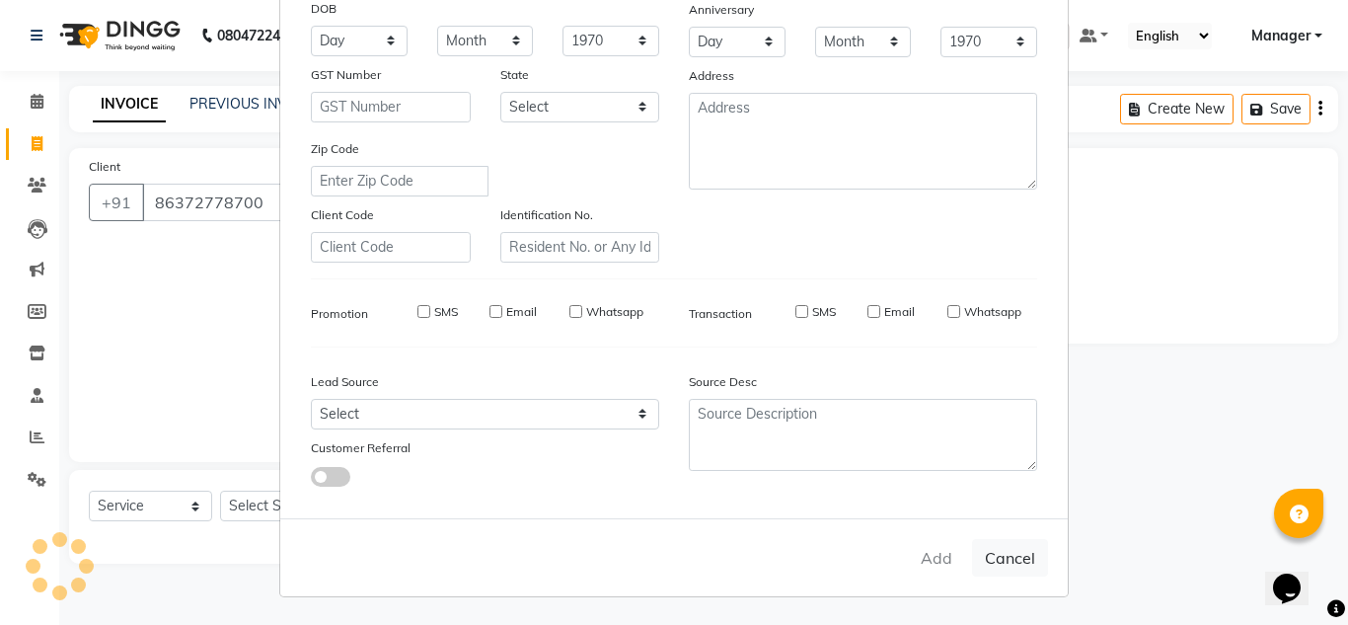
select select
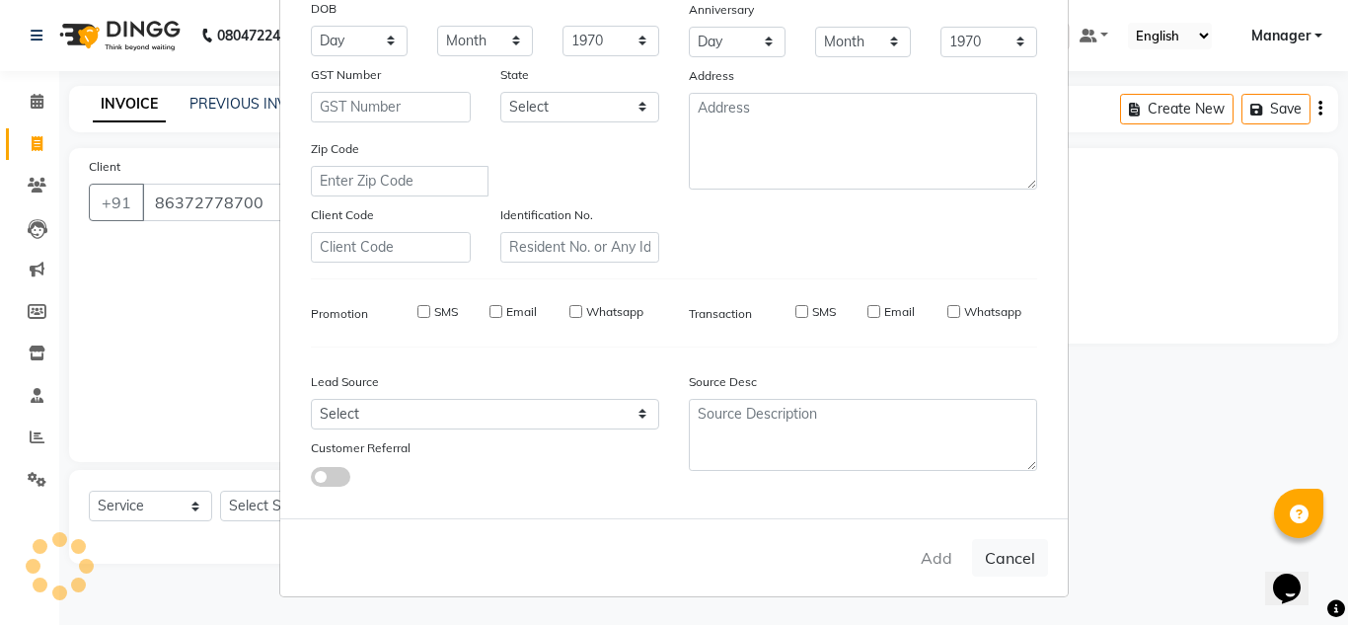
select select
checkbox input "false"
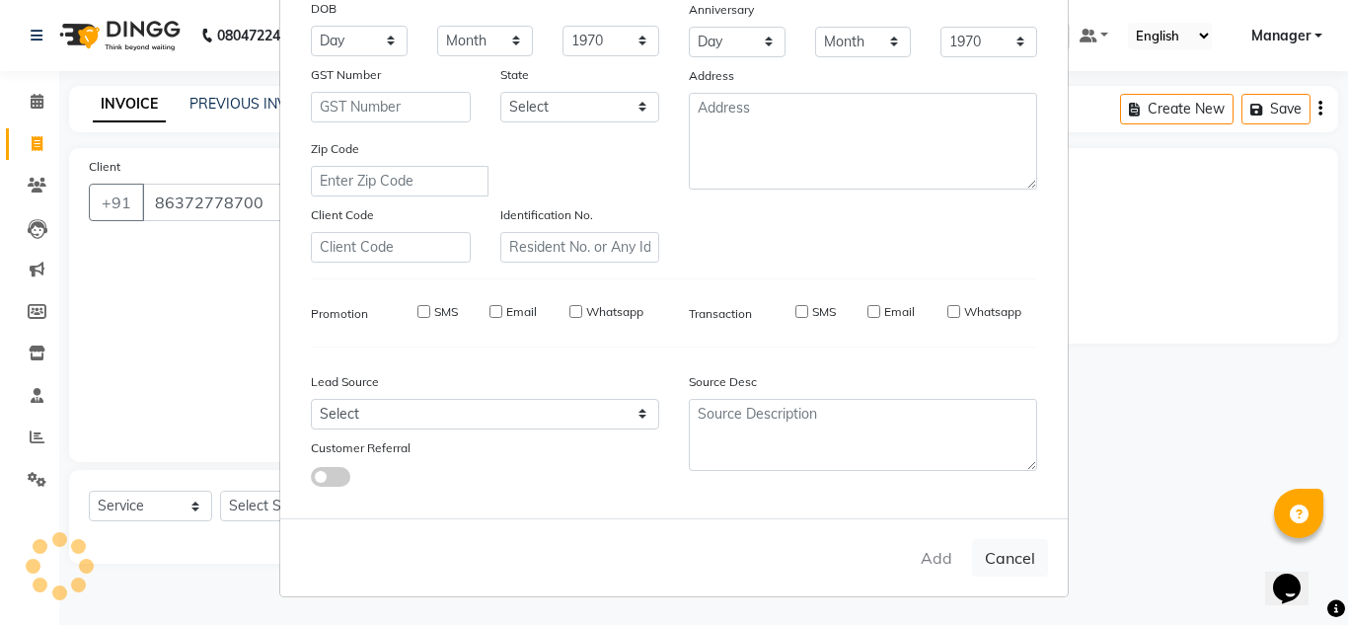
checkbox input "false"
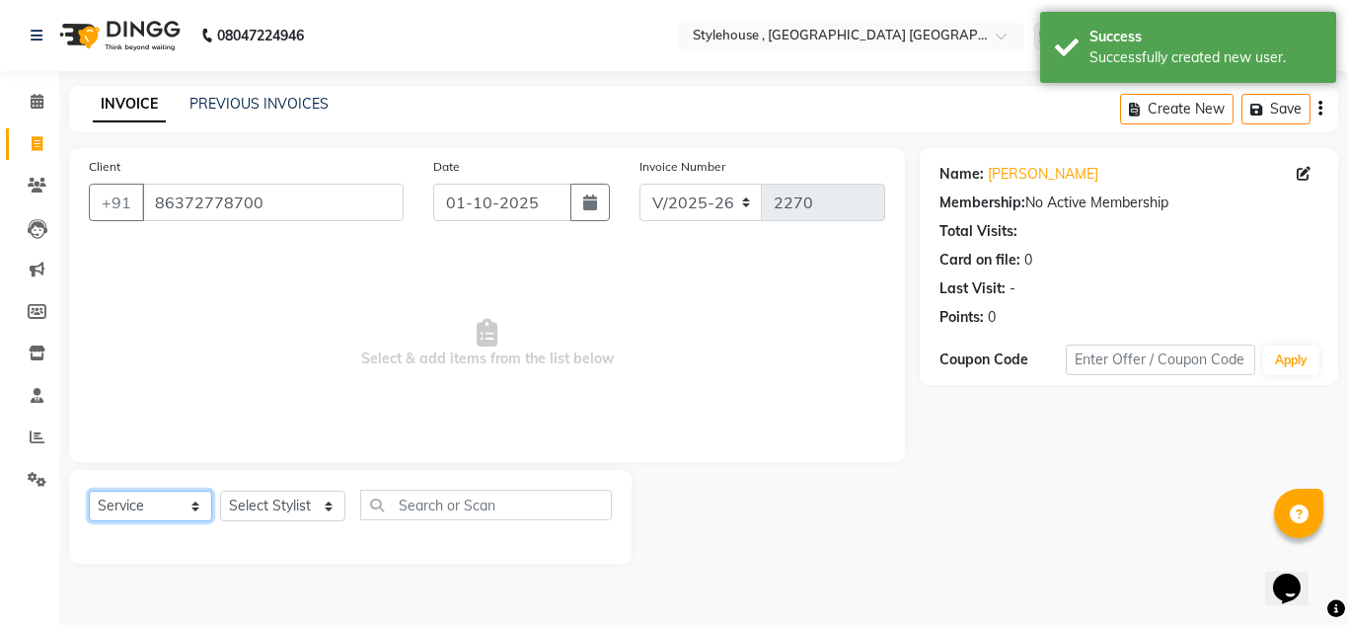
click at [153, 510] on select "Select Service Product Membership Package Voucher Prepaid Gift Card" at bounding box center [150, 505] width 123 height 31
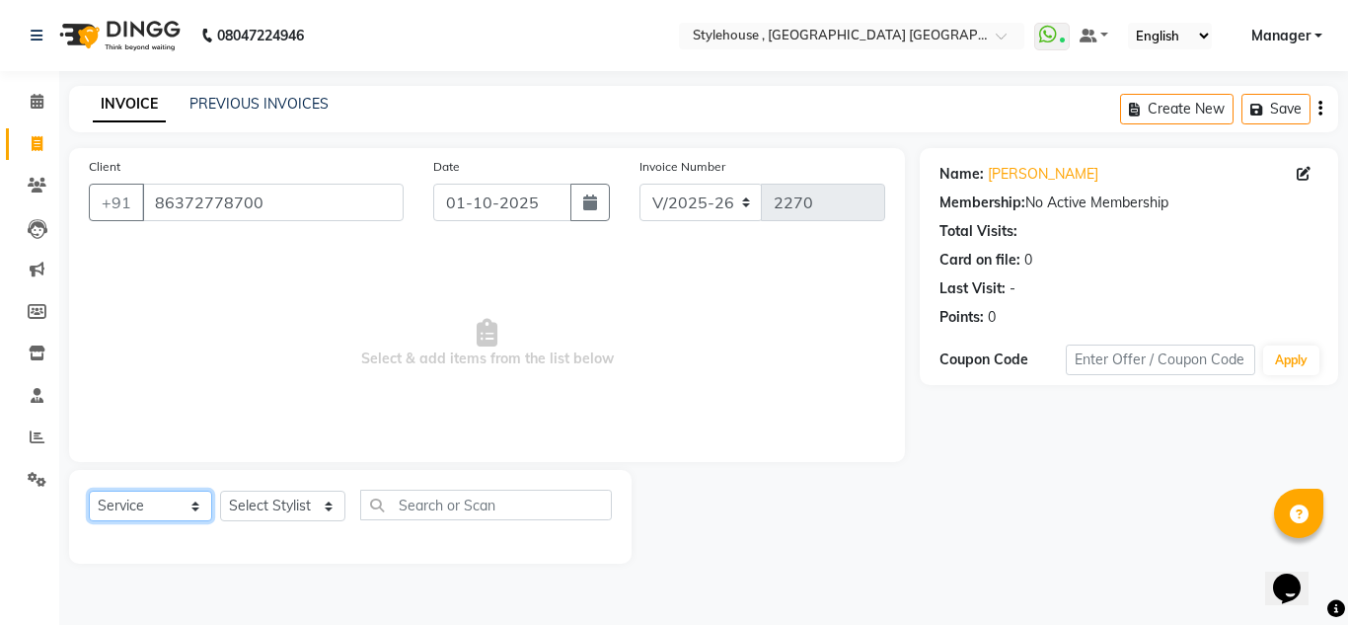
click at [89, 490] on select "Select Service Product Membership Package Voucher Prepaid Gift Card" at bounding box center [150, 505] width 123 height 31
click at [281, 512] on select "Select Stylist [PERSON_NAME] [PERSON_NAME] [PERSON_NAME] MAMMA Manager [PERSON_…" at bounding box center [282, 505] width 125 height 31
select select "82475"
click at [220, 490] on select "Select Stylist [PERSON_NAME] [PERSON_NAME] [PERSON_NAME] MAMMA Manager [PERSON_…" at bounding box center [282, 505] width 125 height 31
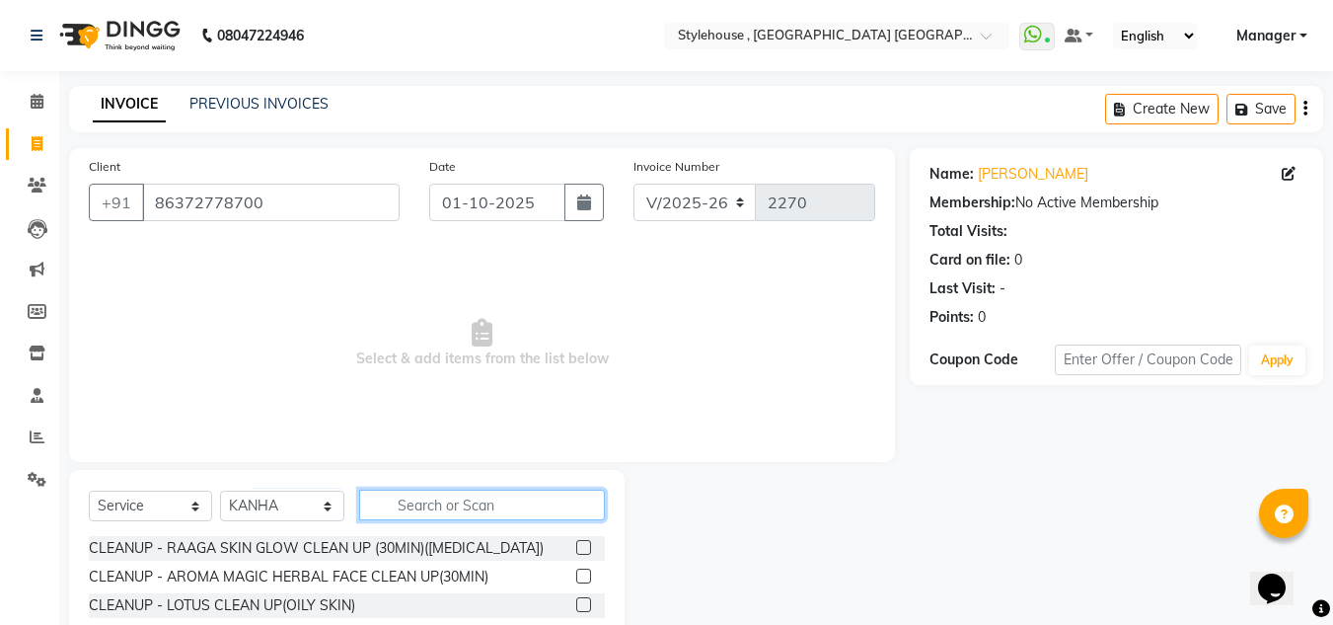
click at [441, 509] on input "text" at bounding box center [482, 504] width 246 height 31
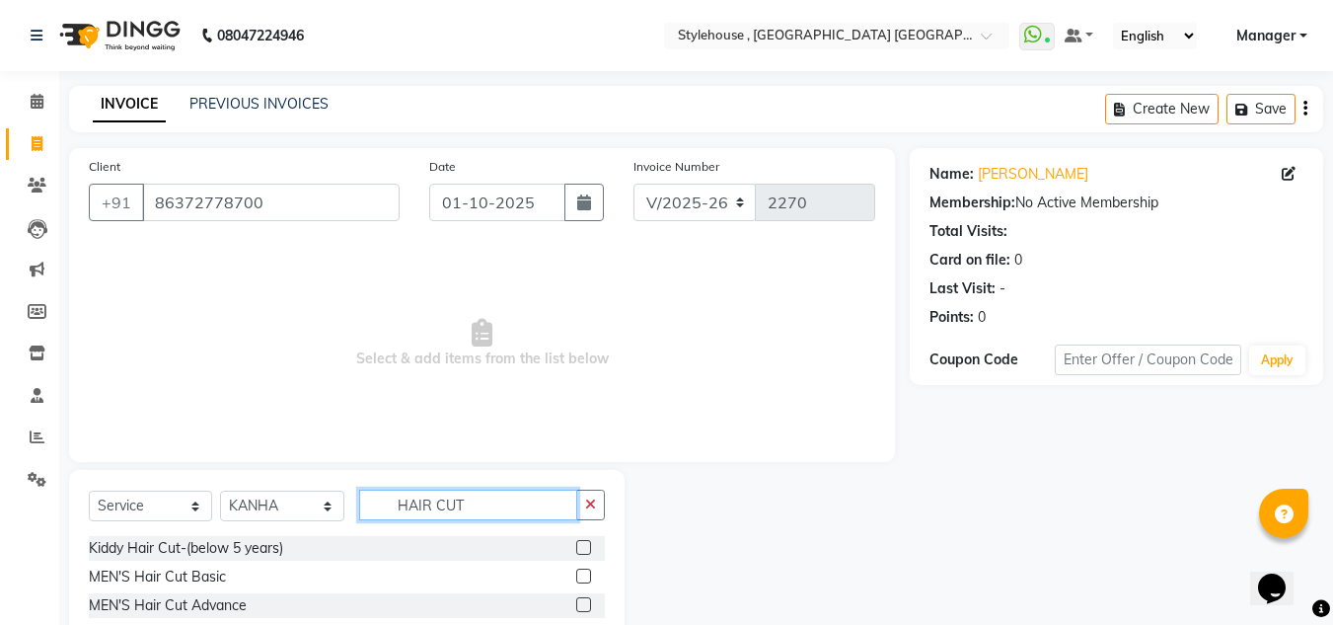
type input "HAIR CUT"
click at [576, 572] on label at bounding box center [583, 575] width 15 height 15
click at [576, 572] on input "checkbox" at bounding box center [582, 576] width 13 height 13
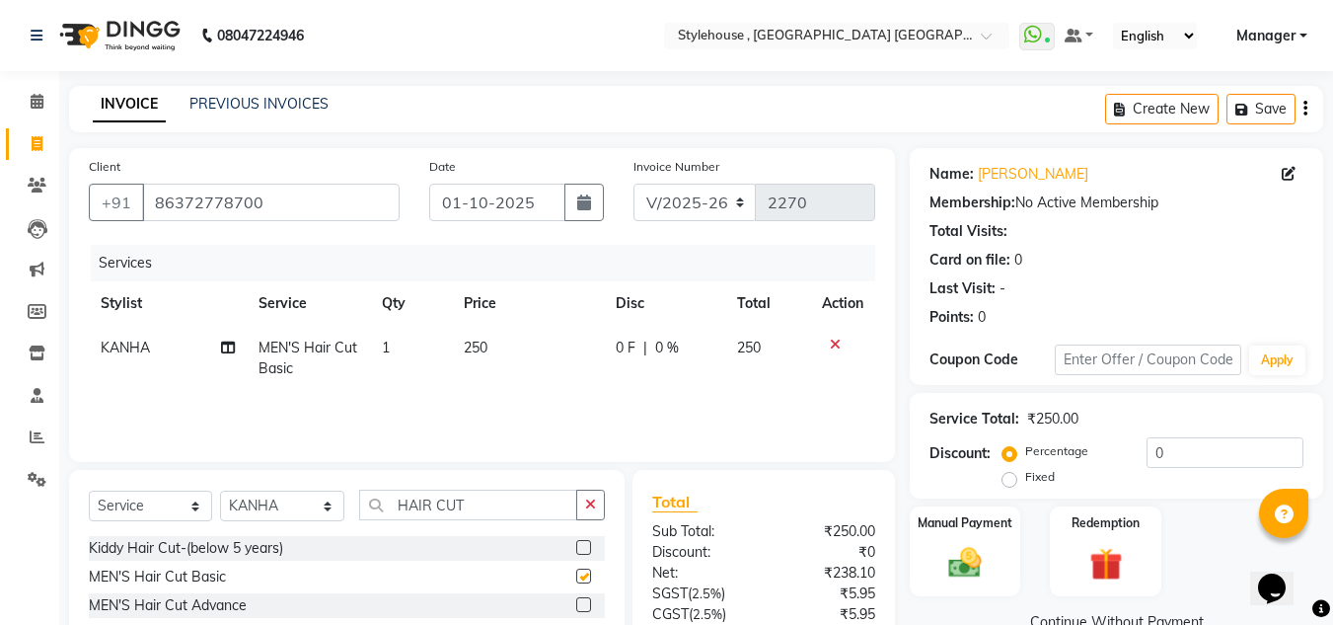
checkbox input "false"
click at [1166, 450] on input "0" at bounding box center [1225, 452] width 157 height 31
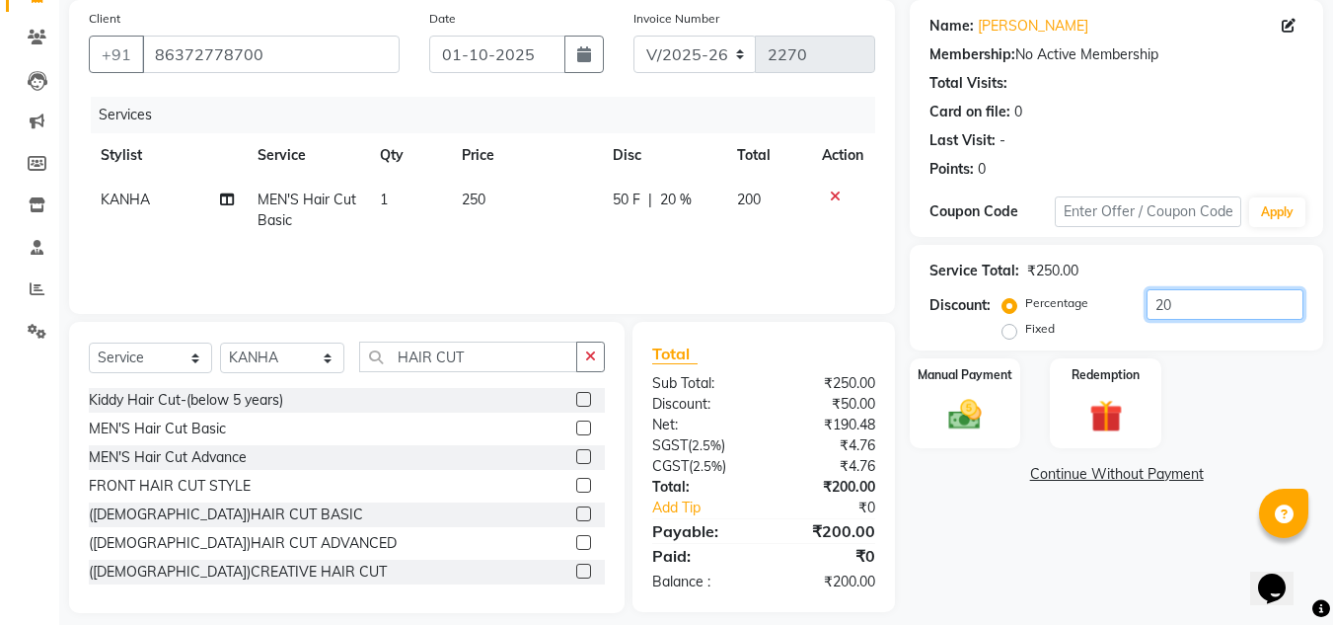
scroll to position [166, 0]
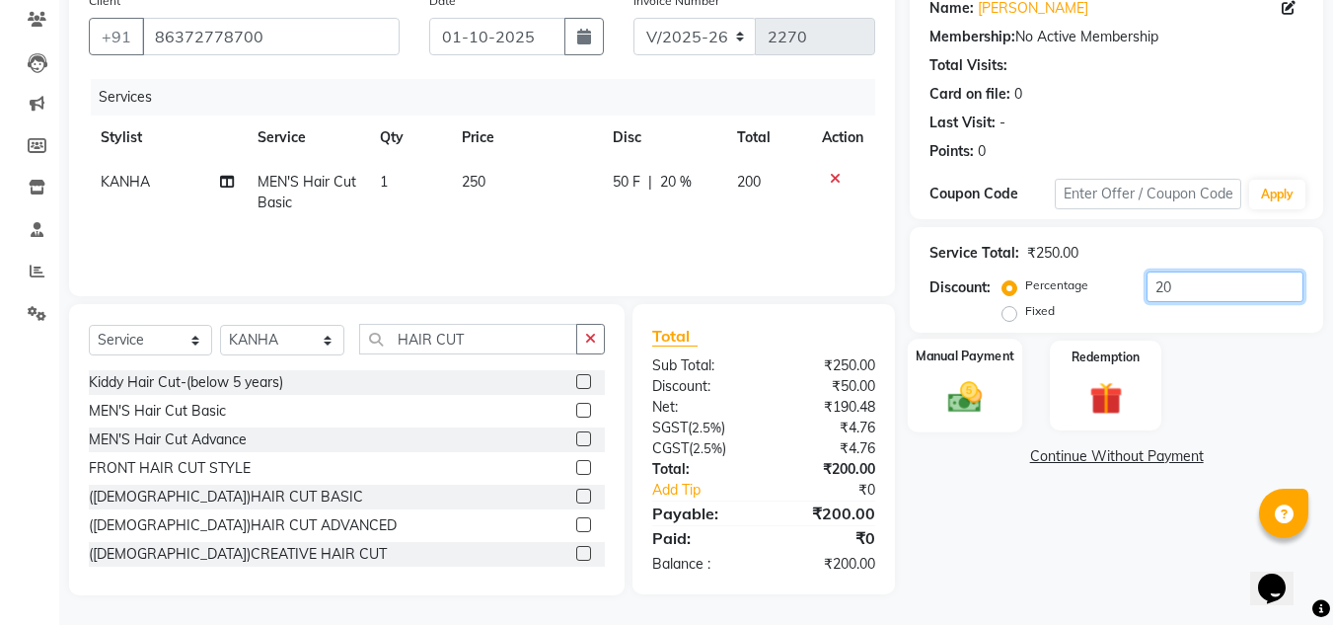
type input "20"
click at [981, 386] on img at bounding box center [964, 396] width 55 height 39
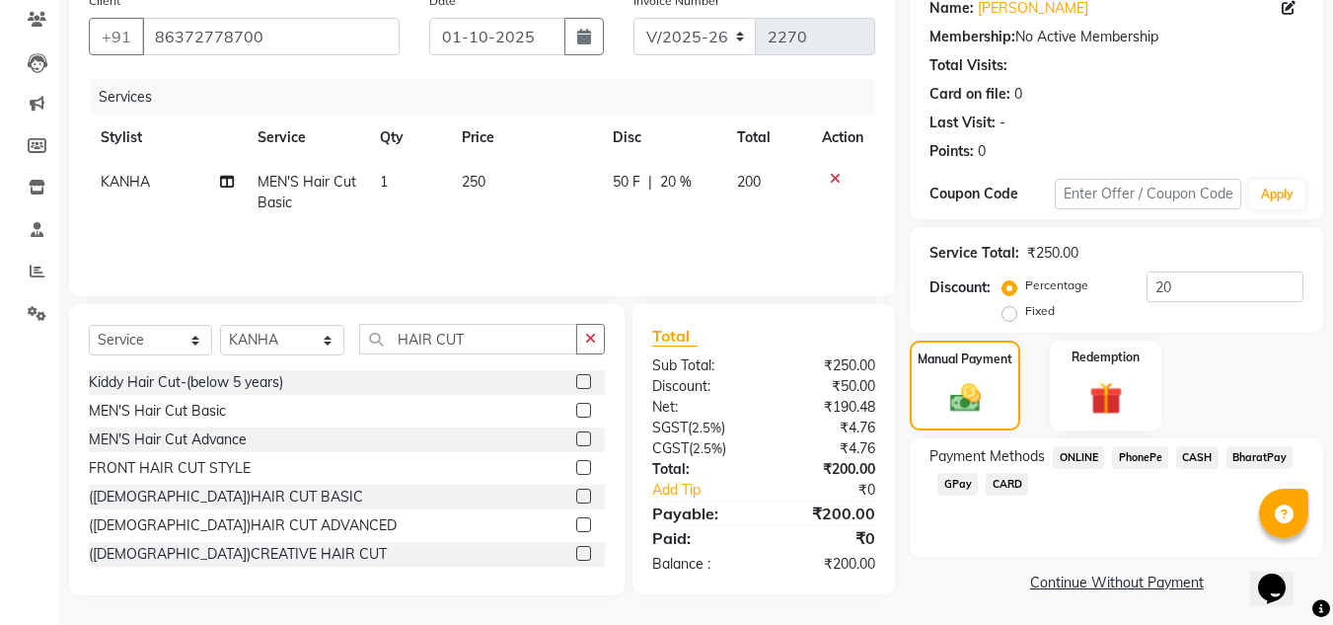
click at [1143, 460] on span "PhonePe" at bounding box center [1140, 457] width 56 height 23
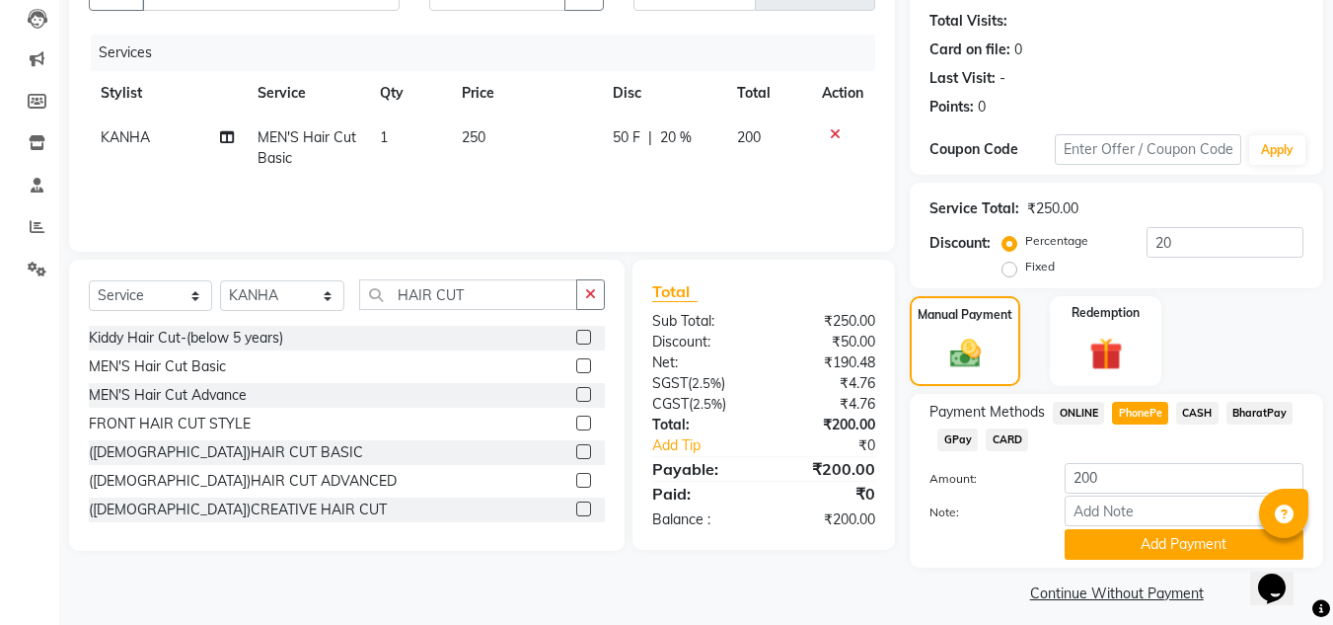
scroll to position [223, 0]
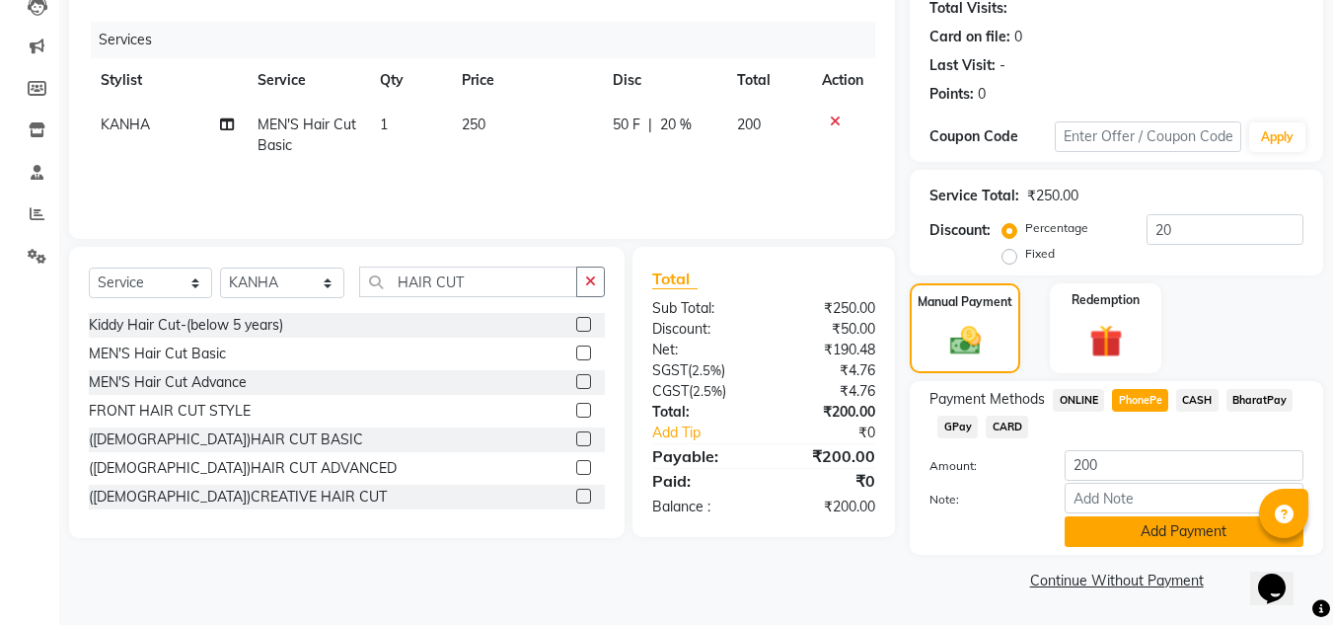
click at [1150, 538] on button "Add Payment" at bounding box center [1184, 531] width 239 height 31
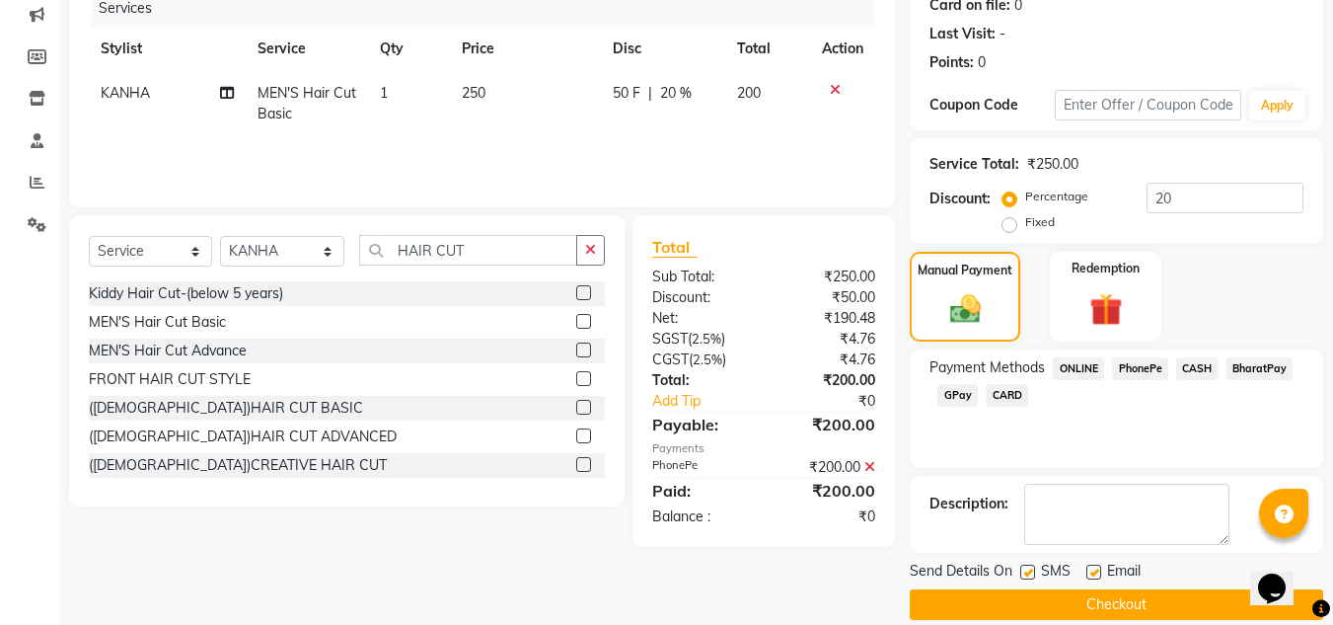
scroll to position [279, 0]
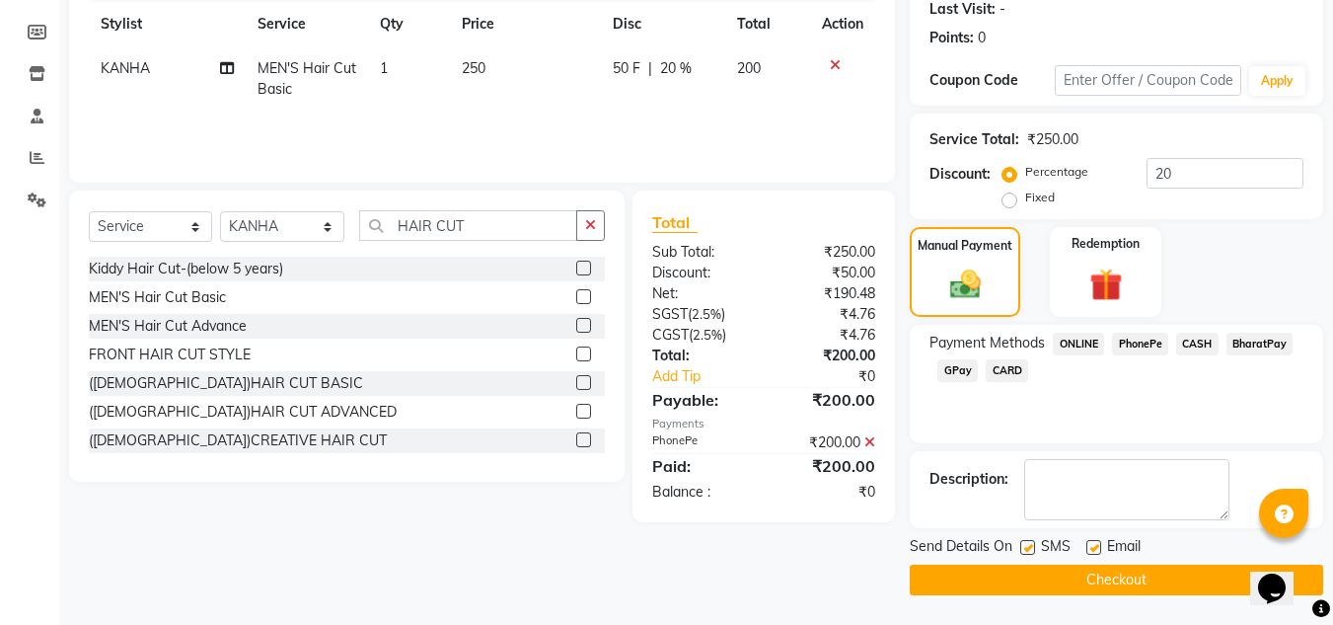
click at [1058, 578] on button "Checkout" at bounding box center [1116, 579] width 413 height 31
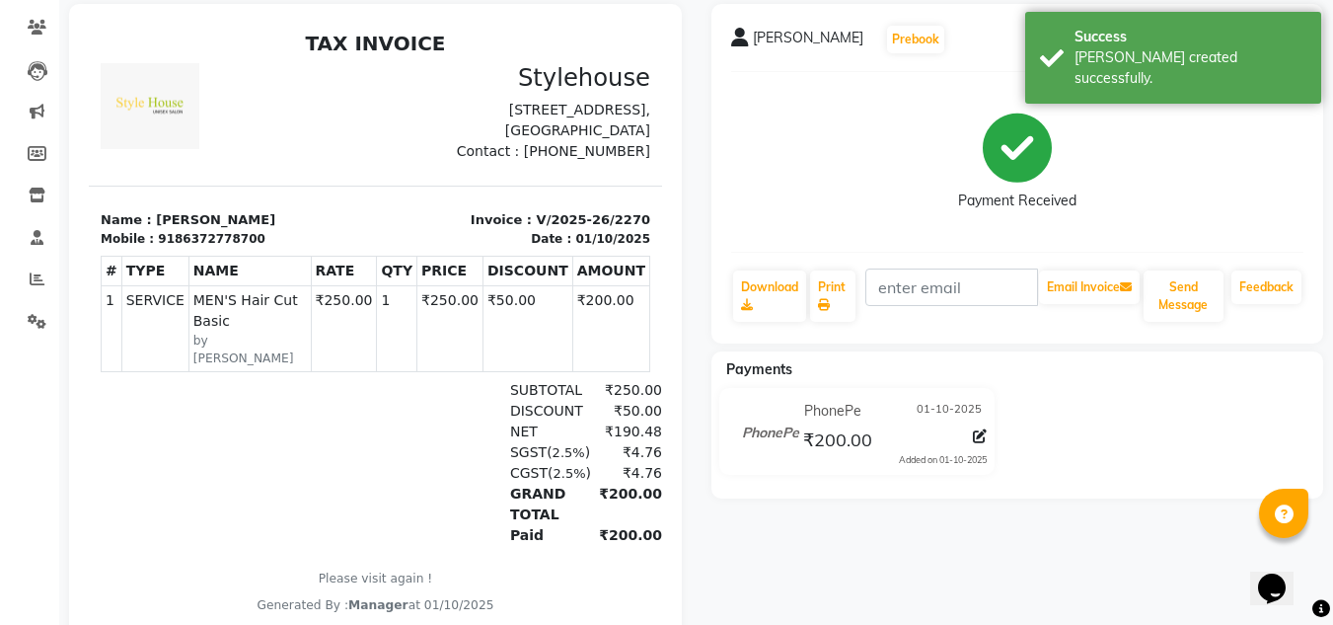
scroll to position [197, 0]
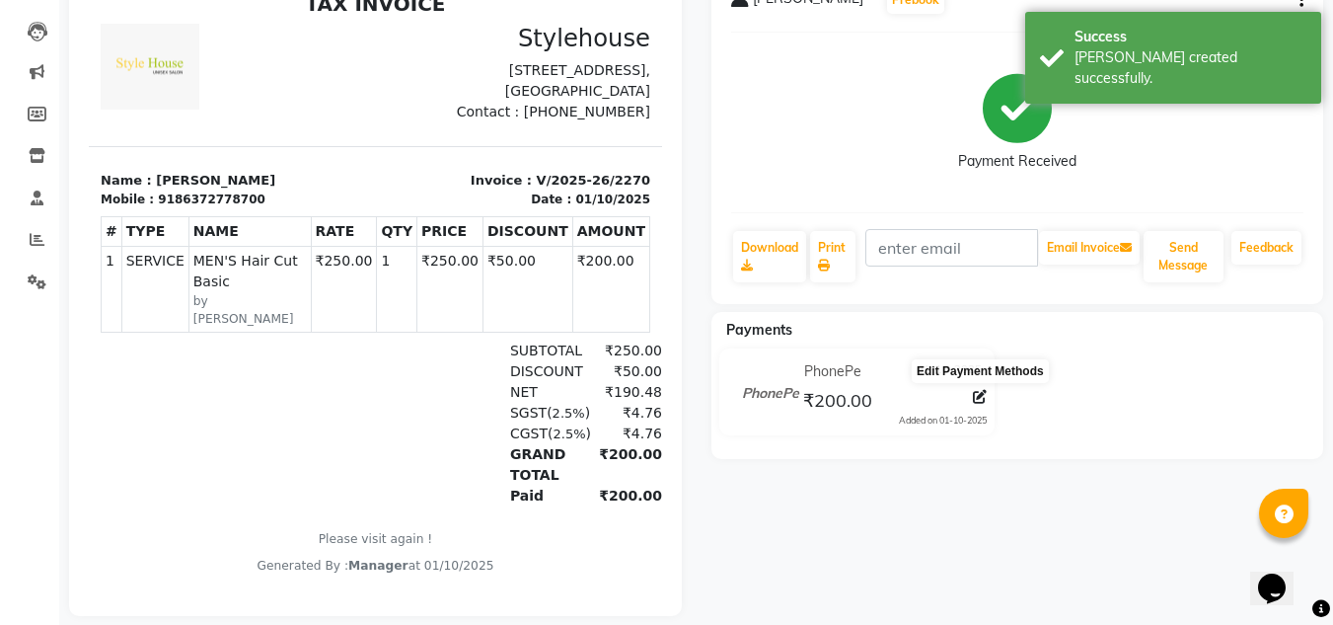
click at [982, 395] on icon at bounding box center [980, 397] width 14 height 14
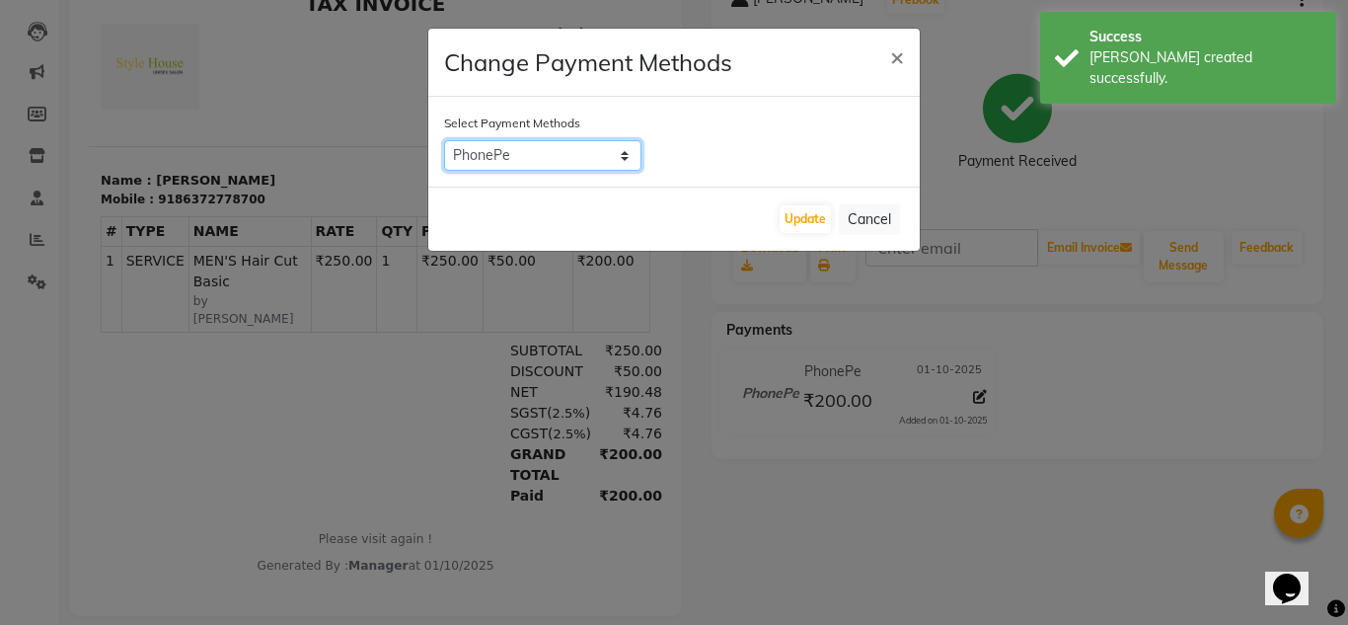
click at [624, 157] on select "ONLINE PhonePe CASH BharatPay GPay CARD" at bounding box center [542, 155] width 197 height 31
select select "1"
click at [444, 140] on select "ONLINE PhonePe CASH BharatPay GPay CARD" at bounding box center [542, 155] width 197 height 31
click at [797, 213] on button "Update" at bounding box center [805, 219] width 51 height 28
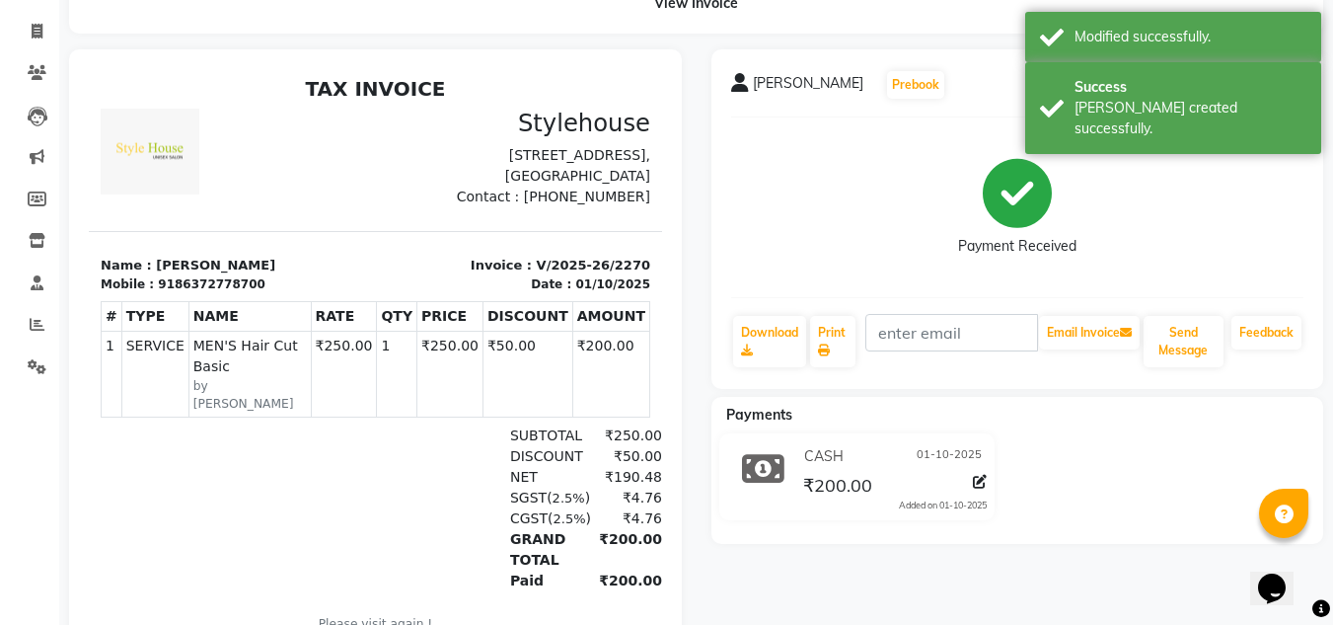
scroll to position [0, 0]
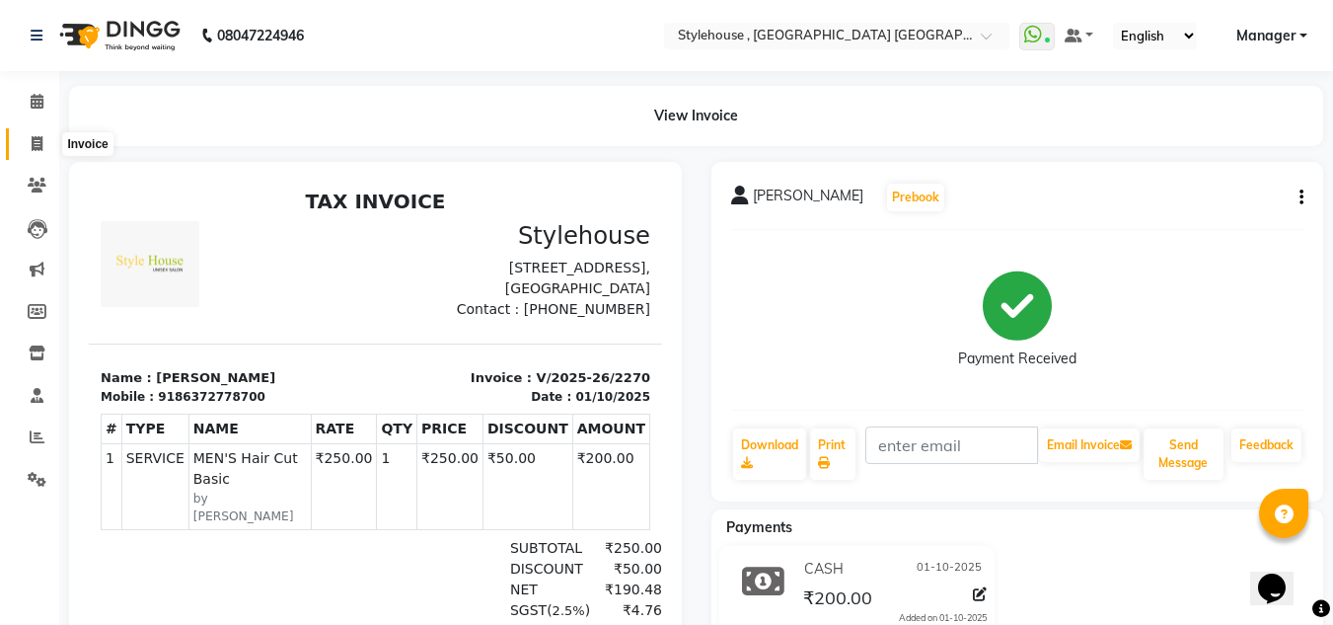
click at [37, 146] on icon at bounding box center [37, 143] width 11 height 15
select select "service"
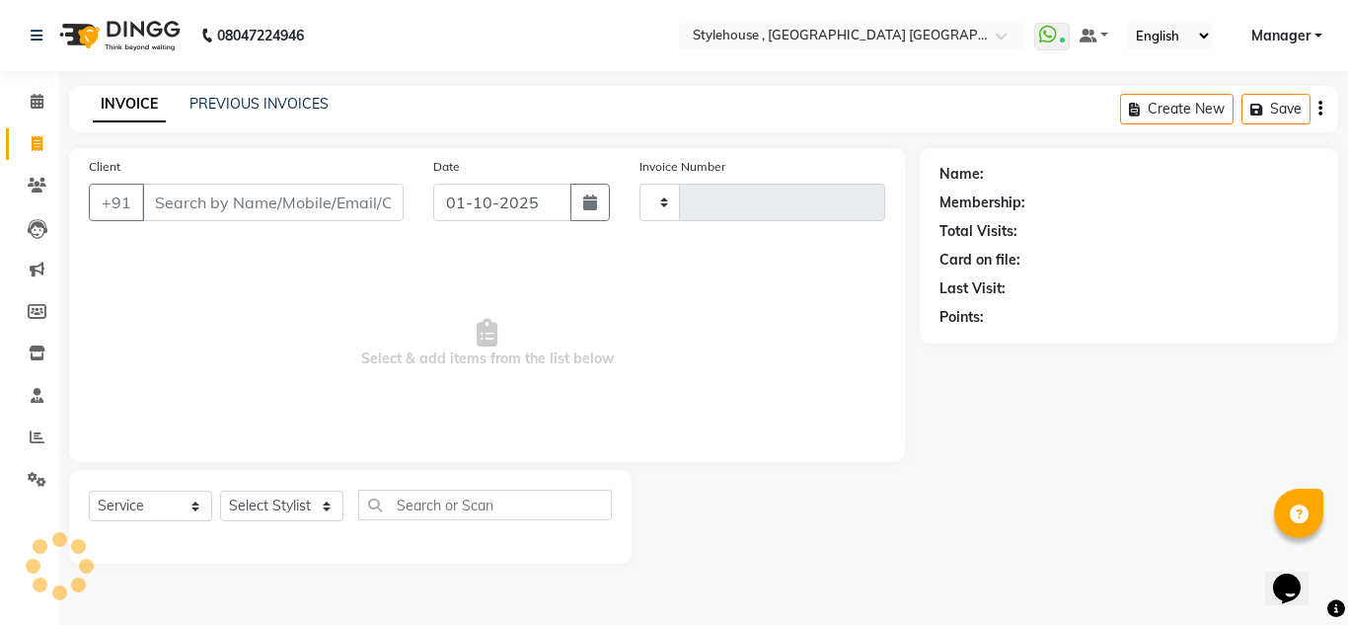
type input "2271"
select select "7793"
click at [262, 103] on link "PREVIOUS INVOICES" at bounding box center [258, 104] width 139 height 18
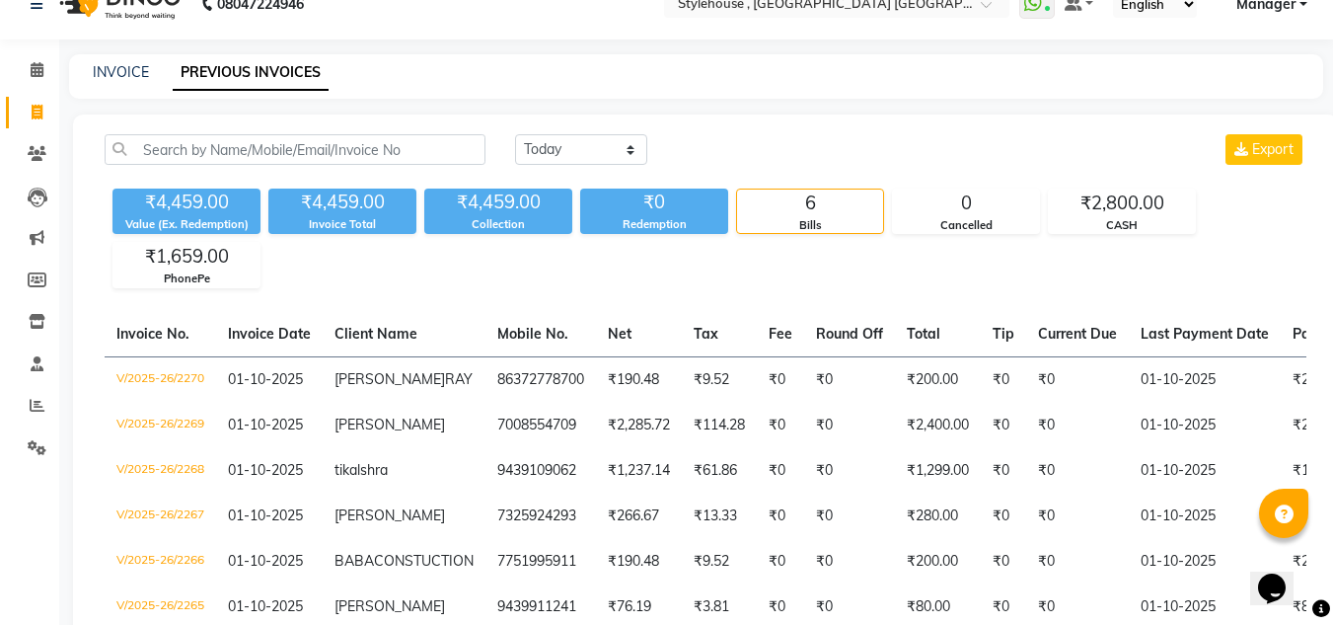
scroll to position [1, 0]
